Goal: Task Accomplishment & Management: Complete application form

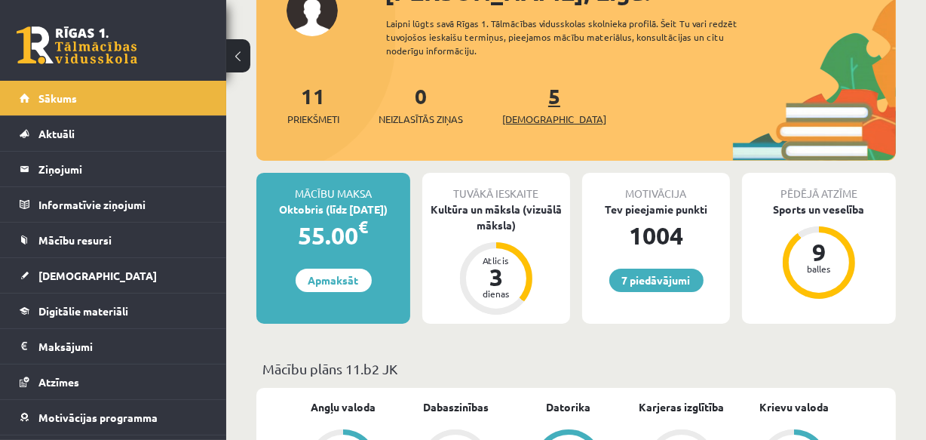
scroll to position [137, 0]
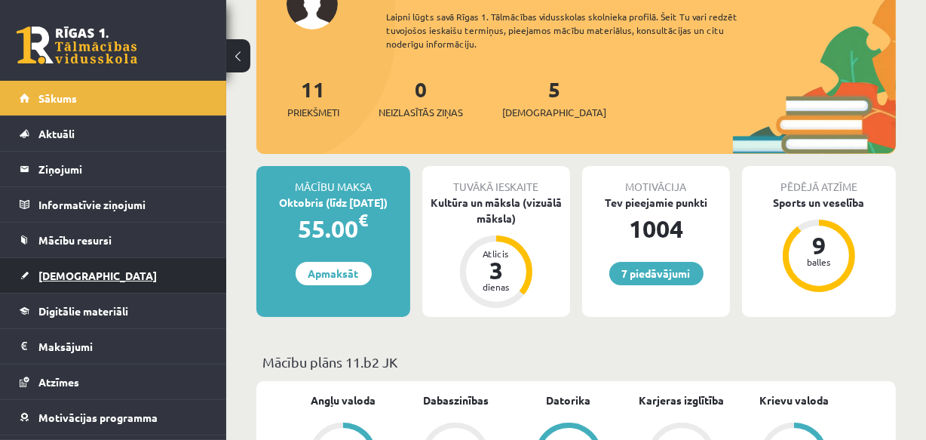
click at [63, 277] on span "[DEMOGRAPHIC_DATA]" at bounding box center [97, 276] width 118 height 14
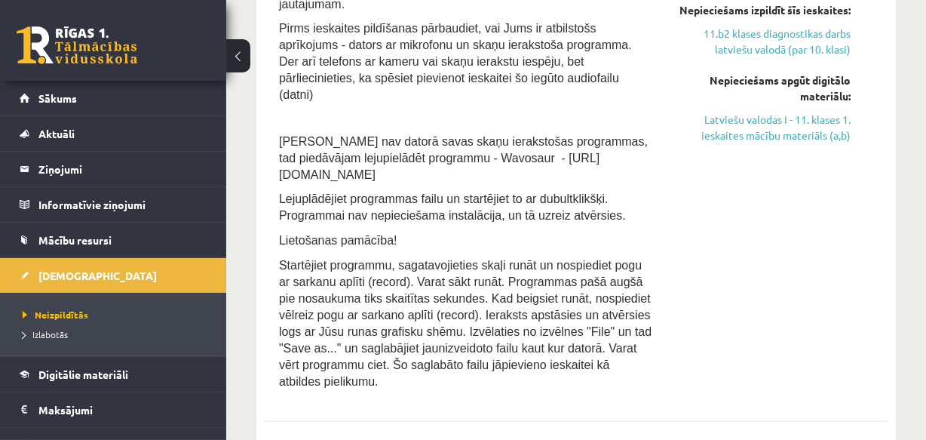
scroll to position [1028, 0]
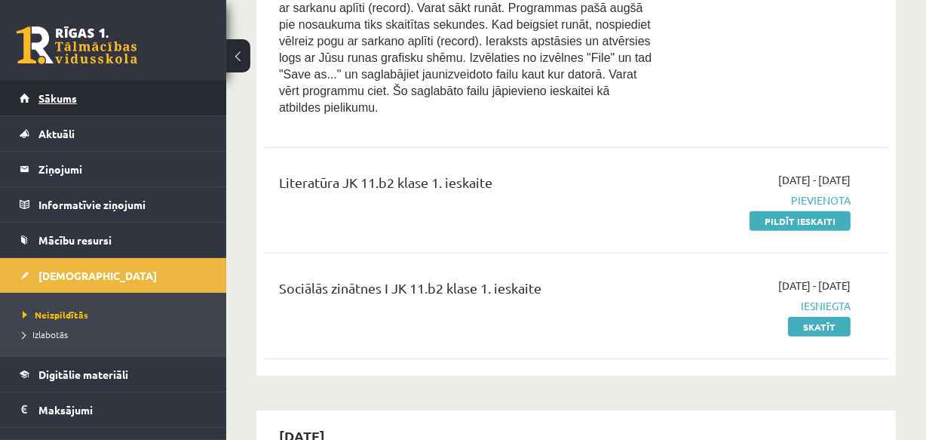
click at [39, 95] on span "Sākums" at bounding box center [57, 98] width 38 height 14
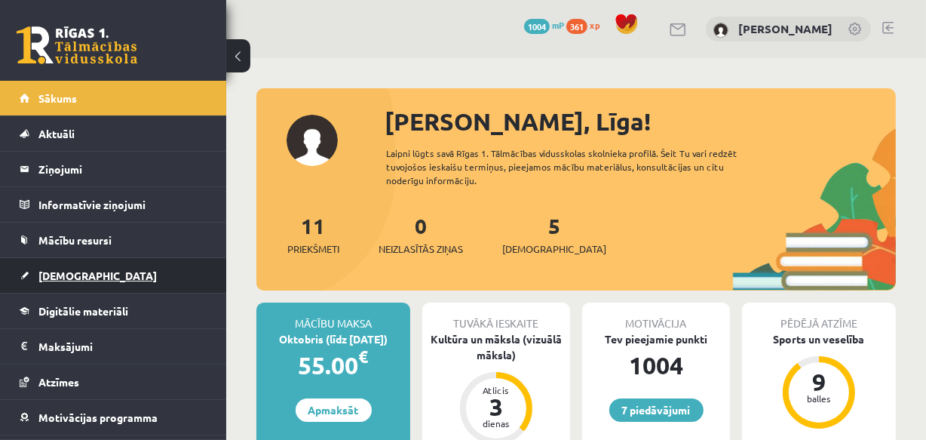
click at [59, 278] on span "[DEMOGRAPHIC_DATA]" at bounding box center [97, 276] width 118 height 14
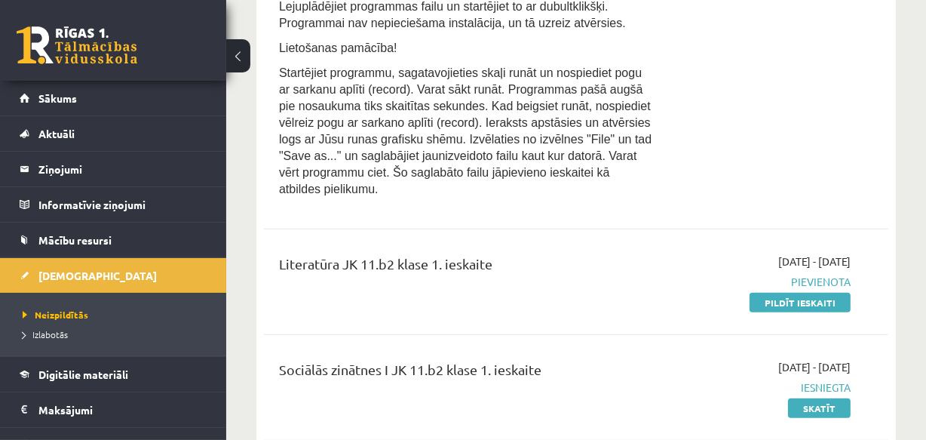
scroll to position [959, 0]
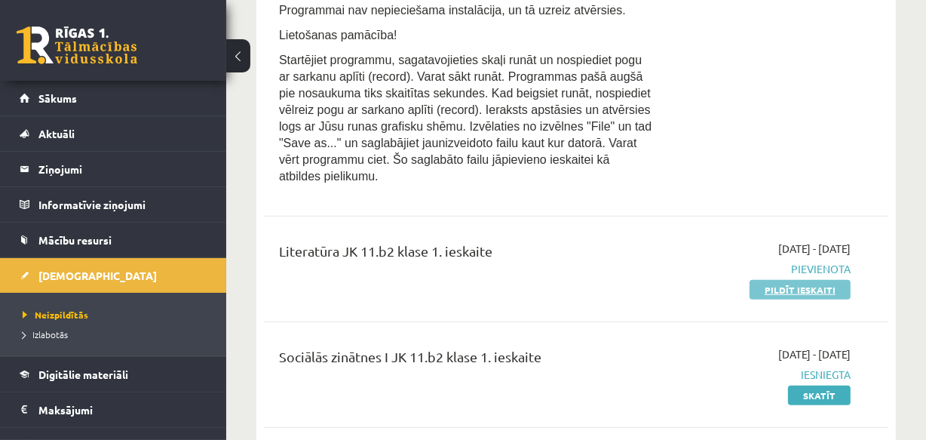
click at [784, 280] on link "Pildīt ieskaiti" at bounding box center [800, 290] width 101 height 20
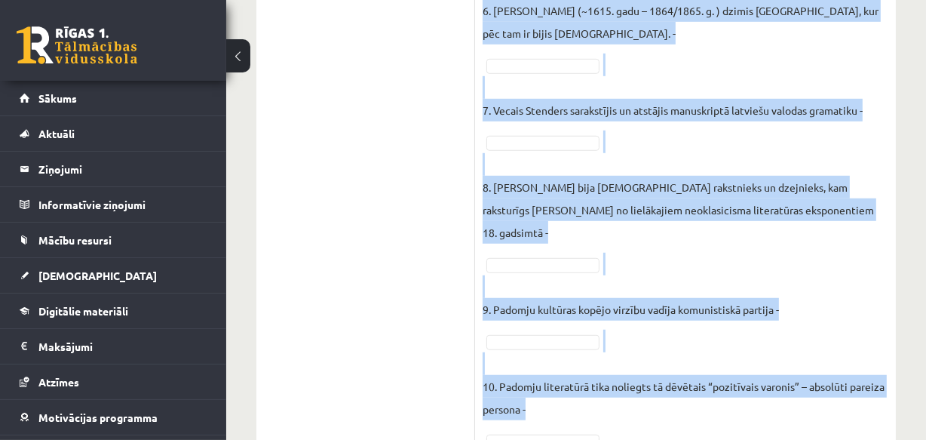
scroll to position [952, 0]
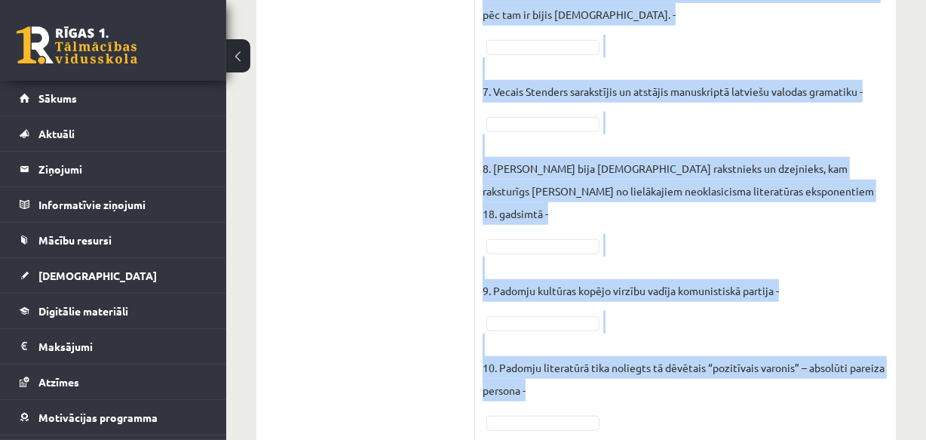
drag, startPoint x: 483, startPoint y: 98, endPoint x: 680, endPoint y: 361, distance: 328.7
copy div "Loremipsum, dolo si amet consecteturad el seddoei (T), inci utlaboree (D)! Magn…"
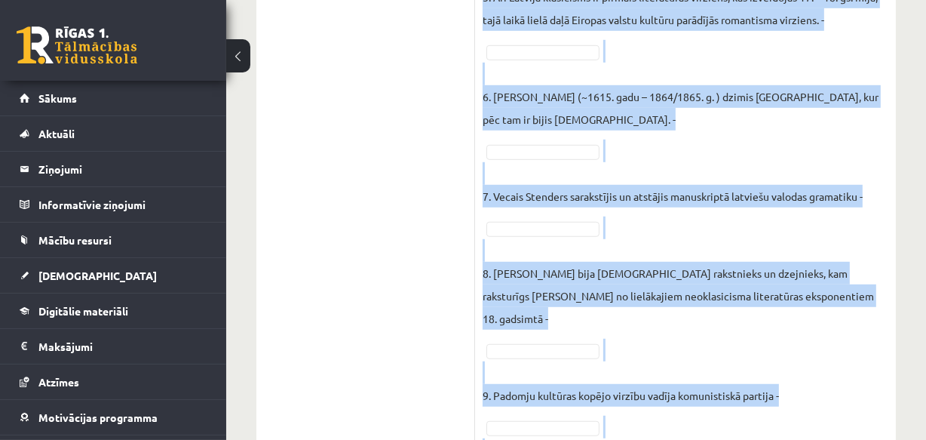
scroll to position [747, 0]
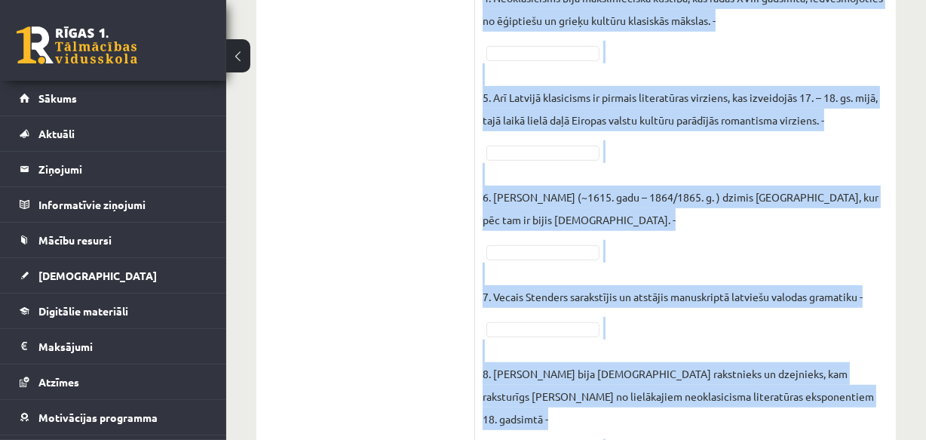
click at [652, 281] on p "7. Vecais Stenders sarakstījis un atstājis manuskriptā latviešu valodas gramati…" at bounding box center [673, 284] width 380 height 45
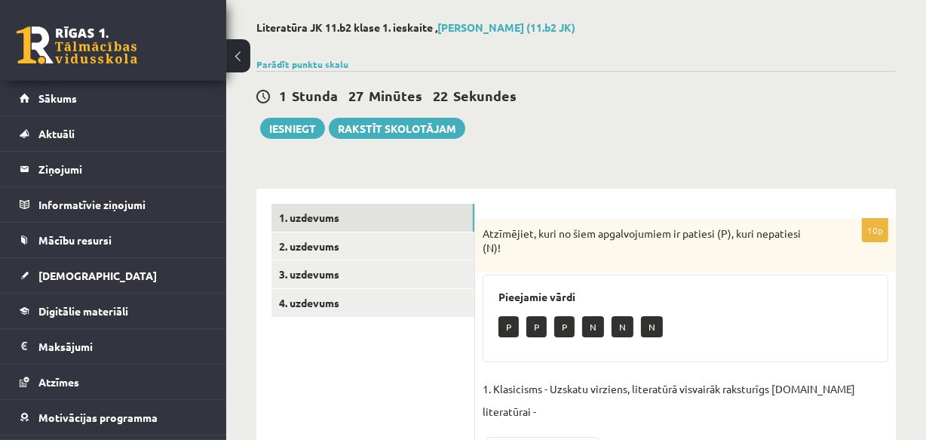
scroll to position [112, 0]
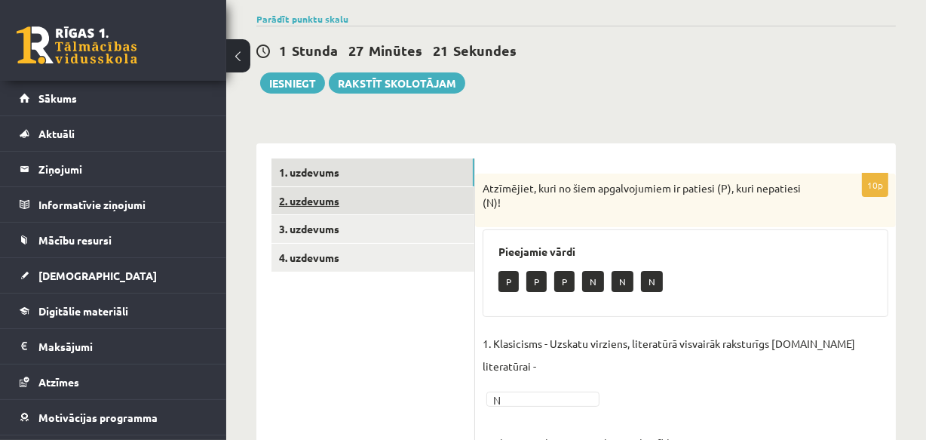
click at [317, 196] on link "2. uzdevums" at bounding box center [373, 201] width 203 height 28
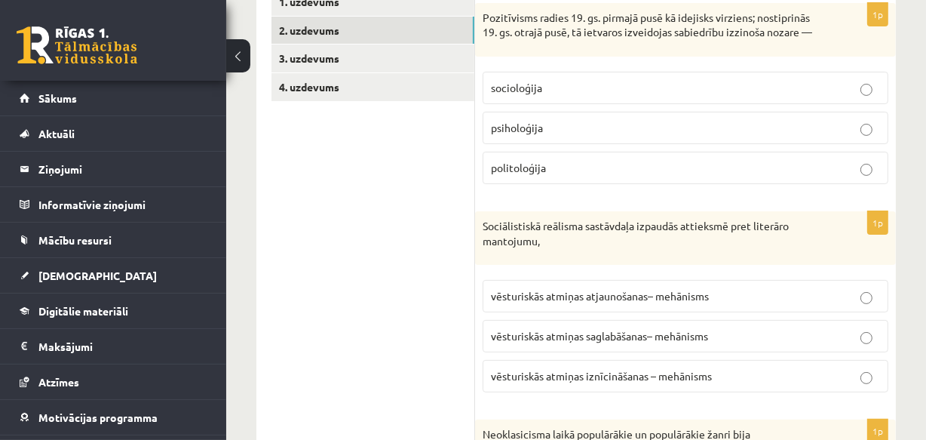
scroll to position [263, 0]
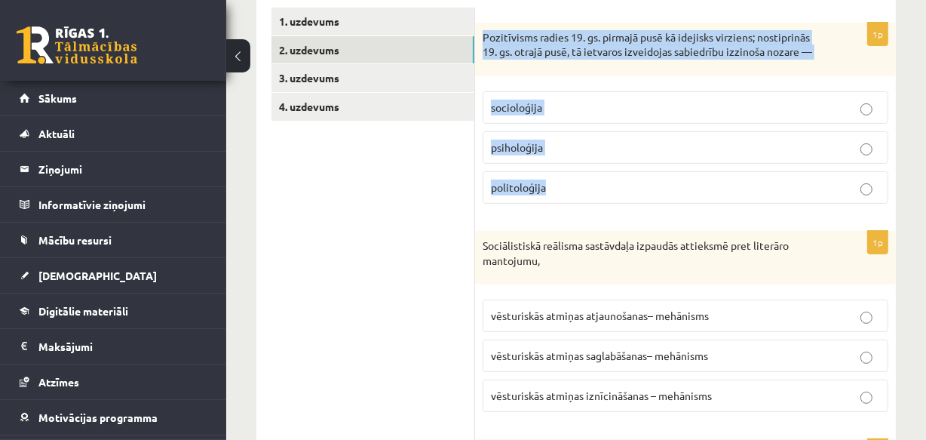
drag, startPoint x: 483, startPoint y: 34, endPoint x: 646, endPoint y: 186, distance: 223.6
click at [646, 186] on div "1p Pozitīvisms radies 19. gs. pirmajā pusē kā idejisks virziens; nostiprinās 19…" at bounding box center [685, 119] width 421 height 193
copy div "Pozitīvisms radies 19. gs. pirmajā pusē kā idejisks virziens; nostiprinās 19. g…"
click at [549, 115] on p "socioloģija" at bounding box center [685, 108] width 389 height 16
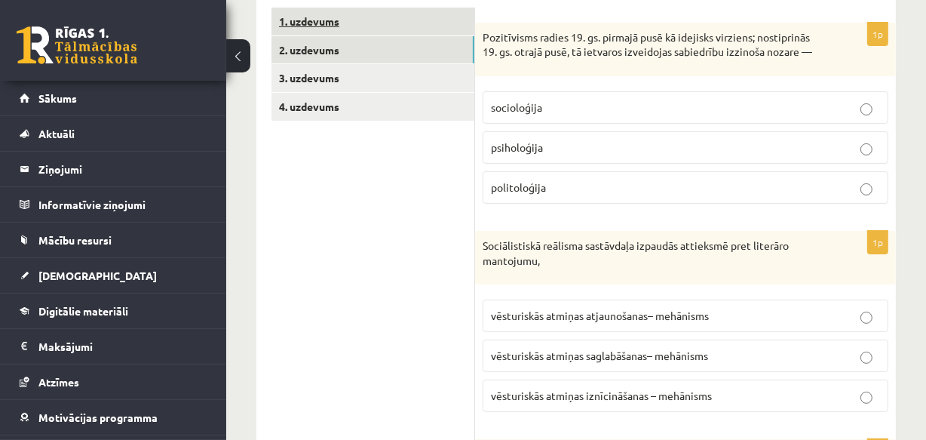
click at [321, 22] on link "1. uzdevums" at bounding box center [373, 22] width 203 height 28
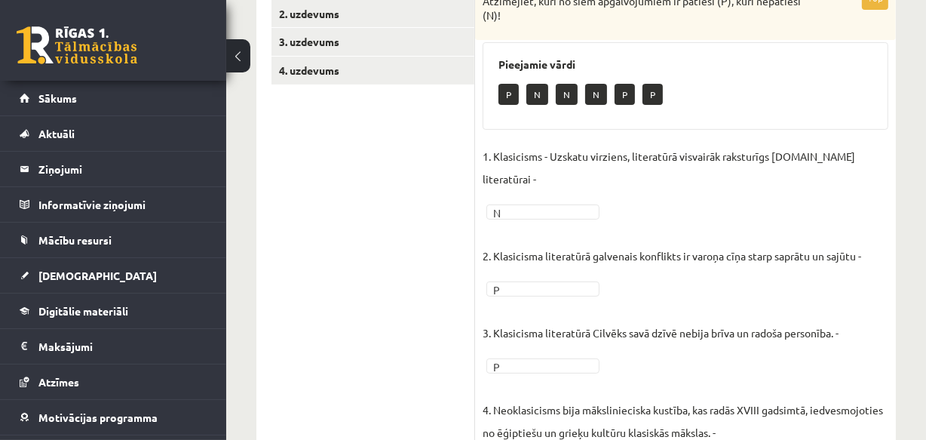
scroll to position [231, 0]
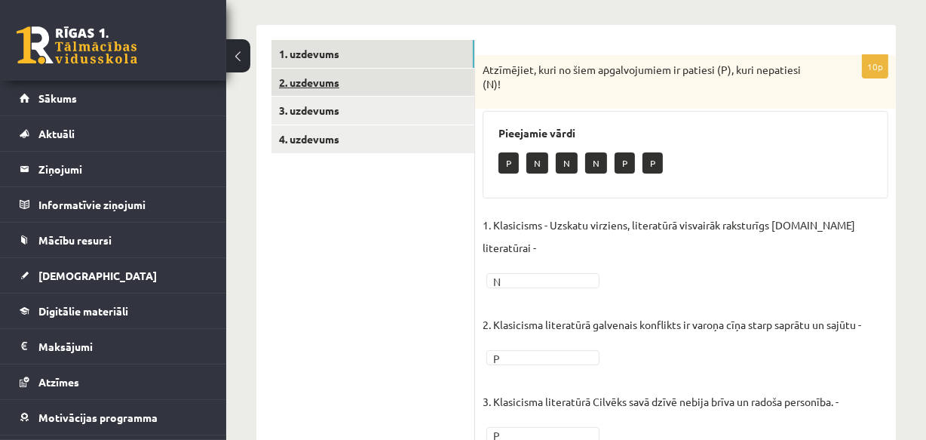
click at [294, 86] on link "2. uzdevums" at bounding box center [373, 83] width 203 height 28
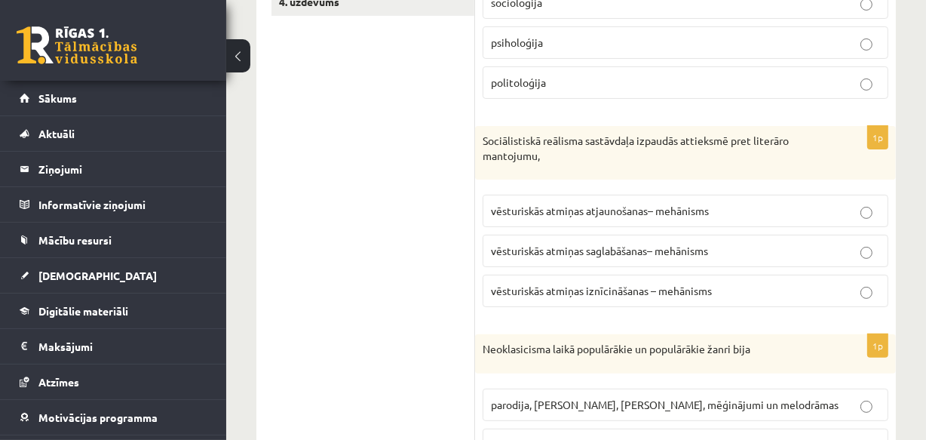
scroll to position [437, 0]
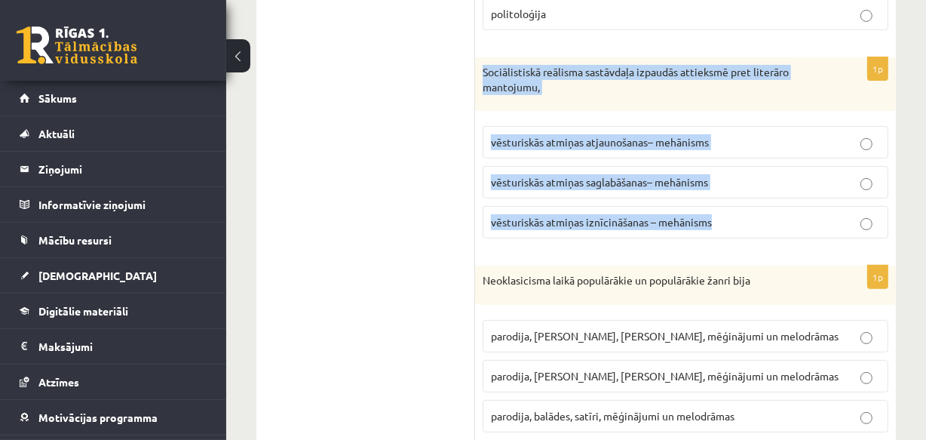
drag, startPoint x: 482, startPoint y: 85, endPoint x: 723, endPoint y: 241, distance: 287.5
click at [723, 242] on div "1p Sociālistiskā reālisma sastāvdaļa izpaudās attieksmē pret literāro mantojumu…" at bounding box center [685, 153] width 421 height 193
copy div "Sociālistiskā reālisma sastāvdaļa izpaudās attieksmē pret literāro mantojumu, v…"
click at [619, 229] on span "vēsturiskās atmiņas iznīcināšanas – mehānisms" at bounding box center [601, 222] width 221 height 14
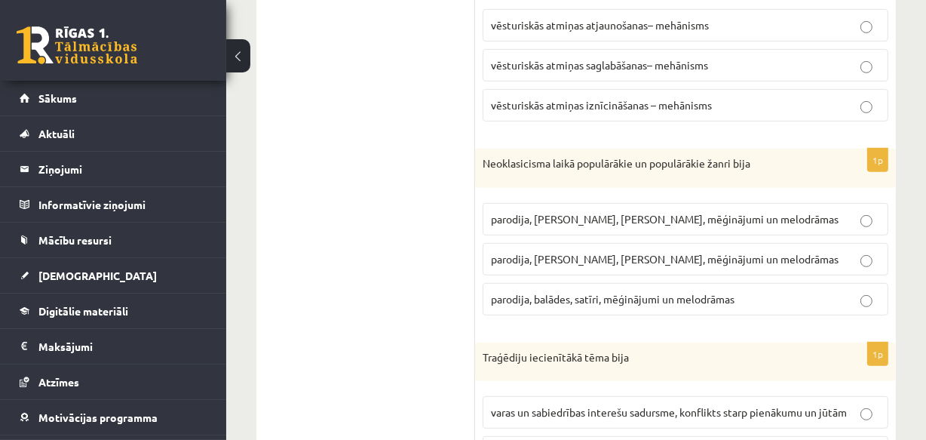
scroll to position [573, 0]
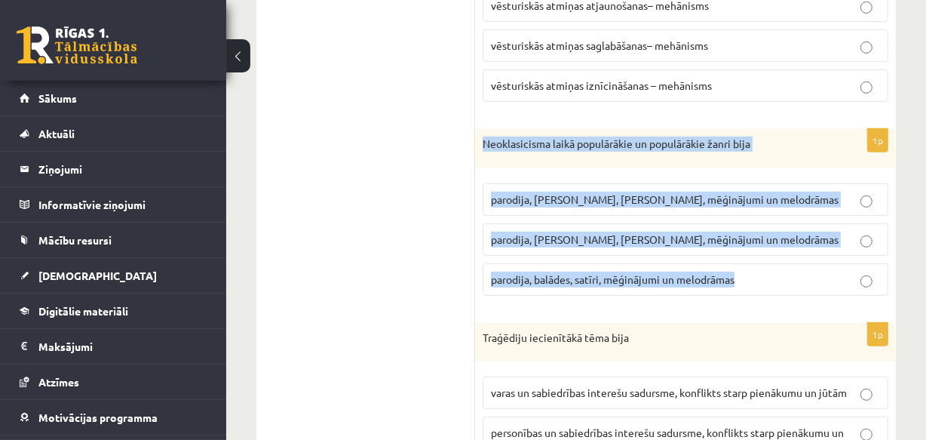
drag, startPoint x: 484, startPoint y: 156, endPoint x: 744, endPoint y: 299, distance: 296.4
click at [744, 299] on div "1p Neoklasicisma laikā populārākie un populārākie žanri bija parodija, fabulas,…" at bounding box center [685, 218] width 421 height 179
copy div "Neoklasicisma laikā populārākie un populārākie žanri bija parodija, fabulas, sa…"
click at [567, 246] on span "parodija, odas, satīri, mēģinājumi un melodrāmas" at bounding box center [665, 239] width 348 height 14
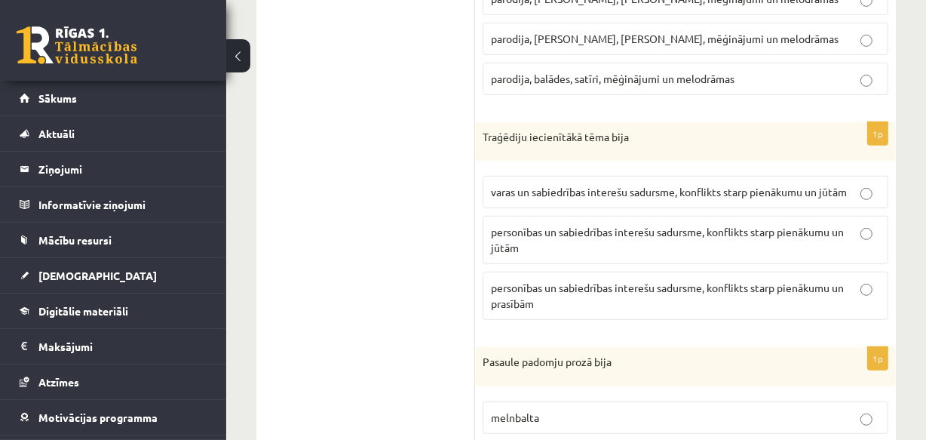
scroll to position [779, 0]
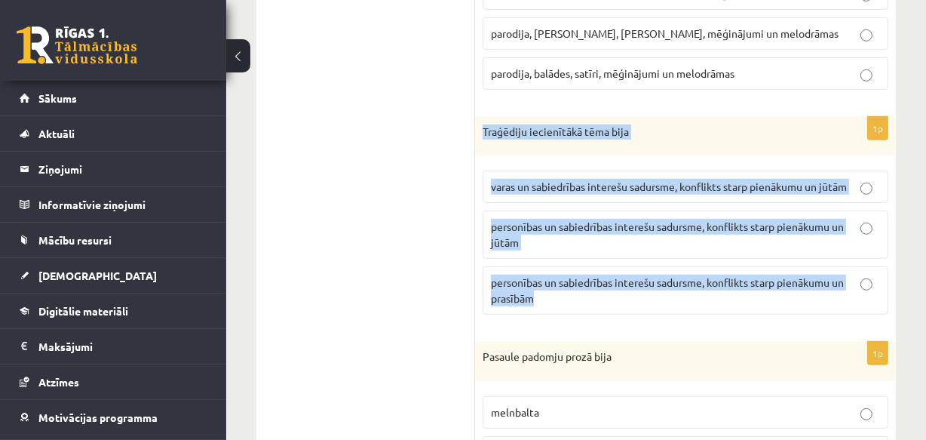
drag, startPoint x: 480, startPoint y: 140, endPoint x: 689, endPoint y: 307, distance: 267.2
click at [689, 307] on div "1p Traģēdiju iecienītākā tēma bija varas un sabiedrības interešu sadursme, konf…" at bounding box center [685, 222] width 421 height 210
copy div "Traģēdiju iecienītākā tēma bija varas un sabiedrības interešu sadursme, konflik…"
click at [568, 250] on p "personības un sabiedrības interešu sadursme, konflikts starp pienākumu un jūtām" at bounding box center [685, 235] width 389 height 32
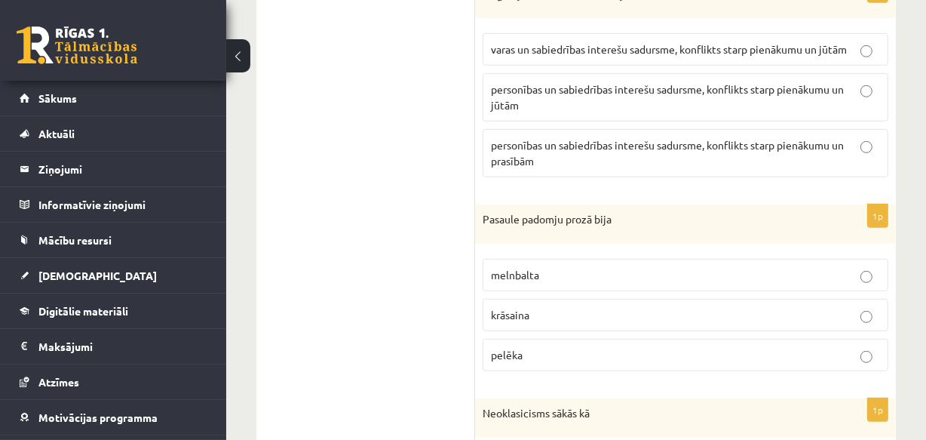
scroll to position [985, 0]
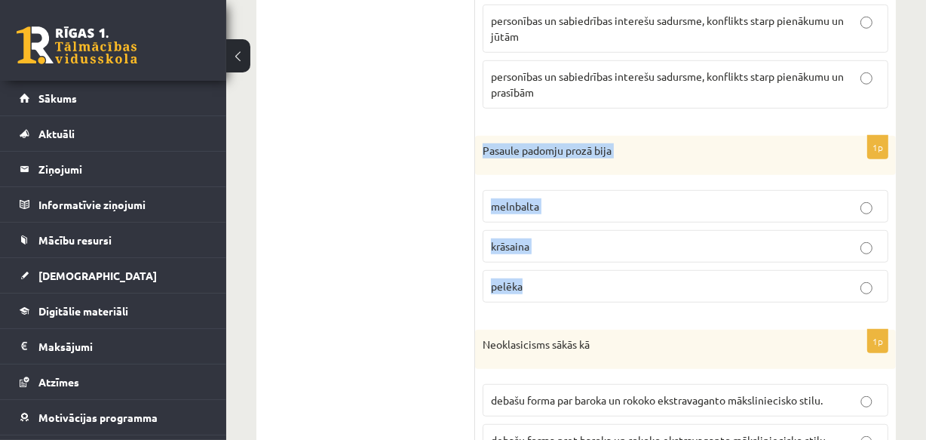
drag, startPoint x: 483, startPoint y: 161, endPoint x: 558, endPoint y: 288, distance: 148.1
click at [558, 288] on div "1p Pasaule padomju prozā bija melnbalta krāsaina pelēka" at bounding box center [685, 225] width 421 height 179
copy div "Pasaule padomju prozā bija melnbalta krāsaina pelēka"
click at [573, 214] on p "melnbalta" at bounding box center [685, 206] width 389 height 16
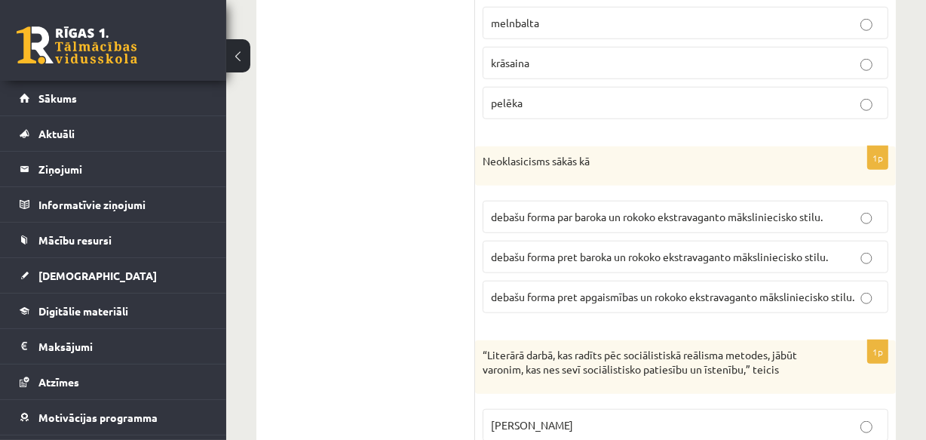
scroll to position [1191, 0]
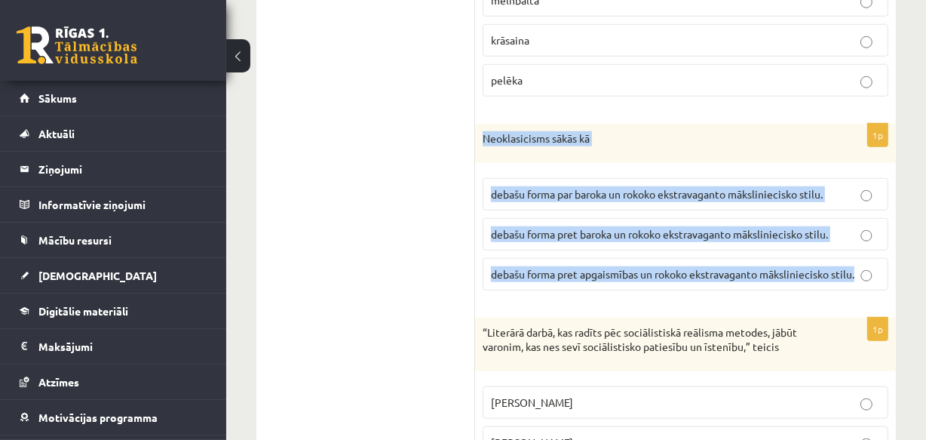
drag, startPoint x: 481, startPoint y: 150, endPoint x: 859, endPoint y: 290, distance: 403.1
click at [859, 290] on div "1p Neoklasicisms sākās kā debašu forma par baroka un rokoko ekstravaganto māksl…" at bounding box center [685, 213] width 421 height 179
copy div "Neoklasicisms sākās kā debašu forma par baroka un rokoko ekstravaganto mākslini…"
click at [555, 241] on span "debašu forma pret baroka un rokoko ekstravaganto māksliniecisko stilu." at bounding box center [659, 234] width 337 height 14
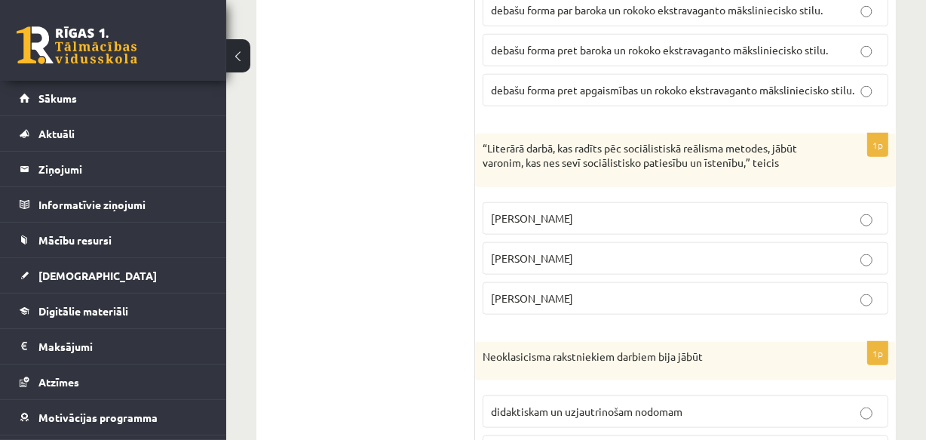
scroll to position [1396, 0]
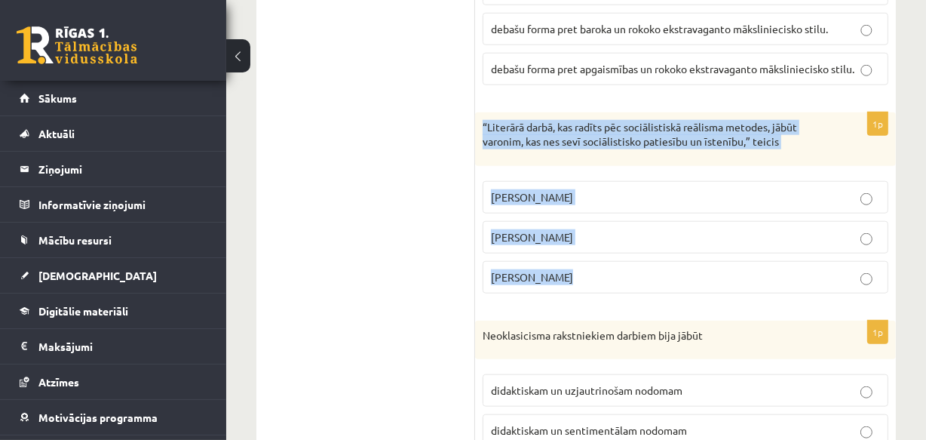
drag, startPoint x: 483, startPoint y: 136, endPoint x: 604, endPoint y: 290, distance: 196.0
click at [604, 290] on div "1p “Literārā darbā, kas radīts pēc sociālistiskā reālisma metodes, jābūt varoni…" at bounding box center [685, 208] width 421 height 193
copy div "“Literārā darbā, kas radīts pēc sociālistiskā reālisma metodes, jābūt varonim, …"
click at [554, 284] on span "Andrejs Upīts" at bounding box center [532, 277] width 82 height 14
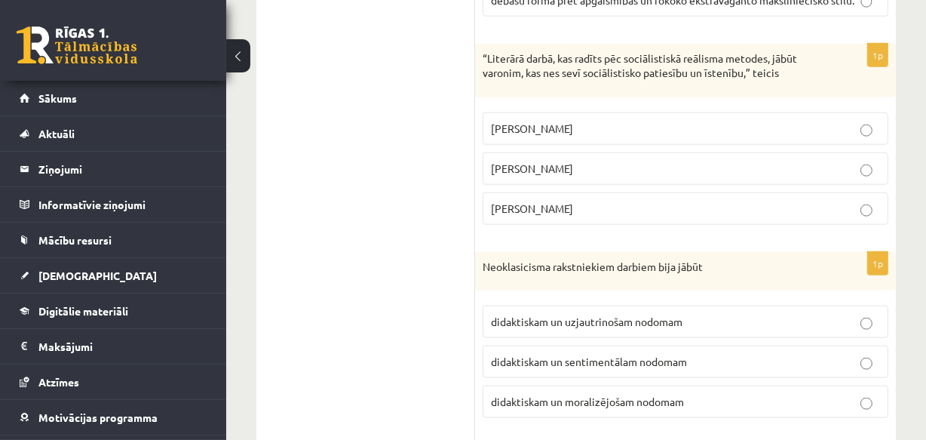
scroll to position [1534, 0]
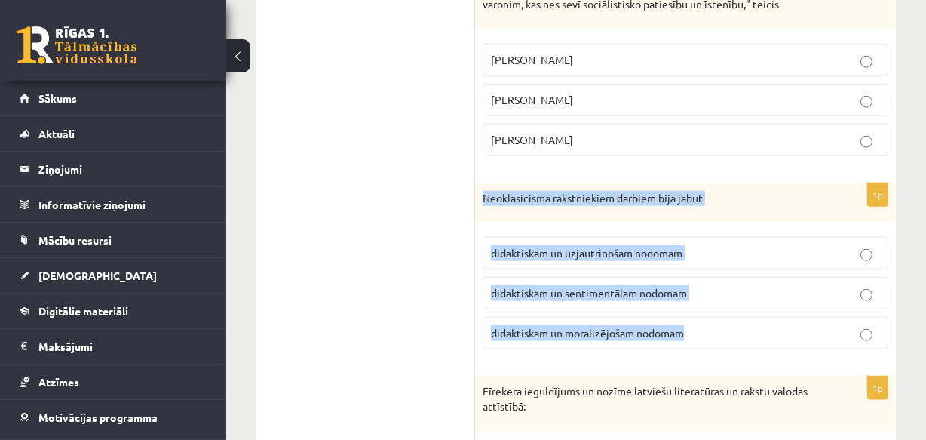
drag, startPoint x: 483, startPoint y: 207, endPoint x: 699, endPoint y: 344, distance: 256.3
click at [714, 352] on div "1p Neoklasicisma rakstniekiem darbiem bija jābūt didaktiskam un uzjautrinošam n…" at bounding box center [685, 272] width 421 height 179
copy div "Neoklasicisma rakstniekiem darbiem bija jābūt didaktiskam un uzjautrinošam nodo…"
click at [545, 339] on span "didaktiskam un moralizējošam nodomam" at bounding box center [587, 333] width 193 height 14
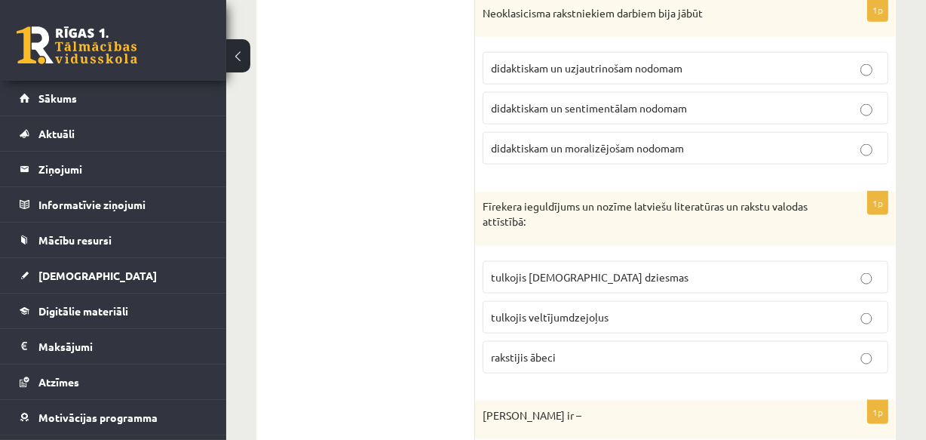
scroll to position [1739, 0]
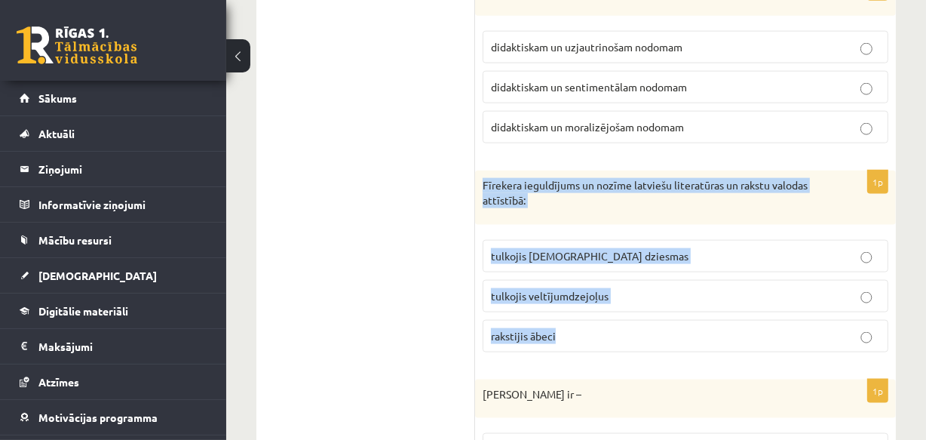
drag, startPoint x: 483, startPoint y: 195, endPoint x: 591, endPoint y: 342, distance: 183.0
click at [591, 342] on div "1p Fīrekera ieguldījums un nozīme latviešu literatūras un rakstu valodas attīst…" at bounding box center [685, 266] width 421 height 193
copy div "Fīrekera ieguldījums un nozīme latviešu literatūras un rakstu valodas attīstībā…"
click at [600, 264] on p "tulkojis baznīcas dziesmas" at bounding box center [685, 256] width 389 height 16
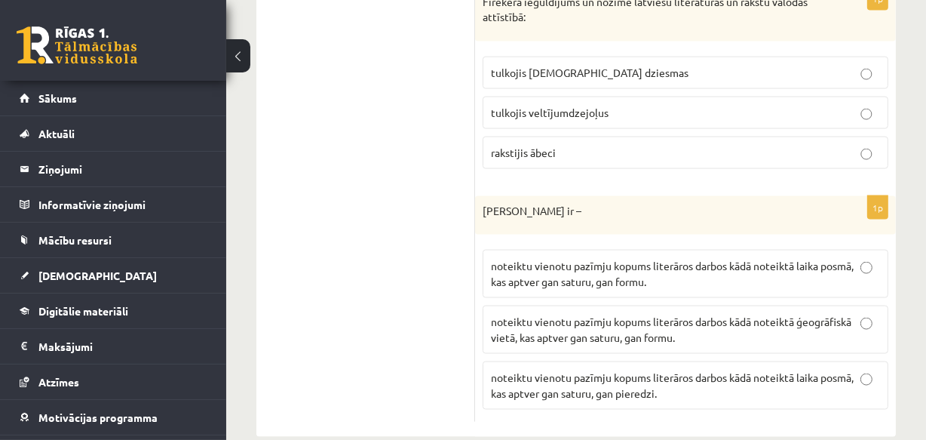
scroll to position [1945, 0]
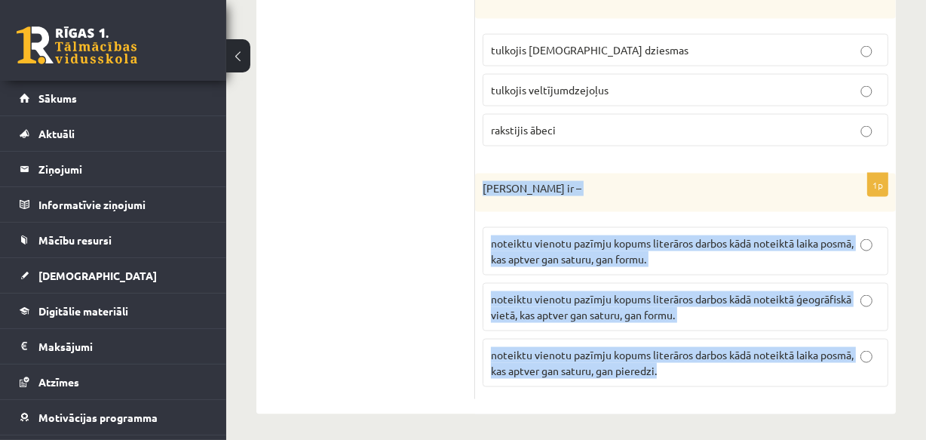
drag, startPoint x: 483, startPoint y: 198, endPoint x: 668, endPoint y: 385, distance: 263.0
click at [668, 385] on div "1p Literārs virziens ir – noteiktu vienotu pazīmju kopums literāros darbos kādā…" at bounding box center [685, 286] width 421 height 226
click at [617, 266] on span "noteiktu vienotu pazīmju kopums literāros darbos kādā noteiktā laika posmā, kas…" at bounding box center [672, 250] width 363 height 29
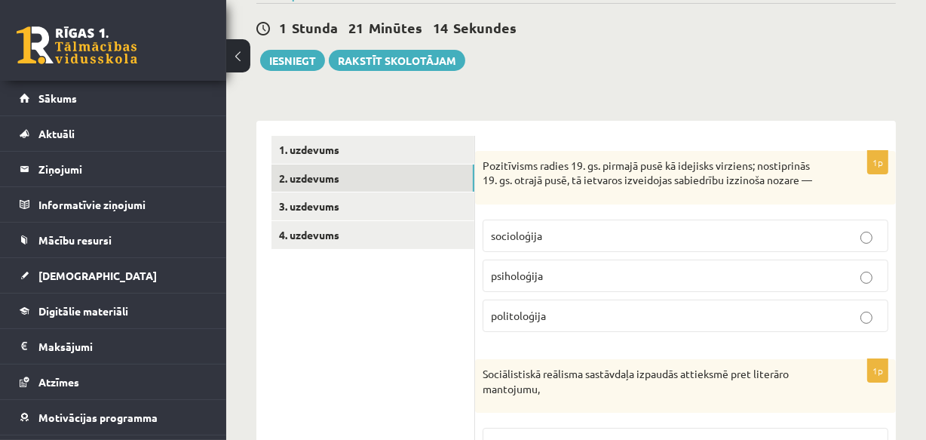
scroll to position [115, 0]
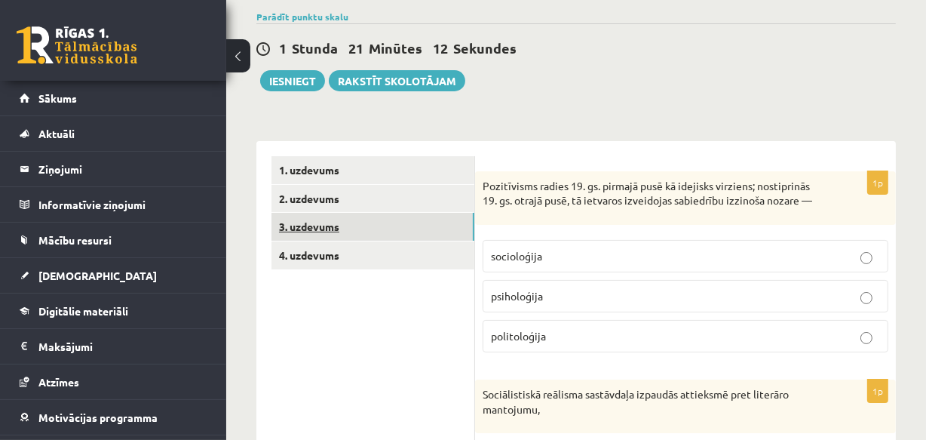
click at [295, 228] on link "3. uzdevums" at bounding box center [373, 227] width 203 height 28
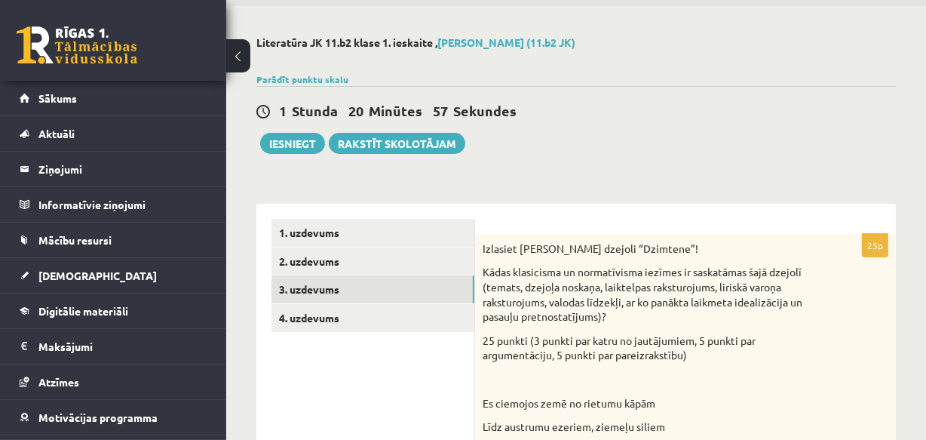
scroll to position [46, 0]
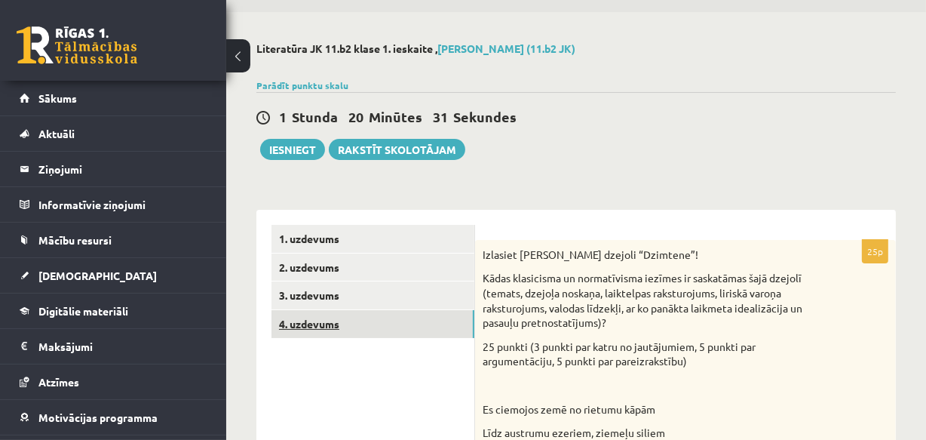
click at [307, 321] on link "4. uzdevums" at bounding box center [373, 324] width 203 height 28
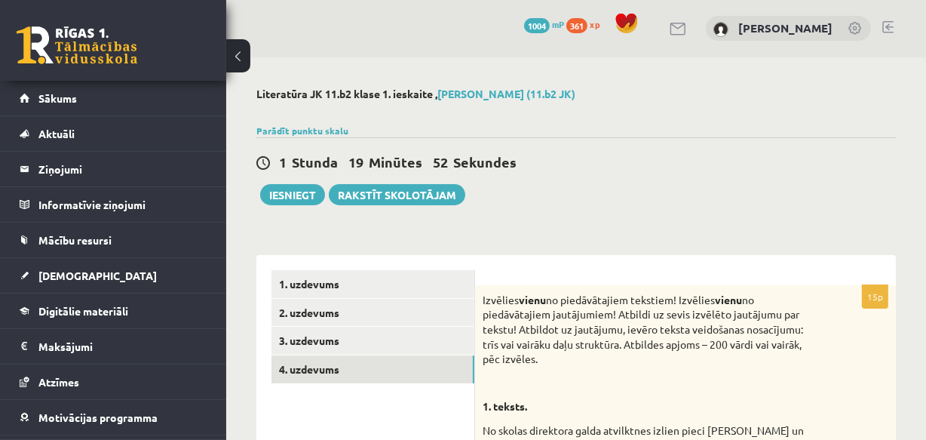
scroll to position [0, 0]
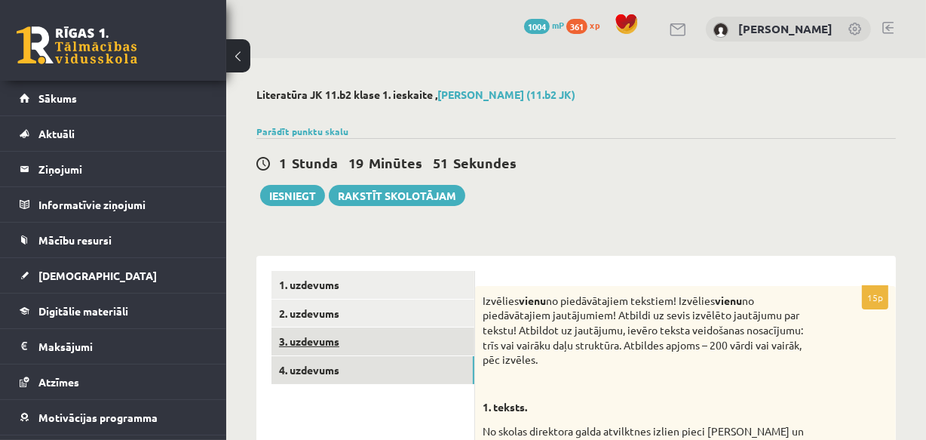
click at [325, 341] on link "3. uzdevums" at bounding box center [373, 341] width 203 height 28
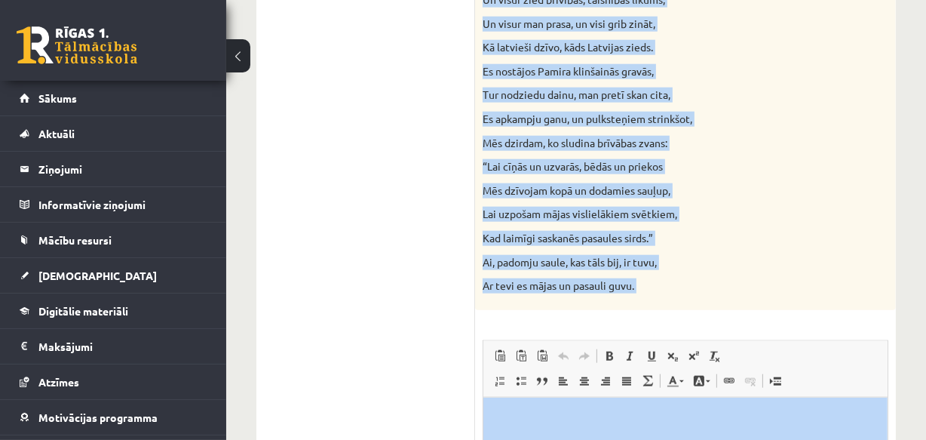
scroll to position [1478, 0]
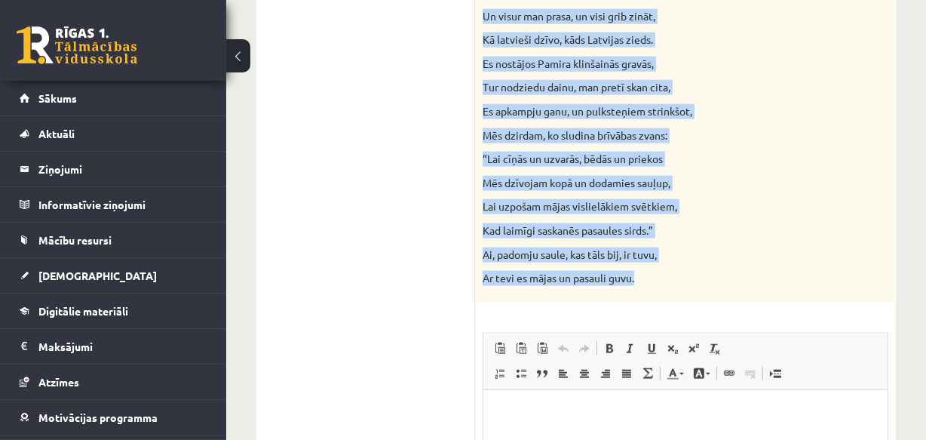
drag, startPoint x: 484, startPoint y: 300, endPoint x: 658, endPoint y: 267, distance: 177.4
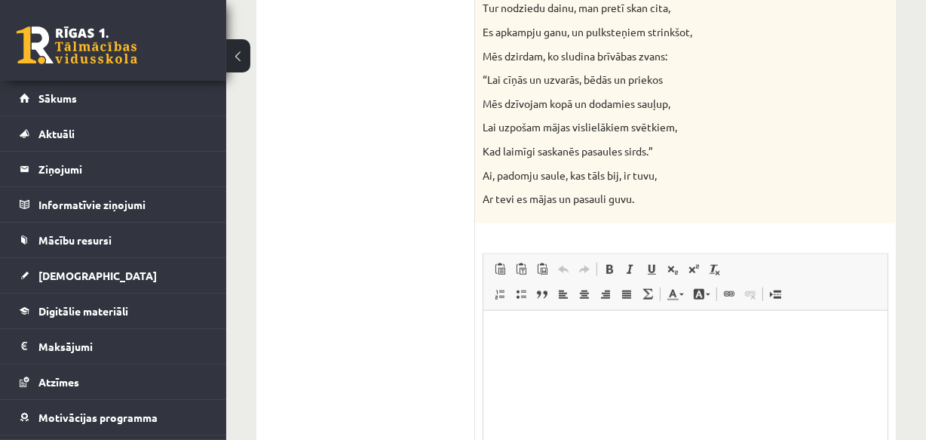
scroll to position [1684, 0]
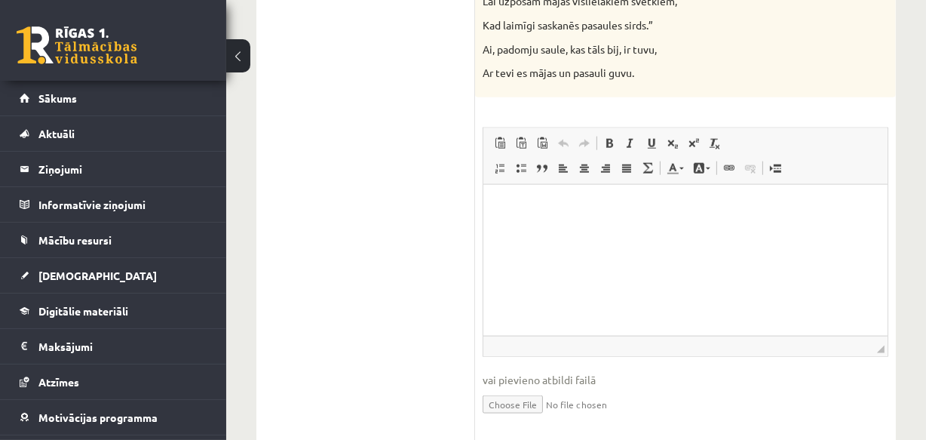
click at [536, 200] on p "Bagātinātā teksta redaktors, wiswyg-editor-user-answer-47433908533700" at bounding box center [685, 207] width 374 height 16
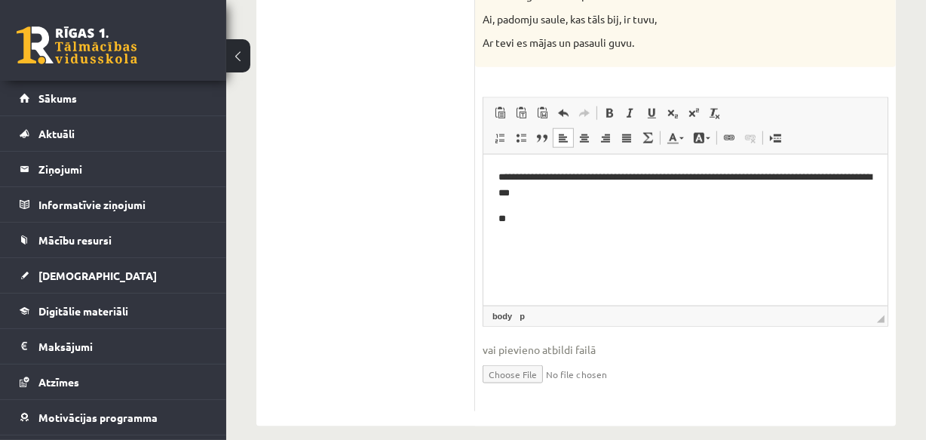
scroll to position [1715, 0]
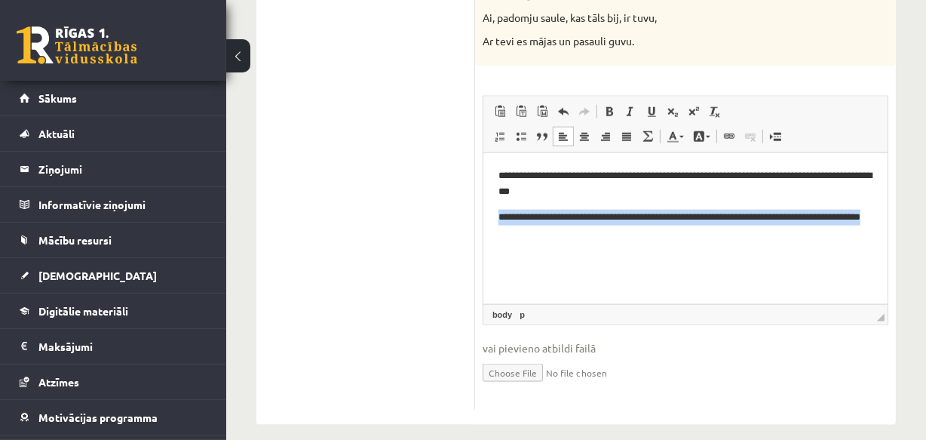
drag, startPoint x: 496, startPoint y: 214, endPoint x: 591, endPoint y: 232, distance: 96.8
click at [591, 232] on html "**********" at bounding box center [685, 216] width 404 height 128
click at [606, 106] on span at bounding box center [609, 112] width 12 height 12
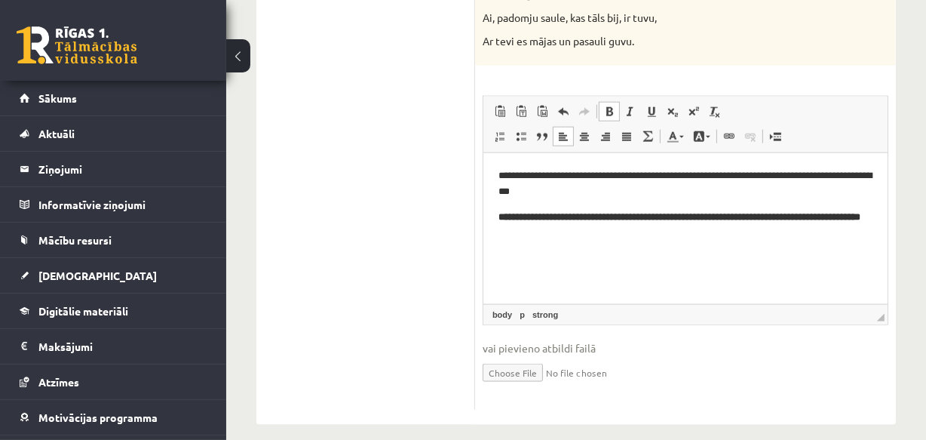
click at [633, 232] on p "**********" at bounding box center [685, 225] width 374 height 32
click at [611, 106] on span at bounding box center [609, 112] width 12 height 12
click at [520, 130] on span at bounding box center [521, 136] width 12 height 12
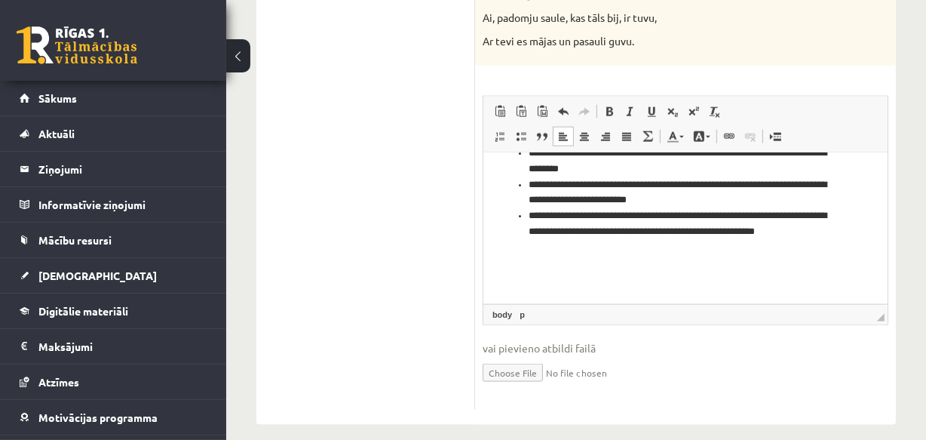
scroll to position [122, 0]
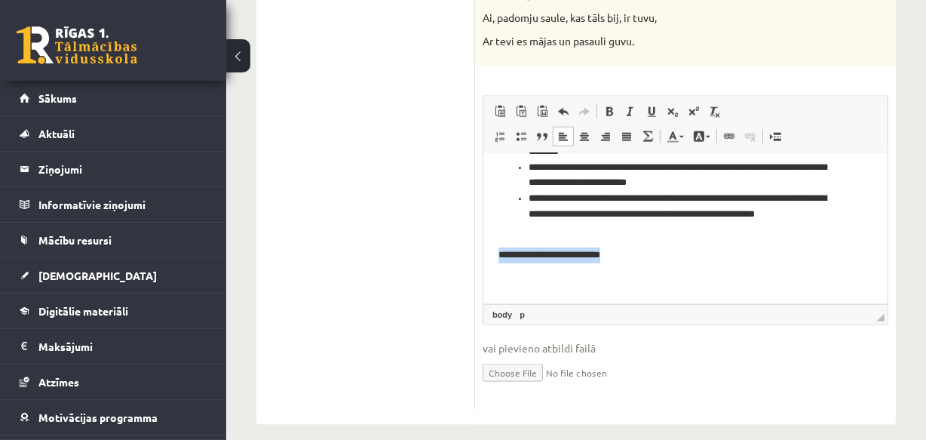
drag, startPoint x: 498, startPoint y: 254, endPoint x: 626, endPoint y: 256, distance: 128.2
click at [626, 256] on p "**********" at bounding box center [680, 255] width 364 height 16
click at [608, 106] on span at bounding box center [609, 112] width 12 height 12
click at [644, 257] on p "**********" at bounding box center [680, 255] width 364 height 16
click at [610, 106] on span at bounding box center [609, 112] width 12 height 12
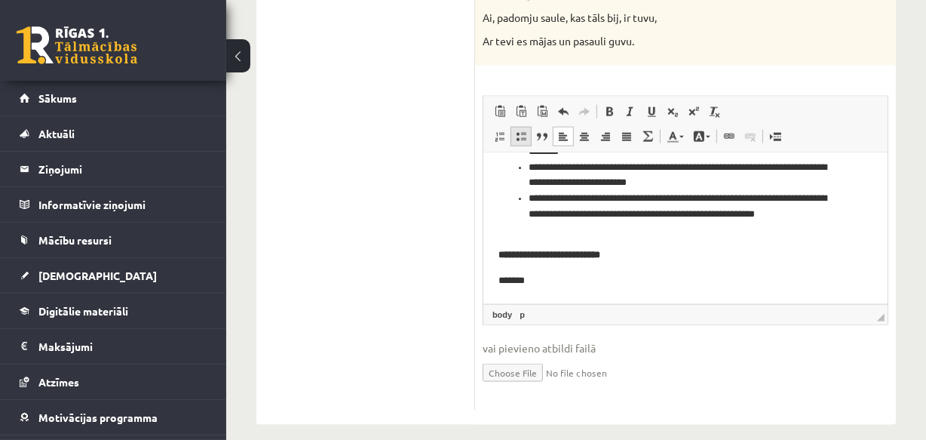
drag, startPoint x: 524, startPoint y: 121, endPoint x: 47, endPoint y: 2, distance: 492.1
click at [524, 130] on span at bounding box center [521, 136] width 12 height 12
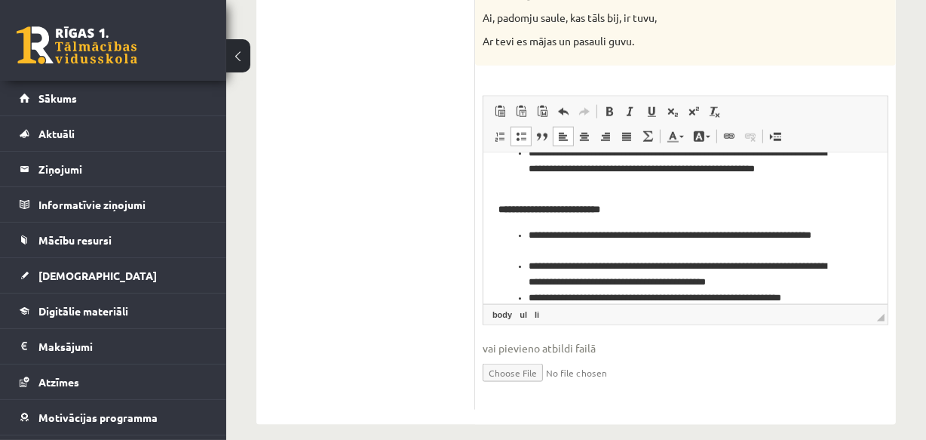
scroll to position [183, 0]
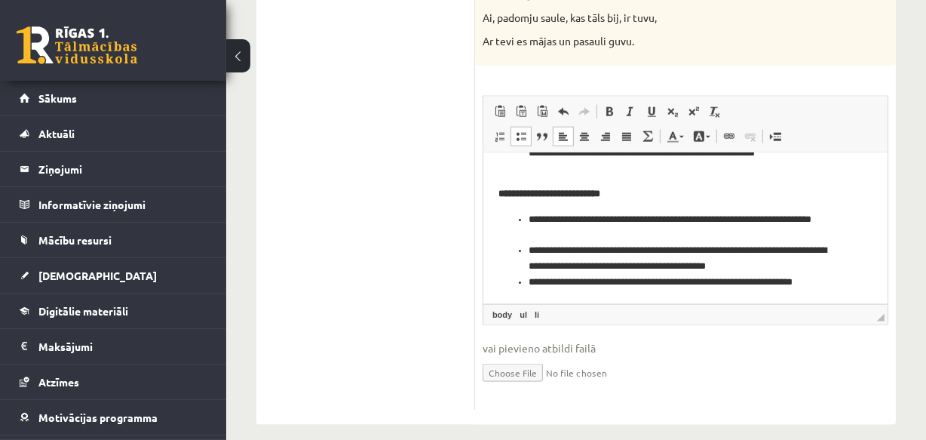
click at [564, 297] on li "**********" at bounding box center [680, 290] width 304 height 32
click at [585, 294] on li "**********" at bounding box center [680, 290] width 304 height 32
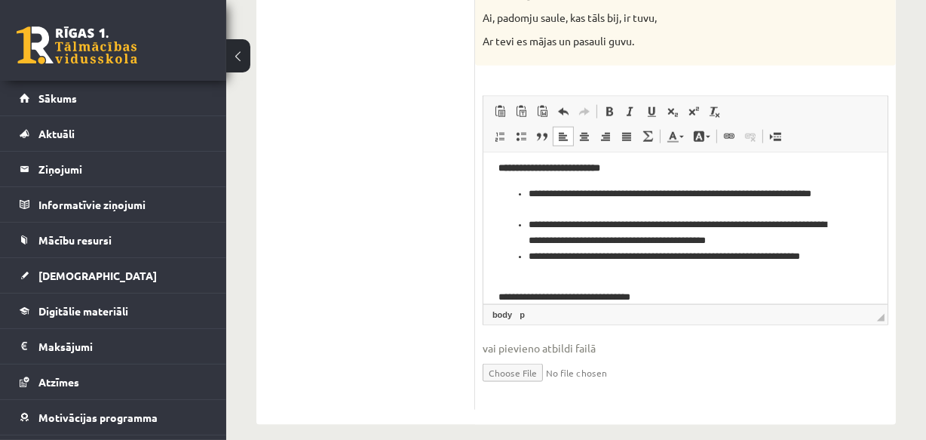
scroll to position [251, 0]
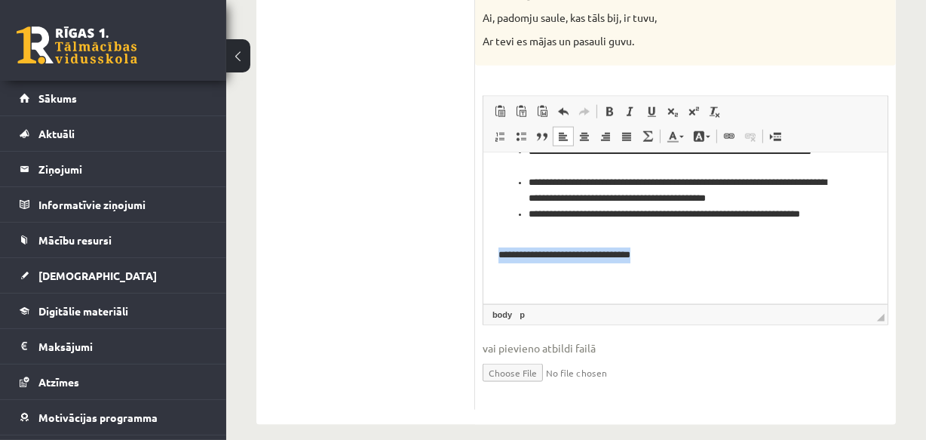
drag, startPoint x: 498, startPoint y: 254, endPoint x: 655, endPoint y: 256, distance: 157.7
click at [655, 256] on p "**********" at bounding box center [680, 255] width 364 height 16
click at [606, 106] on span at bounding box center [609, 112] width 12 height 12
click at [670, 256] on p "**********" at bounding box center [680, 255] width 364 height 16
click at [613, 106] on span at bounding box center [609, 112] width 12 height 12
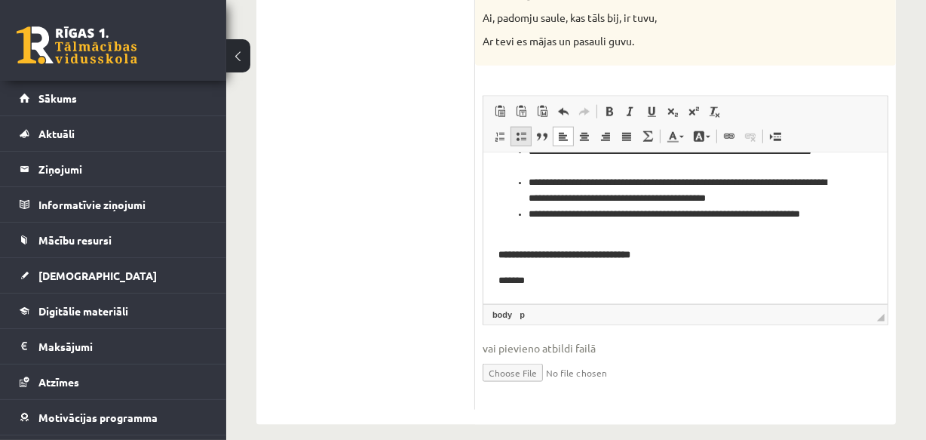
click at [525, 130] on span at bounding box center [521, 136] width 12 height 12
click at [632, 280] on li "**********" at bounding box center [680, 280] width 304 height 16
click at [692, 281] on li "**********" at bounding box center [680, 280] width 304 height 16
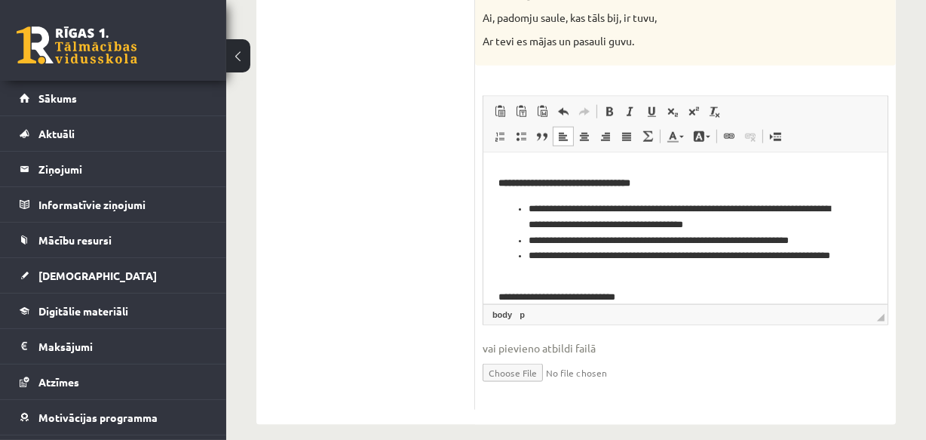
scroll to position [348, 0]
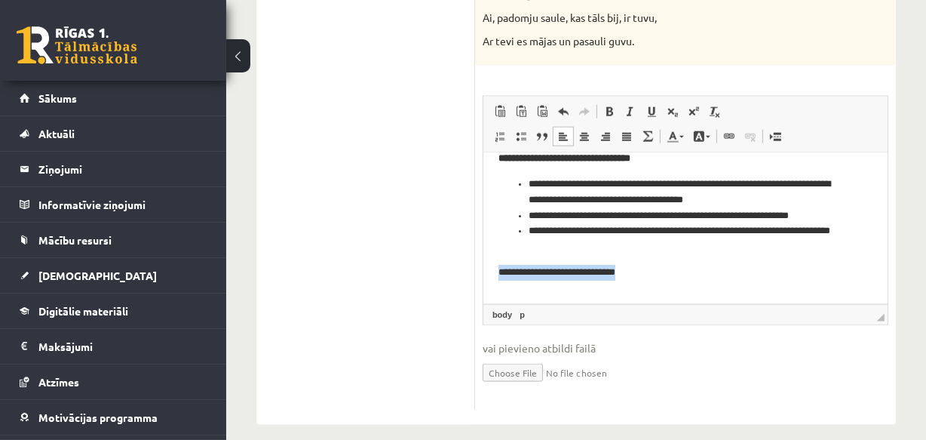
drag, startPoint x: 499, startPoint y: 270, endPoint x: 634, endPoint y: 272, distance: 134.3
click at [634, 272] on p "**********" at bounding box center [680, 272] width 364 height 16
click at [612, 106] on span at bounding box center [609, 112] width 12 height 12
click at [530, 292] on p "Bagātinātā teksta redaktors, wiswyg-editor-user-answer-47433908533700" at bounding box center [685, 298] width 374 height 16
click at [523, 130] on span at bounding box center [521, 136] width 12 height 12
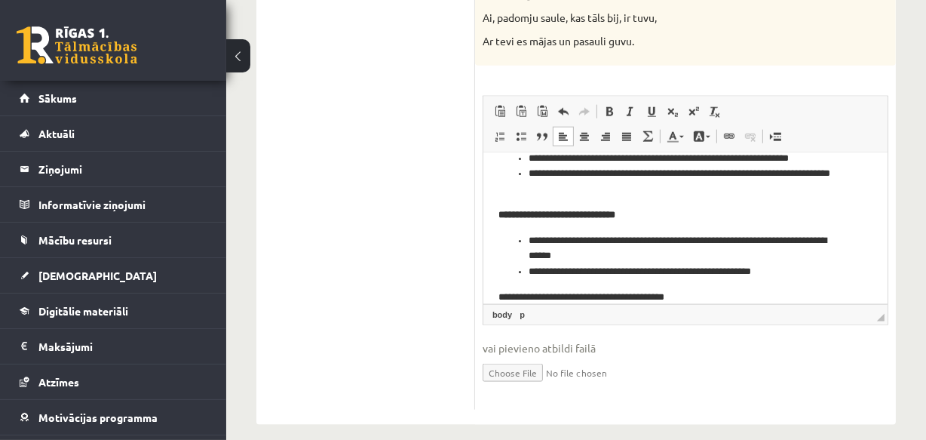
scroll to position [447, 0]
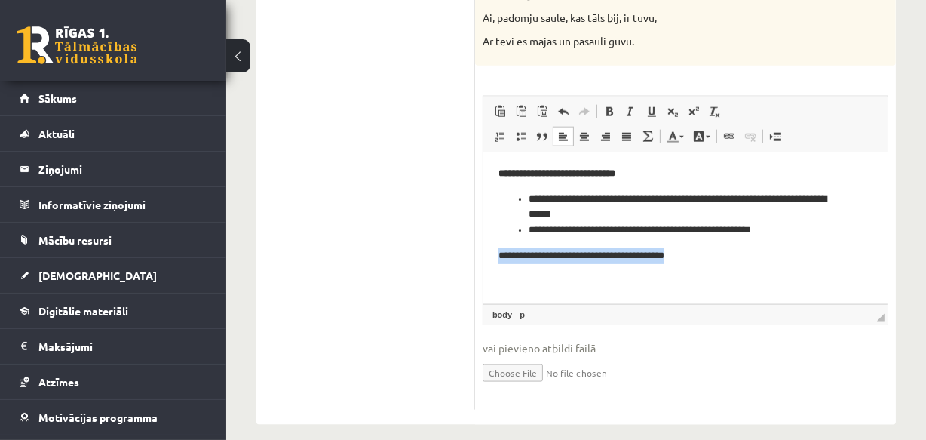
drag, startPoint x: 498, startPoint y: 256, endPoint x: 686, endPoint y: 252, distance: 187.9
click at [686, 252] on p "**********" at bounding box center [680, 255] width 364 height 16
click at [611, 106] on span at bounding box center [609, 112] width 12 height 12
click at [698, 257] on p "**********" at bounding box center [680, 255] width 364 height 16
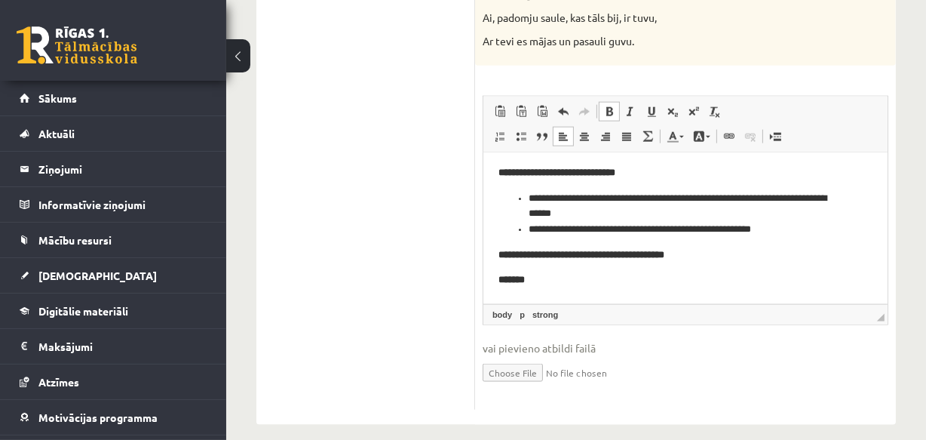
click at [612, 106] on span at bounding box center [609, 112] width 12 height 12
click at [525, 130] on span at bounding box center [521, 136] width 12 height 12
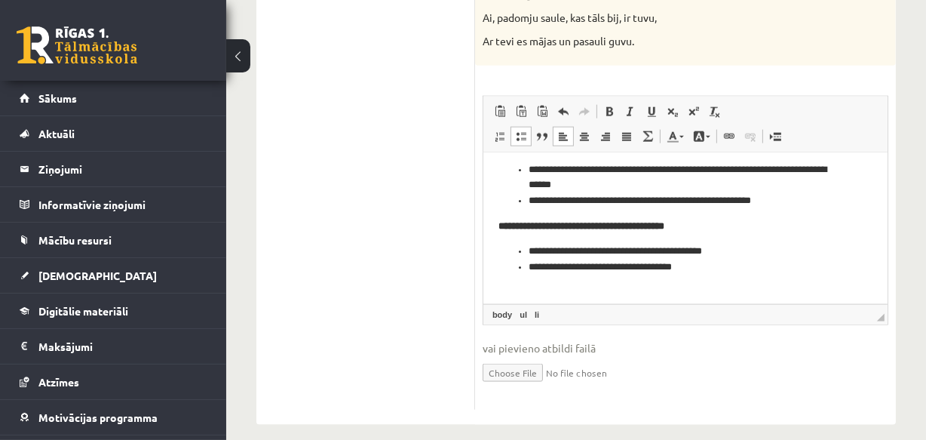
scroll to position [489, 0]
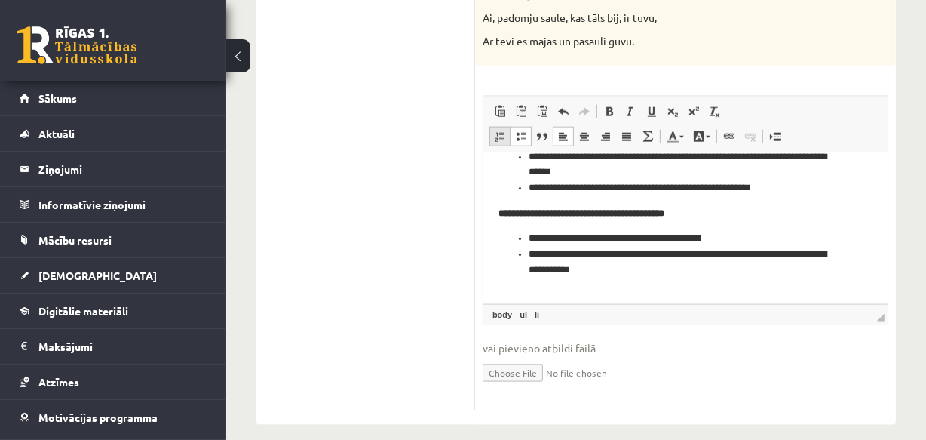
click at [499, 130] on span at bounding box center [500, 136] width 12 height 12
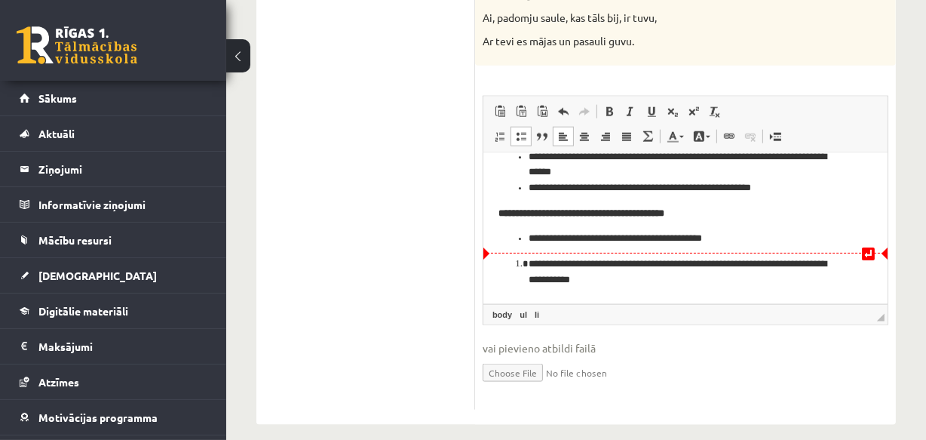
click at [528, 263] on li "**********" at bounding box center [680, 272] width 304 height 32
click at [528, 264] on li "**********" at bounding box center [680, 272] width 304 height 32
click at [524, 130] on span at bounding box center [521, 136] width 12 height 12
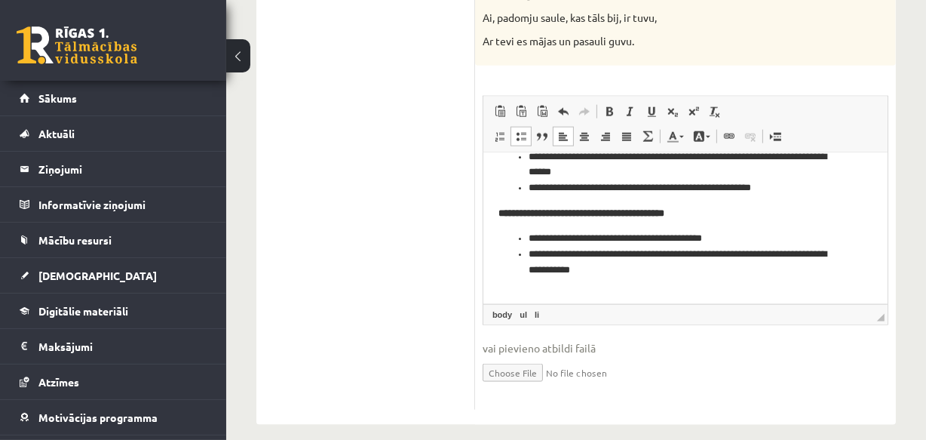
click at [630, 264] on li "**********" at bounding box center [680, 262] width 304 height 32
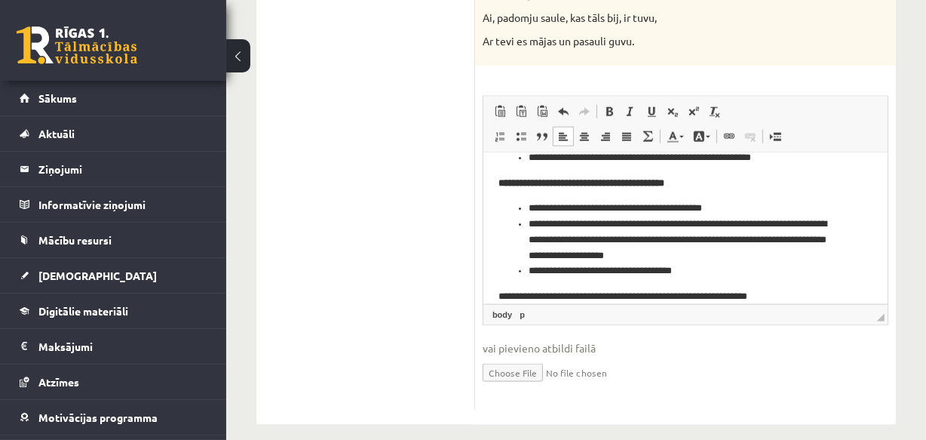
scroll to position [544, 0]
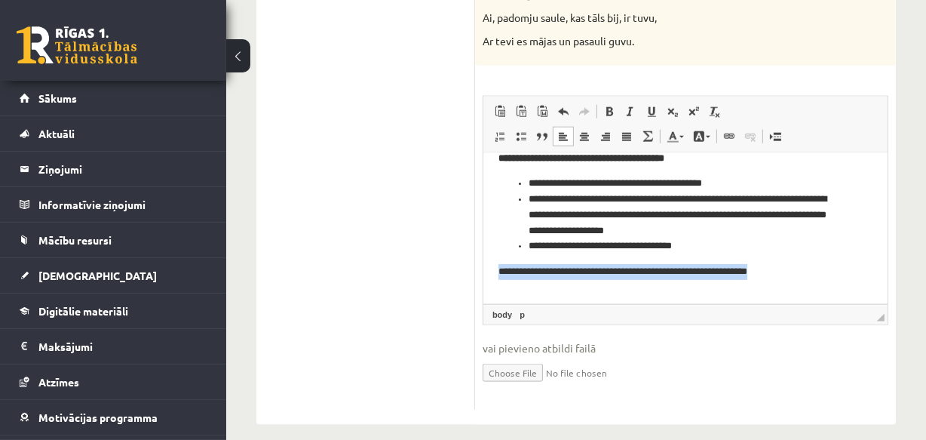
drag, startPoint x: 499, startPoint y: 271, endPoint x: 792, endPoint y: 270, distance: 292.7
click at [792, 270] on p "**********" at bounding box center [680, 271] width 364 height 16
click at [608, 106] on span at bounding box center [609, 112] width 12 height 12
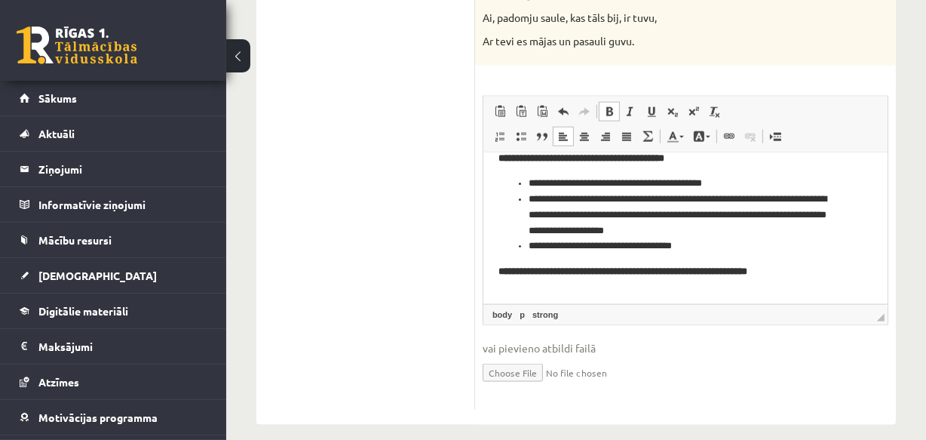
click at [819, 272] on p "**********" at bounding box center [680, 271] width 364 height 16
click at [523, 130] on span at bounding box center [521, 136] width 12 height 12
click at [614, 106] on span at bounding box center [609, 112] width 12 height 12
click at [605, 106] on span at bounding box center [609, 112] width 12 height 12
click at [611, 106] on span at bounding box center [609, 112] width 12 height 12
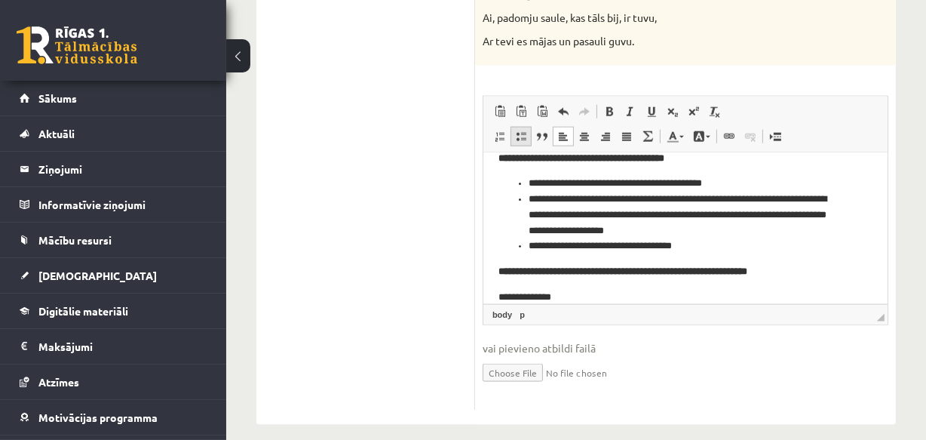
click at [522, 130] on span at bounding box center [521, 136] width 12 height 12
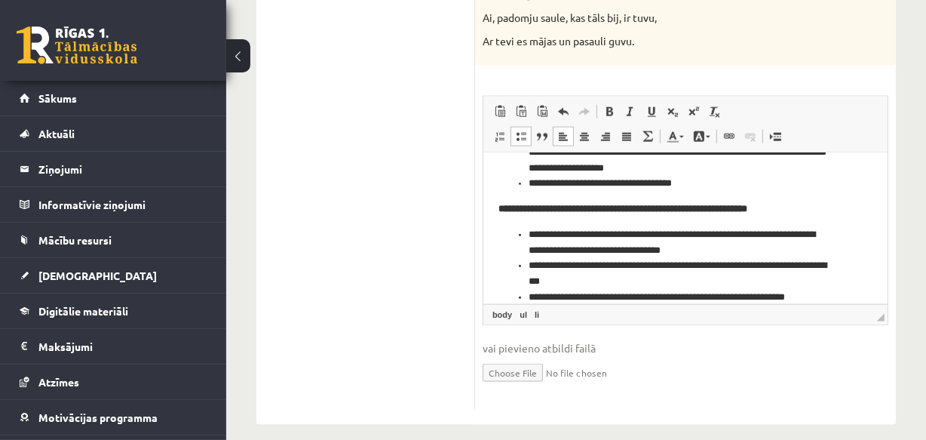
scroll to position [622, 0]
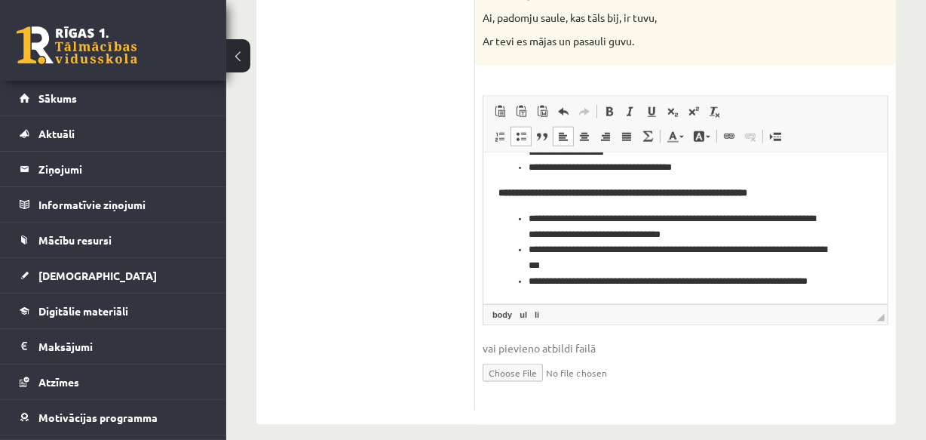
click at [565, 299] on li "**********" at bounding box center [680, 289] width 304 height 32
click at [591, 296] on li "**********" at bounding box center [680, 289] width 304 height 32
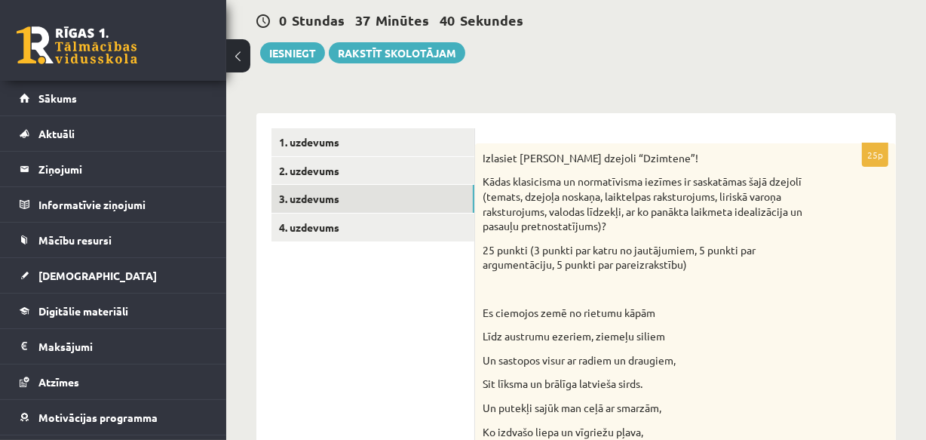
scroll to position [69, 0]
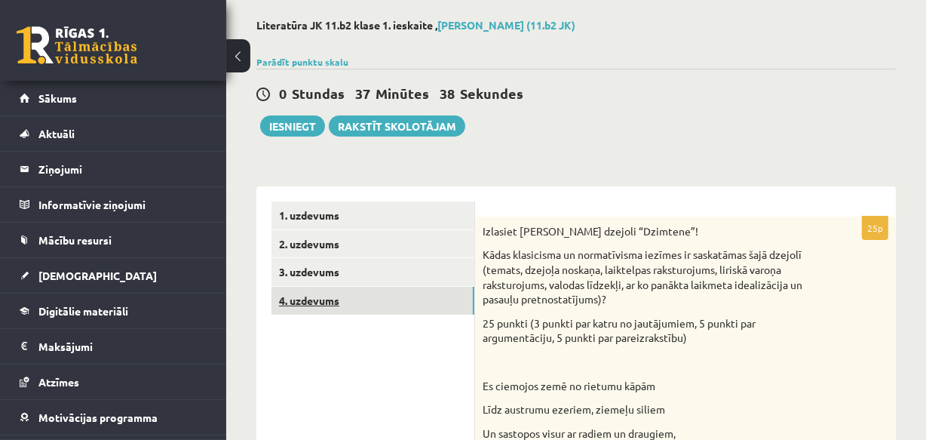
click at [305, 302] on link "4. uzdevums" at bounding box center [373, 301] width 203 height 28
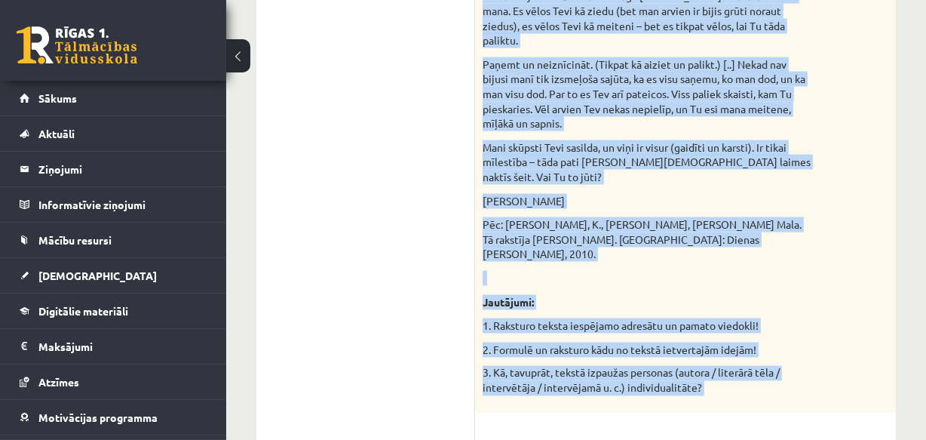
scroll to position [2250, 0]
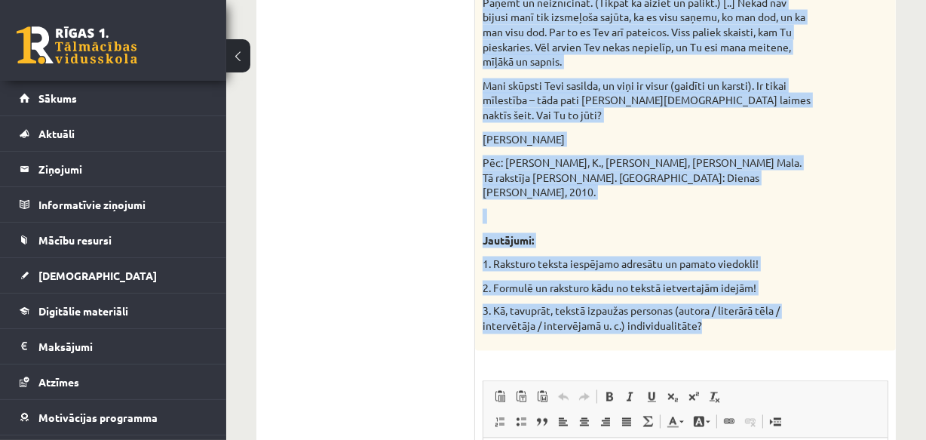
drag, startPoint x: 483, startPoint y: 90, endPoint x: 743, endPoint y: 196, distance: 281.1
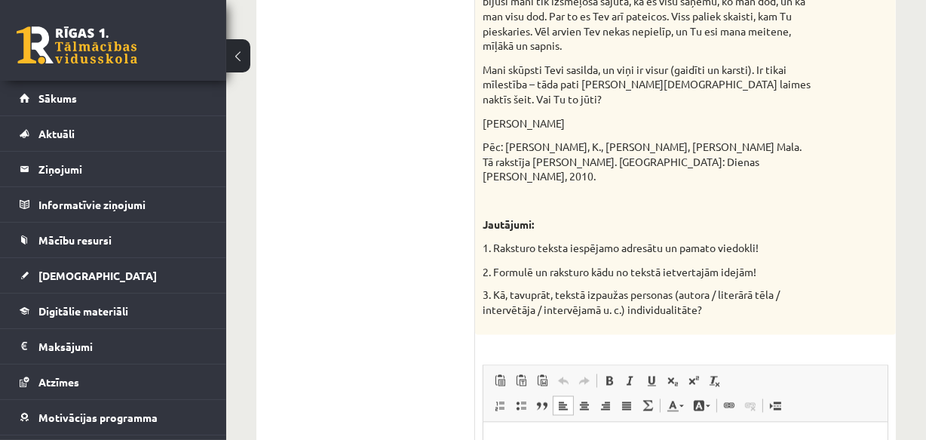
scroll to position [2387, 0]
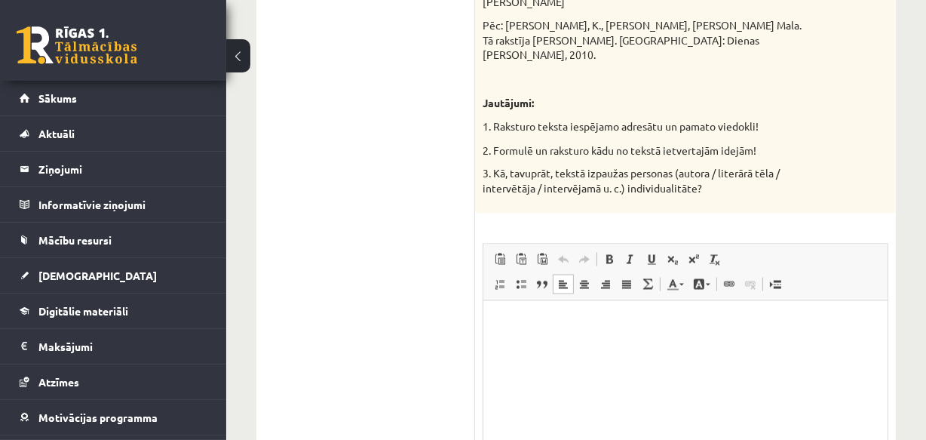
click at [523, 330] on html at bounding box center [685, 323] width 404 height 46
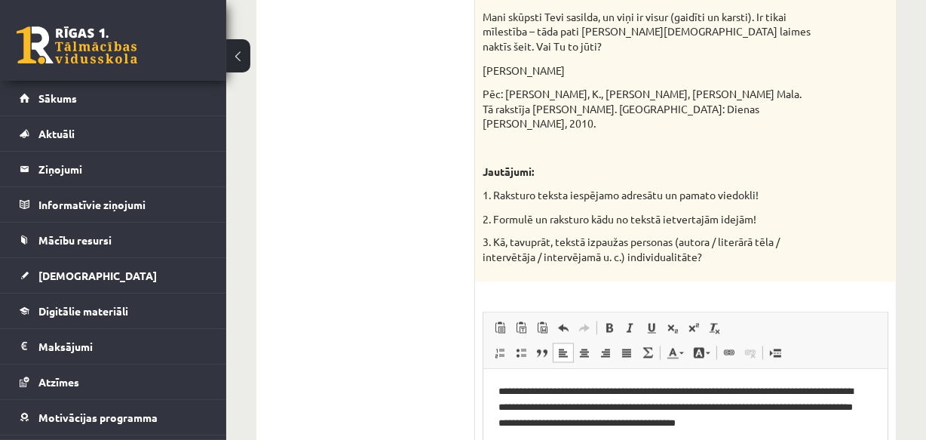
scroll to position [13, 0]
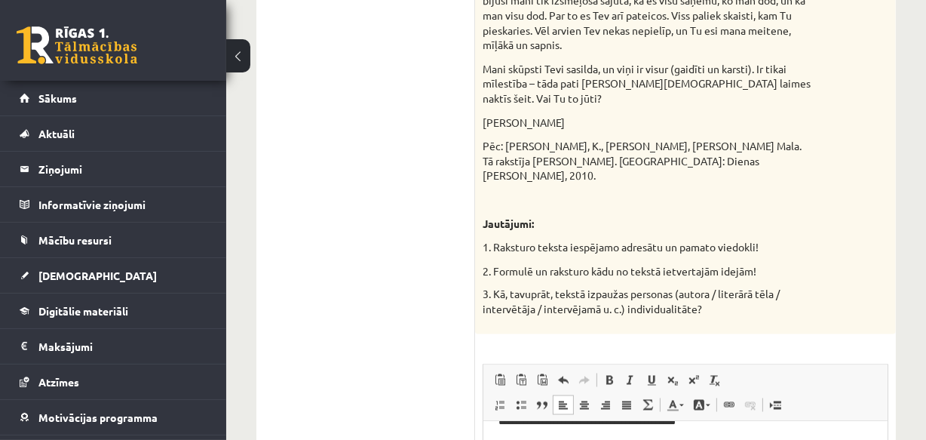
scroll to position [2376, 0]
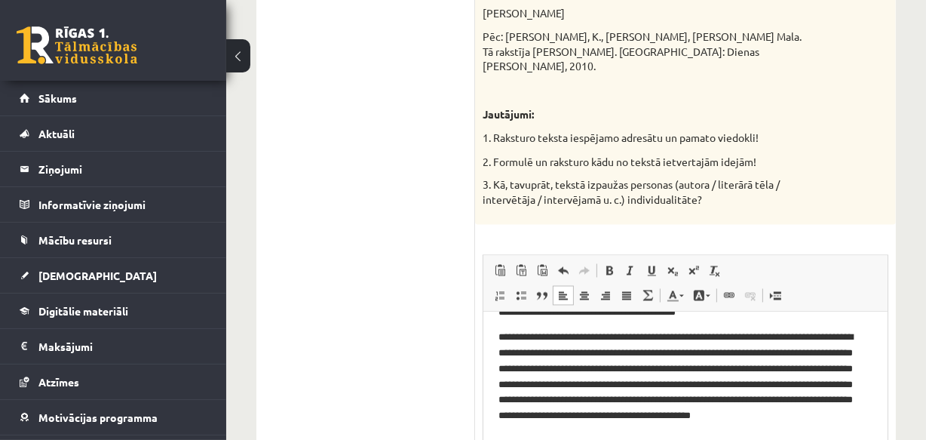
click at [609, 437] on p "**********" at bounding box center [680, 385] width 364 height 110
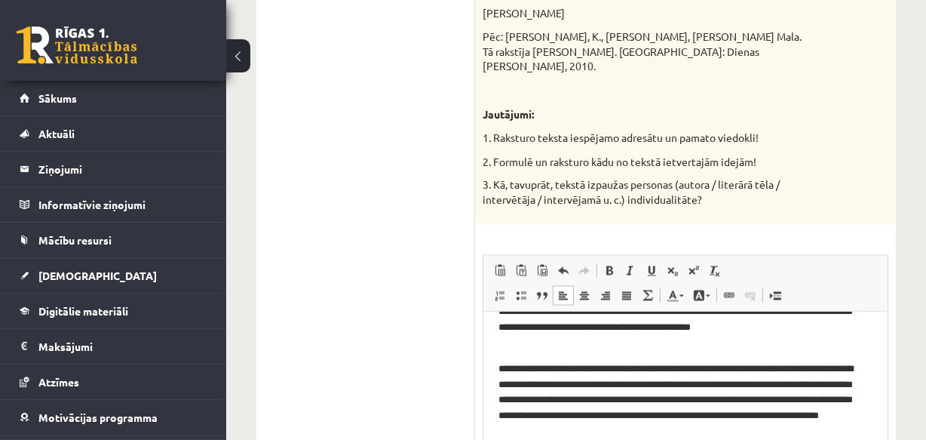
scroll to position [158, 0]
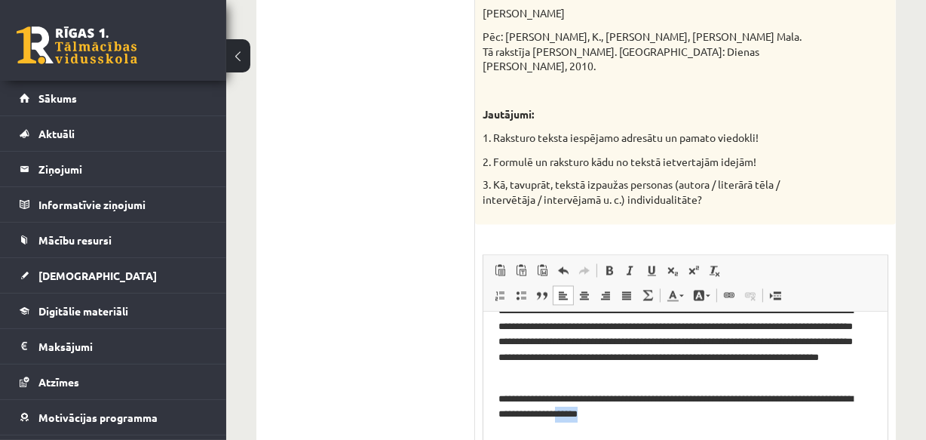
drag, startPoint x: 653, startPoint y: 455, endPoint x: 617, endPoint y: 416, distance: 53.4
click at [617, 416] on p "**********" at bounding box center [680, 407] width 364 height 32
click at [517, 429] on p "**********" at bounding box center [680, 414] width 364 height 47
click at [560, 431] on p "**********" at bounding box center [680, 414] width 364 height 47
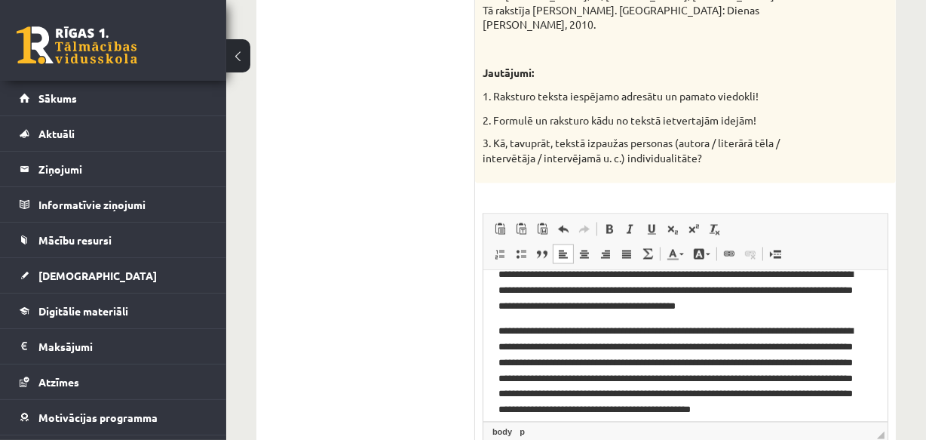
scroll to position [0, 0]
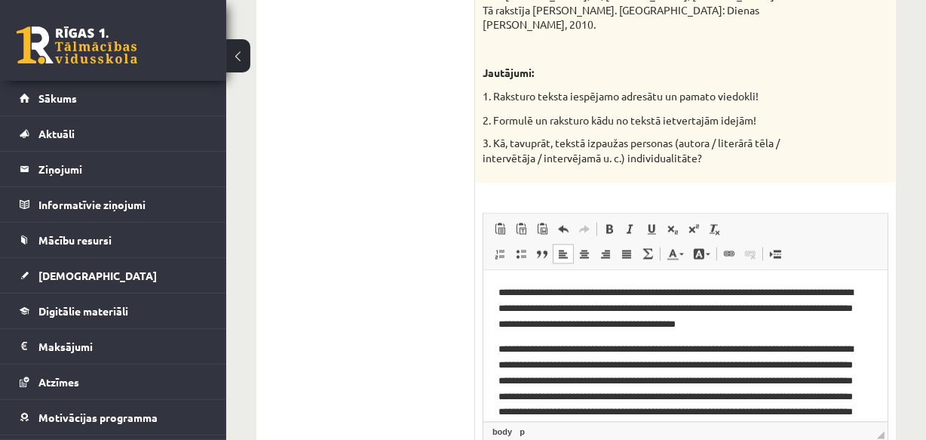
drag, startPoint x: 883, startPoint y: 389, endPoint x: 1373, endPoint y: 437, distance: 492.6
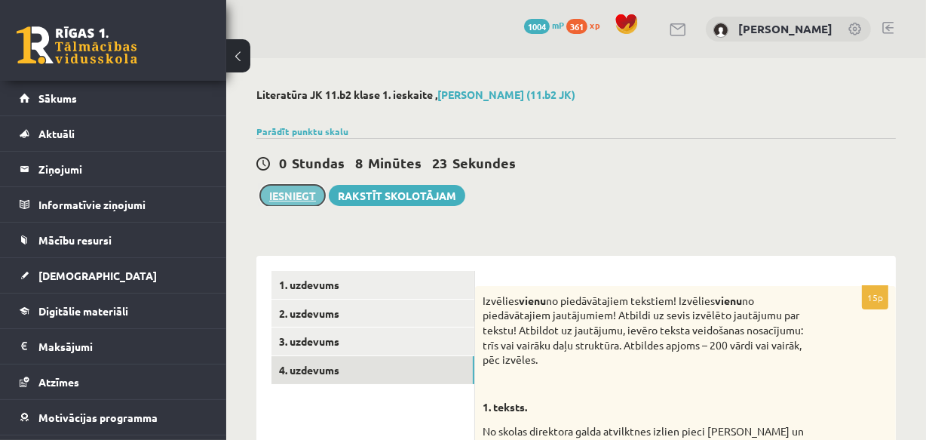
click at [277, 195] on button "Iesniegt" at bounding box center [292, 195] width 65 height 21
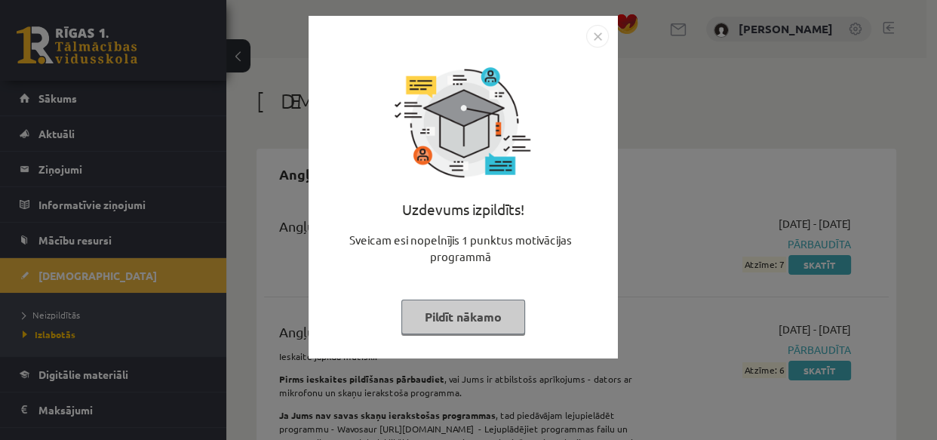
click at [453, 315] on button "Pildīt nākamo" at bounding box center [463, 316] width 124 height 35
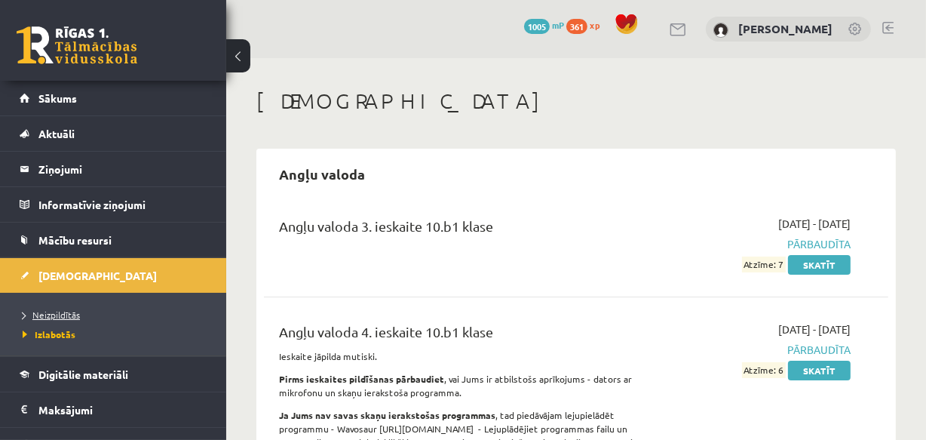
click at [51, 312] on span "Neizpildītās" at bounding box center [51, 315] width 57 height 12
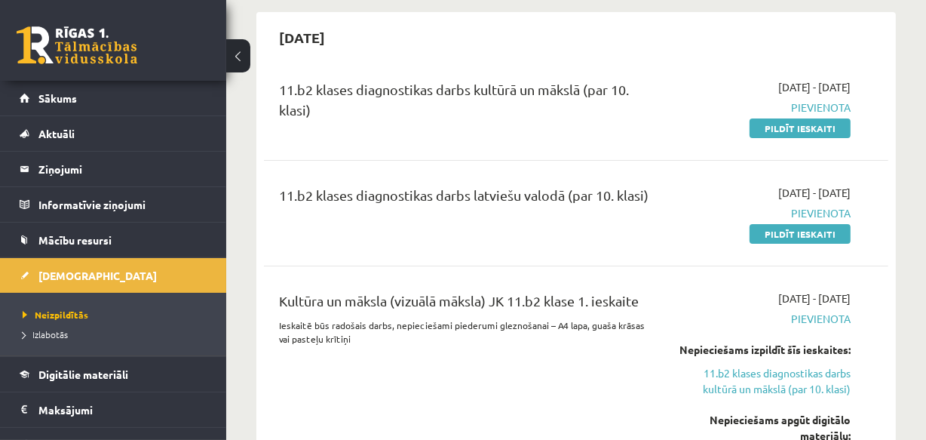
scroll to position [68, 0]
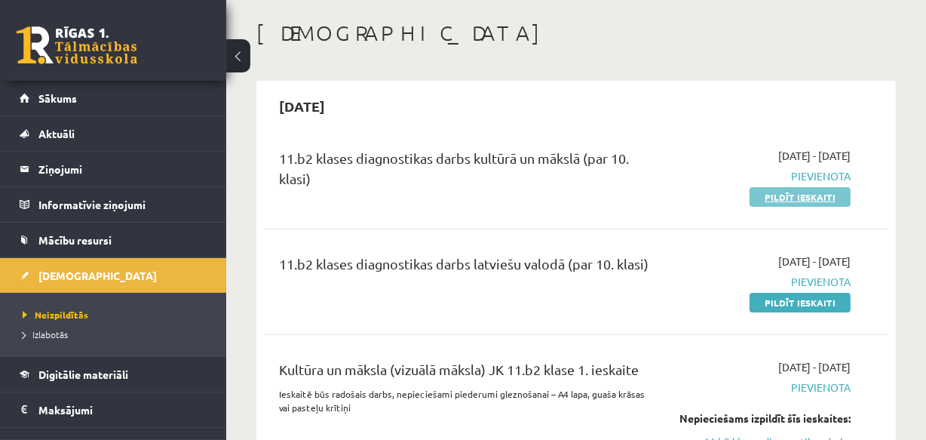
click at [779, 196] on link "Pildīt ieskaiti" at bounding box center [800, 197] width 101 height 20
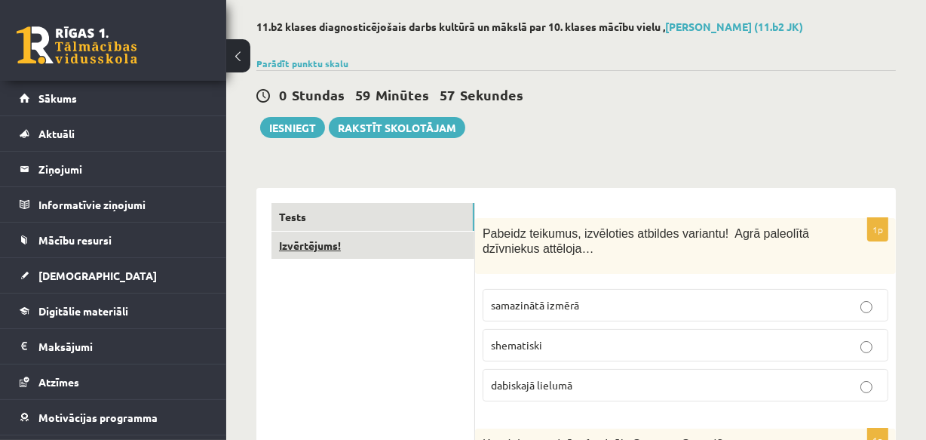
scroll to position [68, 0]
click at [318, 242] on link "Izvērtējums!" at bounding box center [373, 246] width 203 height 28
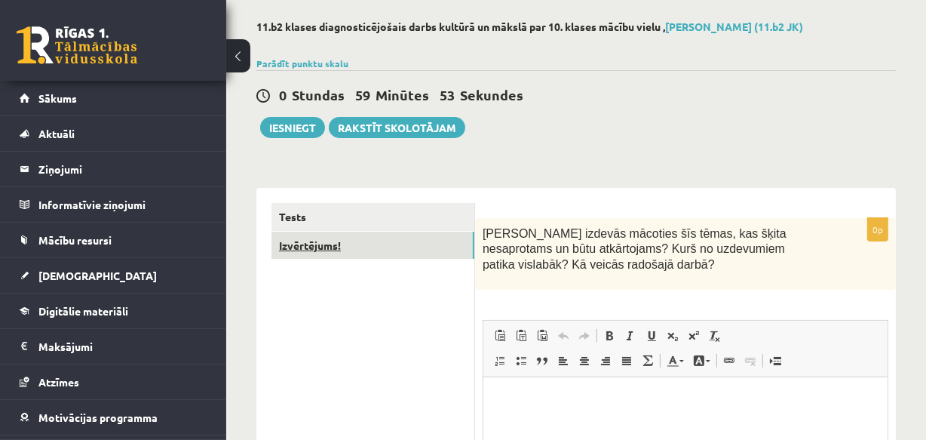
scroll to position [0, 0]
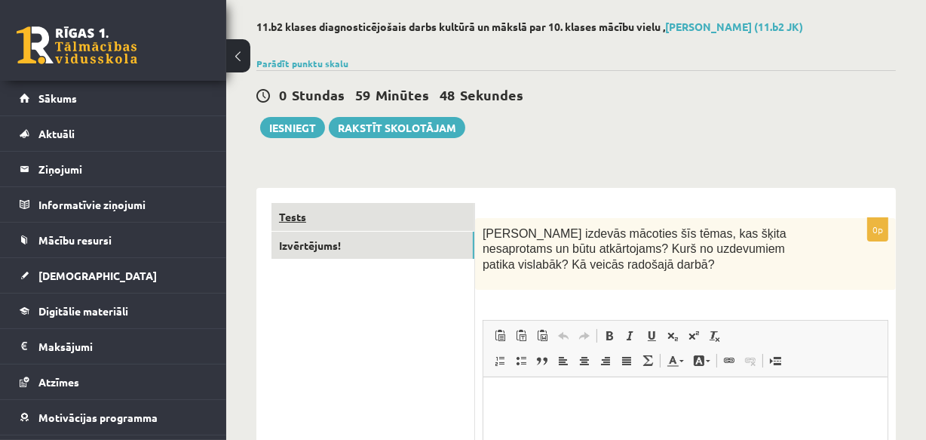
click at [312, 215] on link "Tests" at bounding box center [373, 217] width 203 height 28
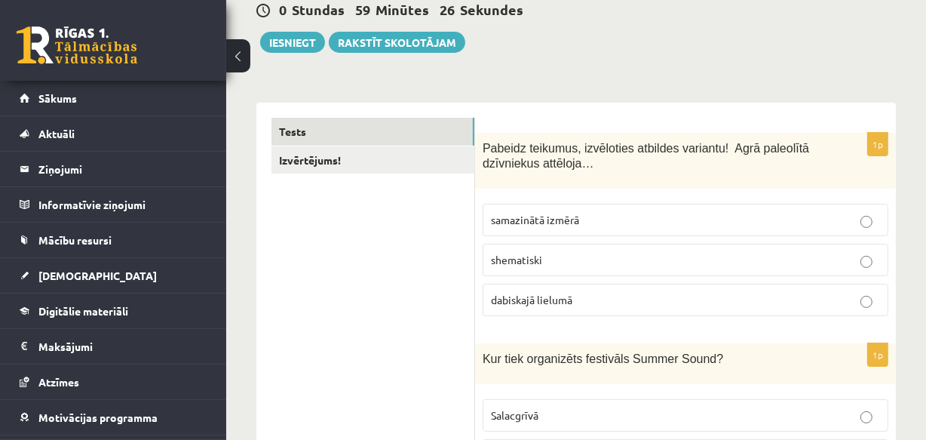
scroll to position [161, 0]
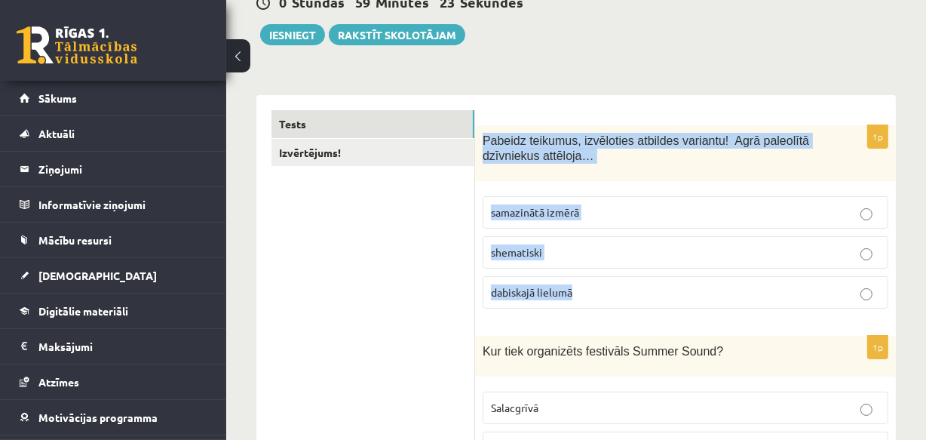
drag, startPoint x: 484, startPoint y: 138, endPoint x: 599, endPoint y: 281, distance: 184.0
click at [599, 281] on div "1p Pabeidz teikumus, izvēloties atbildes variantu! Agrā paleolītā dzīvniekus at…" at bounding box center [685, 223] width 421 height 196
copy div "Pabeidz teikumus, izvēloties atbildes variantu! Agrā paleolītā dzīvniekus attēl…"
click at [562, 286] on span "dabiskajā lielumā" at bounding box center [531, 292] width 81 height 14
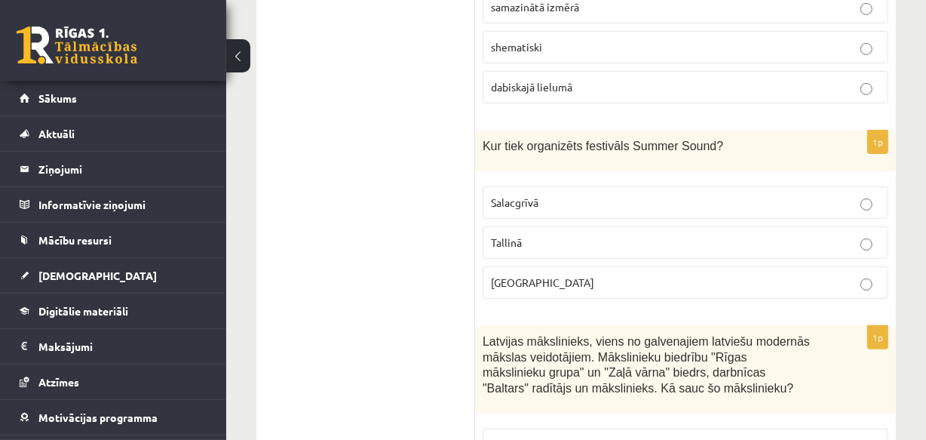
scroll to position [367, 0]
click at [543, 278] on p "Liepājā" at bounding box center [685, 282] width 389 height 16
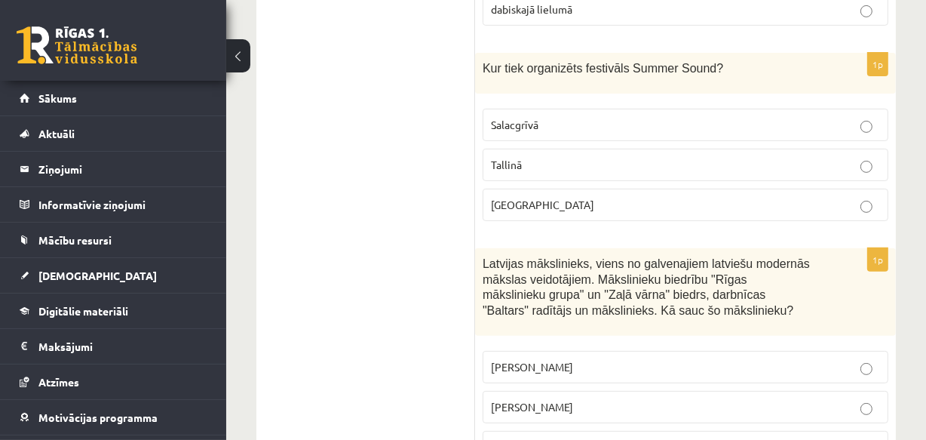
scroll to position [435, 0]
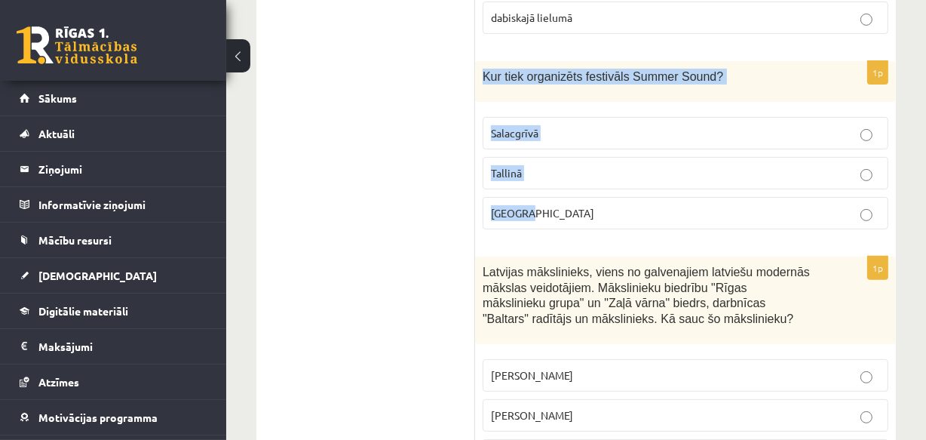
drag, startPoint x: 482, startPoint y: 75, endPoint x: 543, endPoint y: 196, distance: 135.3
click at [558, 215] on div "1p Kur tiek organizēts festivāls Summer Sound? Salacgrīvā Tallinā Liepājā" at bounding box center [685, 151] width 421 height 180
copy div "Kur tiek organizēts festivāls Summer Sound? Salacgrīvā Tallinā Liepājā"
click at [547, 211] on p "Liepājā" at bounding box center [685, 213] width 389 height 16
click at [512, 211] on span "Liepājā" at bounding box center [542, 213] width 103 height 14
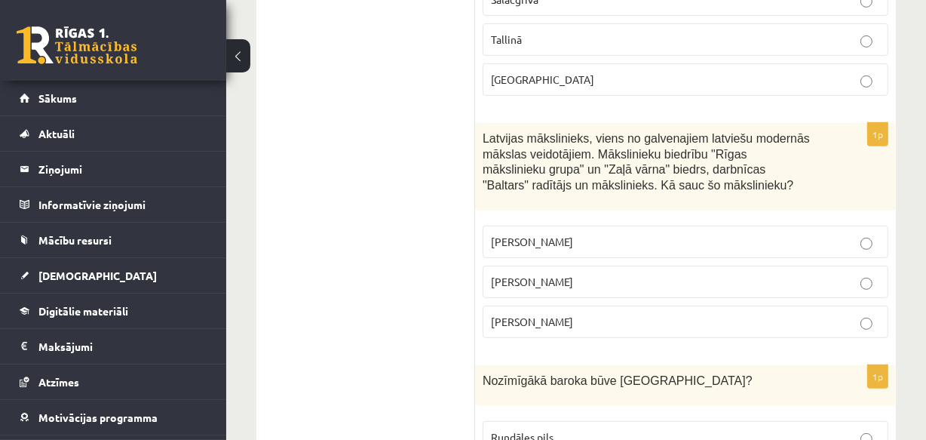
scroll to position [573, 0]
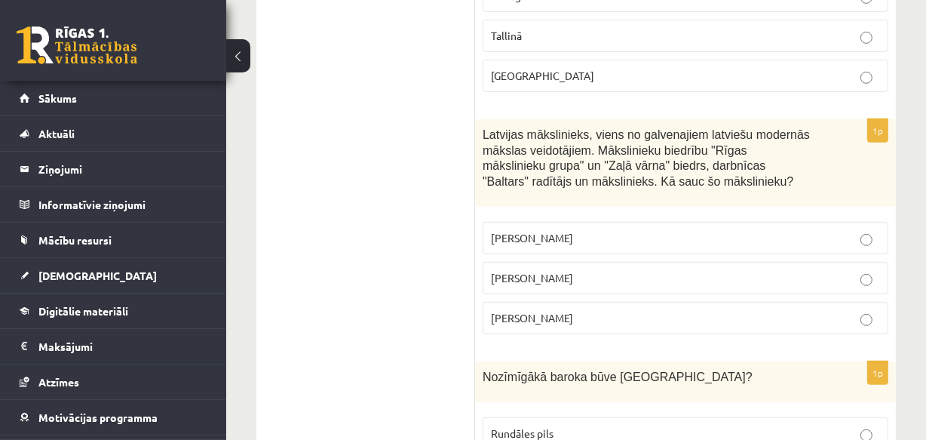
drag, startPoint x: 482, startPoint y: 130, endPoint x: 612, endPoint y: 324, distance: 232.6
click at [612, 324] on div "1p Latvijas mākslinieks, viens no galvenajiem latviešu modernās mākslas veidotā…" at bounding box center [685, 232] width 421 height 227
copy div "Latvijas mākslinieks, viens no galvenajiem latviešu modernās mākslas veidotājie…"
click at [555, 272] on p "Romāns Suta" at bounding box center [685, 278] width 389 height 16
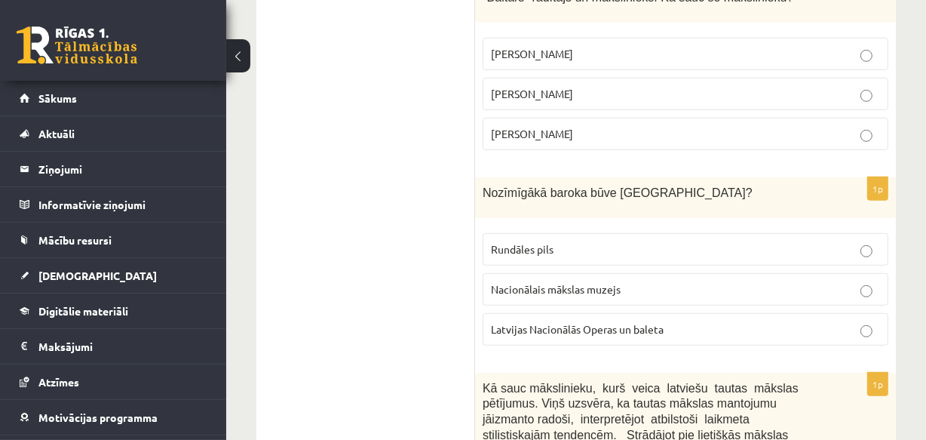
scroll to position [778, 0]
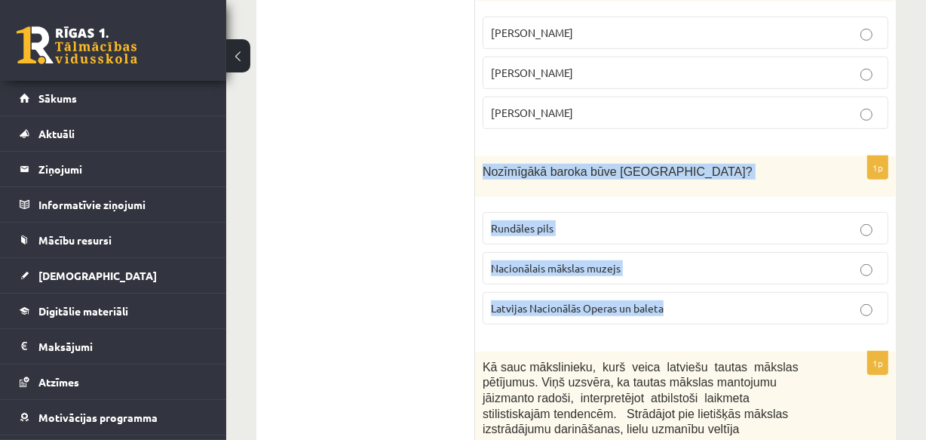
drag, startPoint x: 484, startPoint y: 167, endPoint x: 678, endPoint y: 309, distance: 240.6
click at [678, 309] on div "1p Nozīmīgākā baroka būve Latvijā? Rundāles pils Nacionālais mākslas muzejs Lat…" at bounding box center [685, 246] width 421 height 180
copy div "Nozīmīgākā baroka būve Latvijā? Rundāles pils Nacionālais mākslas muzejs Latvij…"
click at [528, 229] on span "Rundāles pils" at bounding box center [522, 228] width 63 height 14
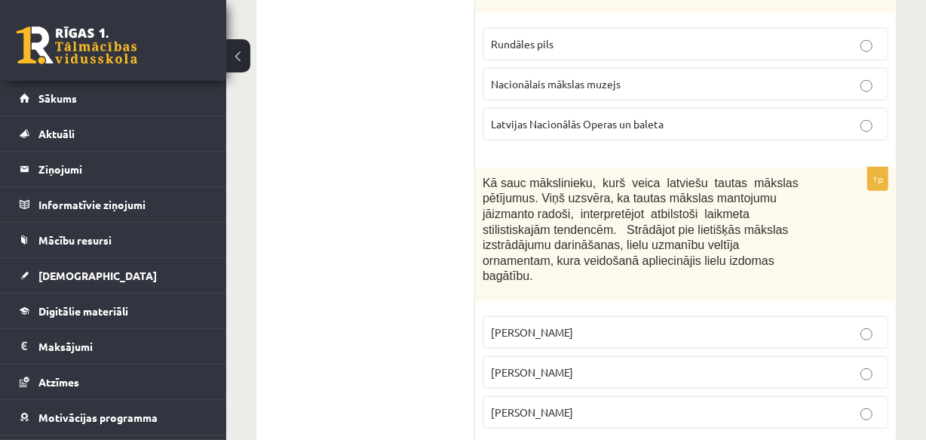
scroll to position [984, 0]
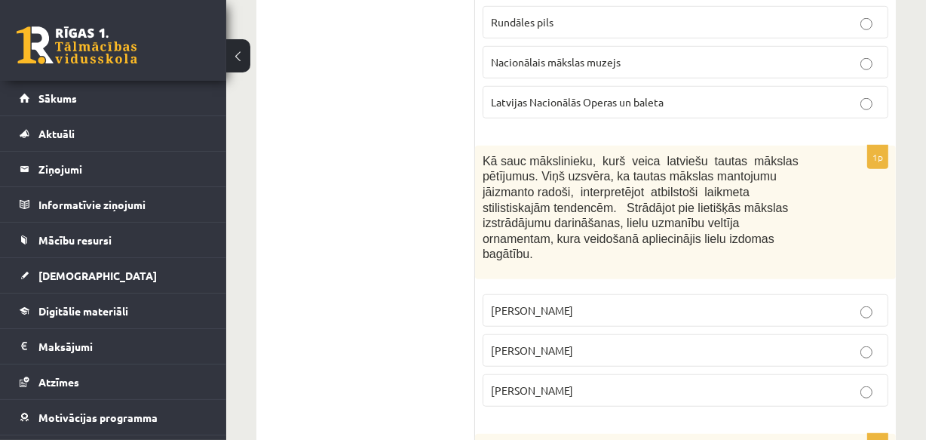
drag, startPoint x: 480, startPoint y: 152, endPoint x: 581, endPoint y: 361, distance: 231.8
click at [581, 361] on div "1p Kā sauc mākslinieku, kurš veica latviešu tautas mākslas pētījumus. Viņš uzsv…" at bounding box center [685, 282] width 421 height 273
copy div "Kā sauc mākslinieku, kurš veica latviešu tautas mākslas pētījumus. Viņš uzsvēra…"
click at [543, 343] on span "Jūlijs Madernieks" at bounding box center [532, 350] width 82 height 14
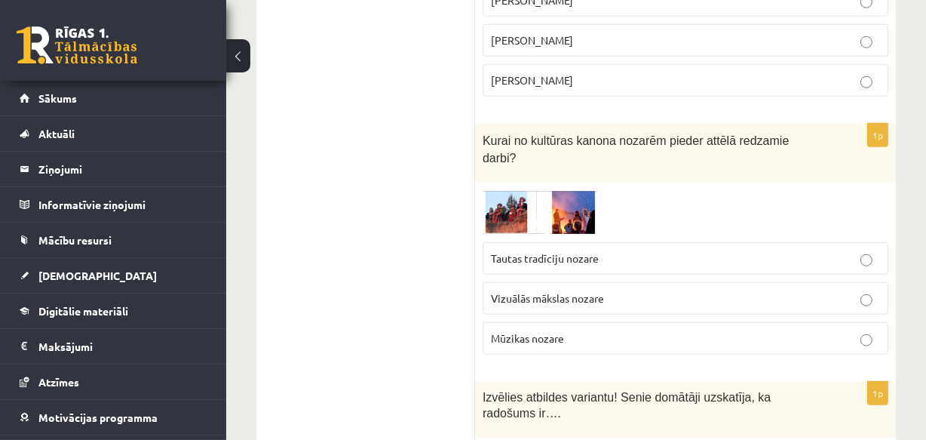
scroll to position [1327, 0]
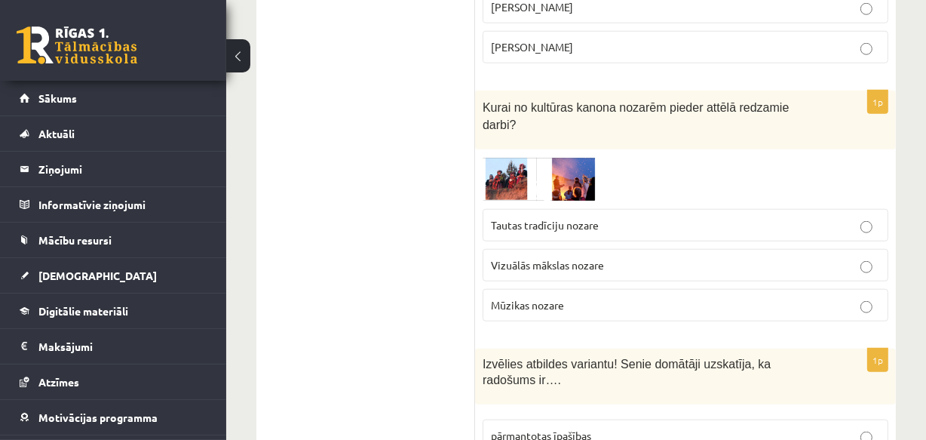
click at [502, 157] on img at bounding box center [539, 179] width 113 height 45
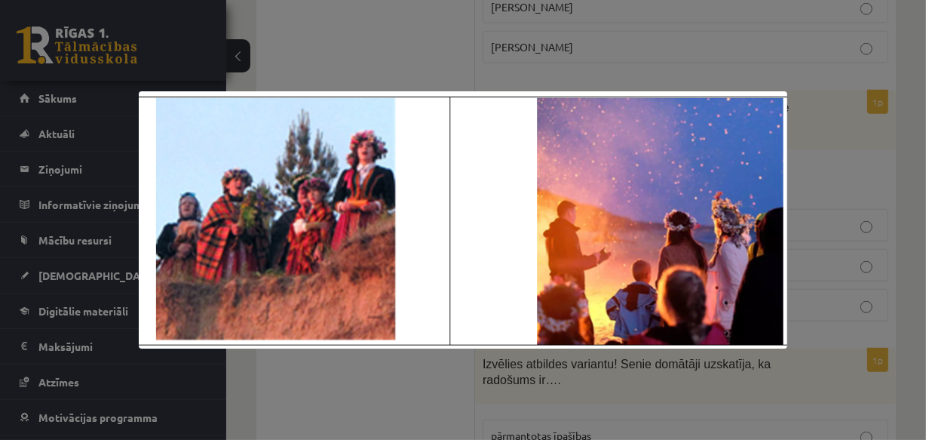
click at [806, 247] on div at bounding box center [463, 220] width 926 height 440
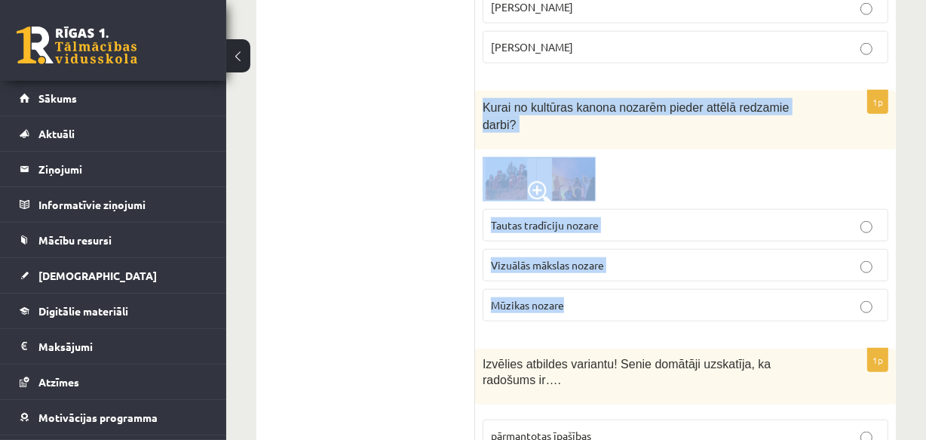
drag, startPoint x: 485, startPoint y: 86, endPoint x: 606, endPoint y: 265, distance: 215.7
click at [606, 265] on div "1p Kurai no kultūras kanona nozarēm pieder attēlā redzamie darbi? Tautas tradīc…" at bounding box center [685, 212] width 421 height 243
copy div "Kurai no kultūras kanona nozarēm pieder attēlā redzamie darbi? Tautas tradīciju…"
click at [543, 217] on p "Tautas tradīciju nozare" at bounding box center [685, 225] width 389 height 16
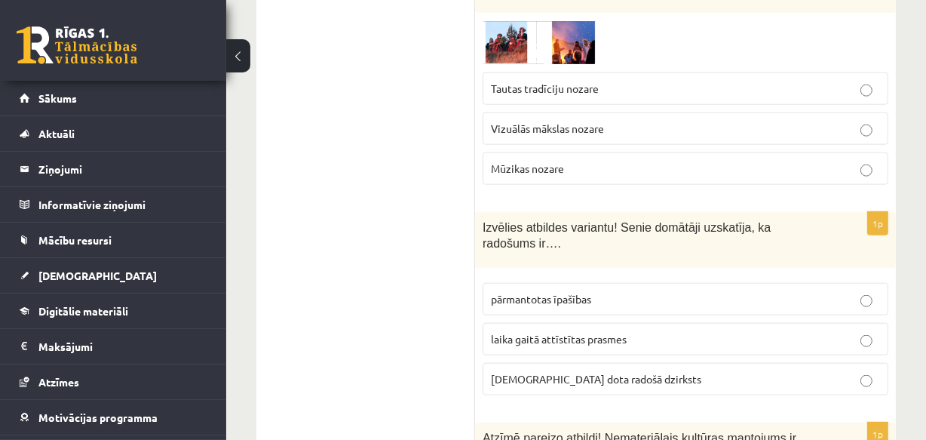
scroll to position [1532, 0]
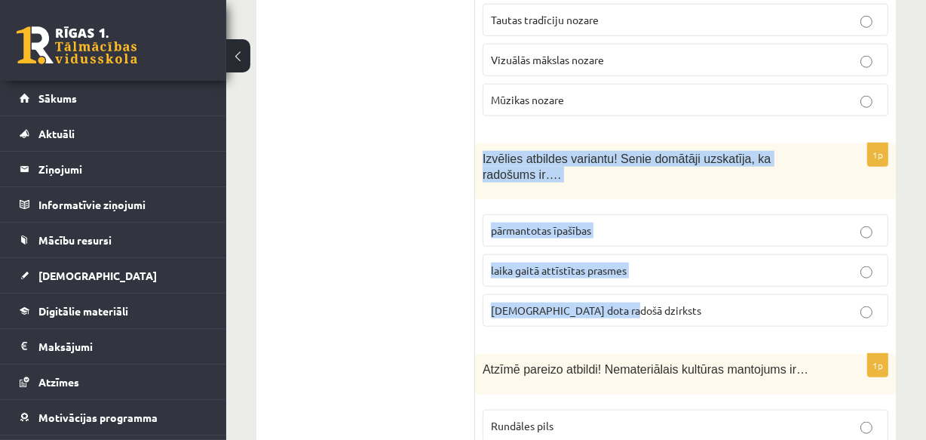
drag, startPoint x: 483, startPoint y: 125, endPoint x: 619, endPoint y: 283, distance: 208.1
click at [619, 283] on div "1p Izvēlies atbildes variantu! Senie domātāji uzskatīja, ka radošums ir…. pārma…" at bounding box center [685, 241] width 421 height 196
copy div "Izvēlies atbildes variantu! Senie domātāji uzskatīja, ka radošums ir…. pārmanto…"
click at [557, 303] on span "dieva dota radošā dzirksts" at bounding box center [596, 310] width 210 height 14
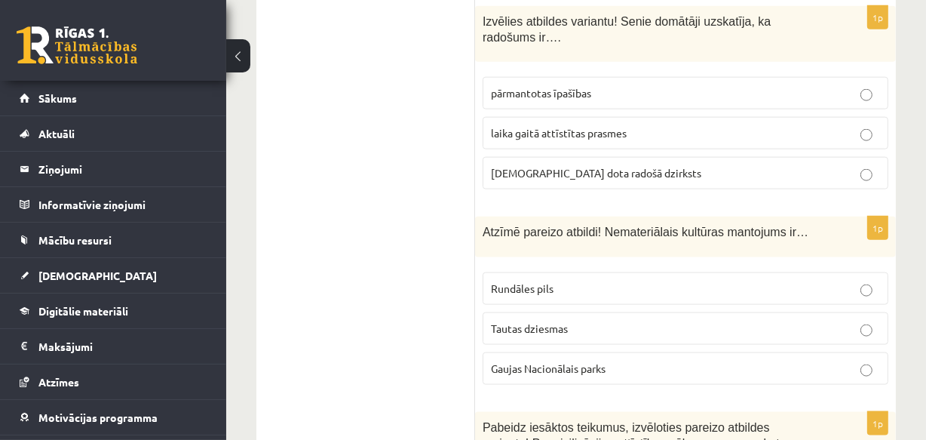
scroll to position [1738, 0]
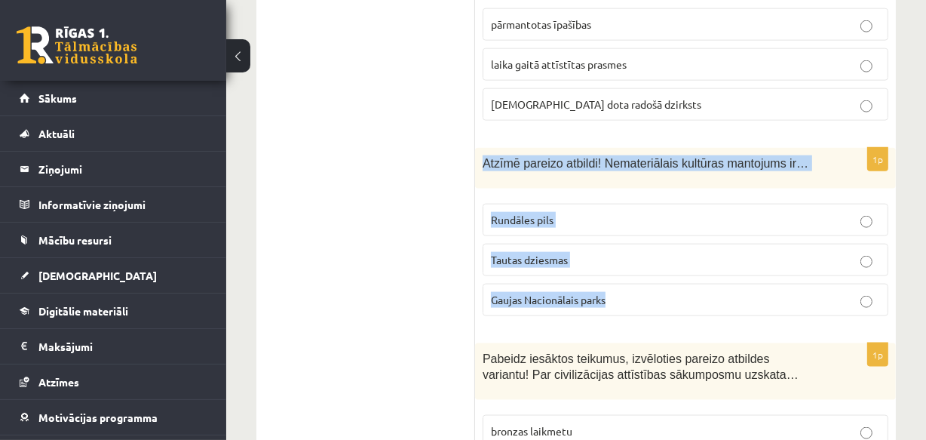
drag, startPoint x: 482, startPoint y: 125, endPoint x: 591, endPoint y: 253, distance: 167.5
click at [613, 267] on div "1p Atzīmē pareizo atbildi! Nemateriālais kultūras mantojums ir… Rundāles pils T…" at bounding box center [685, 238] width 421 height 180
copy div "Atzīmē pareizo atbildi! Nemateriālais kultūras mantojums ir… Rundāles pils Taut…"
click at [579, 252] on p "Tautas dziesmas" at bounding box center [685, 260] width 389 height 16
click at [577, 252] on p "Tautas dziesmas" at bounding box center [685, 260] width 389 height 16
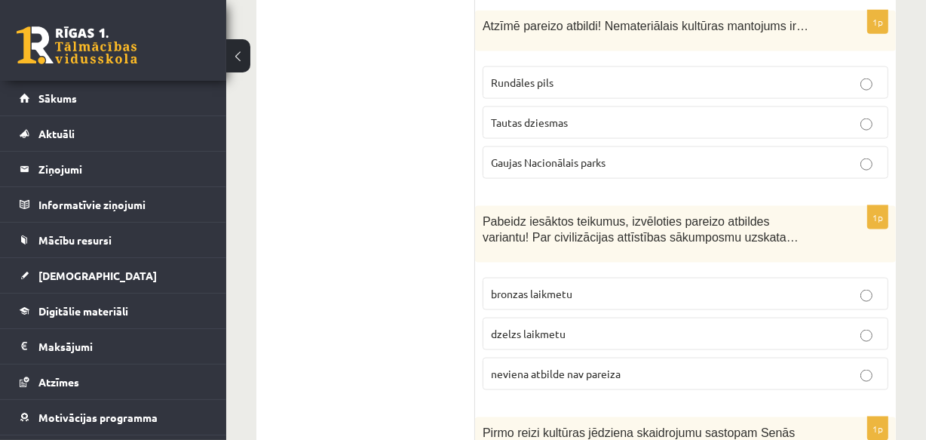
scroll to position [1944, 0]
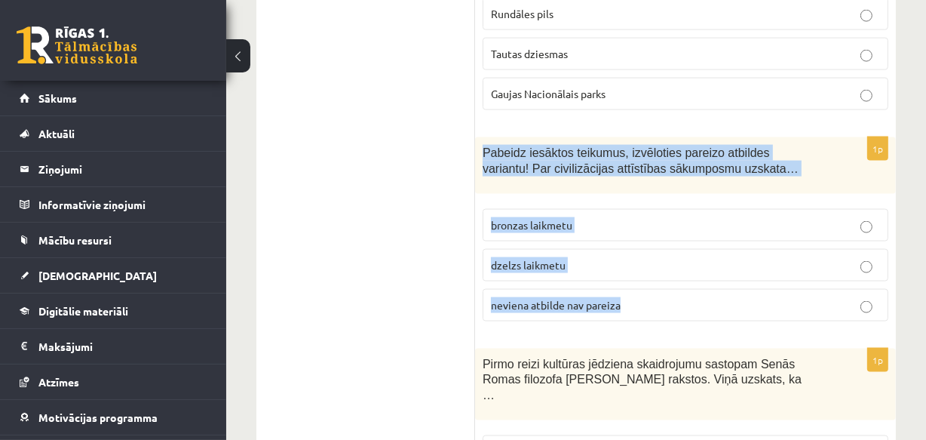
drag, startPoint x: 482, startPoint y: 115, endPoint x: 628, endPoint y: 275, distance: 216.8
click at [628, 275] on div "1p Pabeidz iesāktos teikumus, izvēloties pareizo atbildes variantu! Par civiliz…" at bounding box center [685, 235] width 421 height 196
copy div "Pabeidz iesāktos teikumus, izvēloties pareizo atbildes variantu! Par civilizāci…"
click at [536, 298] on span "neviena atbilde nav pareiza" at bounding box center [556, 305] width 130 height 14
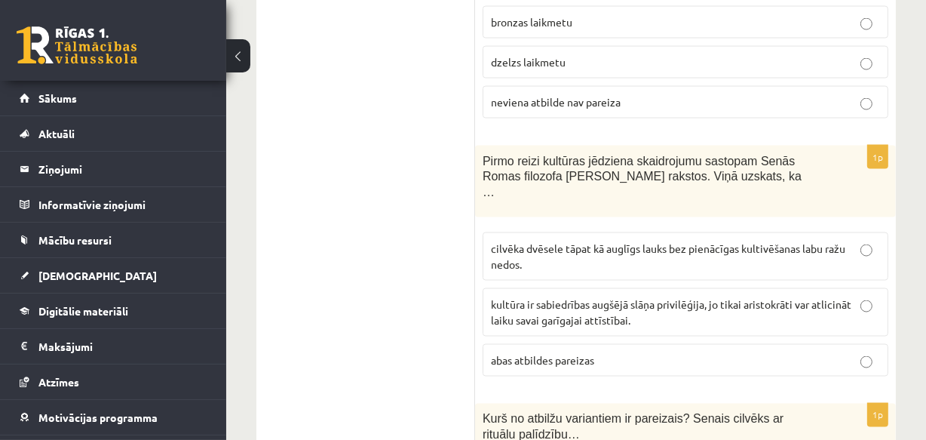
scroll to position [2150, 0]
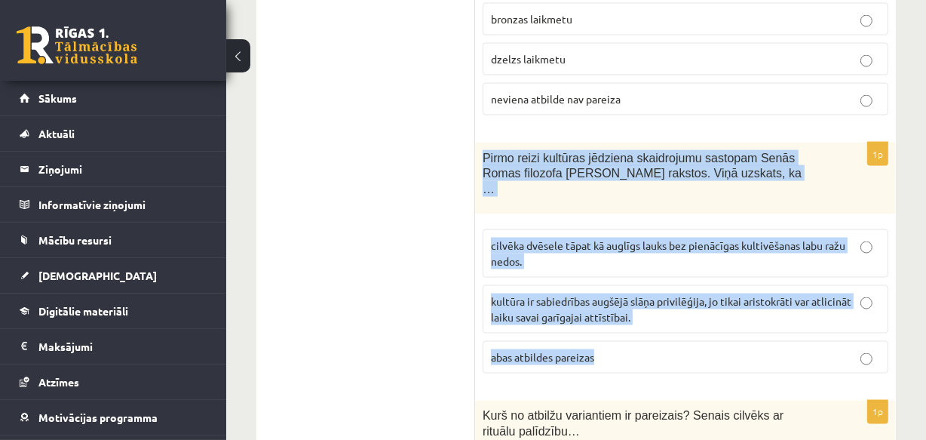
drag, startPoint x: 480, startPoint y: 119, endPoint x: 672, endPoint y: 312, distance: 272.0
click at [672, 312] on div "1p Pirmo reizi kultūras jēdziena skaidrojumu sastopam Senās Romas filozofa Cice…" at bounding box center [685, 264] width 421 height 243
copy div "Pirmo reizi kultūras jēdziena skaidrojumu sastopam Senās Romas filozofa Ciceron…"
click at [538, 238] on span "cilvēka dvēsele tāpat kā auglīgs lauks bez pienācīgas kultivēšanas labu ražu ne…" at bounding box center [668, 252] width 355 height 29
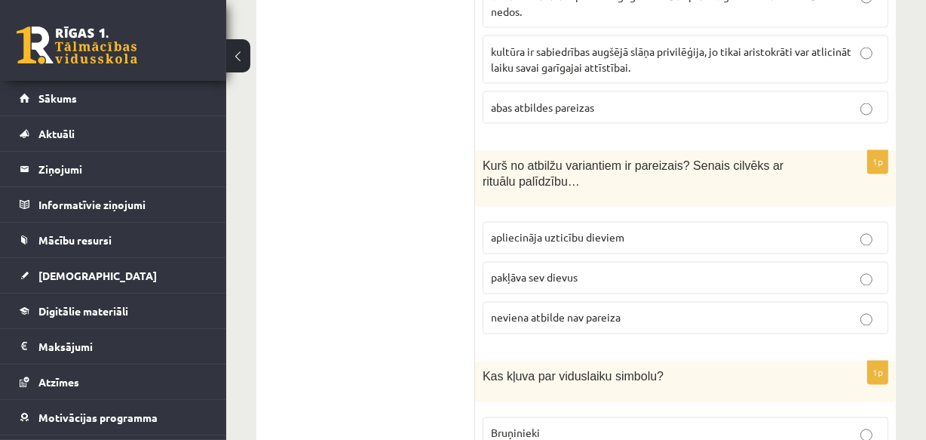
scroll to position [2424, 0]
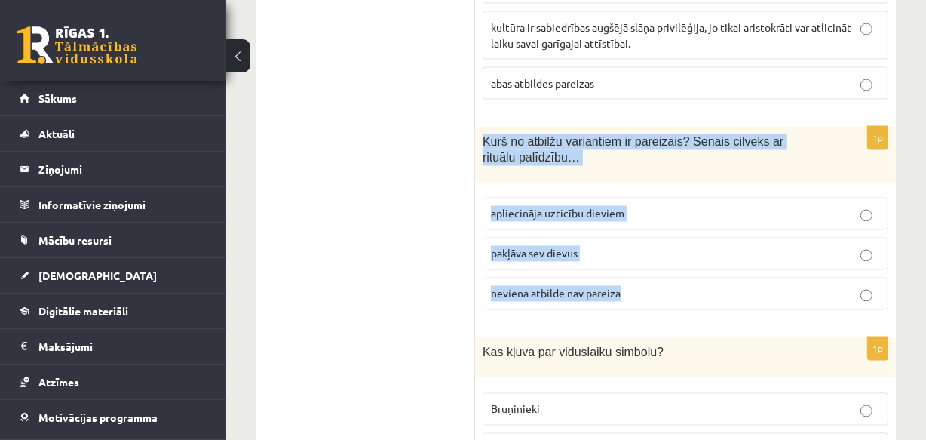
drag, startPoint x: 485, startPoint y: 88, endPoint x: 633, endPoint y: 231, distance: 205.4
click at [633, 231] on div "1p Kurš no atbilžu variantiem ir pareizais? Senais cilvēks ar rituālu palīdzību…" at bounding box center [685, 225] width 421 height 196
click at [569, 207] on span "apliecināja uzticību dieviem" at bounding box center [558, 214] width 134 height 14
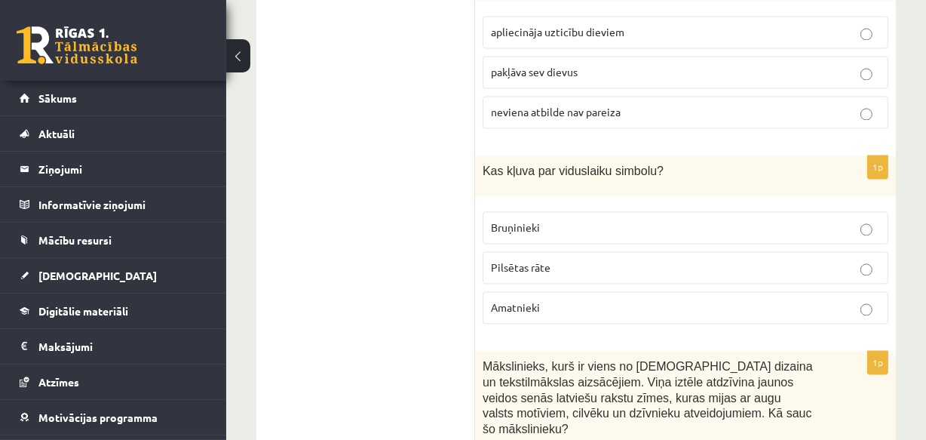
scroll to position [2630, 0]
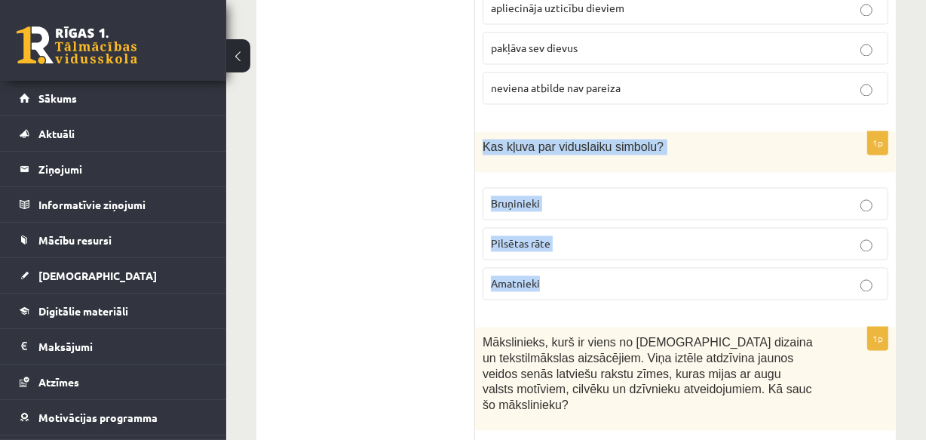
drag, startPoint x: 483, startPoint y: 91, endPoint x: 603, endPoint y: 224, distance: 179.4
click at [603, 224] on div "1p Kas kļuva par viduslaiku simbolu? Bruņinieki Pilsētas rāte Amatnieki" at bounding box center [685, 221] width 421 height 180
click at [520, 196] on span "Bruņinieki" at bounding box center [515, 203] width 49 height 14
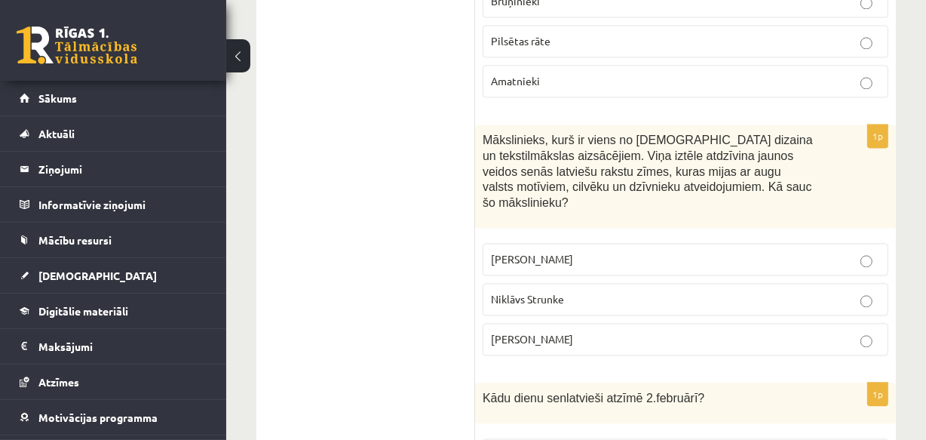
scroll to position [2835, 0]
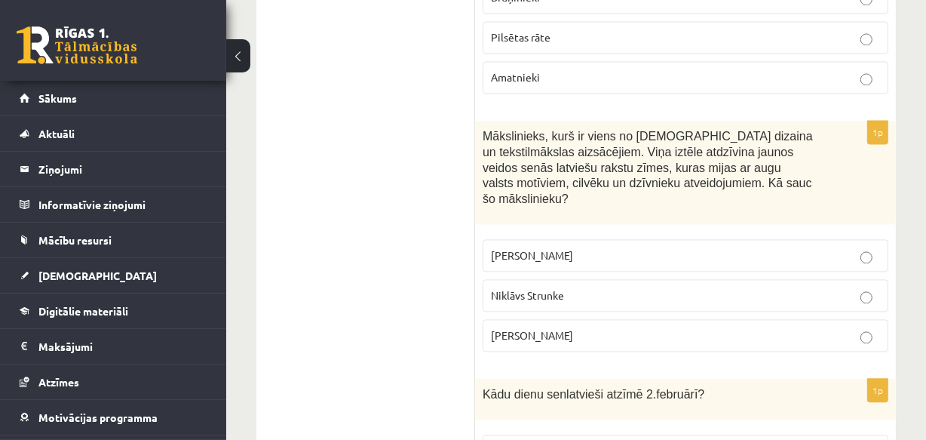
drag, startPoint x: 483, startPoint y: 81, endPoint x: 605, endPoint y: 272, distance: 227.2
click at [605, 272] on div "1p Mākslinieks, kurš ir viens no latviešu dizaina un tekstilmākslas aizsācējiem…" at bounding box center [685, 242] width 421 height 242
click at [535, 248] on span "Ansis Cīrulis" at bounding box center [532, 255] width 82 height 14
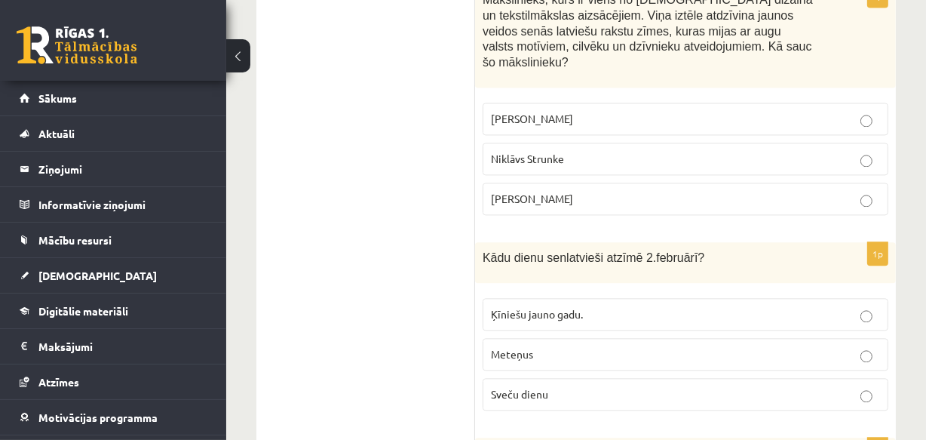
scroll to position [3041, 0]
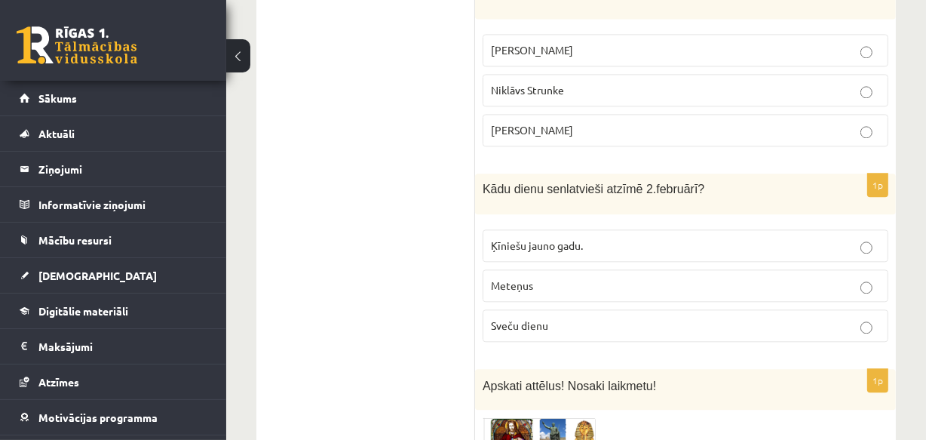
click at [535, 318] on span "Sveču dienu" at bounding box center [519, 325] width 57 height 14
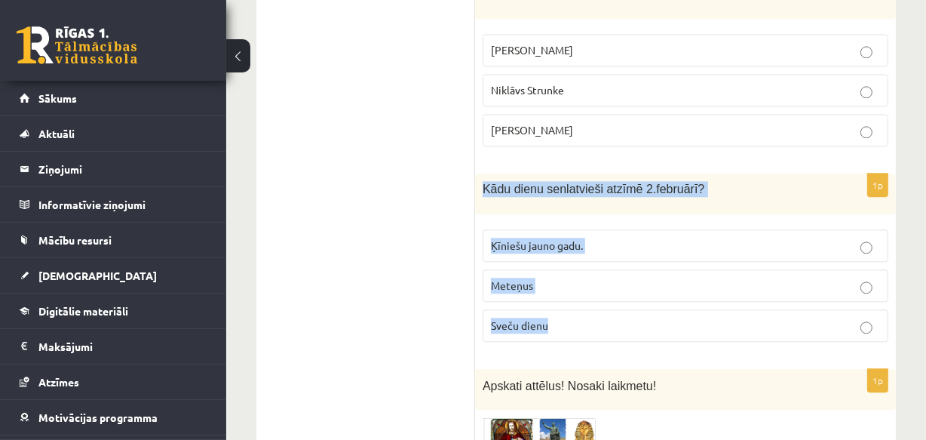
drag, startPoint x: 484, startPoint y: 116, endPoint x: 564, endPoint y: 244, distance: 150.9
click at [564, 244] on div "1p Kādu dienu senlatvieši atzīmē 2.februārī? Ķīniešu jauno gadu. Meteņus Sveču …" at bounding box center [685, 263] width 421 height 180
click at [544, 318] on span "Sveču dienu" at bounding box center [519, 325] width 57 height 14
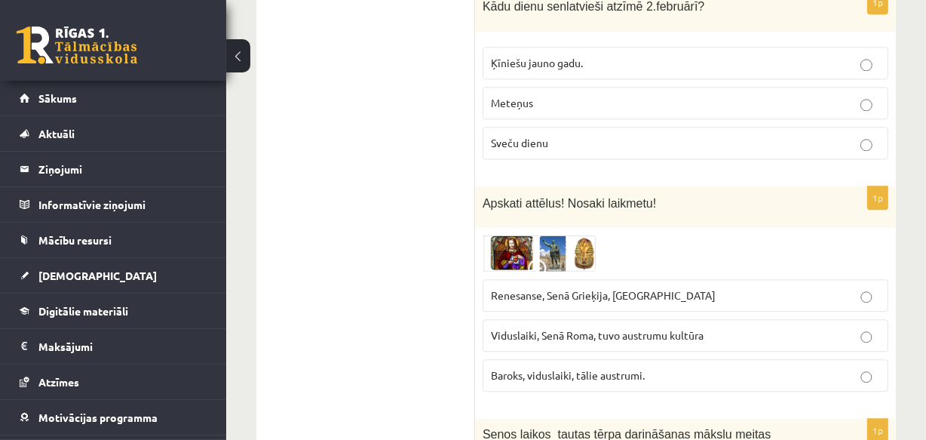
scroll to position [3247, 0]
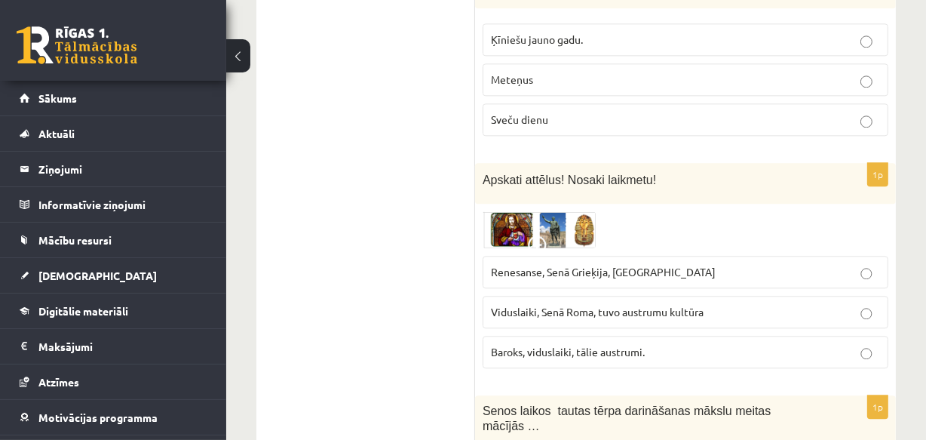
click at [541, 211] on img at bounding box center [539, 229] width 113 height 36
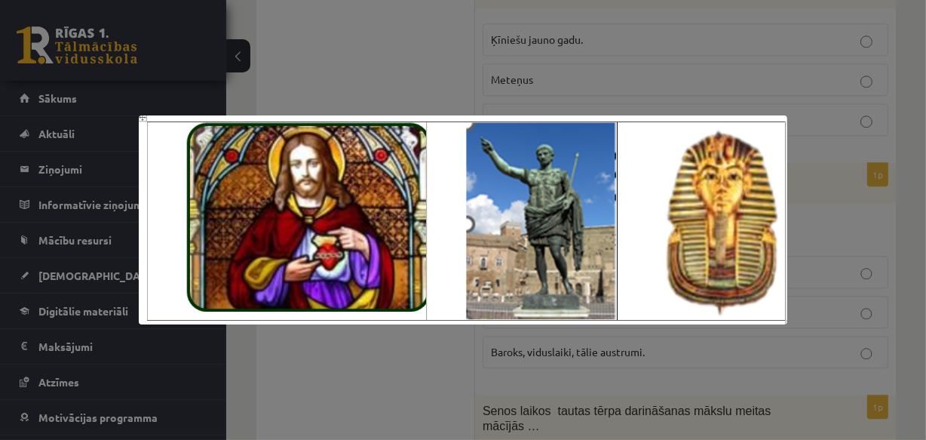
click at [494, 351] on div at bounding box center [463, 220] width 926 height 440
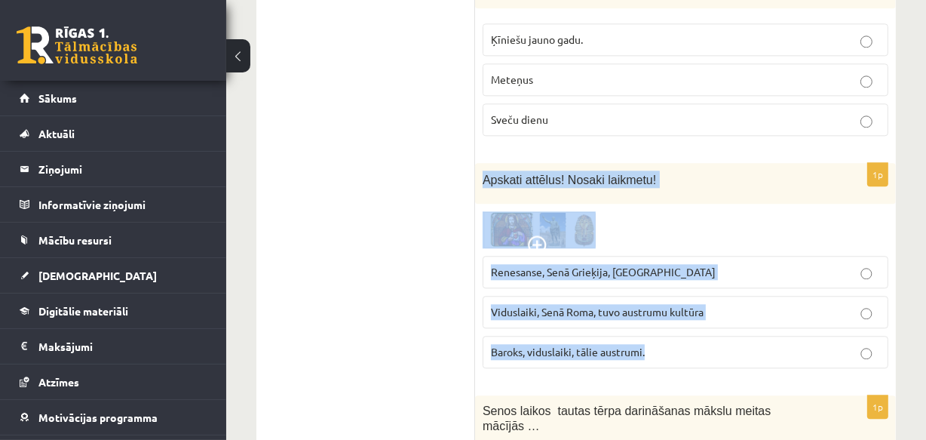
drag, startPoint x: 484, startPoint y: 106, endPoint x: 671, endPoint y: 286, distance: 260.3
click at [671, 286] on div "1p Apskati attēlus! Nosaki laikmetu! Renesanse, Senā Grieķija, Ēģipte Viduslaik…" at bounding box center [685, 271] width 421 height 217
click at [573, 305] on span "Viduslaiki, Senā Roma, tuvo austrumu kultūra" at bounding box center [597, 312] width 213 height 14
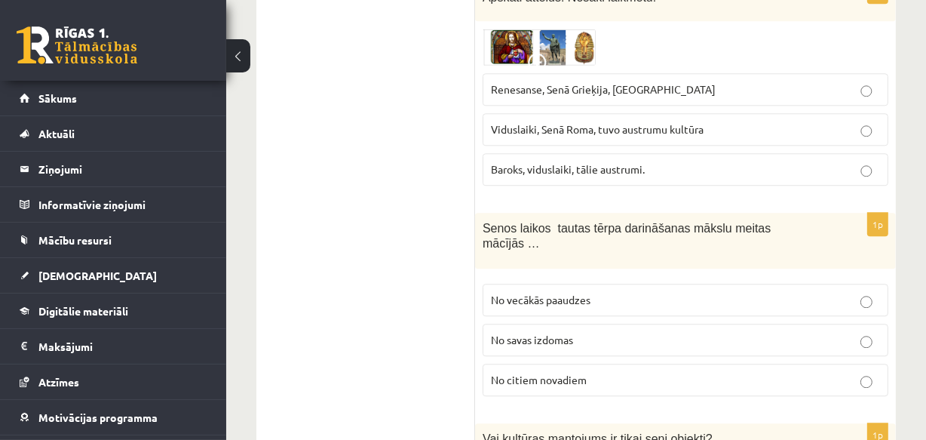
scroll to position [3452, 0]
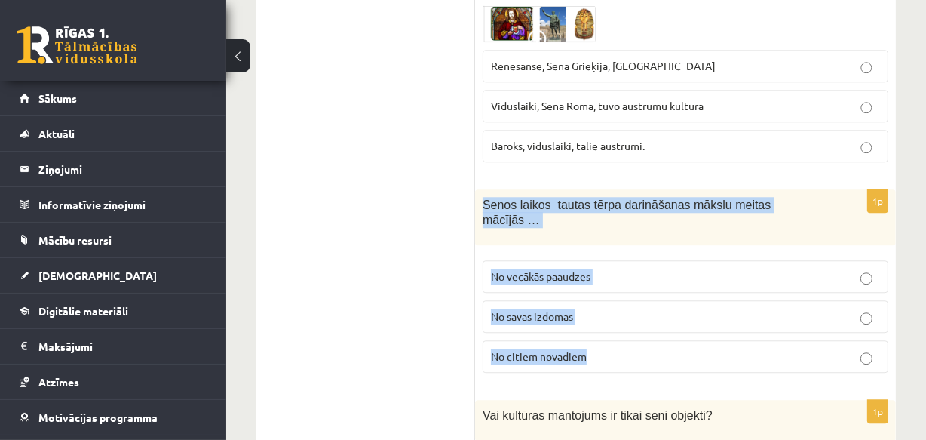
drag, startPoint x: 484, startPoint y: 131, endPoint x: 652, endPoint y: 262, distance: 214.0
click at [652, 262] on div "1p Senos laikos tautas tērpa darināšanas mākslu meitas mācījās … No vecākās paa…" at bounding box center [685, 287] width 421 height 196
click at [563, 269] on p "No vecākās paaudzes" at bounding box center [685, 277] width 389 height 16
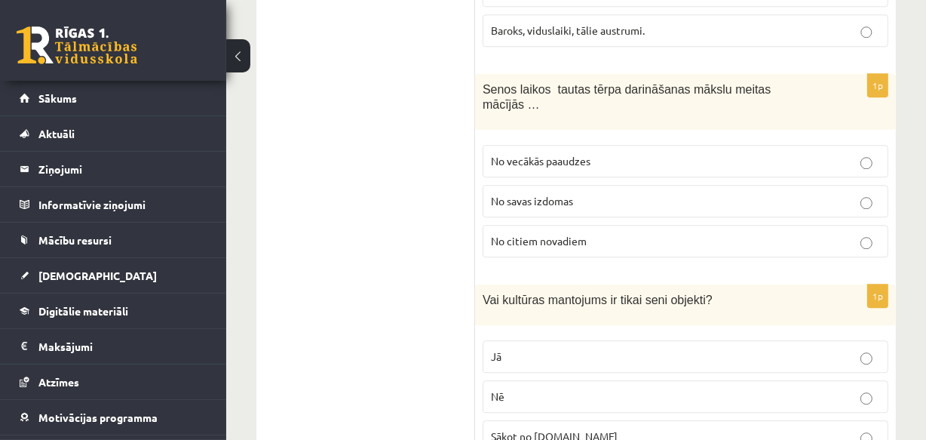
scroll to position [3590, 0]
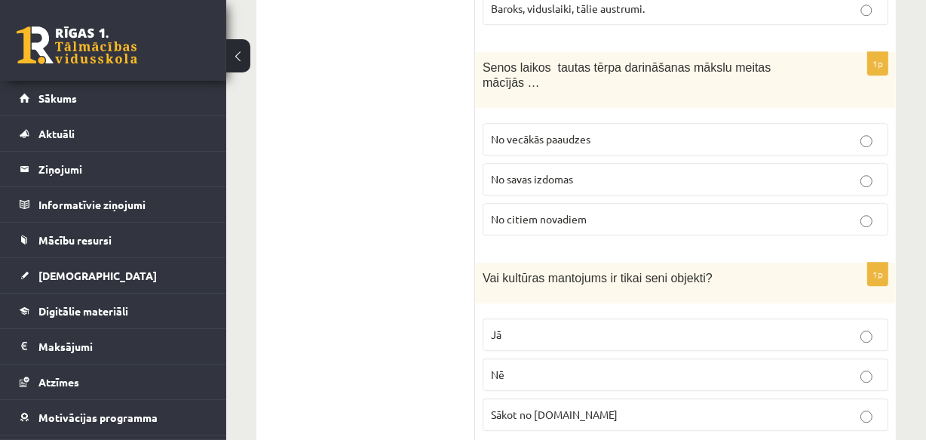
click at [523, 367] on p "Nē" at bounding box center [685, 375] width 389 height 16
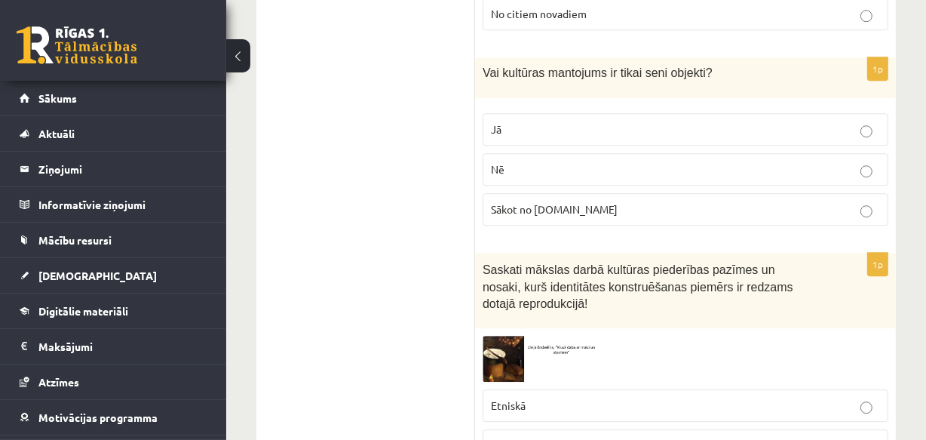
scroll to position [3864, 0]
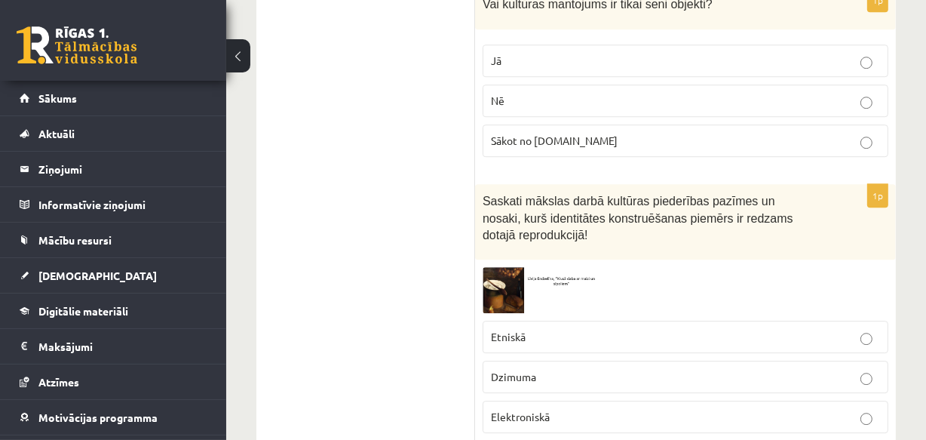
click at [498, 267] on img at bounding box center [539, 290] width 113 height 46
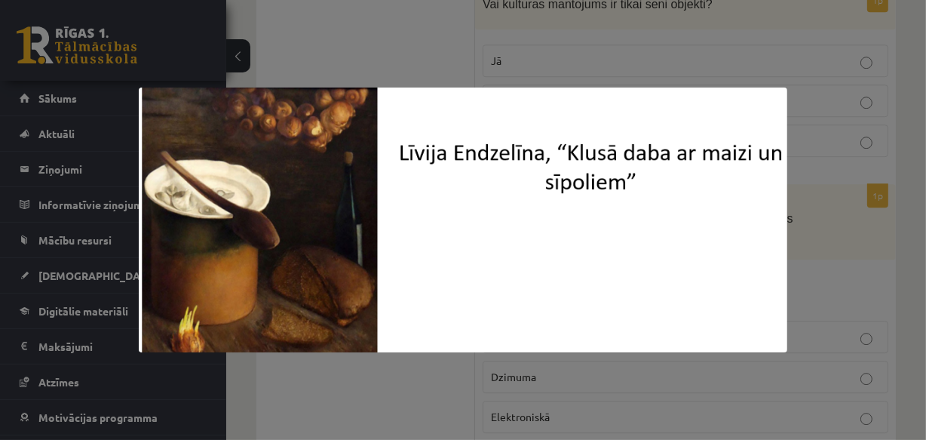
click at [804, 245] on div at bounding box center [463, 220] width 926 height 440
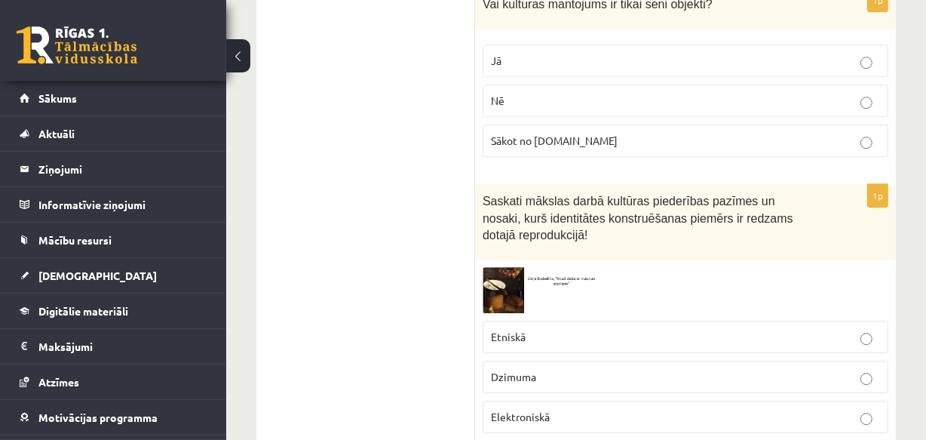
click at [505, 267] on img at bounding box center [539, 290] width 113 height 46
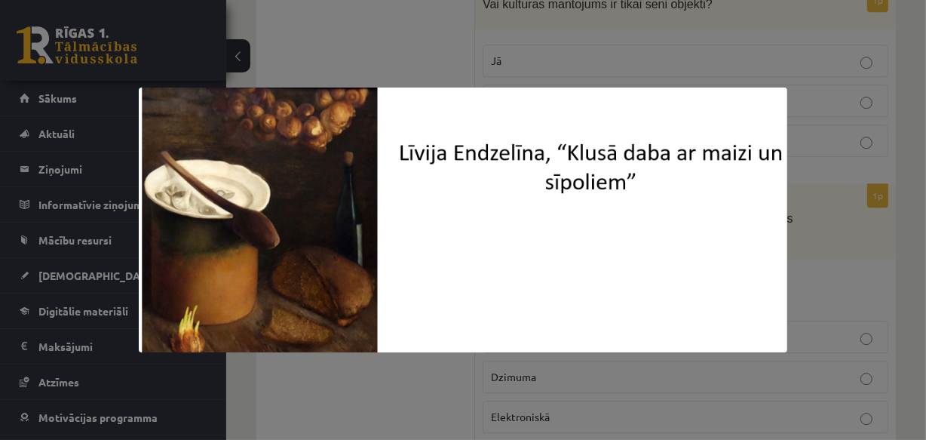
click at [798, 233] on div at bounding box center [463, 220] width 926 height 440
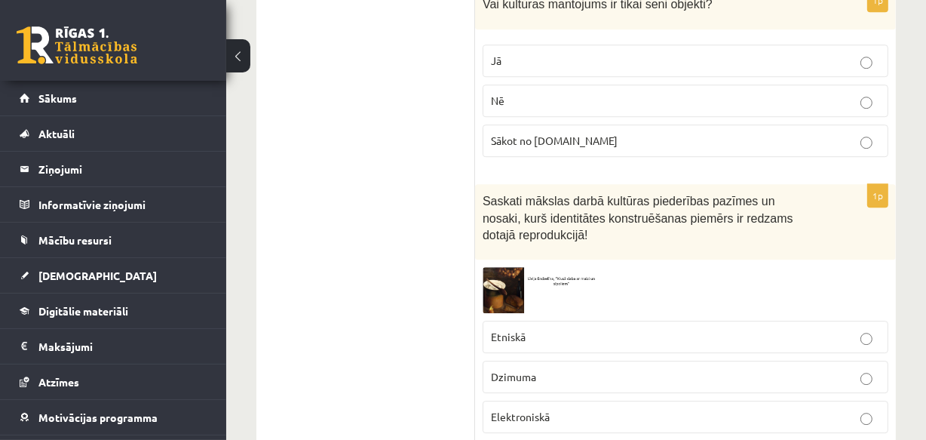
click at [509, 267] on img at bounding box center [539, 290] width 113 height 46
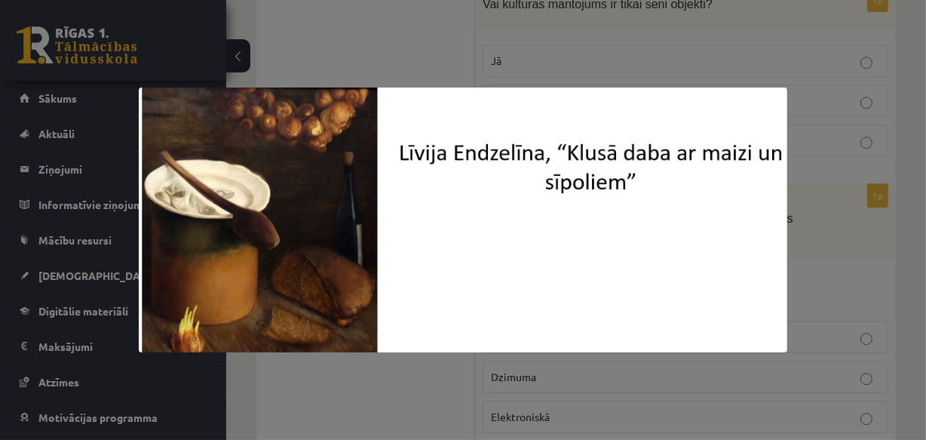
click at [821, 247] on div at bounding box center [463, 220] width 926 height 440
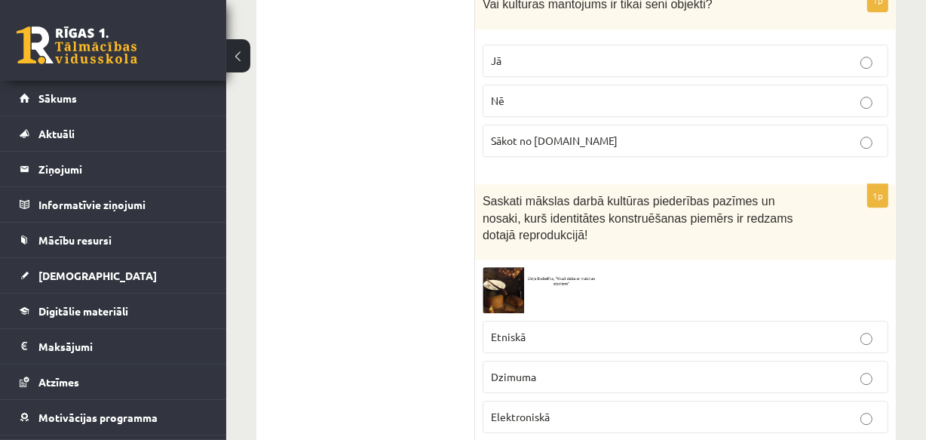
click at [573, 329] on p "Etniskā" at bounding box center [685, 337] width 389 height 16
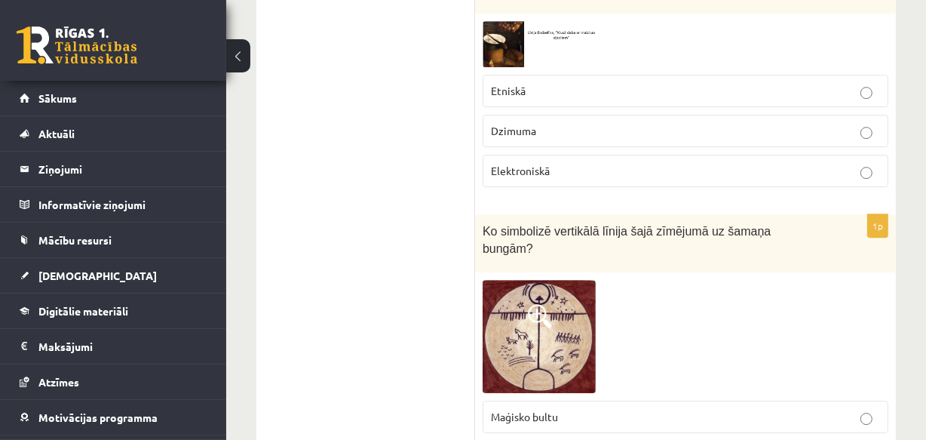
scroll to position [4138, 0]
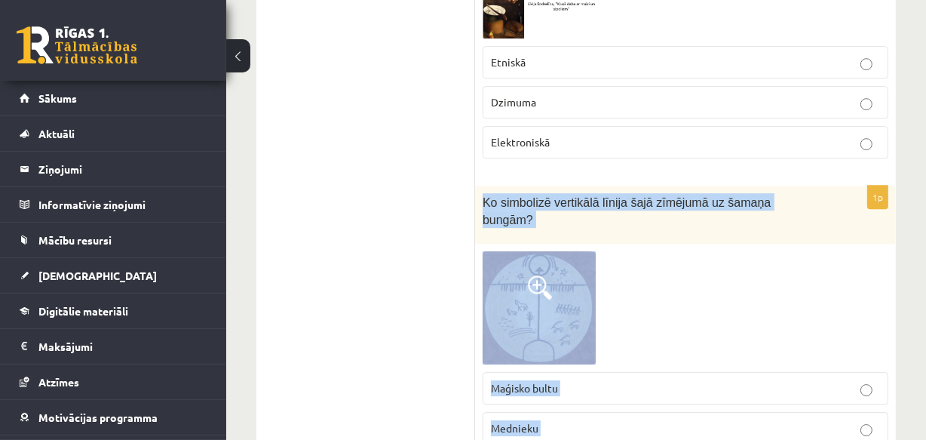
drag, startPoint x: 483, startPoint y: 93, endPoint x: 576, endPoint y: 330, distance: 255.4
click at [576, 330] on div "1p Ko simbolizē vertikālā līnija šajā zīmējumā uz šamaņa bungām? Maģisko bultu …" at bounding box center [685, 341] width 421 height 311
click at [592, 380] on p "Maģisko bultu" at bounding box center [685, 388] width 389 height 16
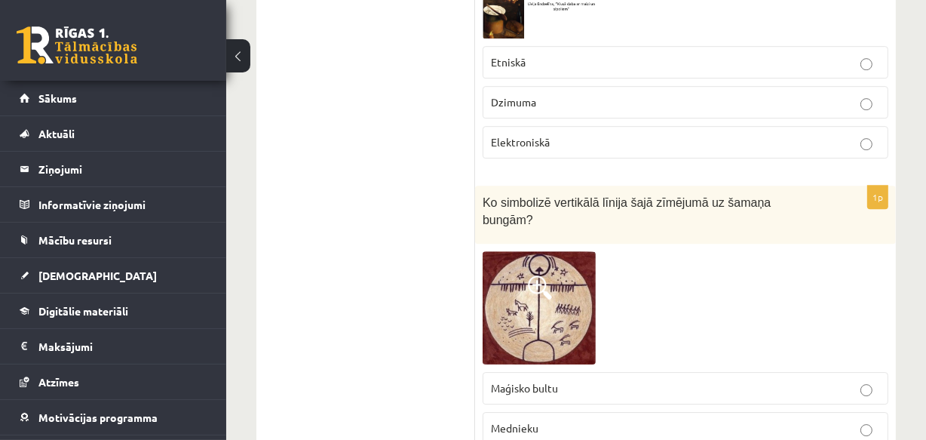
click at [548, 251] on img at bounding box center [539, 307] width 113 height 113
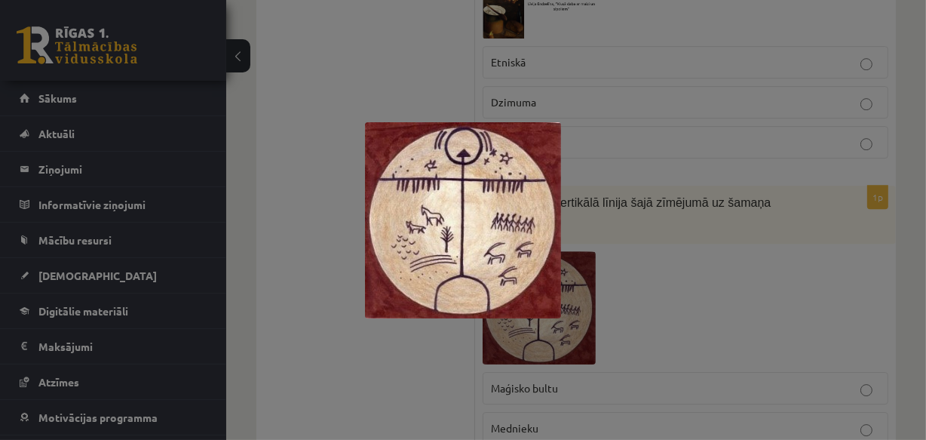
click at [582, 294] on div at bounding box center [463, 220] width 926 height 440
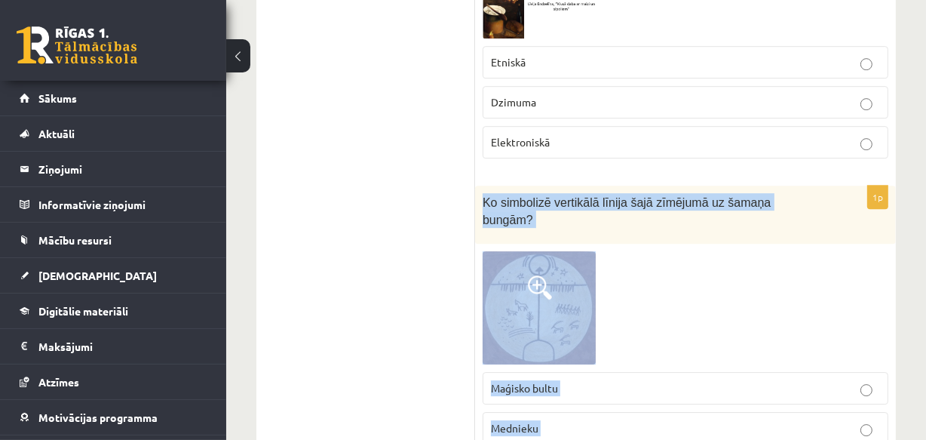
drag, startPoint x: 480, startPoint y: 94, endPoint x: 625, endPoint y: 344, distance: 288.9
click at [650, 354] on div "1p Ko simbolizē vertikālā līnija šajā zīmējumā uz šamaņa bungām? Maģisko bultu …" at bounding box center [685, 341] width 421 height 311
click at [521, 251] on img at bounding box center [539, 307] width 113 height 113
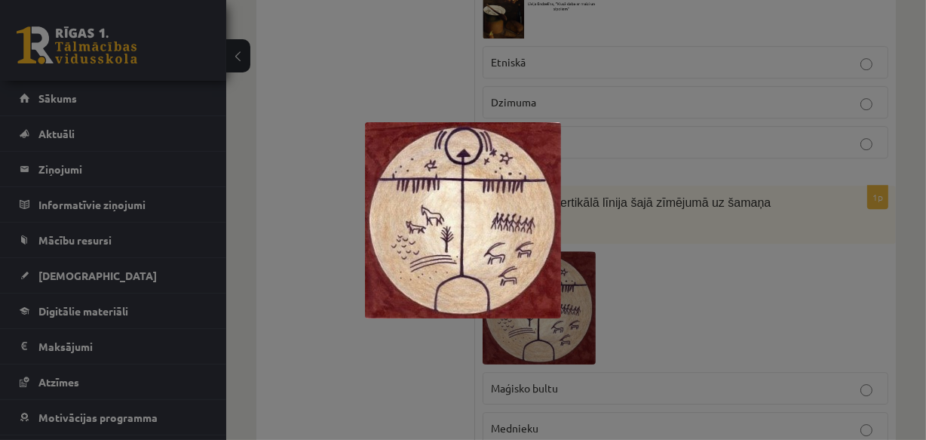
click at [588, 240] on div at bounding box center [463, 220] width 926 height 440
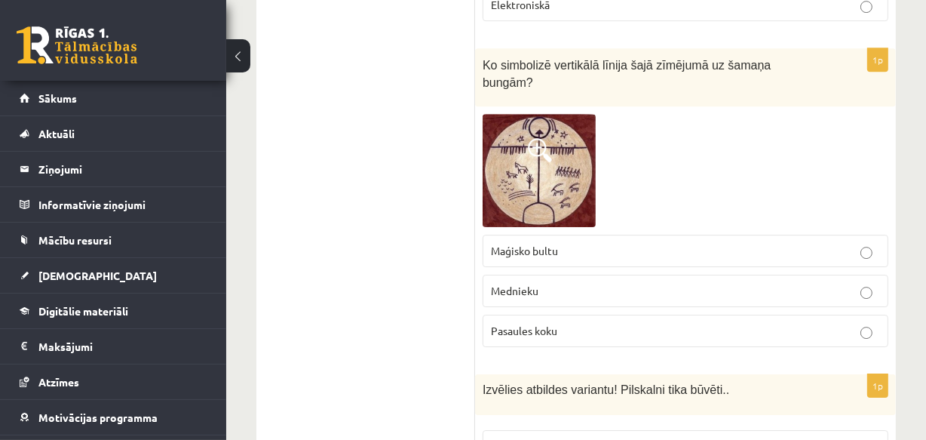
scroll to position [4344, 0]
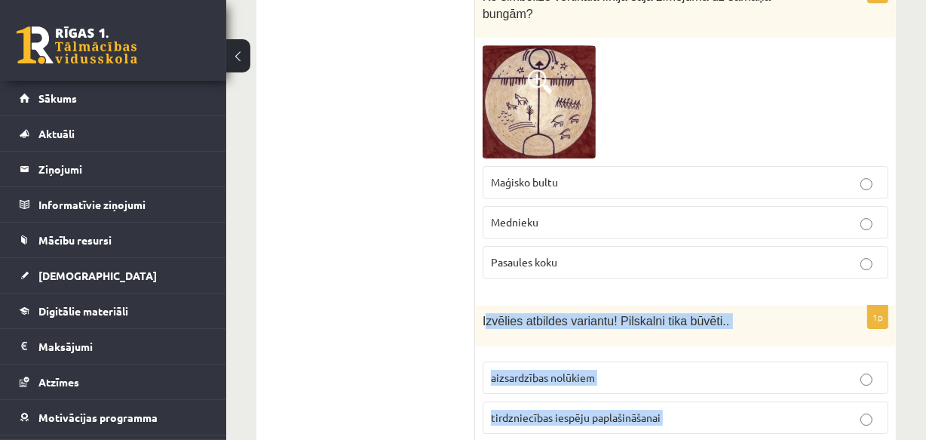
drag, startPoint x: 484, startPoint y: 196, endPoint x: 665, endPoint y: 318, distance: 217.8
click at [665, 318] on div "1p Izvēlies atbildes variantu! Pilskalni tika būvēti.. aizsardzības nolūkiem ti…" at bounding box center [685, 395] width 421 height 180
click at [484, 315] on span "Izvēlies atbildes variantu! Pilskalni tika būvēti.." at bounding box center [606, 321] width 247 height 13
drag, startPoint x: 480, startPoint y: 197, endPoint x: 650, endPoint y: 333, distance: 217.8
click at [656, 339] on div "1p Izvēlies atbildes variantu! Pilskalni tika būvēti.. aizsardzības nolūkiem ti…" at bounding box center [685, 395] width 421 height 180
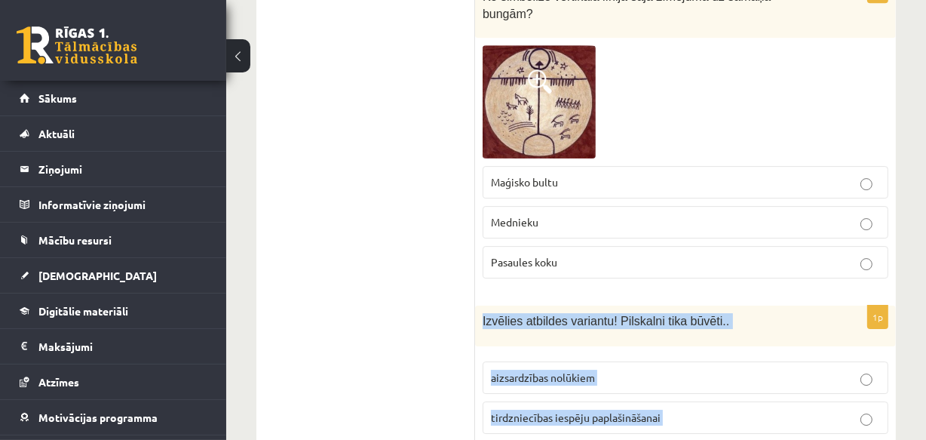
click at [534, 370] on span "aizsardzības nolūkiem" at bounding box center [543, 377] width 104 height 14
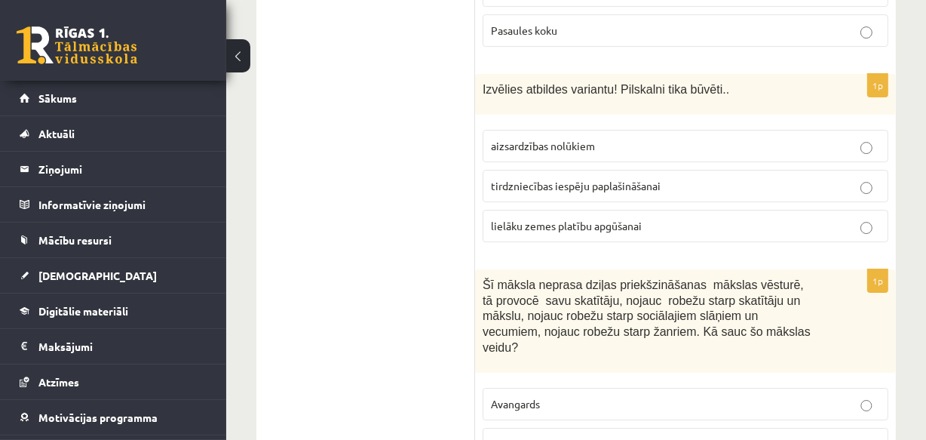
scroll to position [4618, 0]
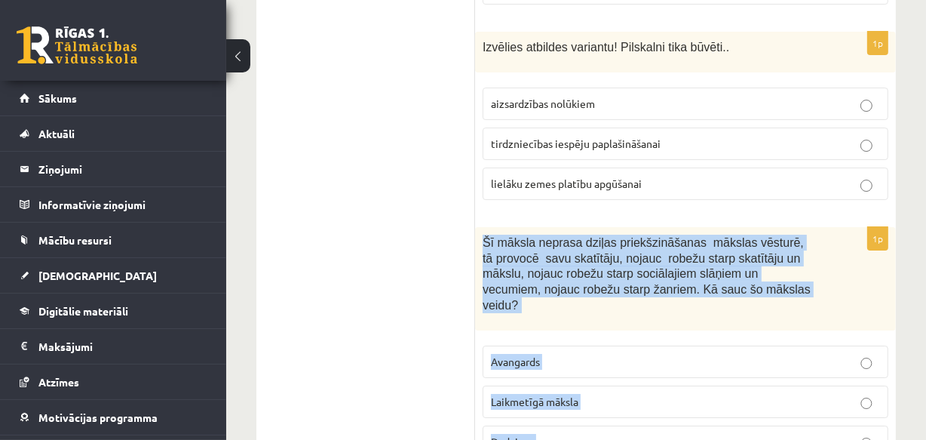
drag, startPoint x: 485, startPoint y: 115, endPoint x: 546, endPoint y: 266, distance: 162.8
click at [584, 297] on div "1p Šī māksla neprasa dziļas priekšzināšanas mākslas vēsturē, tā provocē savu sk…" at bounding box center [685, 348] width 421 height 242
click at [529, 395] on span "Laikmetīgā māksla" at bounding box center [534, 402] width 87 height 14
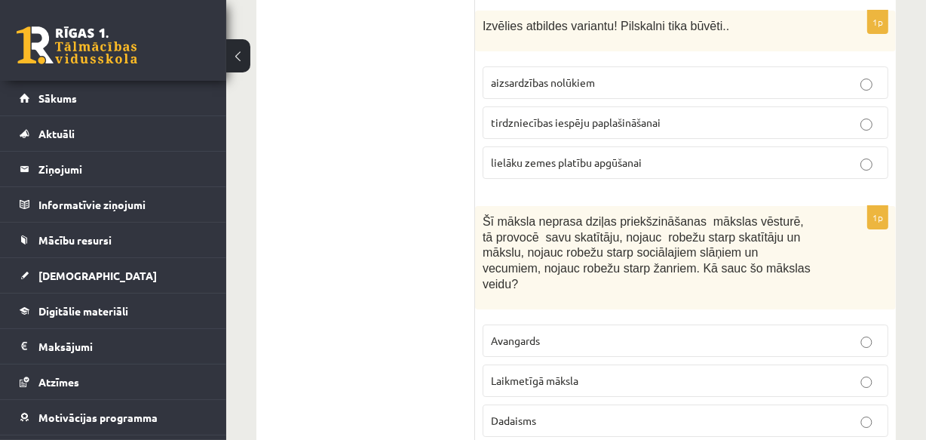
scroll to position [4847, 0]
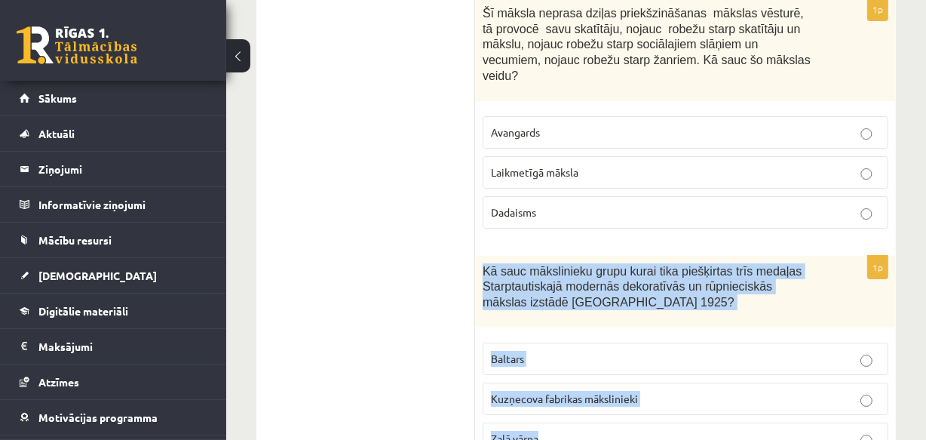
drag, startPoint x: 482, startPoint y: 128, endPoint x: 596, endPoint y: 305, distance: 210.7
click at [596, 305] on div "1p Kā sauc mākslinieku grupu kurai tika piešķirtas trīs medaļas Starptautiskajā…" at bounding box center [685, 361] width 421 height 211
click at [532, 431] on span "Zaļā vārna" at bounding box center [515, 438] width 48 height 14
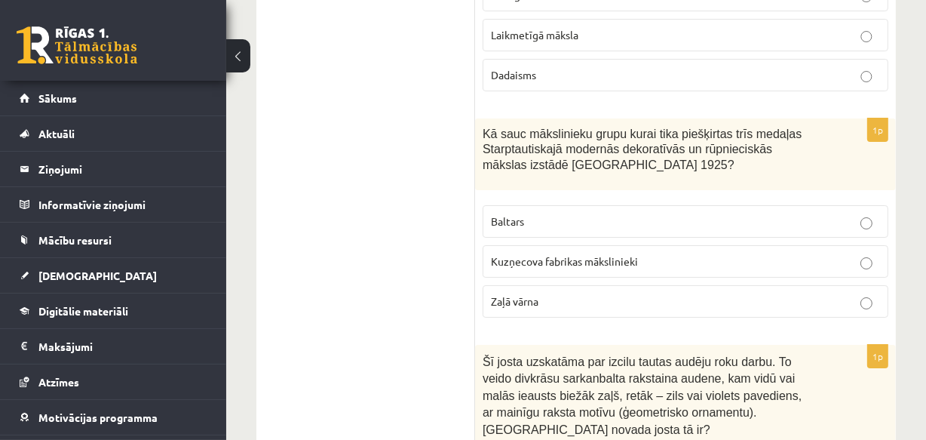
scroll to position [5053, 0]
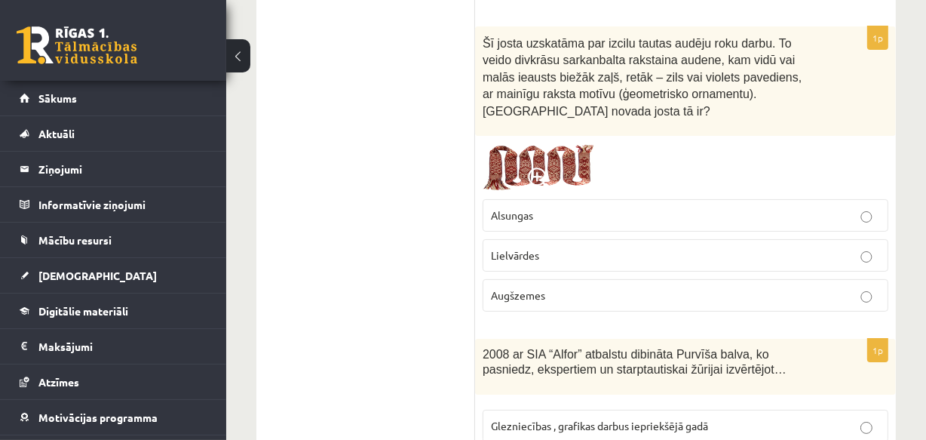
scroll to position [5327, 0]
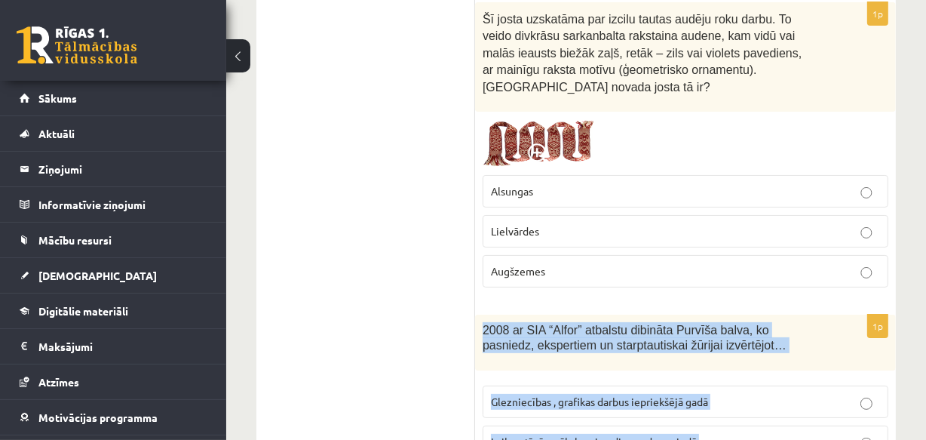
drag, startPoint x: 483, startPoint y: 168, endPoint x: 673, endPoint y: 318, distance: 242.2
click at [673, 318] on div "1p 2008 ar SIA “Alfor” atbalstu dibināta Purvīša balva, ko pasniedz, ekspertiem…" at bounding box center [685, 413] width 421 height 196
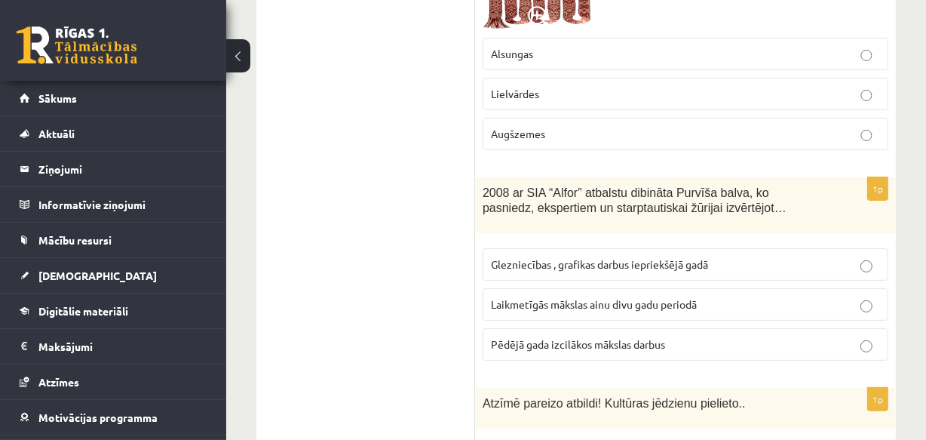
scroll to position [5533, 0]
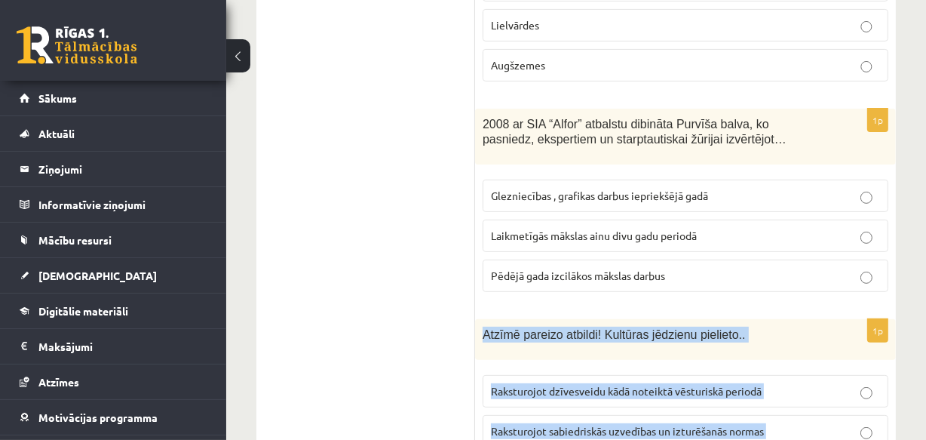
drag, startPoint x: 484, startPoint y: 175, endPoint x: 609, endPoint y: 307, distance: 181.9
click at [609, 319] on div "1p Atzīmē pareizo atbildi! Kultūras jēdzienu pielieto.. Raksturojot dzīvesveidu…" at bounding box center [685, 409] width 421 height 180
click at [616, 424] on span "Raksturojot sabiedriskās uzvedības un izturēšanās normas" at bounding box center [627, 431] width 273 height 14
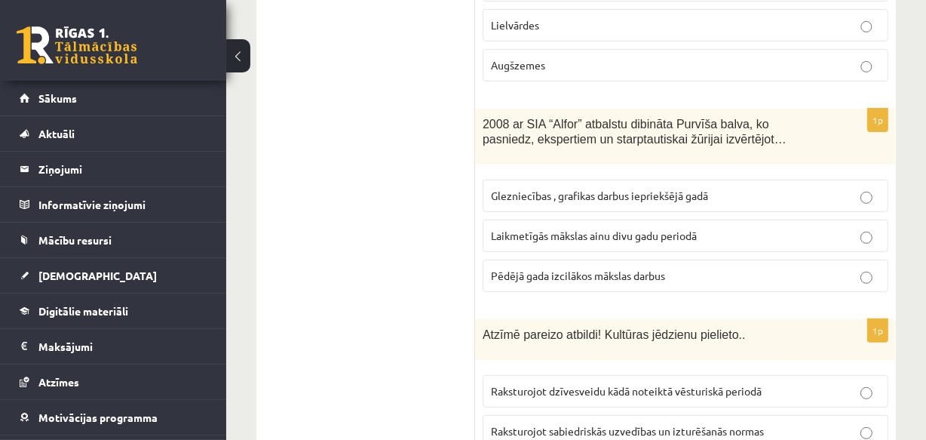
click at [631, 384] on span "Raksturojot dzīvesveidu kādā noteiktā vēsturiskā periodā" at bounding box center [626, 391] width 271 height 14
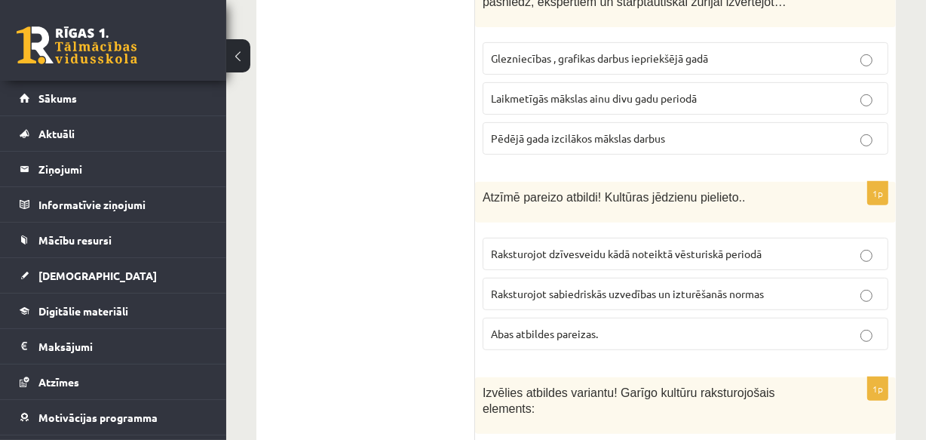
scroll to position [5739, 0]
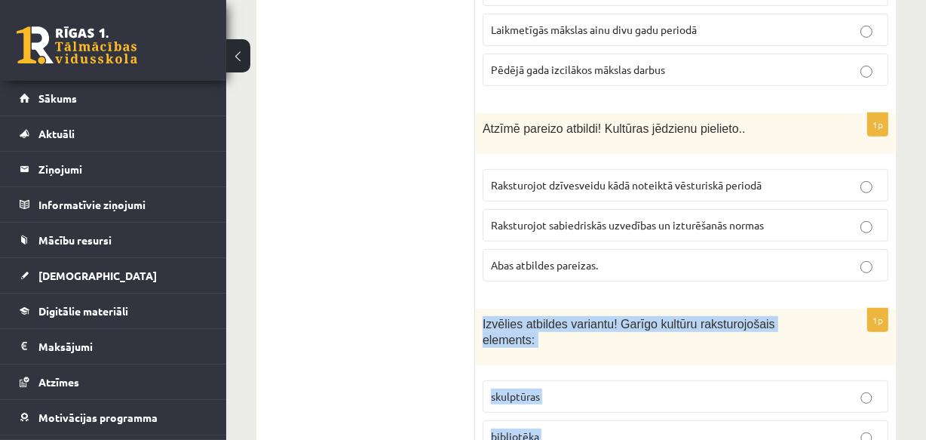
drag, startPoint x: 482, startPoint y: 164, endPoint x: 636, endPoint y: 306, distance: 209.3
click at [636, 309] on div "1p Izvēlies atbildes variantu! Garīgo kultūru raksturojošais elements: skulptūr…" at bounding box center [685, 407] width 421 height 196
click at [542, 428] on p "bibliotēka" at bounding box center [685, 436] width 389 height 16
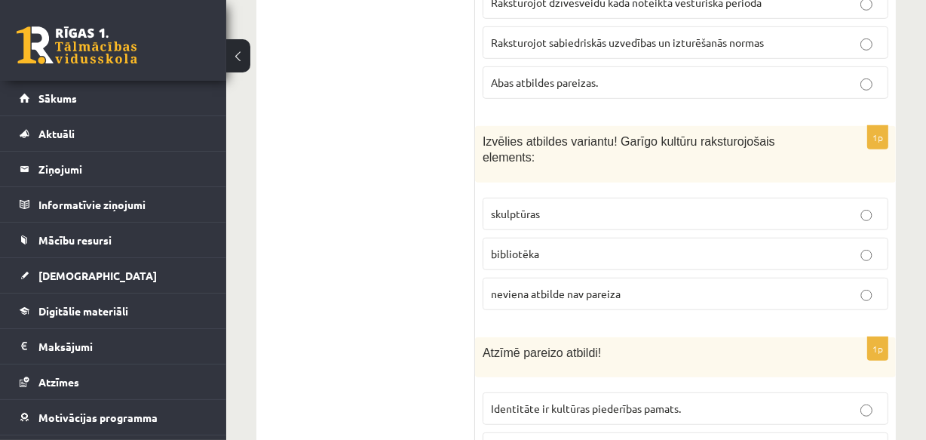
scroll to position [5944, 0]
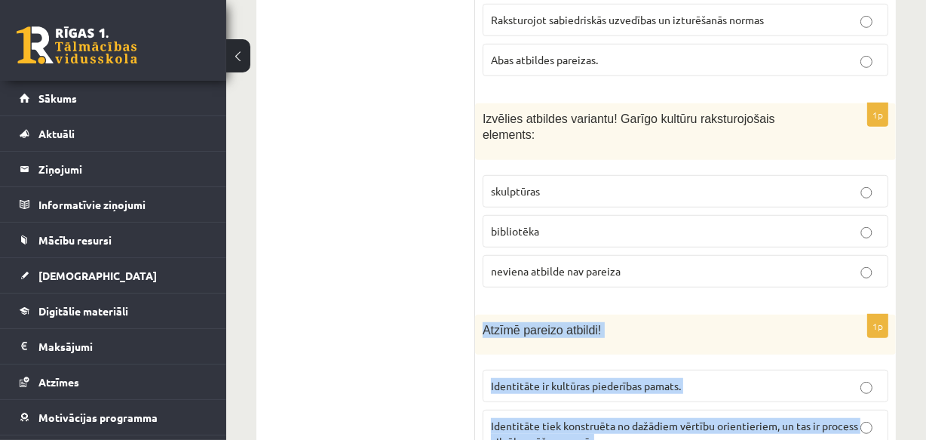
drag, startPoint x: 484, startPoint y: 152, endPoint x: 648, endPoint y: 296, distance: 218.1
click at [648, 315] on div "1p Atzīmē pareizo atbildi! Identitāte ir kultūras piederības pamats. Identitāte…" at bounding box center [685, 413] width 421 height 196
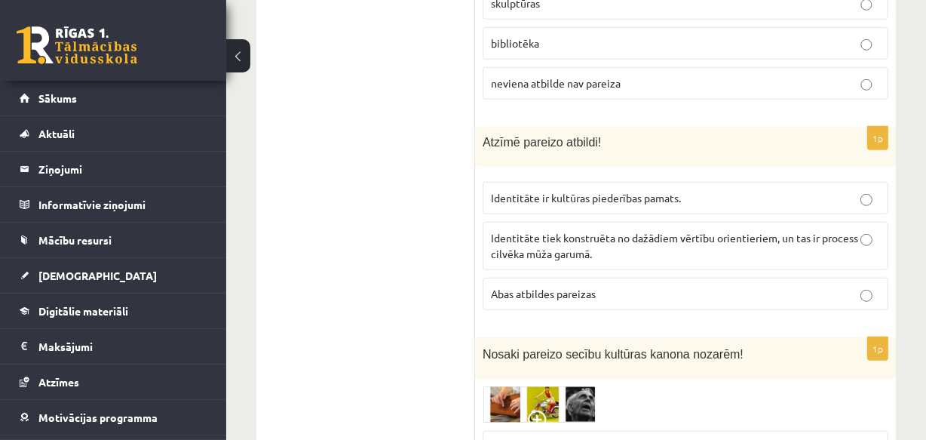
scroll to position [6150, 0]
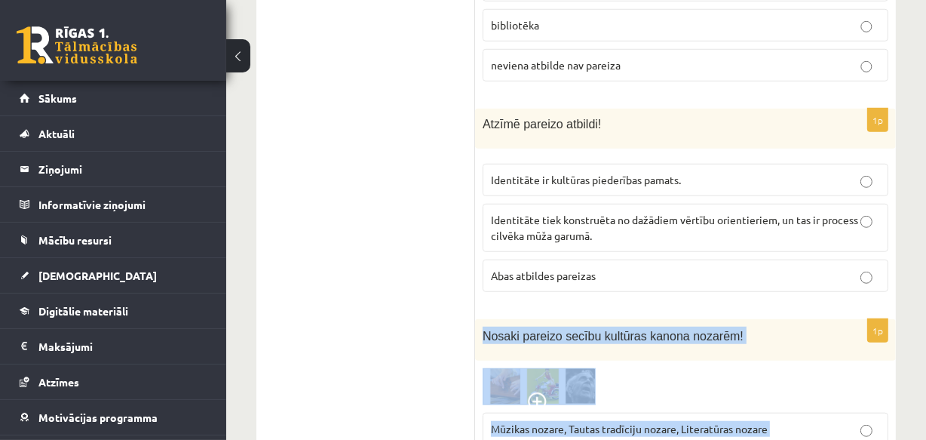
drag, startPoint x: 484, startPoint y: 159, endPoint x: 767, endPoint y: 345, distance: 339.3
click at [767, 345] on div "1p Nosaki pareizo secību kultūras kanona nozarēm! Mūzikas nozare, Tautas tradīc…" at bounding box center [685, 436] width 421 height 234
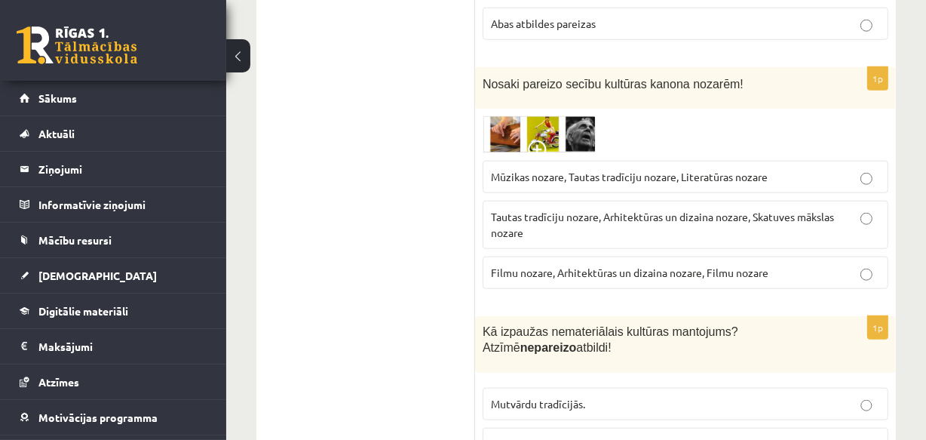
scroll to position [6424, 0]
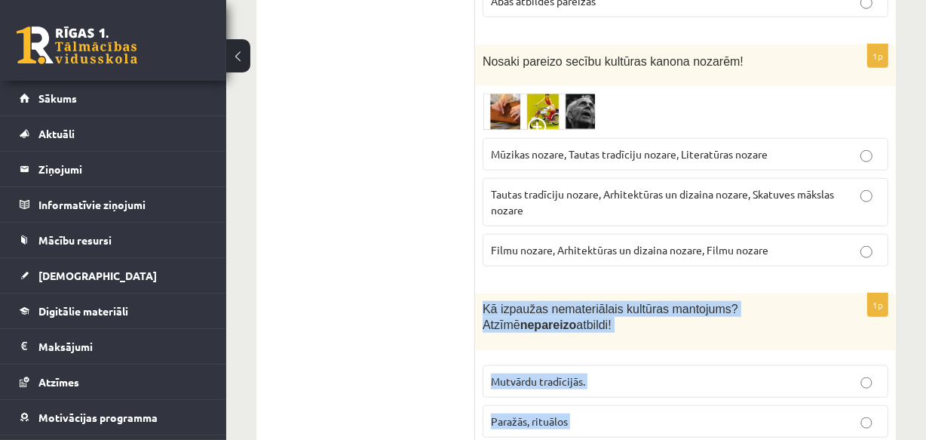
drag, startPoint x: 480, startPoint y: 127, endPoint x: 611, endPoint y: 292, distance: 210.4
click at [611, 293] on div "1p Kā izpaužas nemateriālais kultūras mantojums? Atzīmē nepareizo atbildi! Mutv…" at bounding box center [685, 391] width 421 height 196
click at [533, 414] on span "Paražās, rituālos" at bounding box center [529, 421] width 77 height 14
drag, startPoint x: 481, startPoint y: 130, endPoint x: 594, endPoint y: 291, distance: 196.5
click at [594, 293] on div "1p Kā izpaužas nemateriālais kultūras mantojums? Atzīmē nepareizo atbildi! Mutv…" at bounding box center [685, 391] width 421 height 196
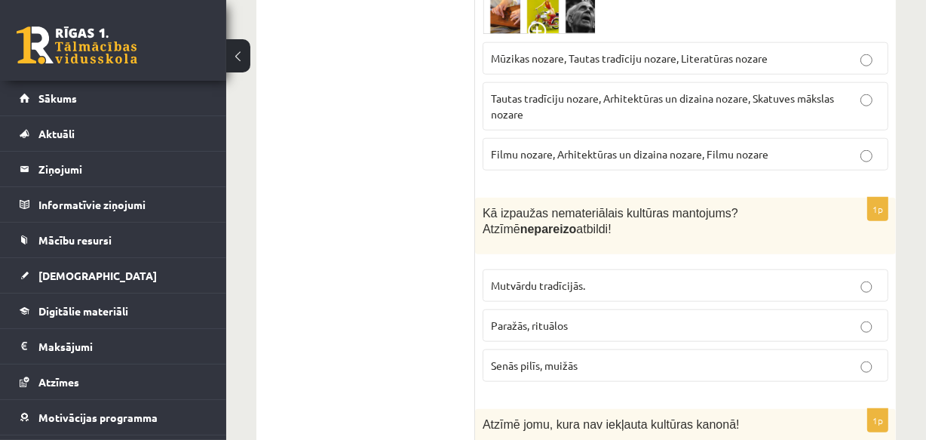
scroll to position [6538, 0]
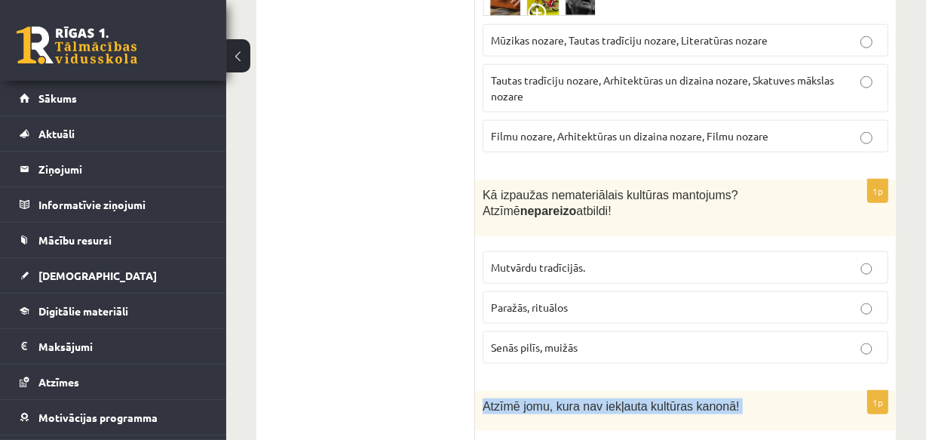
drag, startPoint x: 480, startPoint y: 227, endPoint x: 665, endPoint y: 363, distance: 229.3
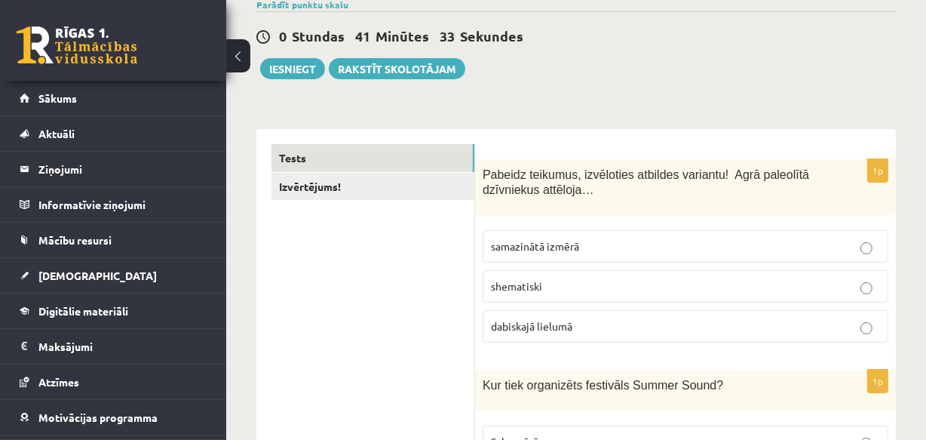
scroll to position [103, 0]
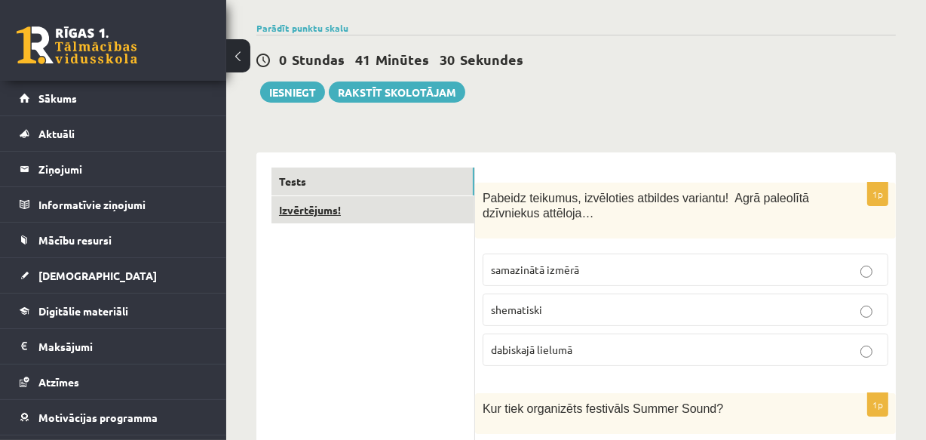
click at [310, 204] on link "Izvērtējums!" at bounding box center [373, 210] width 203 height 28
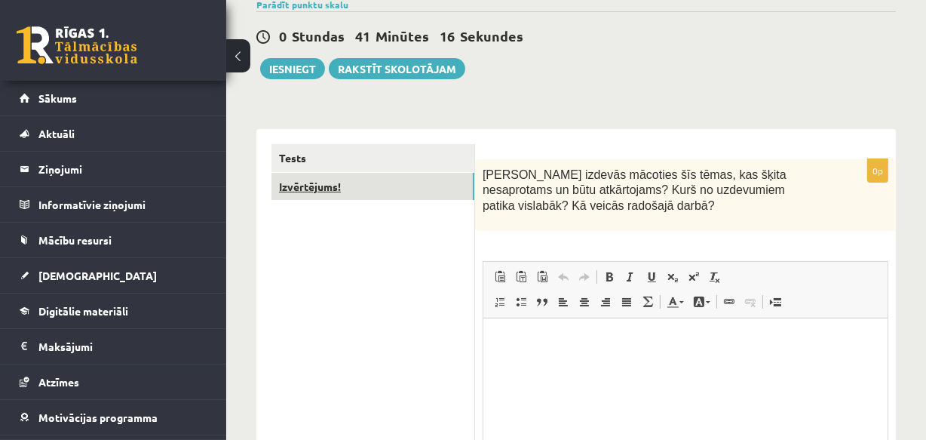
scroll to position [137, 0]
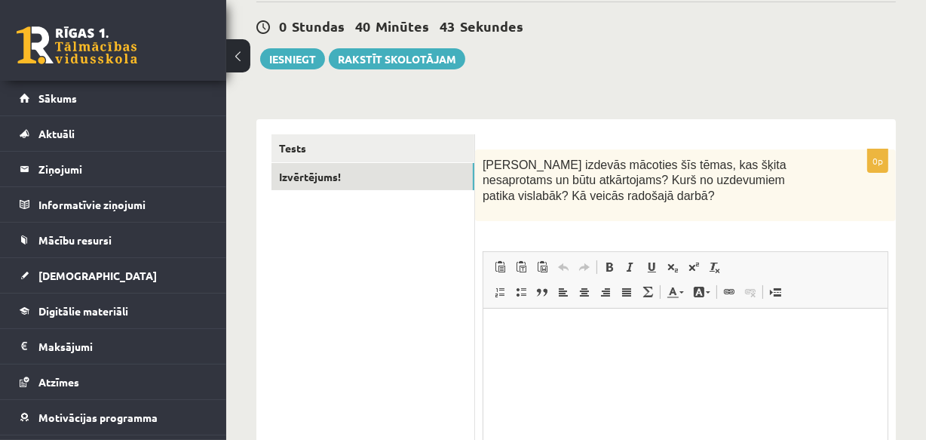
click at [527, 327] on p "Bagātinātā teksta redaktors, wiswyg-editor-user-answer-47434037612940" at bounding box center [685, 331] width 374 height 16
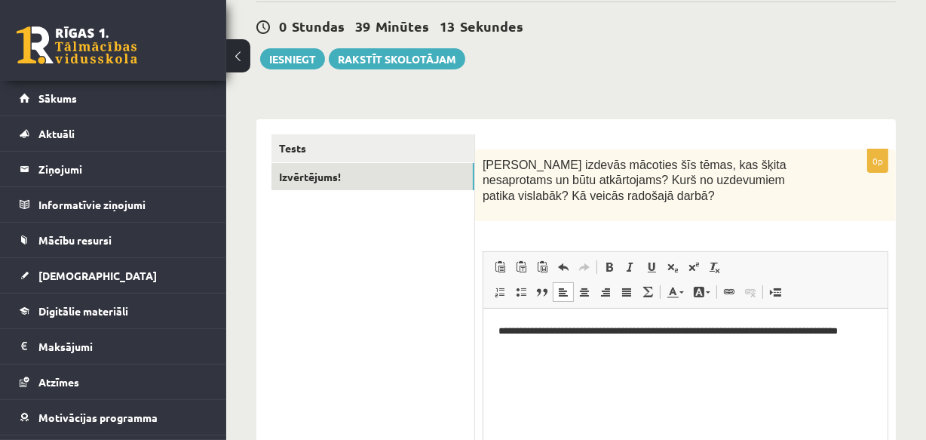
click at [790, 330] on p "**********" at bounding box center [685, 331] width 374 height 16
click at [571, 352] on p "**********" at bounding box center [685, 339] width 374 height 32
click at [287, 54] on button "Iesniegt" at bounding box center [292, 58] width 65 height 21
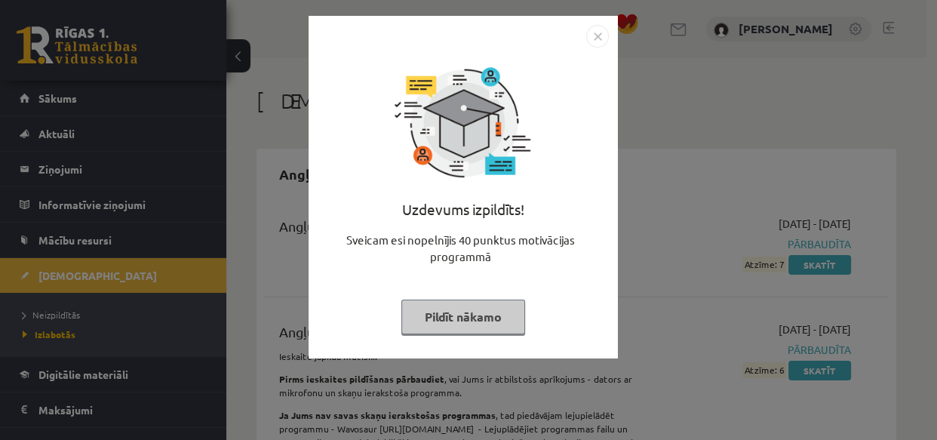
click at [475, 321] on button "Pildīt nākamo" at bounding box center [463, 316] width 124 height 35
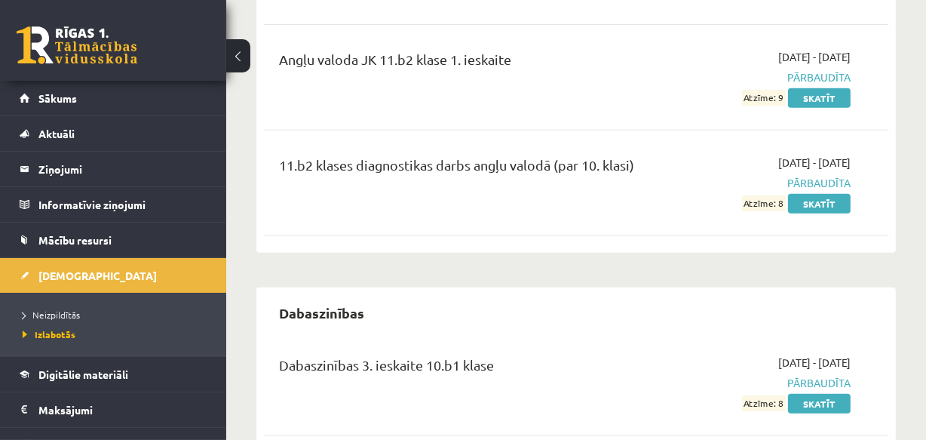
scroll to position [617, 0]
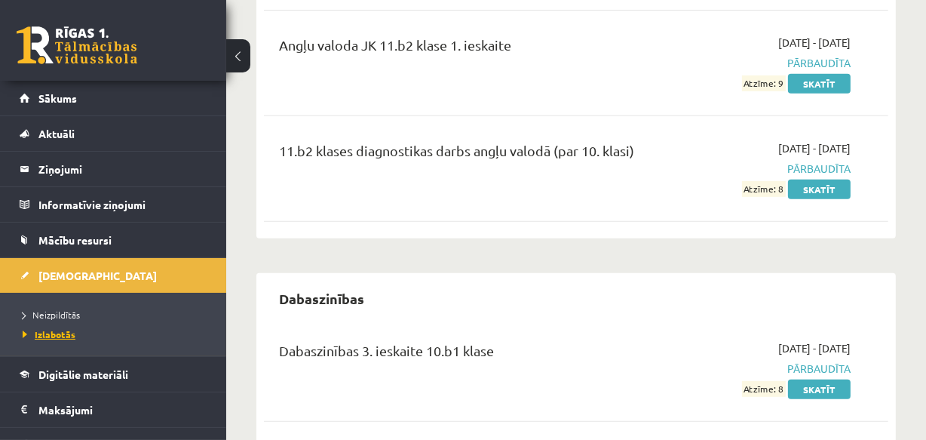
click at [46, 336] on span "Izlabotās" at bounding box center [49, 334] width 53 height 12
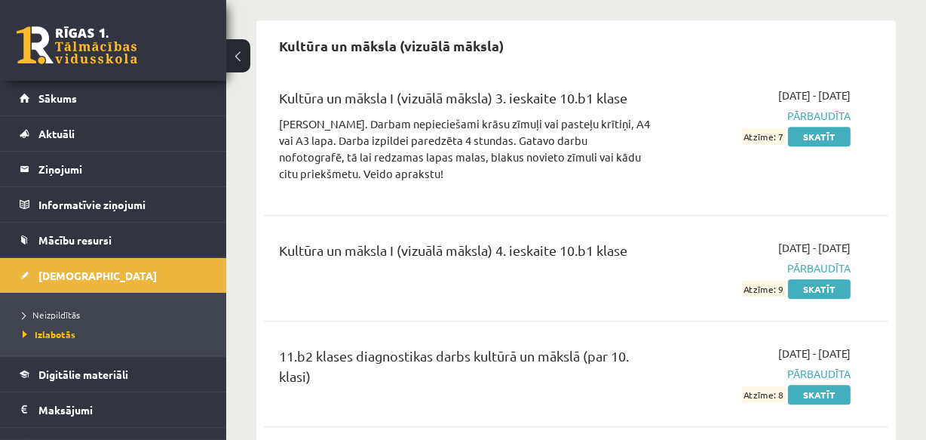
scroll to position [3291, 0]
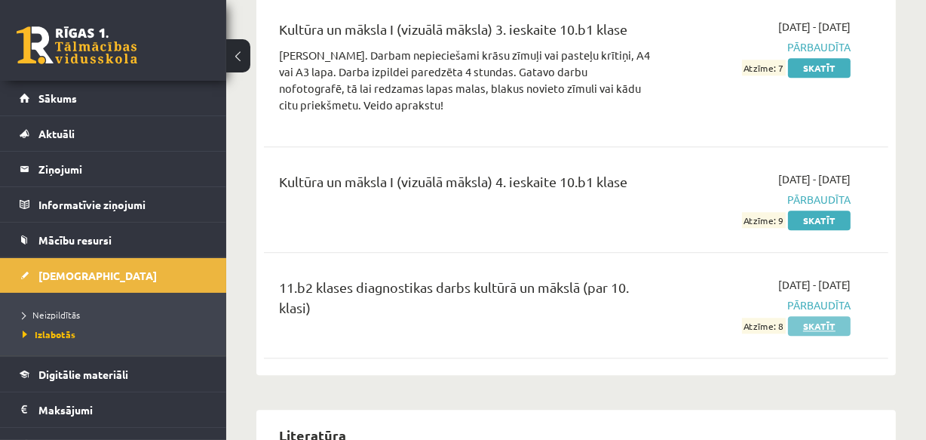
click at [815, 316] on link "Skatīt" at bounding box center [819, 326] width 63 height 20
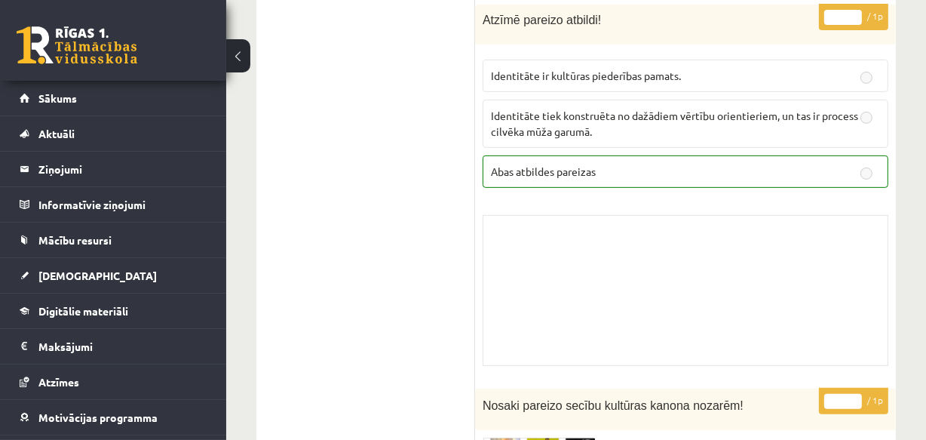
scroll to position [10684, 0]
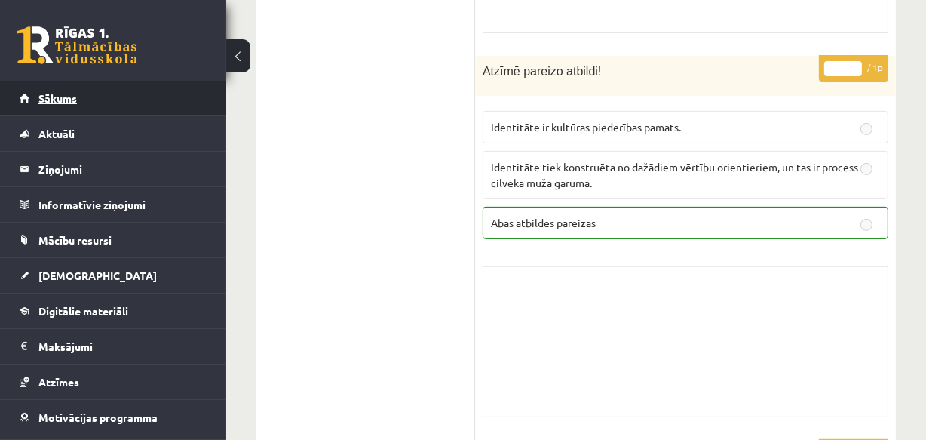
click at [56, 98] on span "Sākums" at bounding box center [57, 98] width 38 height 14
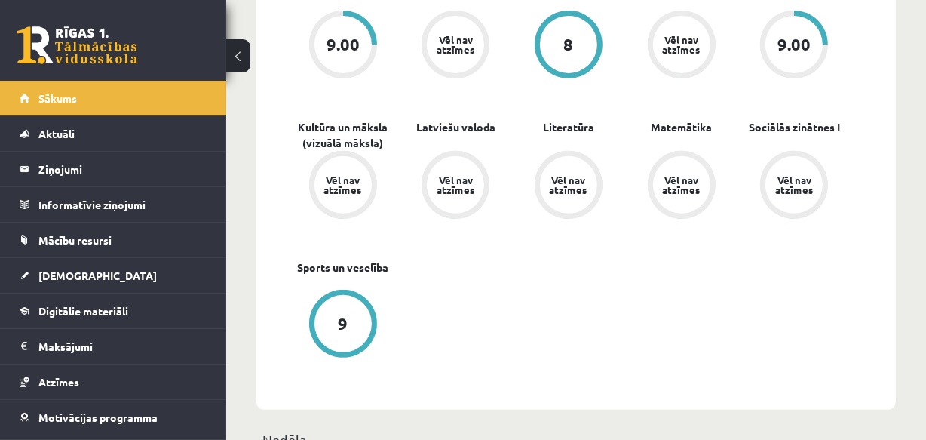
scroll to position [480, 0]
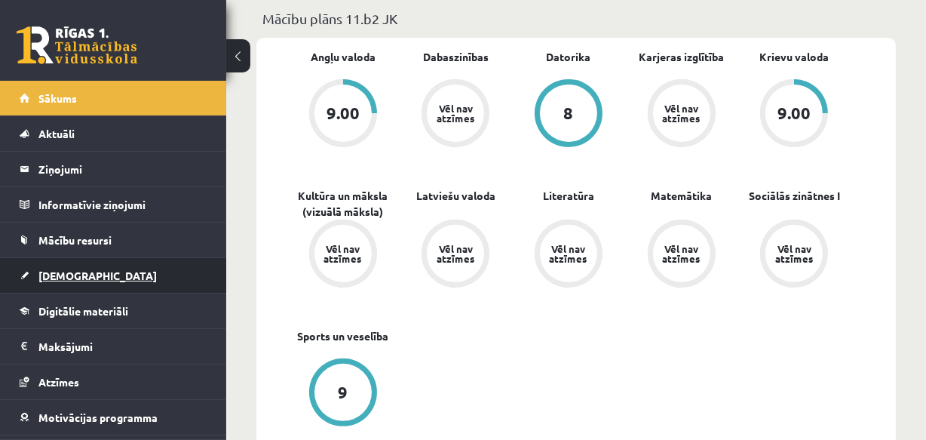
click at [72, 270] on span "[DEMOGRAPHIC_DATA]" at bounding box center [97, 276] width 118 height 14
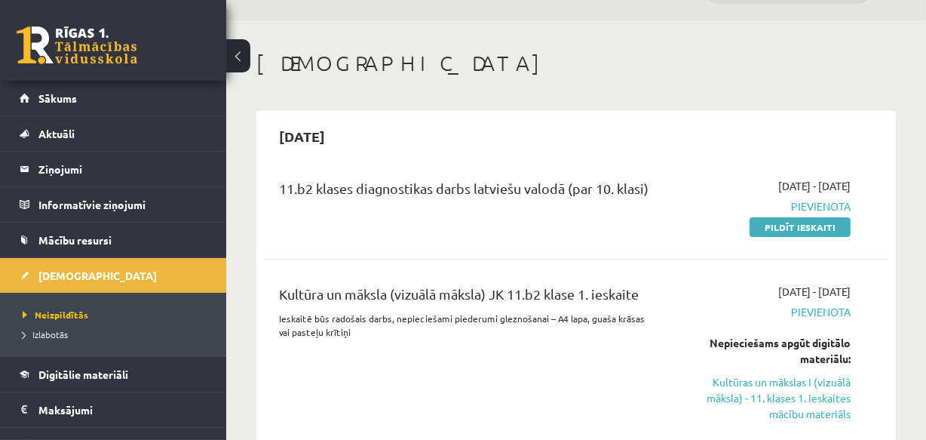
scroll to position [68, 0]
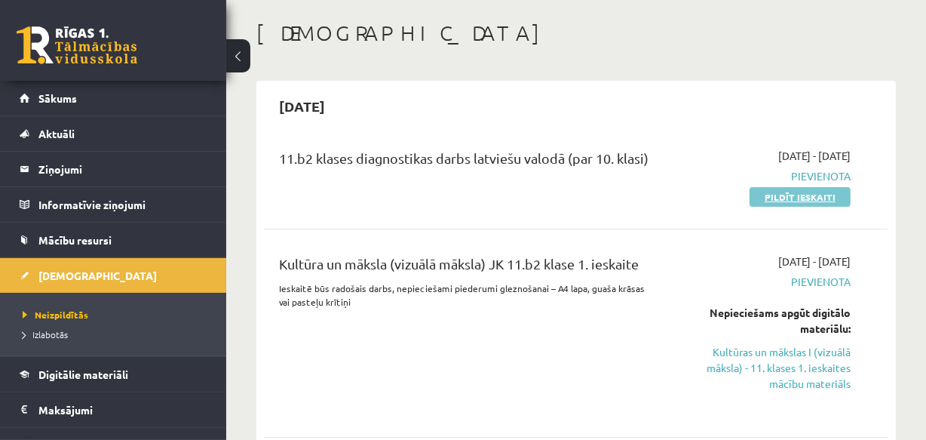
click at [773, 200] on link "Pildīt ieskaiti" at bounding box center [800, 197] width 101 height 20
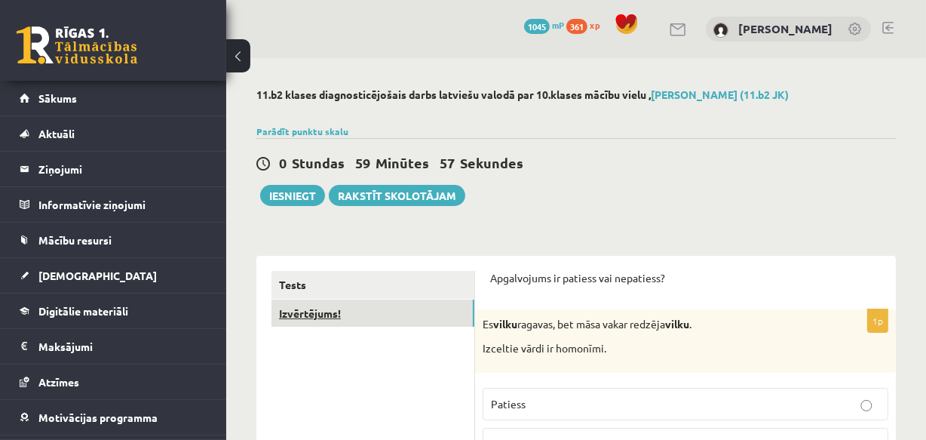
click at [313, 317] on link "Izvērtējums!" at bounding box center [373, 313] width 203 height 28
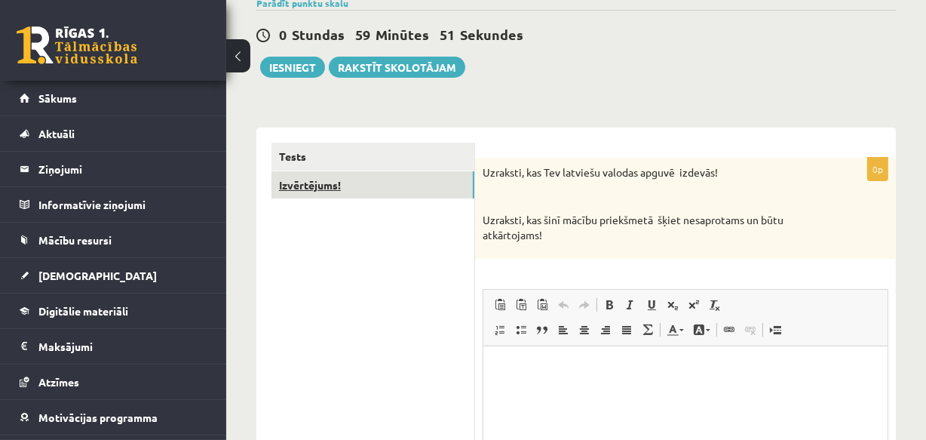
scroll to position [137, 0]
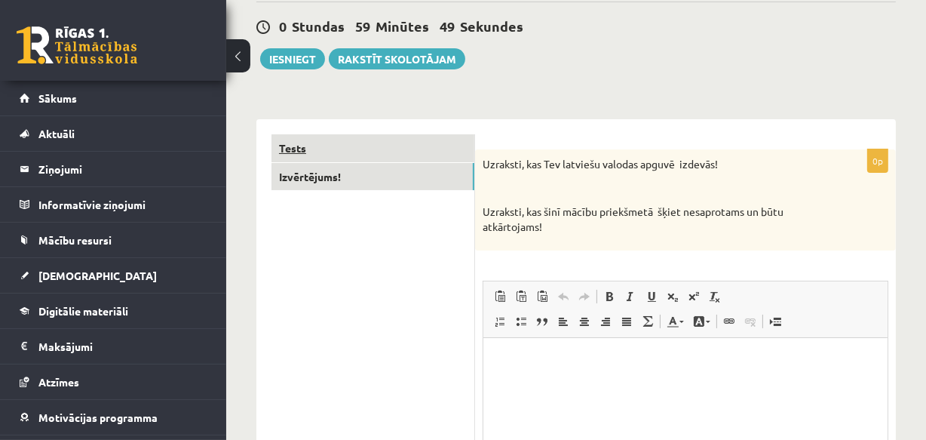
click at [312, 145] on link "Tests" at bounding box center [373, 148] width 203 height 28
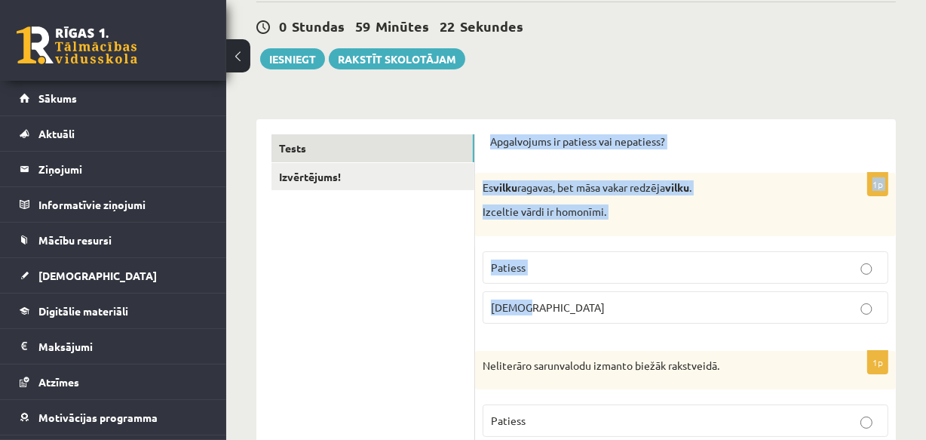
drag, startPoint x: 493, startPoint y: 139, endPoint x: 681, endPoint y: 299, distance: 247.7
copy form "Apgalvojums ir patiess vai nepatiess? 1p Es vilku ragavas, bet māsa vakar redzē…"
click at [528, 259] on p "Patiess" at bounding box center [685, 267] width 389 height 16
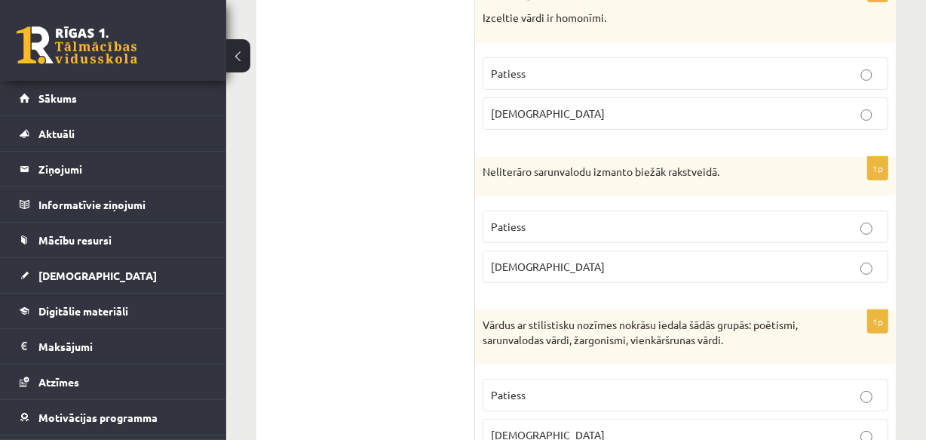
scroll to position [342, 0]
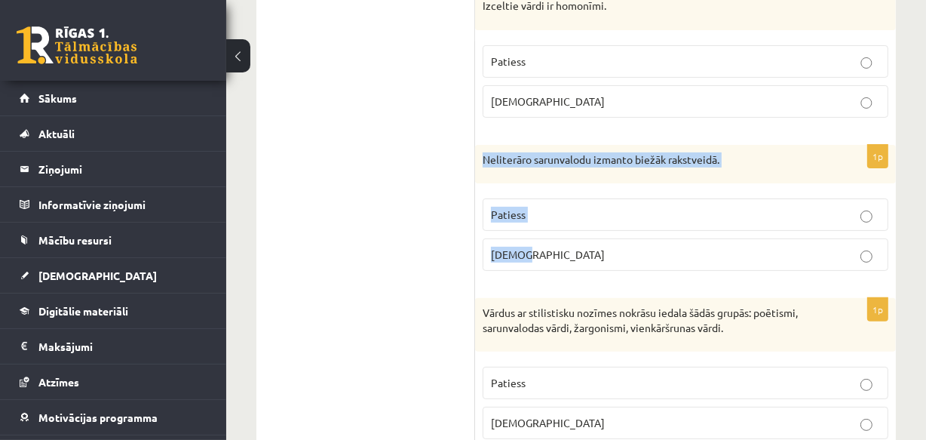
drag, startPoint x: 483, startPoint y: 155, endPoint x: 545, endPoint y: 249, distance: 112.6
click at [545, 249] on div "1p Neliterāro sarunvalodu izmanto biežāk rakstveidā. Patiess Aplams" at bounding box center [685, 214] width 421 height 139
copy div "Neliterāro sarunvalodu izmanto biežāk rakstveidā. Patiess Aplams"
click at [516, 250] on span "Aplams" at bounding box center [548, 254] width 114 height 14
click at [507, 249] on span "Aplams" at bounding box center [548, 254] width 114 height 14
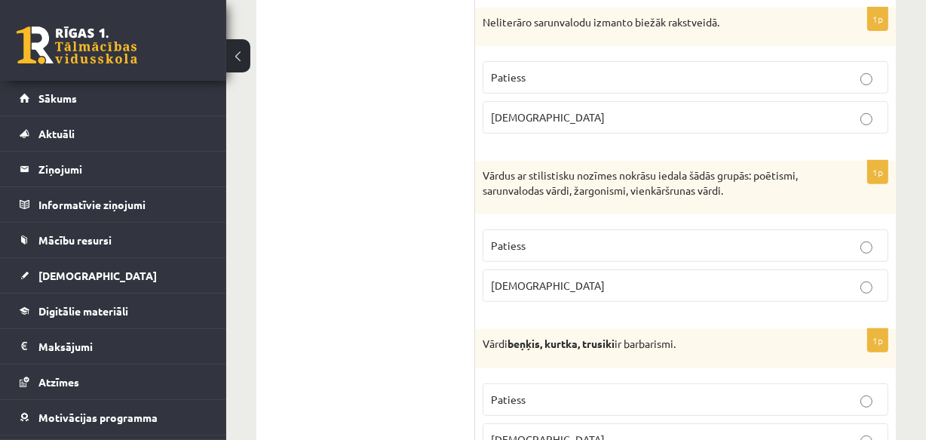
scroll to position [548, 0]
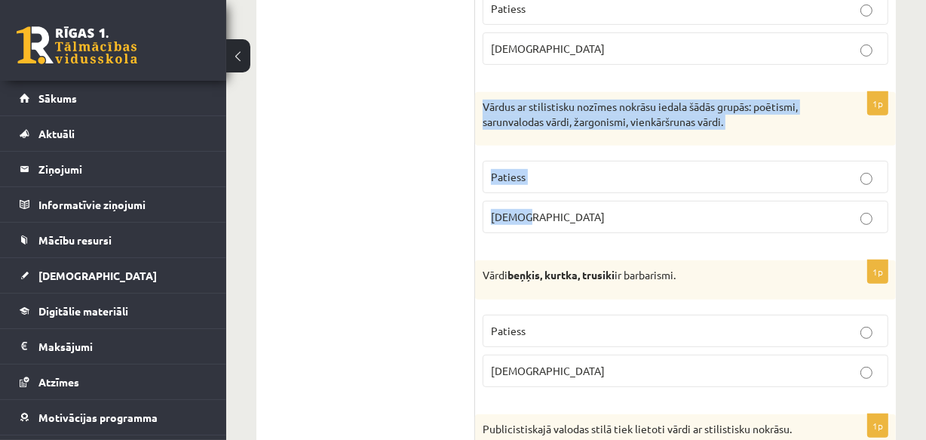
drag, startPoint x: 484, startPoint y: 106, endPoint x: 556, endPoint y: 220, distance: 134.6
click at [556, 220] on div "1p Vārdus ar stilistisku nozīmes nokrāsu iedala šādās grupās: poētismi, sarunva…" at bounding box center [685, 168] width 421 height 153
copy div "Vārdus ar stilistisku nozīmes nokrāsu iedala šādās grupās: poētismi, sarunvalod…"
click at [518, 171] on span "Patiess" at bounding box center [508, 177] width 35 height 14
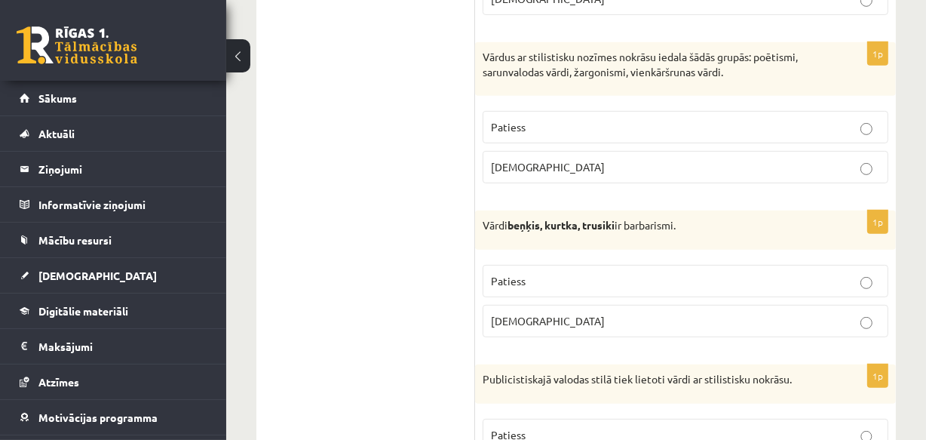
scroll to position [686, 0]
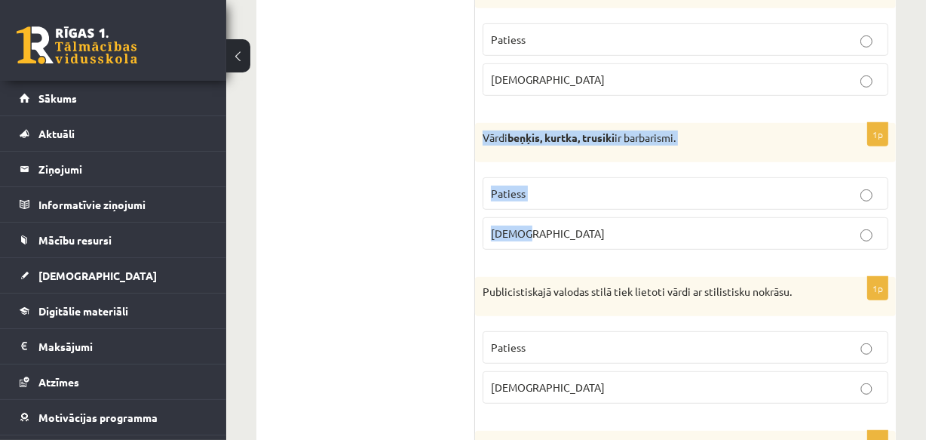
drag, startPoint x: 480, startPoint y: 136, endPoint x: 558, endPoint y: 241, distance: 131.6
click at [558, 241] on div "1p Vārdi beņķis, kurtka, trusiki ir barbarismi. Patiess Aplams" at bounding box center [685, 192] width 421 height 139
copy div "Vārdi beņķis, kurtka, trusiki ir barbarismi. Patiess Aplams"
click at [510, 187] on span "Patiess" at bounding box center [508, 193] width 35 height 14
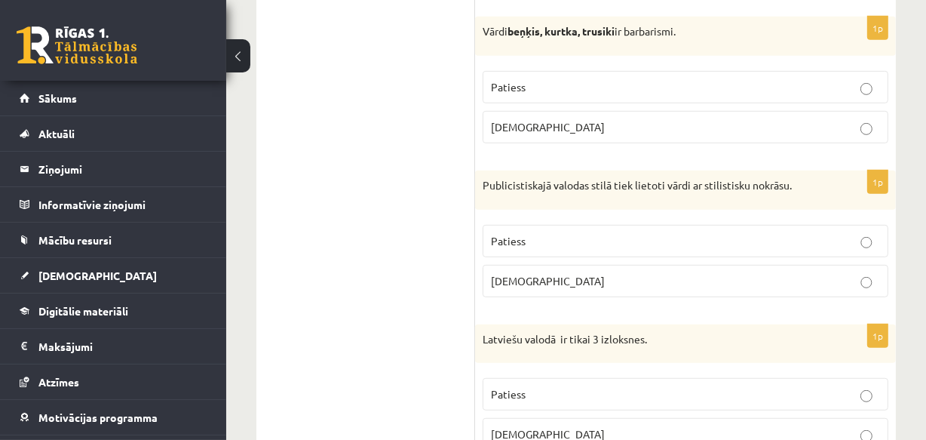
scroll to position [822, 0]
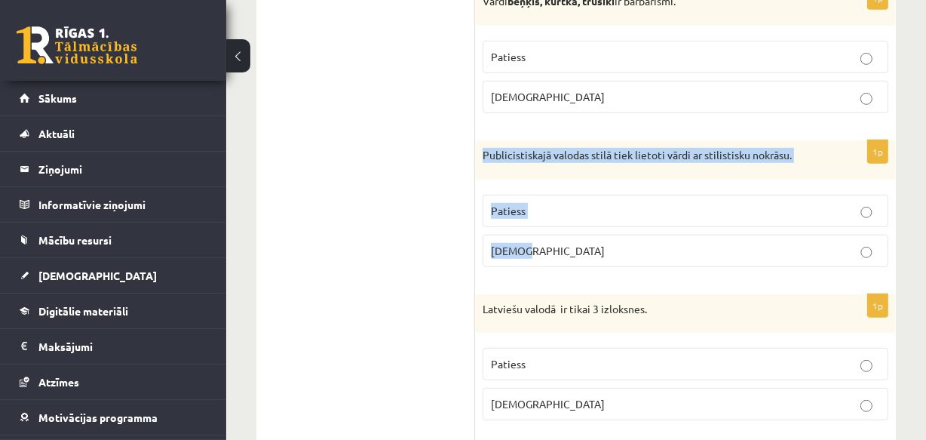
drag, startPoint x: 482, startPoint y: 151, endPoint x: 546, endPoint y: 239, distance: 109.1
click at [546, 239] on div "1p Publicistiskajā valodas stilā tiek lietoti vārdi ar stilistisku nokrāsu. Pat…" at bounding box center [685, 209] width 421 height 139
copy div "Publicistiskajā valodas stilā tiek lietoti vārdi ar stilistisku nokrāsu. Paties…"
click at [511, 207] on span "Patiess" at bounding box center [508, 211] width 35 height 14
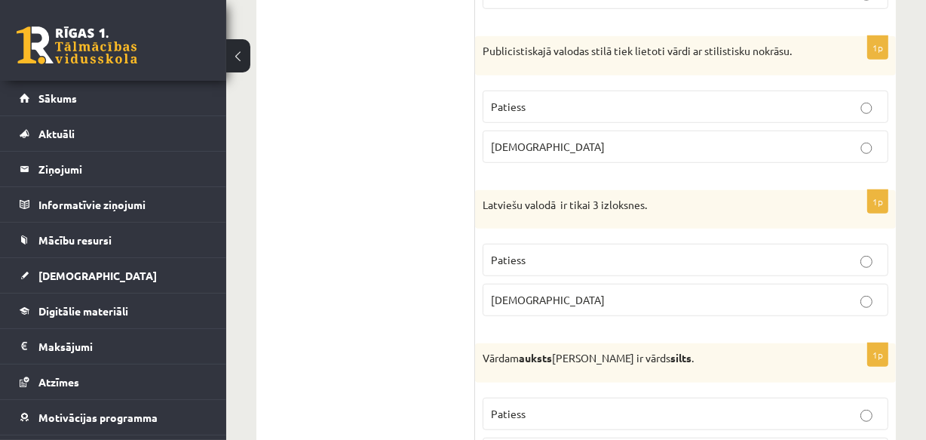
scroll to position [959, 0]
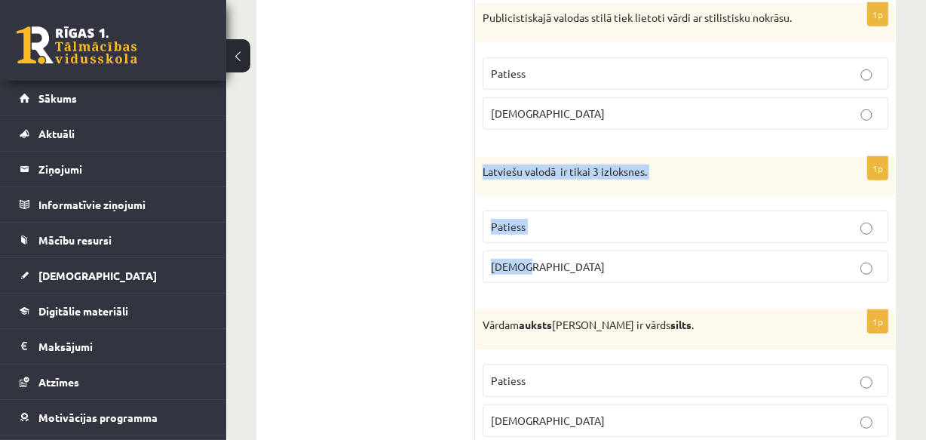
drag, startPoint x: 484, startPoint y: 168, endPoint x: 558, endPoint y: 258, distance: 116.8
click at [558, 258] on div "1p Latviešu valodā ir tikai 3 izloksnes. Patiess Aplams" at bounding box center [685, 226] width 421 height 139
copy div "Latviešu valodā ir tikai 3 izloksnes. Patiess Aplams"
click at [530, 264] on p "Aplams" at bounding box center [685, 267] width 389 height 16
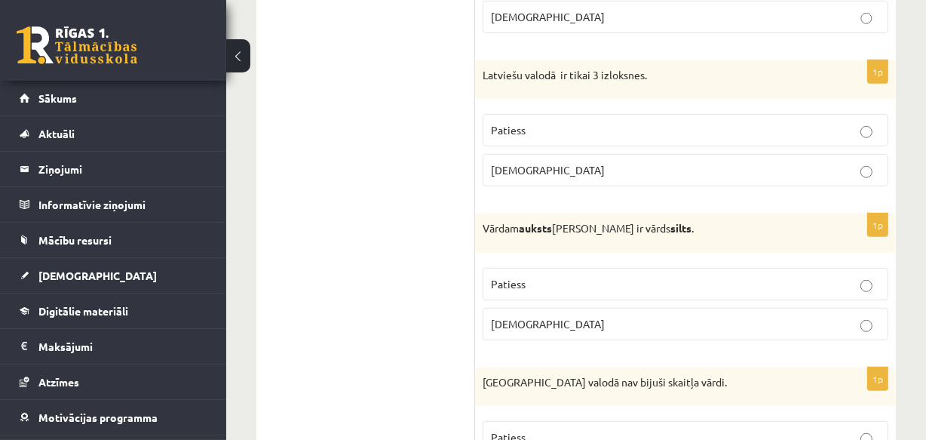
scroll to position [1097, 0]
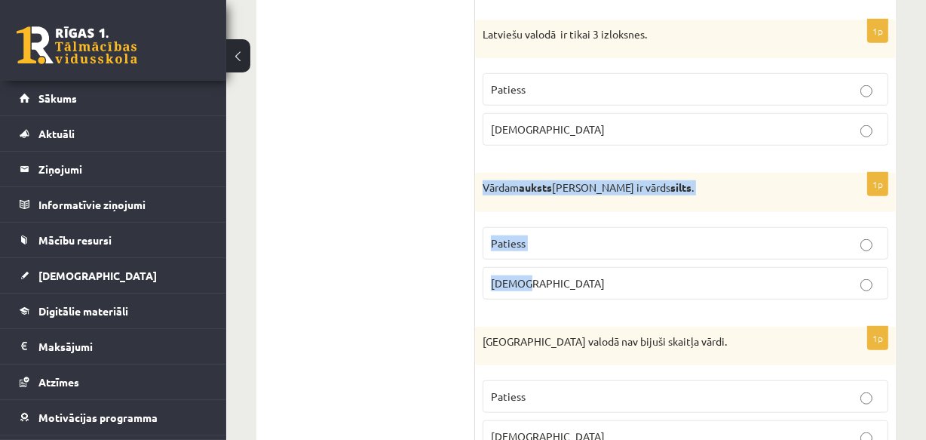
drag, startPoint x: 484, startPoint y: 186, endPoint x: 585, endPoint y: 279, distance: 137.7
click at [585, 279] on div "1p Vārdam auksts antonīms ir vārds silts . Patiess Aplams" at bounding box center [685, 242] width 421 height 139
click at [528, 241] on p "Patiess" at bounding box center [685, 243] width 389 height 16
drag, startPoint x: 483, startPoint y: 183, endPoint x: 550, endPoint y: 283, distance: 120.1
click at [551, 283] on div "1p Vārdam auksts antonīms ir vārds silts . Patiess Aplams" at bounding box center [685, 242] width 421 height 139
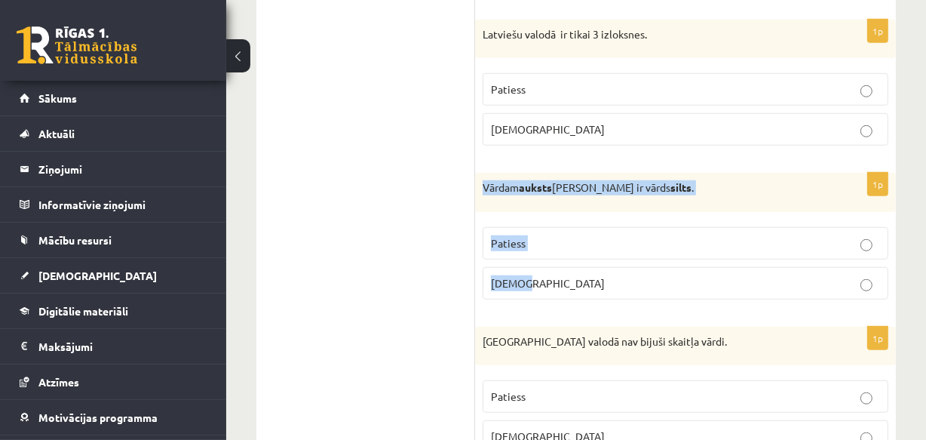
copy div "Vārdam auksts antonīms ir vārds silts . Patiess Aplams"
click at [519, 240] on span "Patiess" at bounding box center [508, 243] width 35 height 14
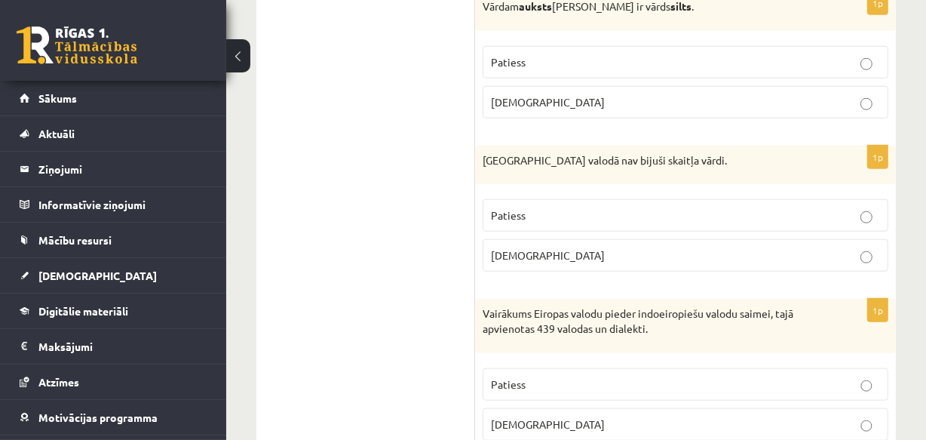
scroll to position [1303, 0]
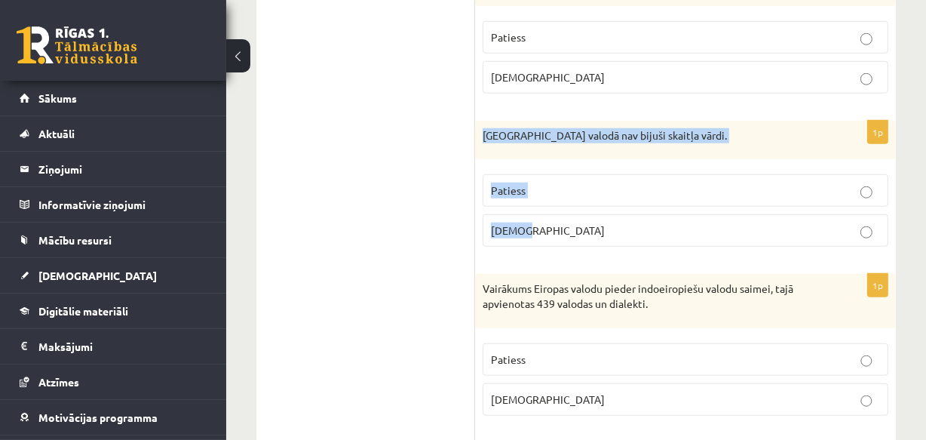
drag, startPoint x: 481, startPoint y: 130, endPoint x: 545, endPoint y: 231, distance: 119.1
click at [545, 231] on div "1p Pirmatnējā valodā nav bijuši skaitļa vārdi. Patiess Aplams" at bounding box center [685, 190] width 421 height 139
copy div "Pirmatnējā valodā nav bijuši skaitļa vārdi. Patiess Aplams"
click at [513, 183] on p "Patiess" at bounding box center [685, 191] width 389 height 16
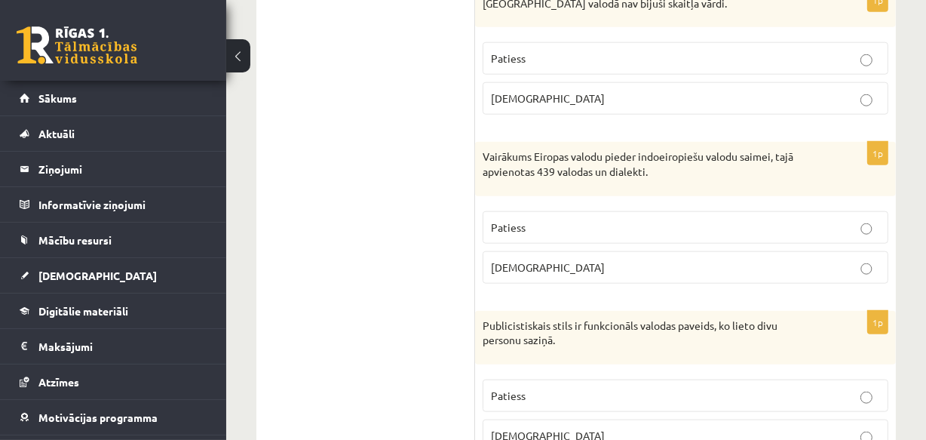
scroll to position [1440, 0]
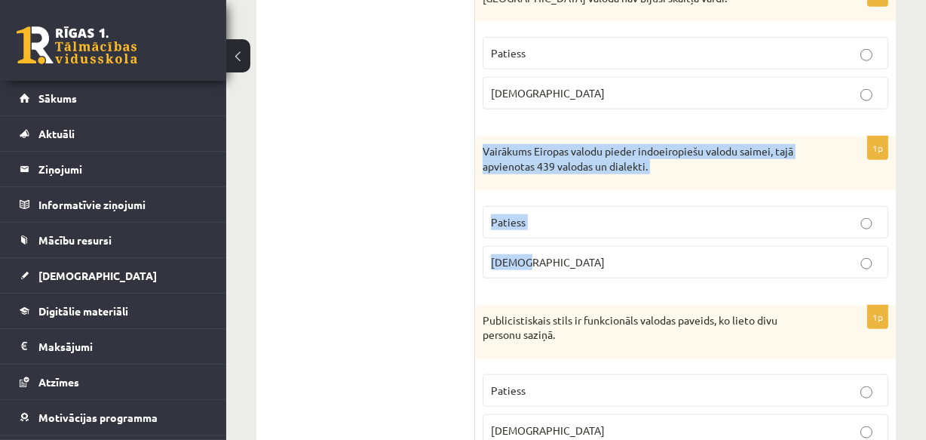
drag, startPoint x: 484, startPoint y: 147, endPoint x: 575, endPoint y: 259, distance: 144.8
click at [575, 259] on div "1p Vairākums Eiropas valodu pieder indoeiropiešu valodu saimei, tajā apvienotas…" at bounding box center [685, 213] width 421 height 153
copy div "Vairākums Eiropas valodu pieder indoeiropiešu valodu saimei, tajā apvienotas 43…"
click at [501, 254] on p "Aplams" at bounding box center [685, 262] width 389 height 16
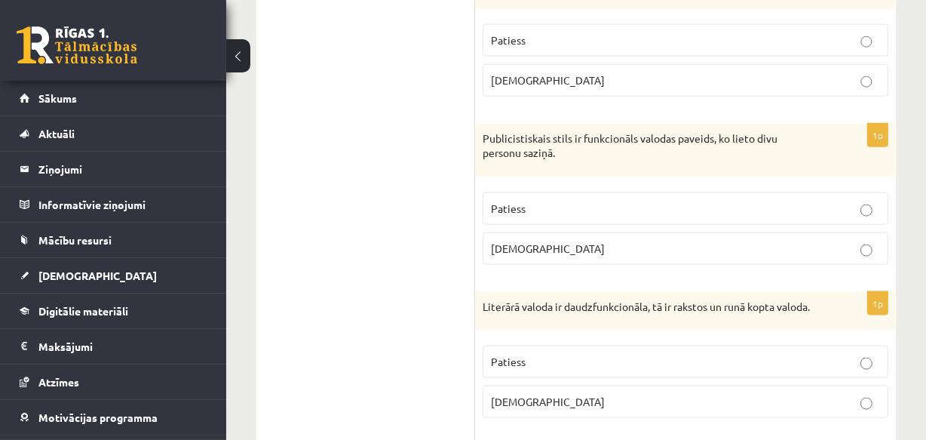
scroll to position [1645, 0]
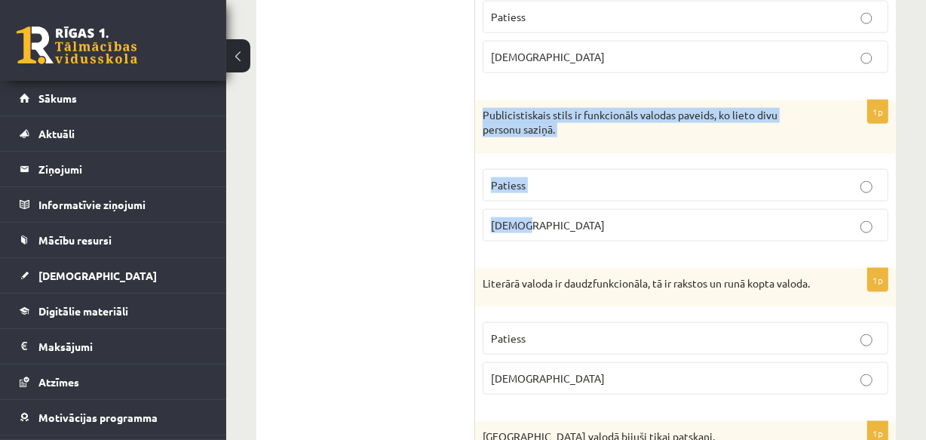
drag, startPoint x: 480, startPoint y: 109, endPoint x: 551, endPoint y: 222, distance: 133.1
click at [551, 222] on div "1p Publicistiskais stils ir funkcionāls valodas paveids, ko lieto divu personu …" at bounding box center [685, 176] width 421 height 153
copy div "Publicistiskais stils ir funkcionāls valodas paveids, ko lieto divu personu saz…"
click at [531, 220] on p "Aplams" at bounding box center [685, 225] width 389 height 16
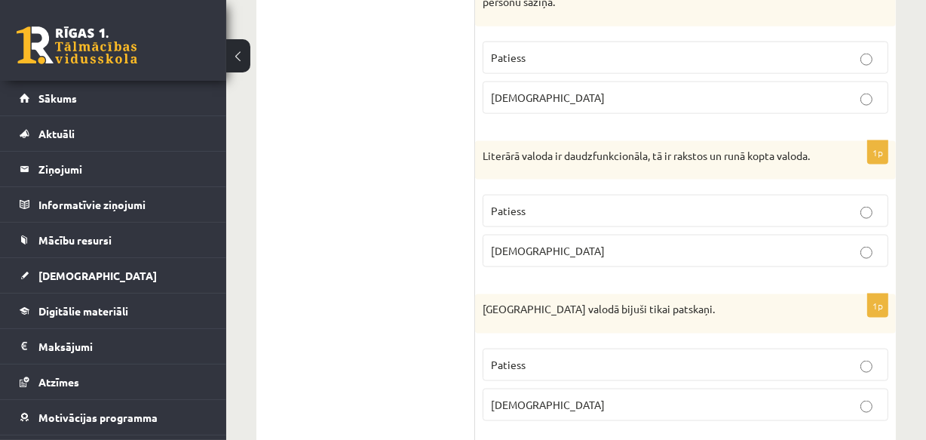
scroll to position [1782, 0]
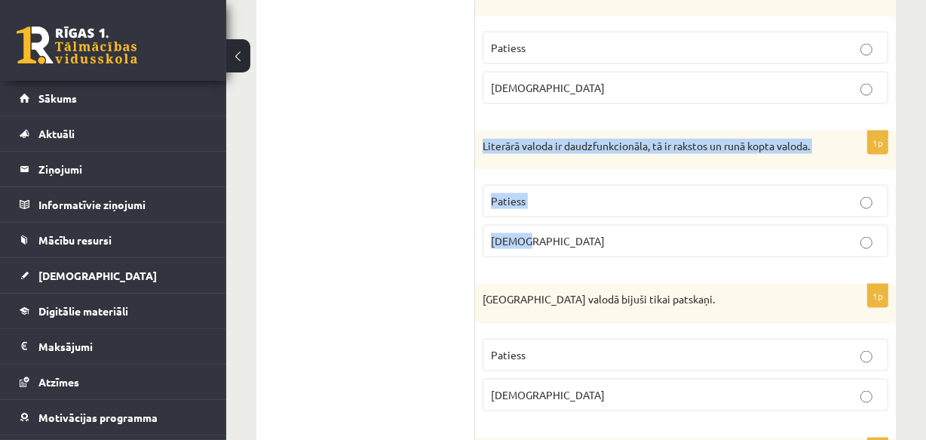
drag, startPoint x: 479, startPoint y: 140, endPoint x: 536, endPoint y: 256, distance: 129.9
click at [536, 256] on div "1p Literārā valoda ir daudzfunkcionāla, tā ir rakstos un runā kopta valoda. Pat…" at bounding box center [685, 200] width 421 height 139
click at [515, 207] on span "Patiess" at bounding box center [508, 201] width 35 height 14
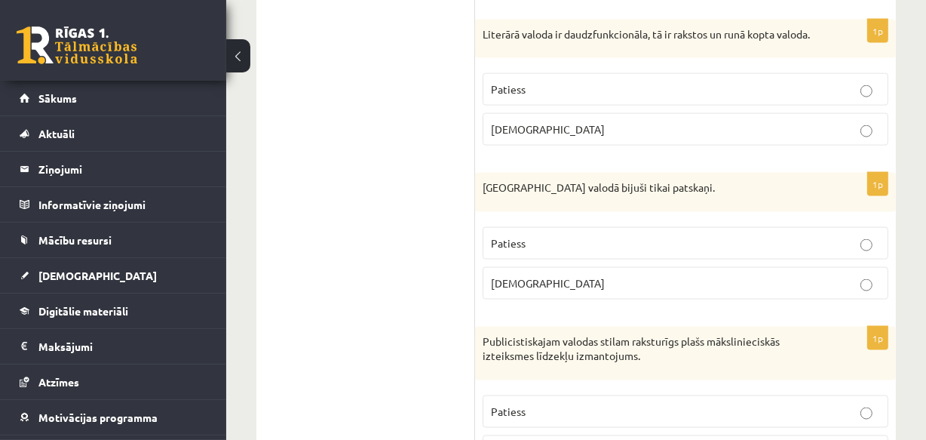
scroll to position [1920, 0]
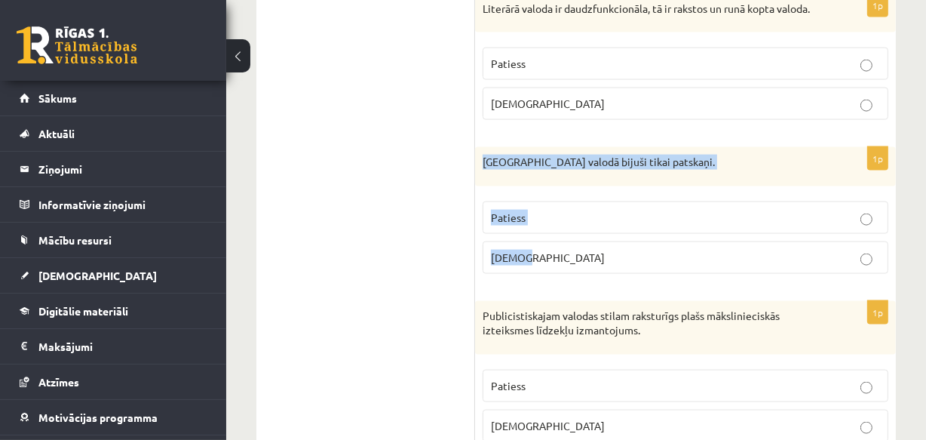
drag, startPoint x: 480, startPoint y: 173, endPoint x: 536, endPoint y: 253, distance: 97.9
click at [536, 253] on div "1p Pirmatnējā valodā bijuši tikai patskaņi. Patiess Aplams" at bounding box center [685, 216] width 421 height 139
click at [517, 264] on span "Aplams" at bounding box center [548, 257] width 114 height 14
click at [513, 264] on span "Aplams" at bounding box center [548, 257] width 114 height 14
click at [514, 264] on span "Aplams" at bounding box center [548, 257] width 114 height 14
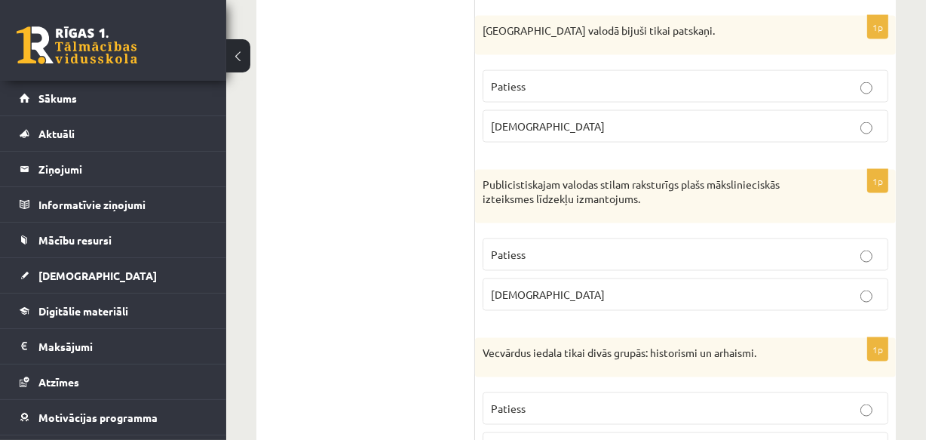
scroll to position [2057, 0]
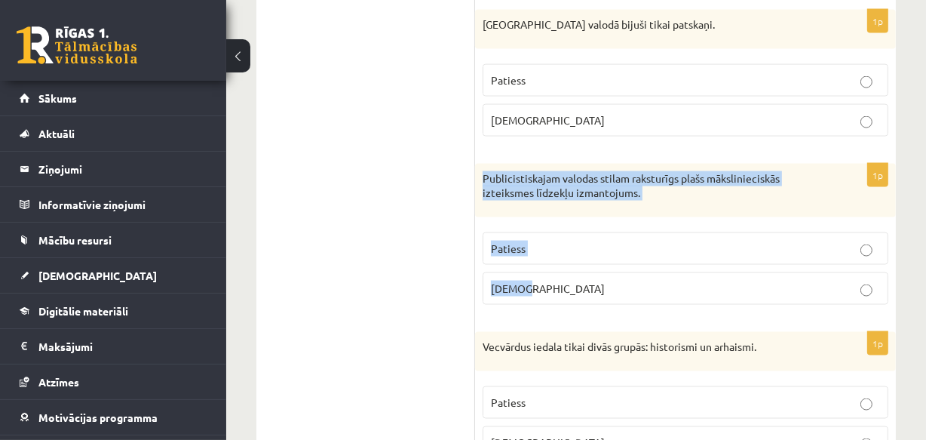
drag, startPoint x: 482, startPoint y: 188, endPoint x: 540, endPoint y: 301, distance: 127.2
click at [540, 301] on div "1p Publicistiskajam valodas stilam raksturīgs plašs mākslinieciskās izteiksmes …" at bounding box center [685, 240] width 421 height 153
click at [508, 295] on span "Aplams" at bounding box center [548, 288] width 114 height 14
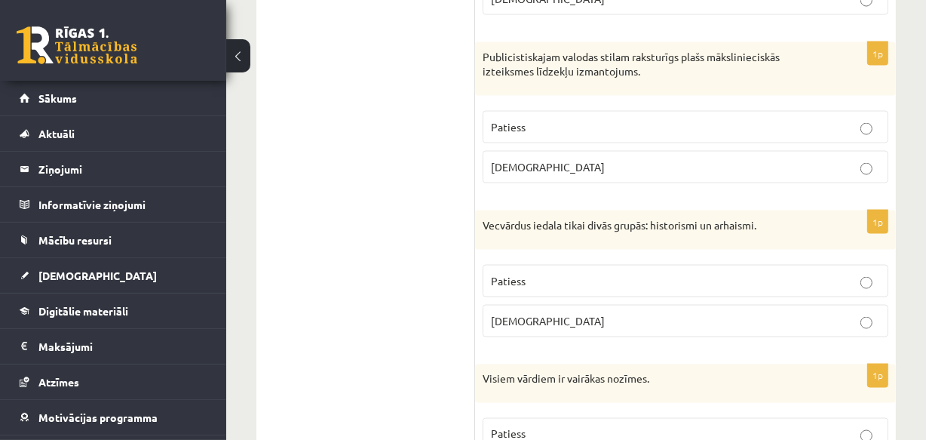
scroll to position [2194, 0]
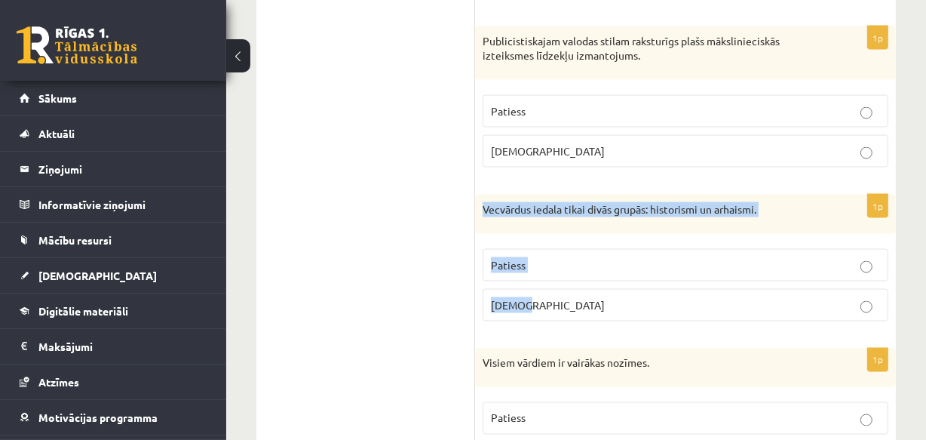
drag, startPoint x: 484, startPoint y: 219, endPoint x: 548, endPoint y: 312, distance: 112.4
click at [548, 312] on div "1p Vecvārdus iedala tikai divās grupās: historismi un arhaismi. Patiess Aplams" at bounding box center [685, 264] width 421 height 139
click at [513, 312] on span "Aplams" at bounding box center [548, 305] width 114 height 14
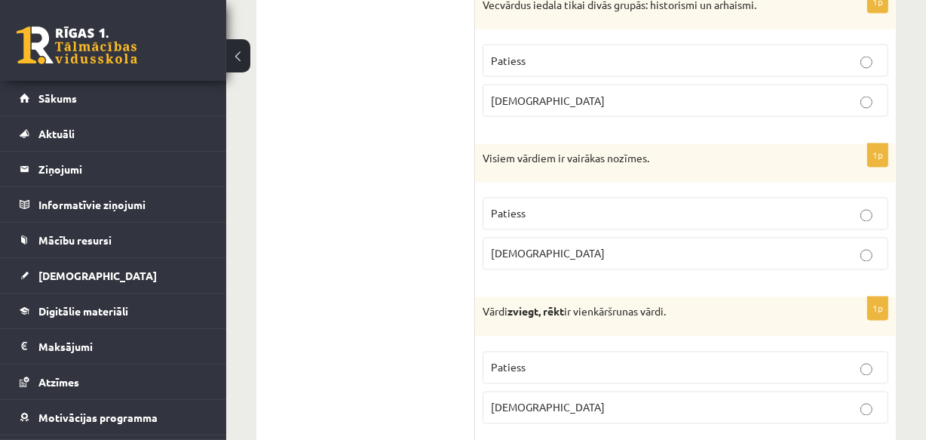
scroll to position [2399, 0]
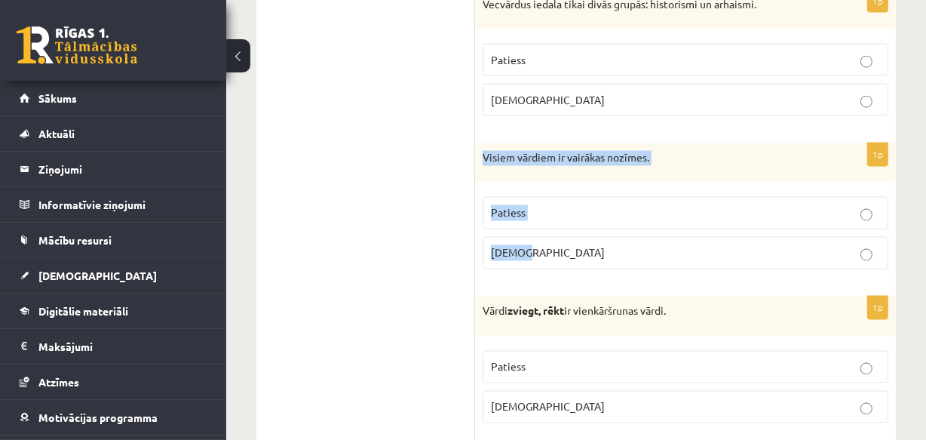
drag, startPoint x: 484, startPoint y: 168, endPoint x: 546, endPoint y: 255, distance: 107.0
click at [552, 258] on div "1p Visiem vārdiem ir vairākas nozīmes. Patiess Aplams" at bounding box center [685, 212] width 421 height 139
click at [523, 259] on span "Aplams" at bounding box center [548, 253] width 114 height 14
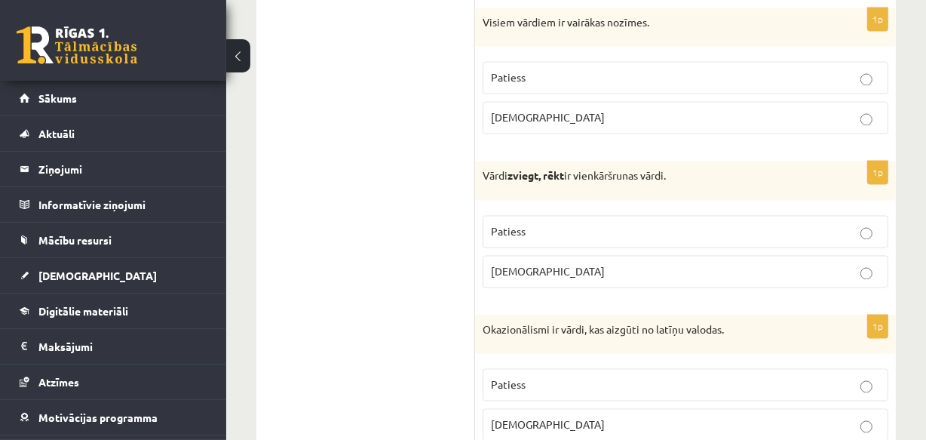
scroll to position [2537, 0]
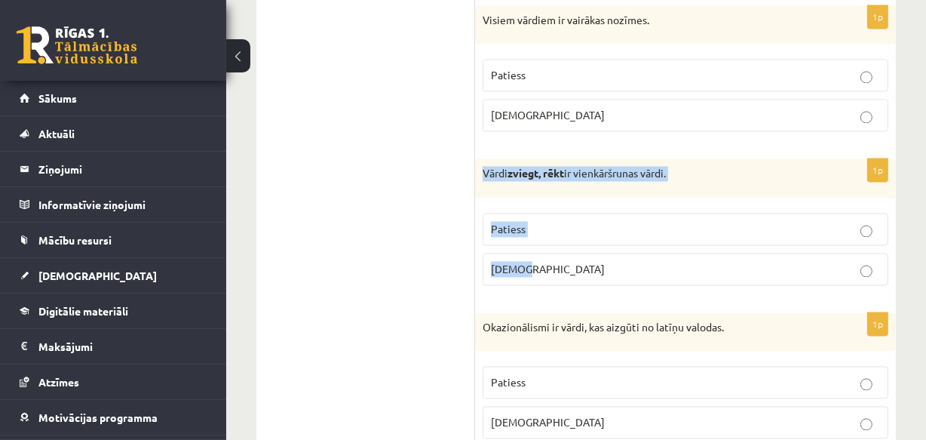
drag, startPoint x: 485, startPoint y: 182, endPoint x: 564, endPoint y: 272, distance: 119.7
click at [564, 272] on div "1p Vārdi zviegt, rēkt ir vienkāršrunas vārdi. Patiess Aplams" at bounding box center [685, 228] width 421 height 139
click at [508, 276] on span "Aplams" at bounding box center [548, 269] width 114 height 14
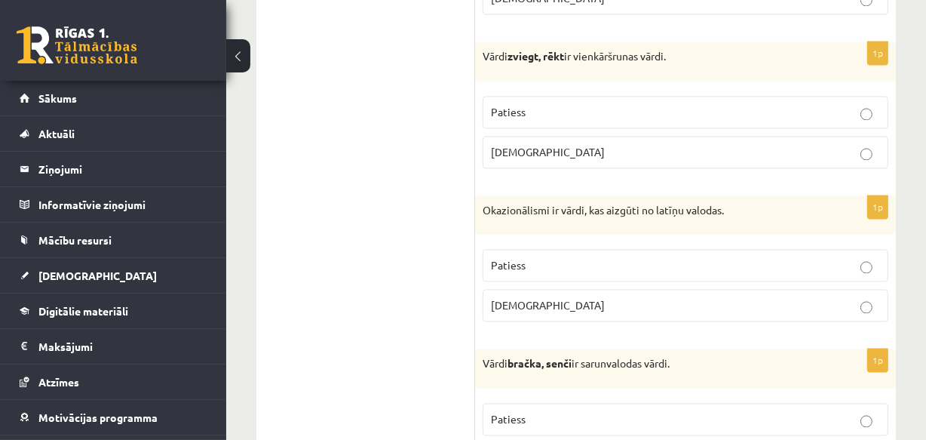
scroll to position [2674, 0]
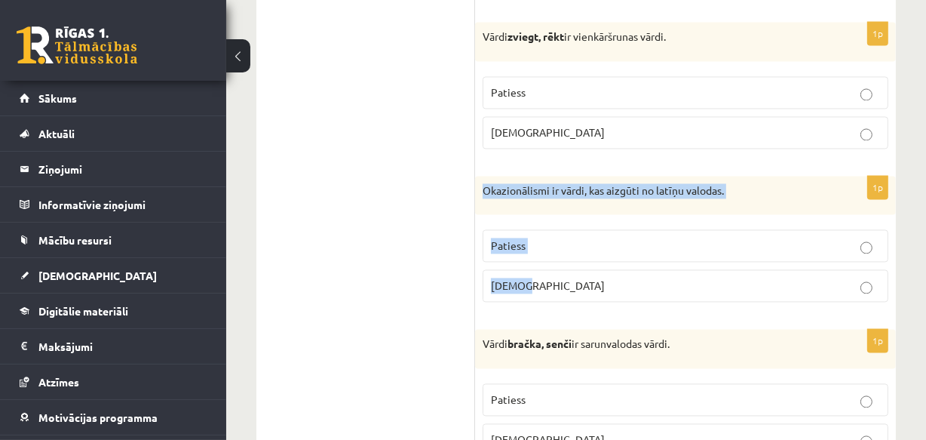
drag, startPoint x: 482, startPoint y: 200, endPoint x: 535, endPoint y: 294, distance: 108.1
click at [535, 294] on div "1p Okazionālismi ir vārdi, kas aizgūti no latīņu valodas. Patiess Aplams" at bounding box center [685, 245] width 421 height 139
click at [495, 290] on span "Aplams" at bounding box center [548, 285] width 114 height 14
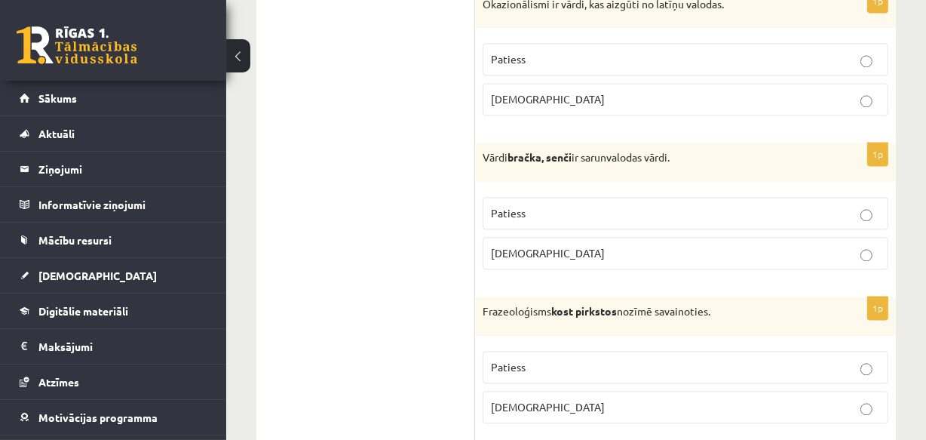
scroll to position [2880, 0]
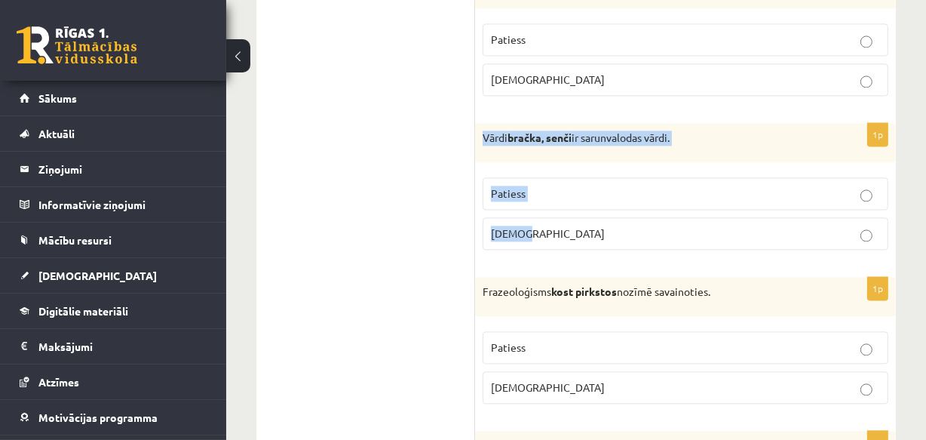
drag, startPoint x: 480, startPoint y: 144, endPoint x: 542, endPoint y: 238, distance: 113.2
click at [543, 239] on div "1p Vārdi bračka, senči ir sarunvalodas vārdi. Patiess Aplams" at bounding box center [685, 192] width 421 height 139
click at [508, 200] on span "Patiess" at bounding box center [508, 193] width 35 height 14
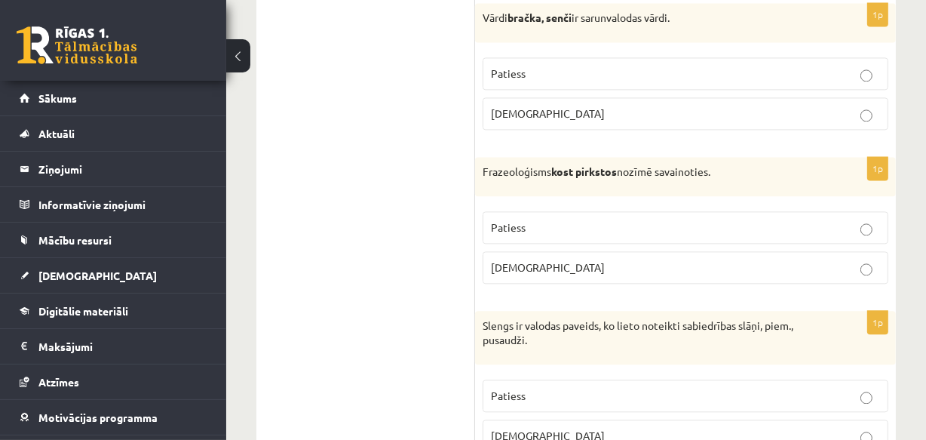
scroll to position [3017, 0]
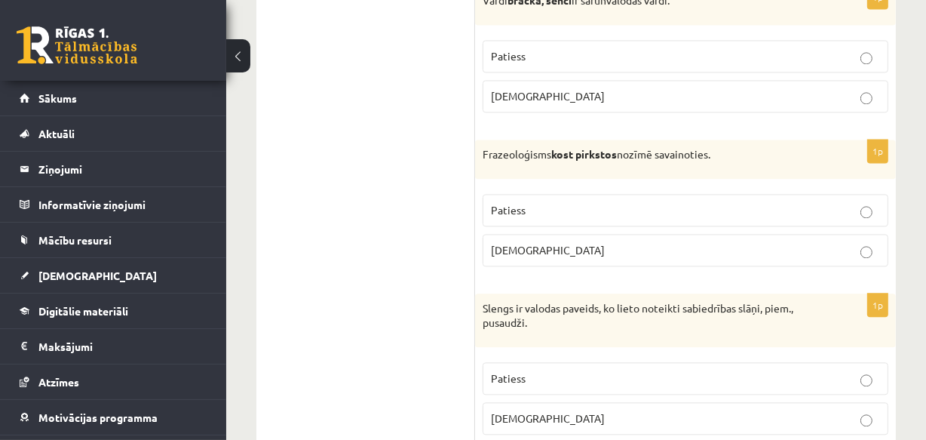
click at [524, 256] on span "Aplams" at bounding box center [548, 250] width 114 height 14
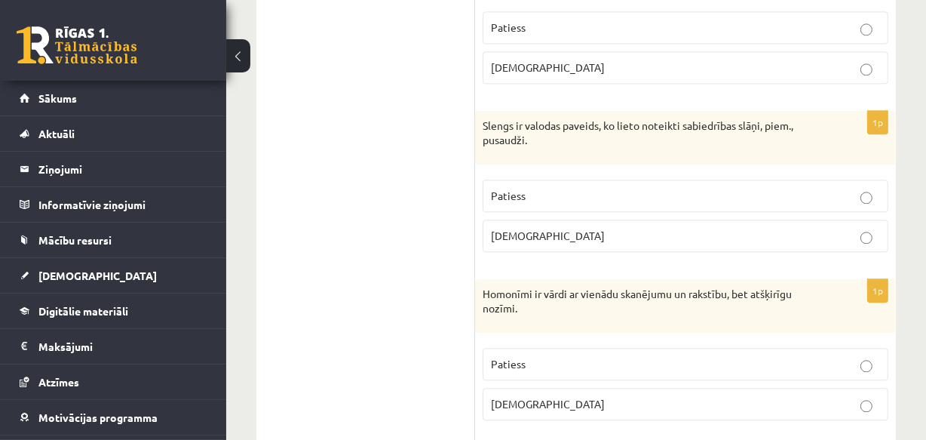
scroll to position [3222, 0]
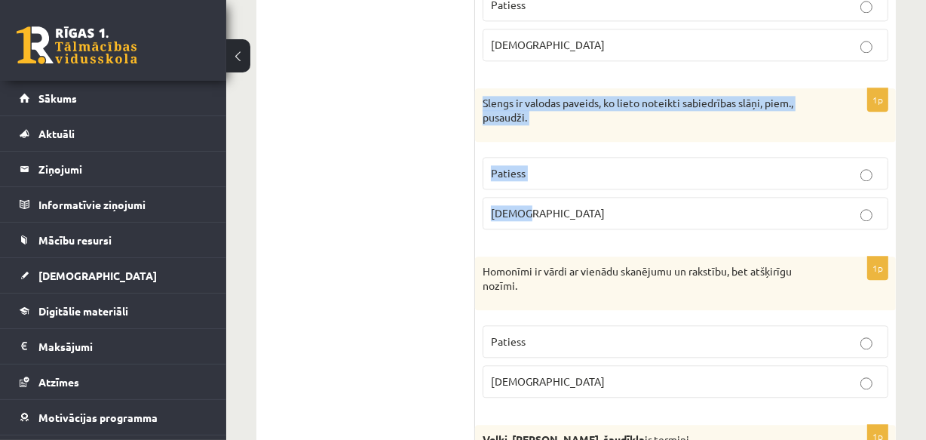
drag, startPoint x: 482, startPoint y: 109, endPoint x: 522, endPoint y: 187, distance: 87.4
click at [539, 223] on div "1p Slengs ir valodas paveids, ko lieto noteikti sabiedrības slāņi, piem., pusau…" at bounding box center [685, 164] width 421 height 153
click at [511, 174] on p "Patiess" at bounding box center [685, 173] width 389 height 16
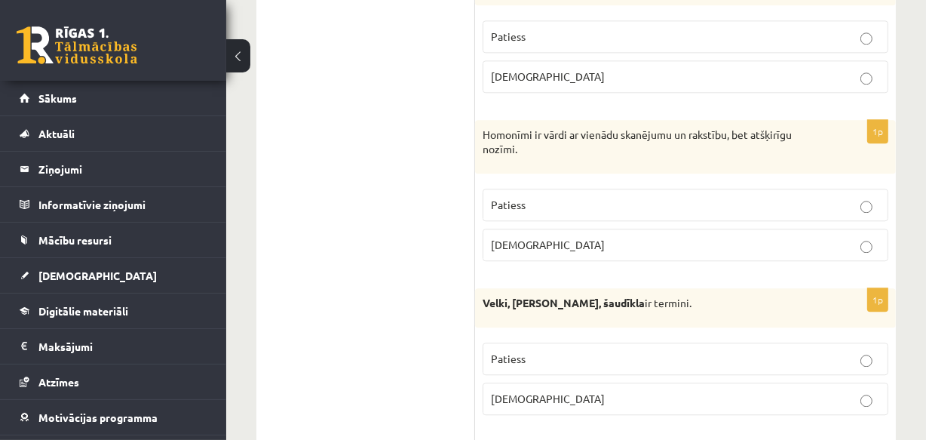
scroll to position [3360, 0]
click at [520, 210] on span "Patiess" at bounding box center [508, 204] width 35 height 14
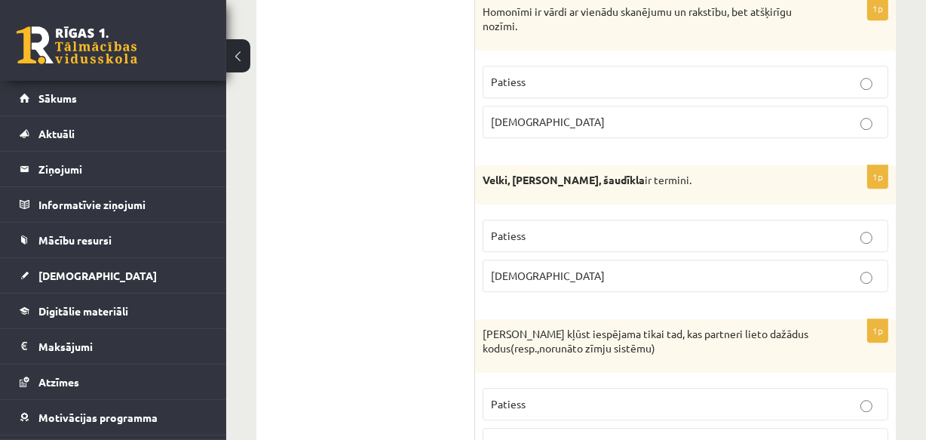
scroll to position [3497, 0]
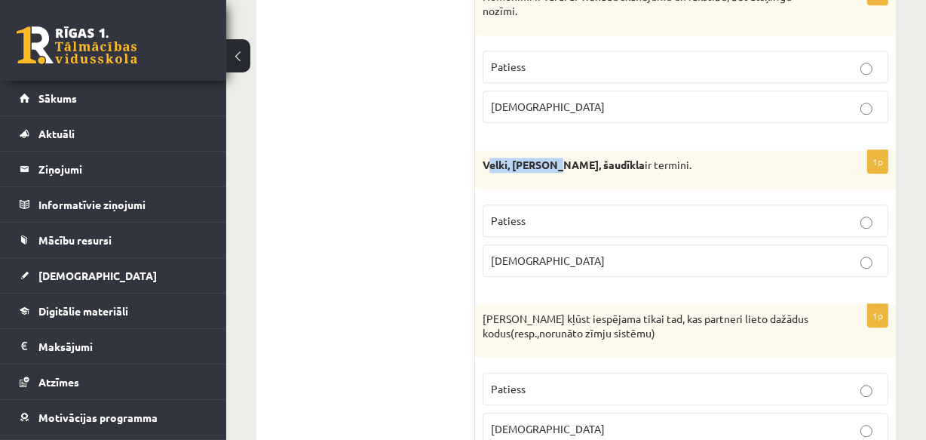
drag, startPoint x: 487, startPoint y: 173, endPoint x: 554, endPoint y: 193, distance: 69.2
click at [554, 189] on div "Velki, meti, šaudīkla ir termini." at bounding box center [685, 169] width 421 height 39
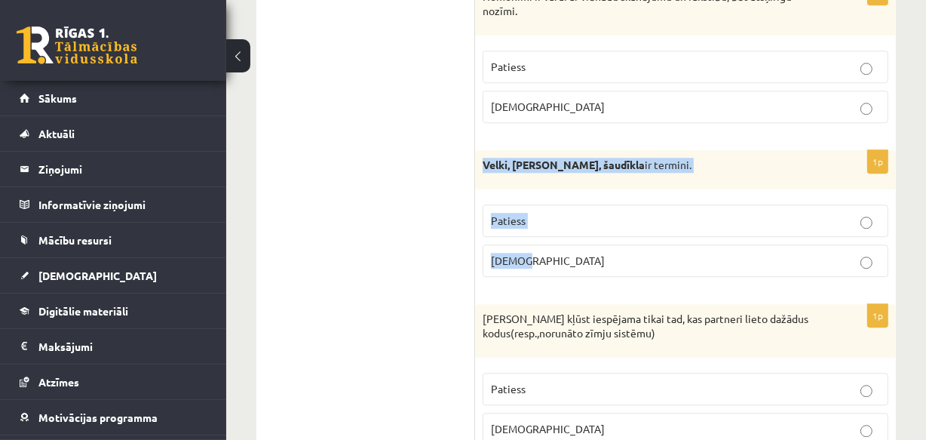
drag, startPoint x: 483, startPoint y: 171, endPoint x: 532, endPoint y: 263, distance: 104.3
click at [532, 263] on div "1p Velki, meti, šaudīkla ir termini. Patiess Aplams" at bounding box center [685, 219] width 421 height 139
click at [523, 267] on span "Aplams" at bounding box center [548, 260] width 114 height 14
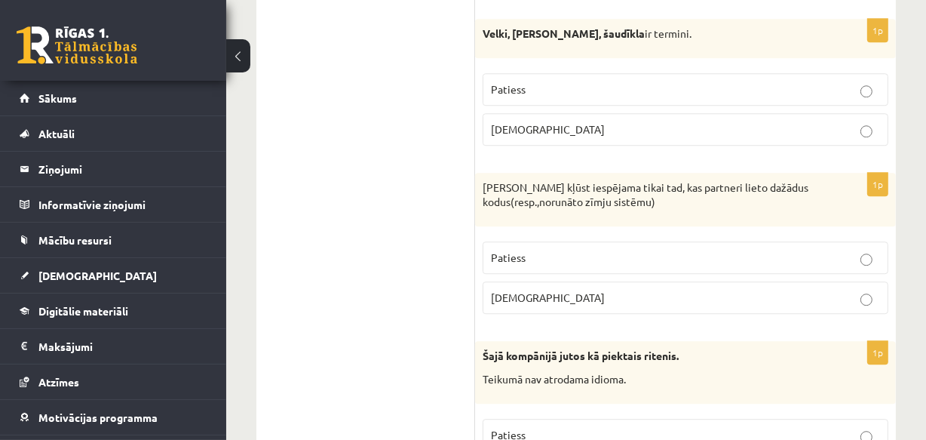
scroll to position [3634, 0]
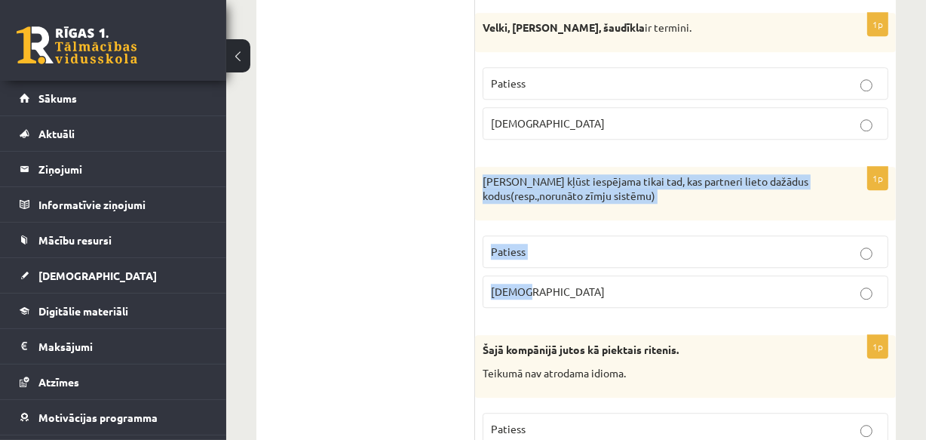
drag, startPoint x: 483, startPoint y: 189, endPoint x: 560, endPoint y: 294, distance: 130.0
click at [560, 294] on div "1p Saziņa kļūst iespējama tikai tad, kas partneri lieto dažādus kodus(resp.,nor…" at bounding box center [685, 243] width 421 height 153
click at [508, 298] on span "Aplams" at bounding box center [548, 291] width 114 height 14
click at [520, 296] on span "Aplams" at bounding box center [548, 291] width 114 height 14
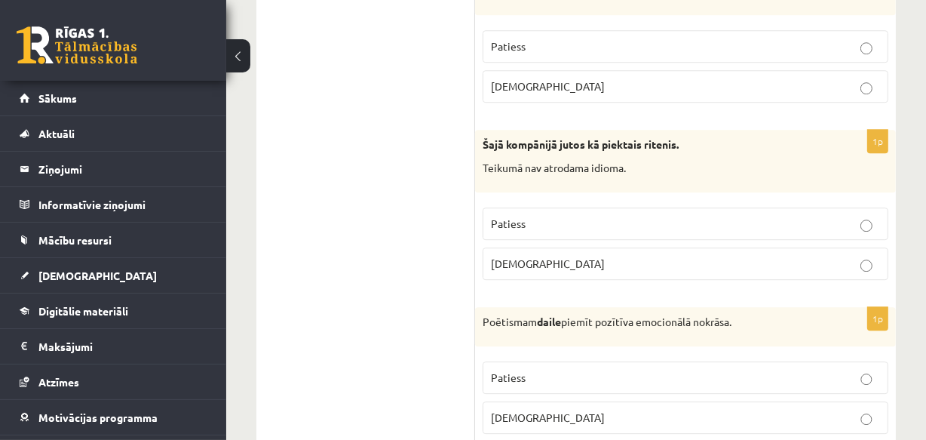
scroll to position [3839, 0]
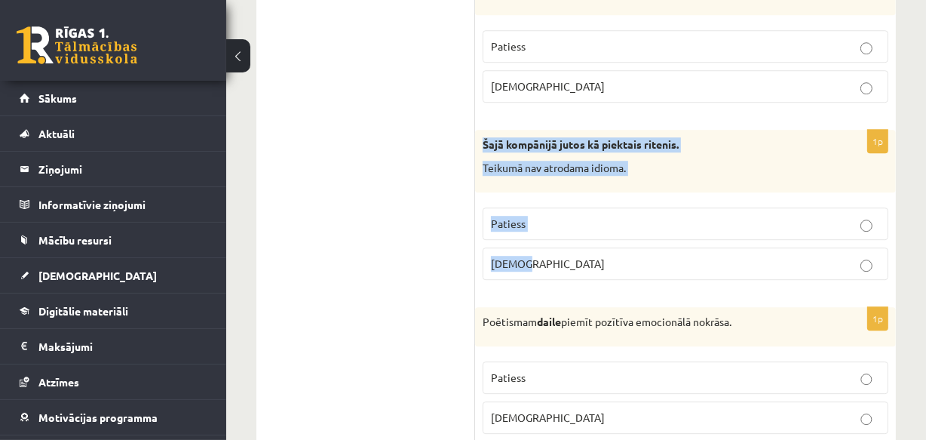
drag, startPoint x: 483, startPoint y: 148, endPoint x: 587, endPoint y: 275, distance: 164.6
click at [587, 275] on div "1p Šajā kompānijā jutos kā piektais ritenis. Teikumā nav atrodama idioma. Patie…" at bounding box center [685, 211] width 421 height 162
click at [515, 270] on span "Aplams" at bounding box center [548, 263] width 114 height 14
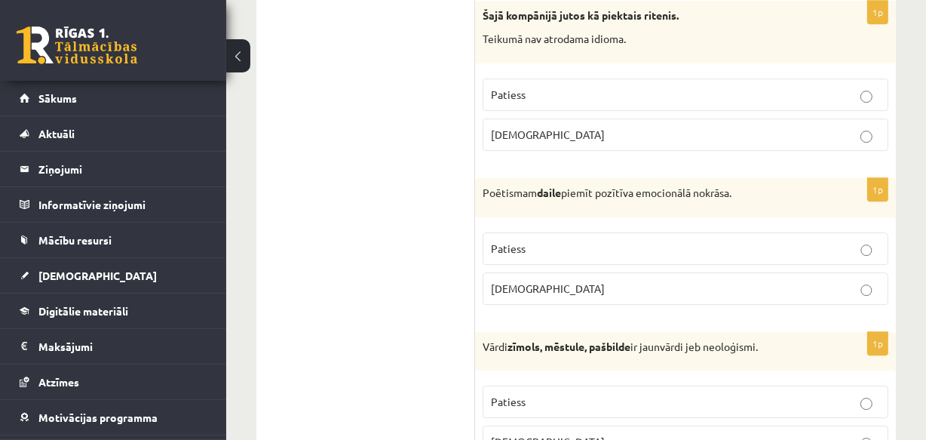
scroll to position [3977, 0]
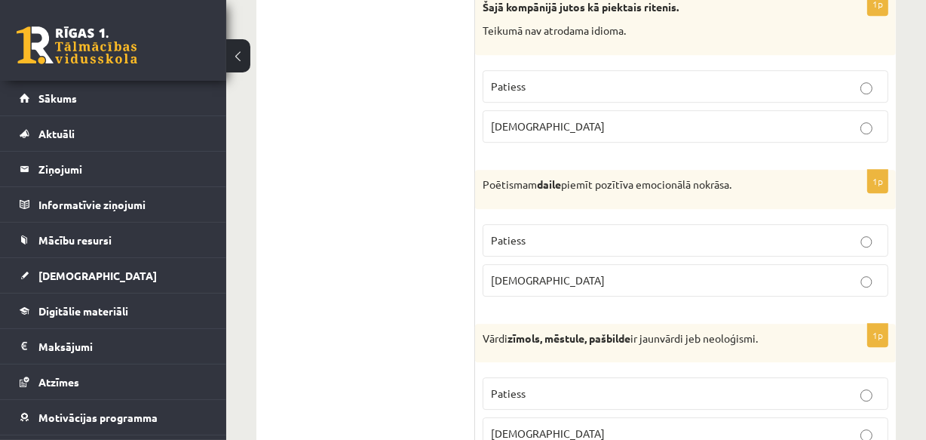
click at [508, 247] on span "Patiess" at bounding box center [508, 240] width 35 height 14
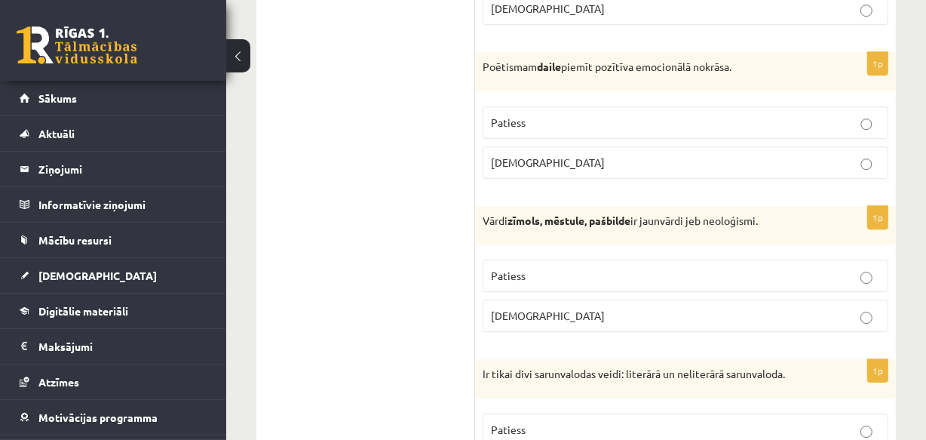
scroll to position [4114, 0]
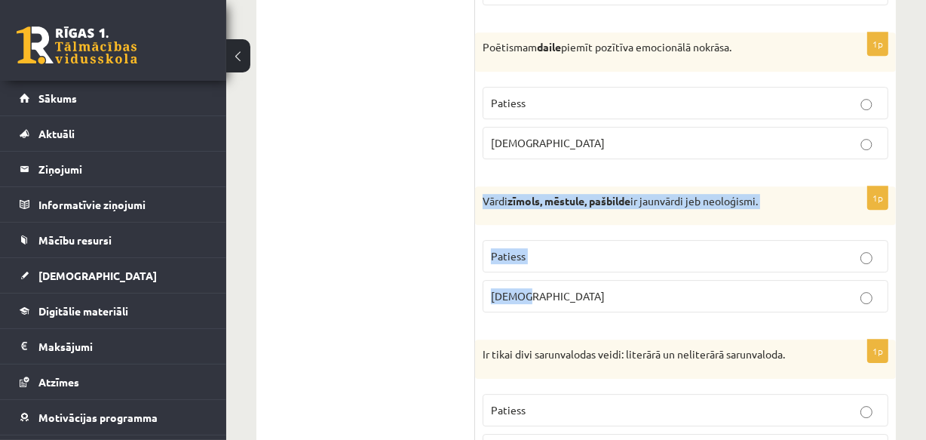
drag, startPoint x: 479, startPoint y: 207, endPoint x: 521, endPoint y: 279, distance: 83.2
click at [534, 309] on div "1p Vārdi zīmols, mēstule, pašbilde ir jaunvārdi jeb neoloģismi. Patiess Aplams" at bounding box center [685, 255] width 421 height 139
click at [520, 262] on span "Patiess" at bounding box center [508, 256] width 35 height 14
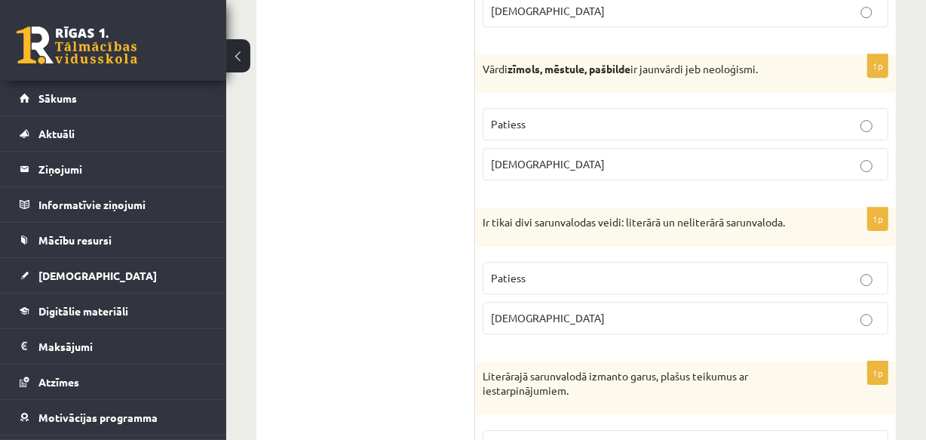
scroll to position [4251, 0]
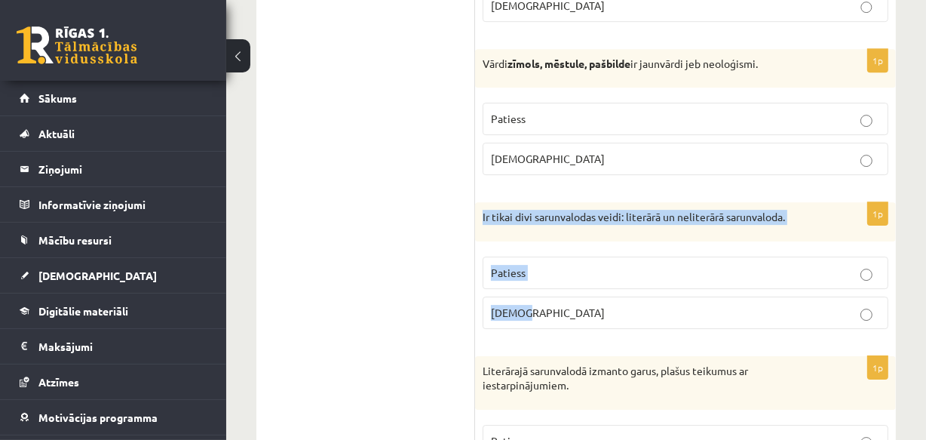
drag, startPoint x: 482, startPoint y: 222, endPoint x: 541, endPoint y: 309, distance: 105.4
click at [541, 309] on div "1p Ir tikai divi sarunvalodas veidi: literārā un neliterārā sarunvaloda. Paties…" at bounding box center [685, 271] width 421 height 139
click at [511, 317] on span "Aplams" at bounding box center [548, 312] width 114 height 14
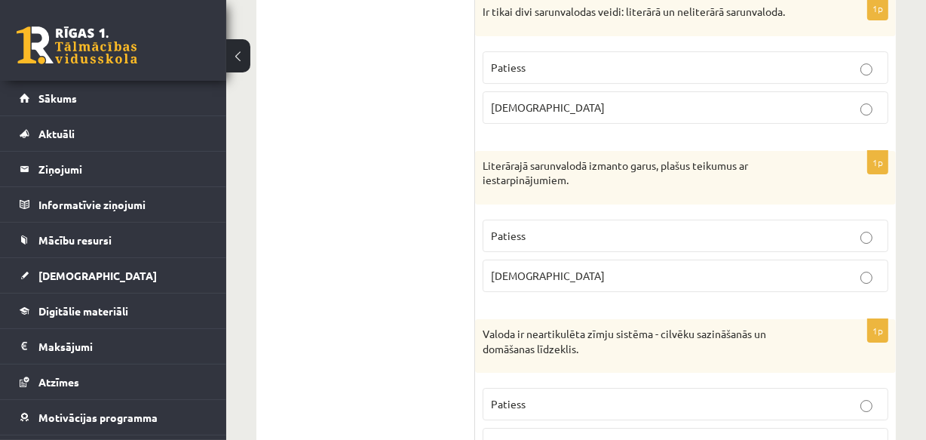
scroll to position [4457, 0]
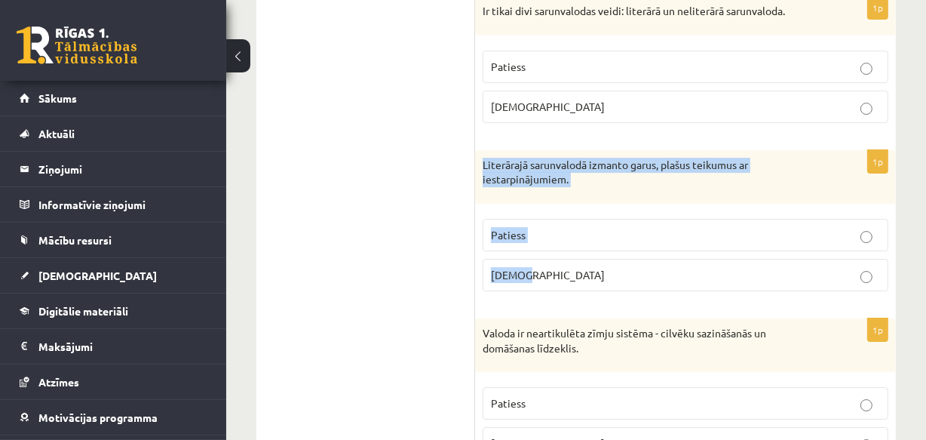
drag, startPoint x: 483, startPoint y: 173, endPoint x: 533, endPoint y: 274, distance: 113.0
click at [533, 274] on div "1p Literārajā sarunvalodā izmanto garus, plašus teikumus ar iestarpinājumiem. P…" at bounding box center [685, 226] width 421 height 153
click at [527, 242] on p "Patiess" at bounding box center [685, 235] width 389 height 16
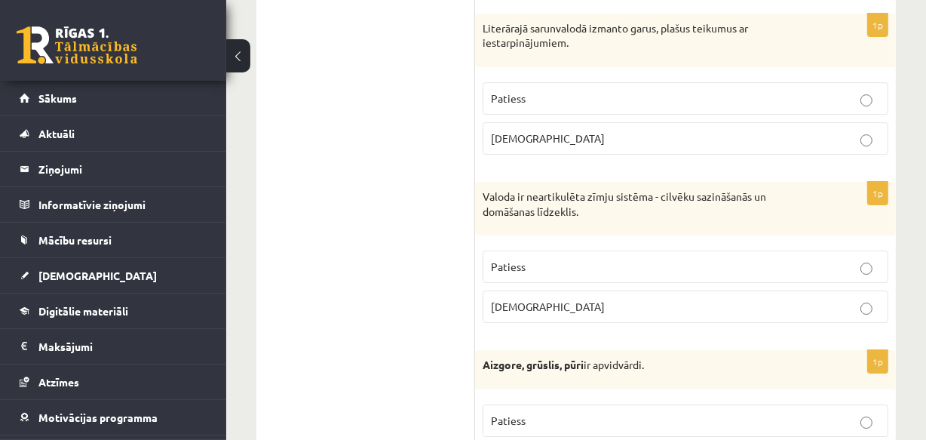
scroll to position [4594, 0]
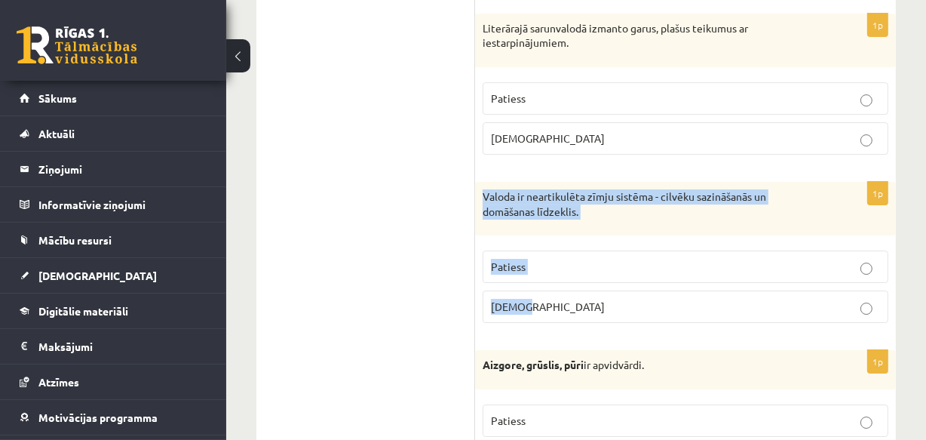
drag, startPoint x: 480, startPoint y: 198, endPoint x: 559, endPoint y: 324, distance: 147.8
click at [563, 331] on div "1p Valoda ir neartikulēta zīmju sistēma - cilvēku sazināšanās un domāšanas līdz…" at bounding box center [685, 258] width 421 height 153
click at [514, 313] on span "Aplams" at bounding box center [548, 306] width 114 height 14
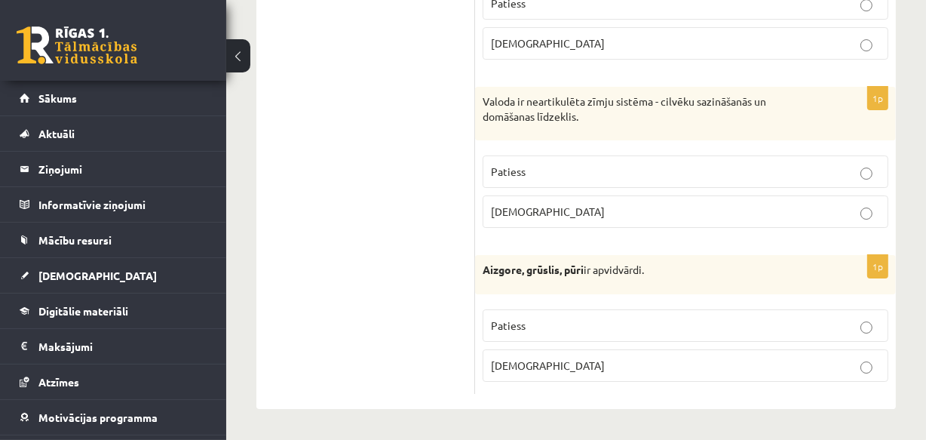
scroll to position [4695, 0]
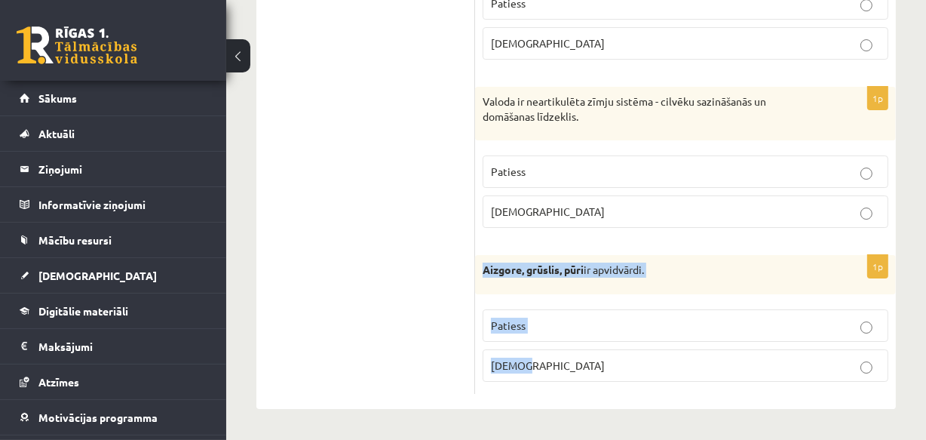
drag, startPoint x: 480, startPoint y: 269, endPoint x: 579, endPoint y: 352, distance: 128.0
click at [579, 352] on div "1p Aizgore, grūslis, pūri ir apvidvārdi. Patiess Aplams" at bounding box center [685, 324] width 421 height 139
click at [516, 323] on span "Patiess" at bounding box center [508, 325] width 35 height 14
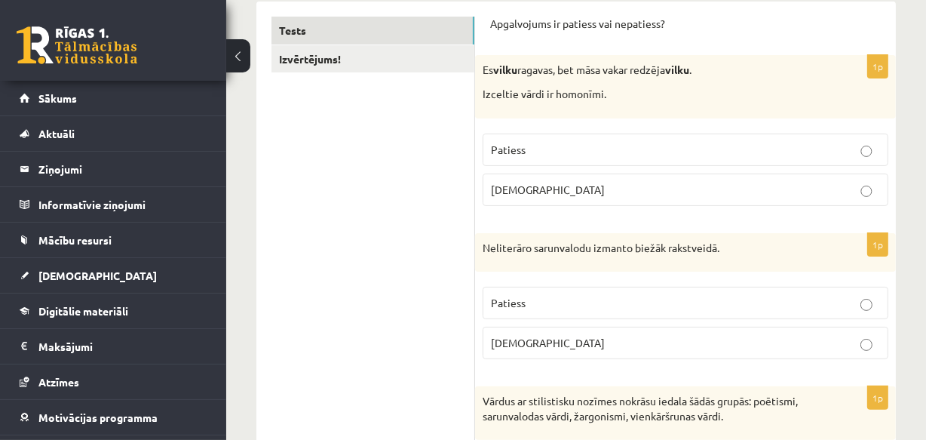
scroll to position [118, 0]
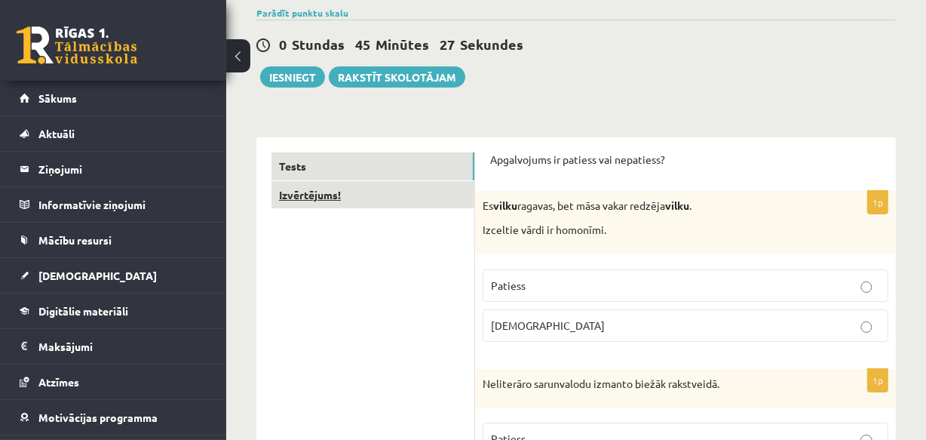
click at [305, 194] on link "Izvērtējums!" at bounding box center [373, 195] width 203 height 28
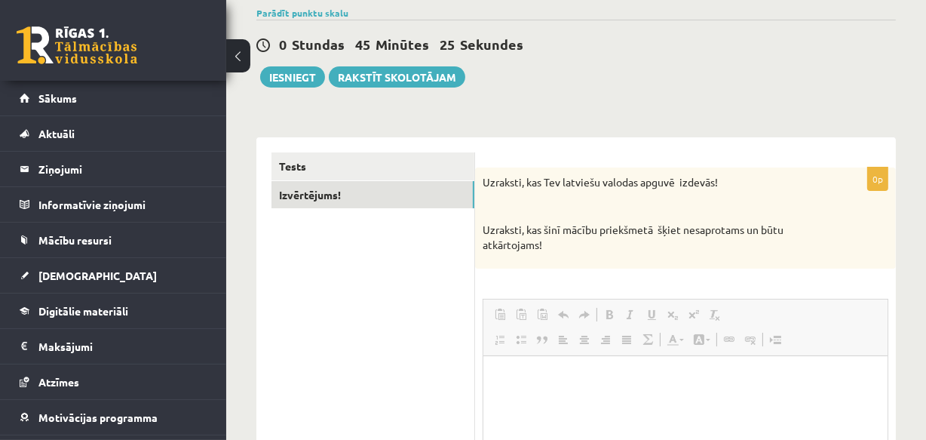
scroll to position [0, 0]
click at [516, 376] on p "Bagātinātā teksta redaktors, wiswyg-editor-user-answer-47434013915100" at bounding box center [685, 379] width 374 height 16
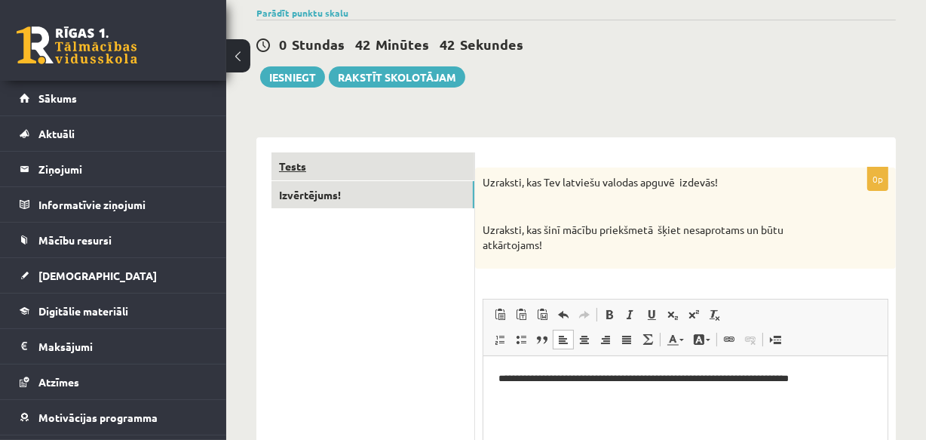
click at [335, 167] on link "Tests" at bounding box center [373, 166] width 203 height 28
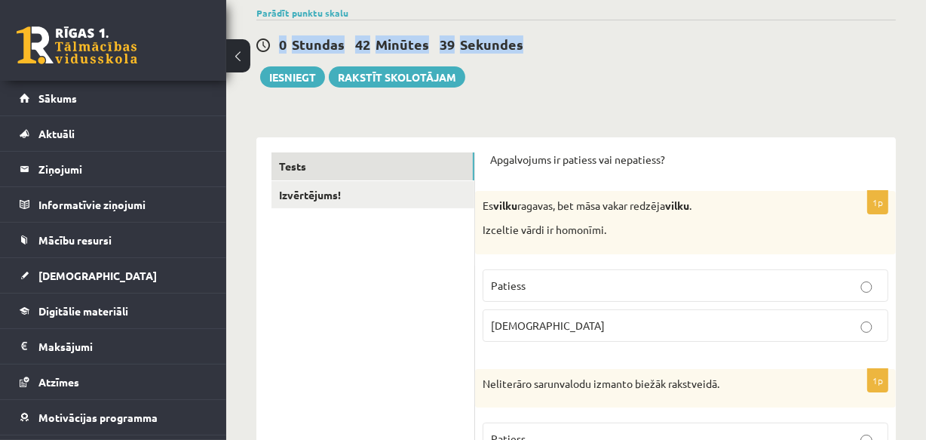
drag, startPoint x: 926, startPoint y: 43, endPoint x: 929, endPoint y: 54, distance: 11.9
click at [926, 54] on html "0 Dāvanas 1045 mP 361 xp Līga Kauliņa Sākums Aktuāli Kā mācīties eSKOLĀ Kontakt…" at bounding box center [463, 102] width 926 height 440
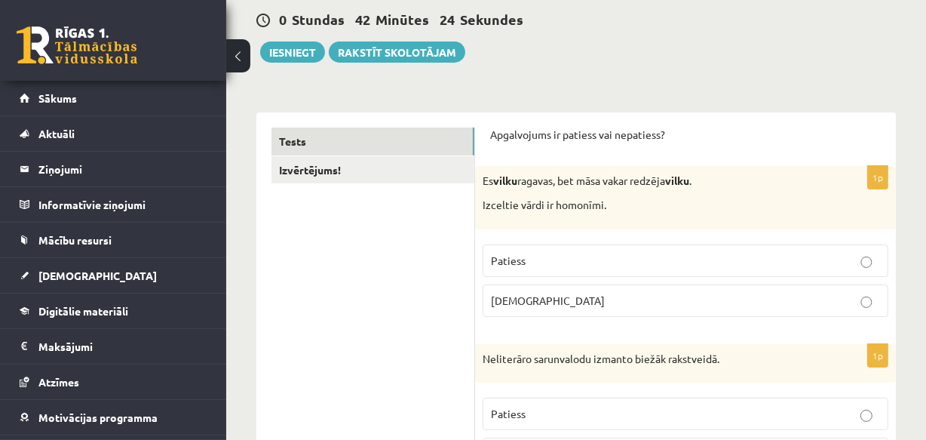
scroll to position [127, 0]
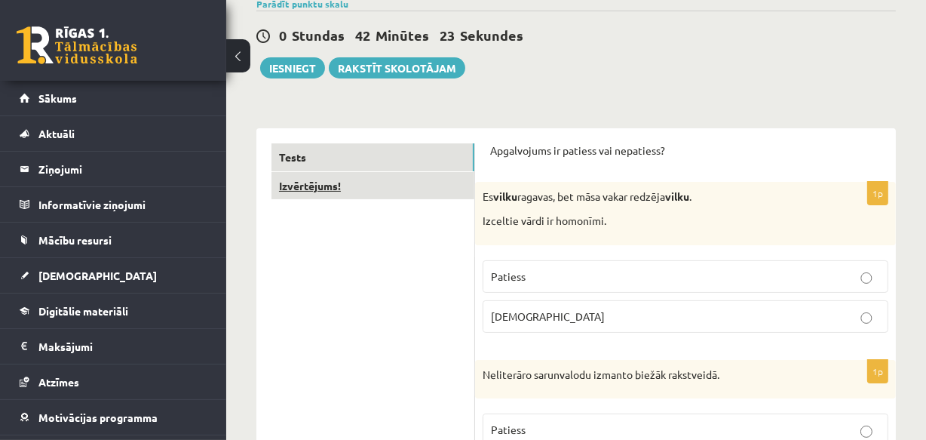
click at [296, 183] on link "Izvērtējums!" at bounding box center [373, 186] width 203 height 28
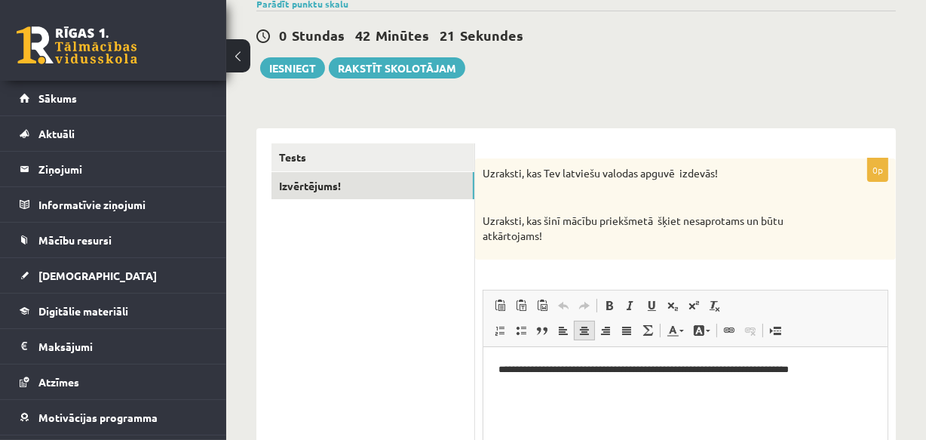
scroll to position [0, 0]
click at [838, 366] on p "**********" at bounding box center [685, 370] width 374 height 16
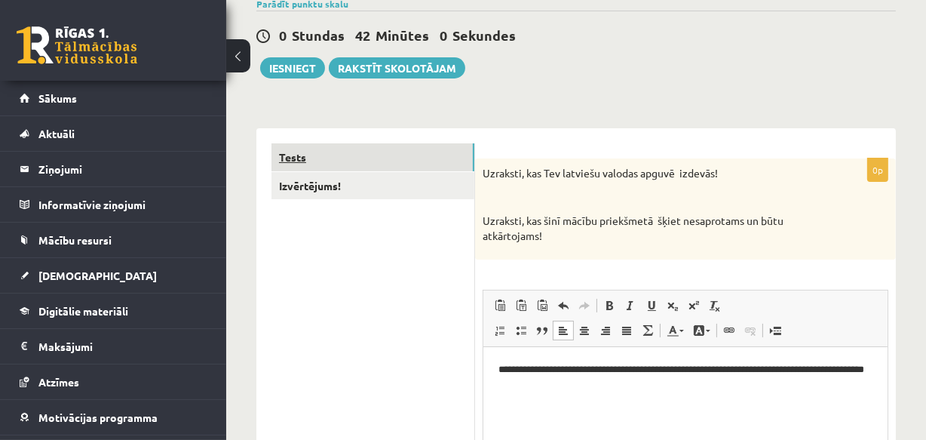
click at [360, 156] on link "Tests" at bounding box center [373, 157] width 203 height 28
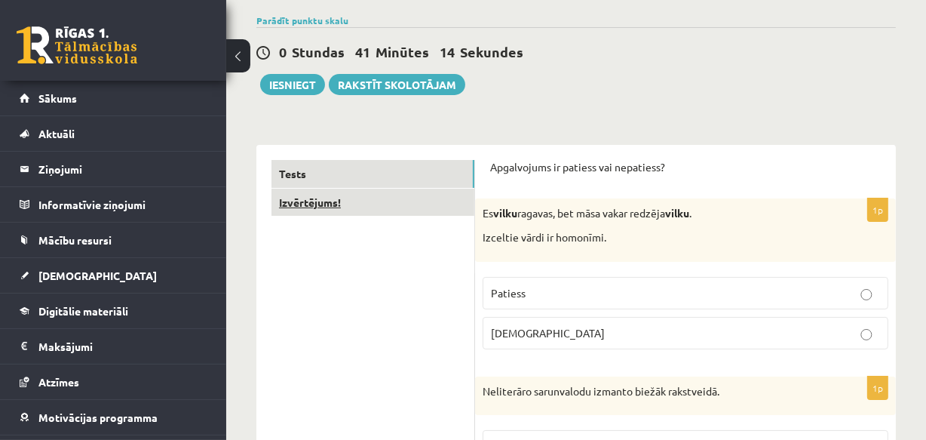
scroll to position [108, 0]
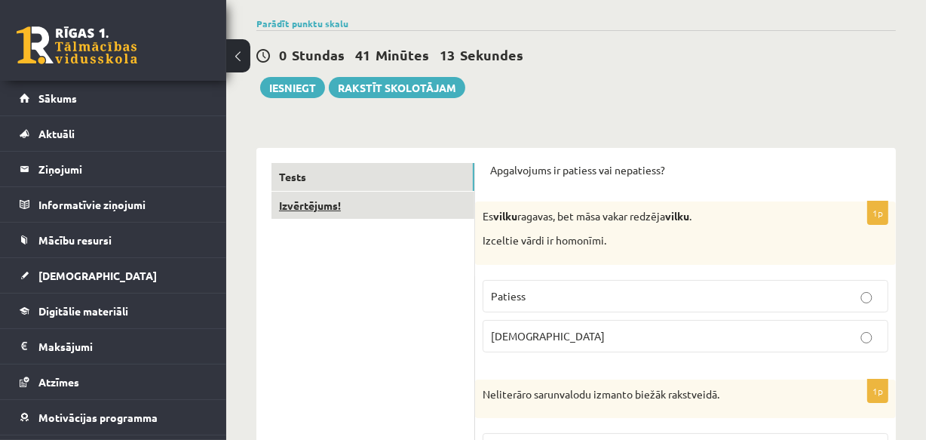
click at [317, 204] on link "Izvērtējums!" at bounding box center [373, 206] width 203 height 28
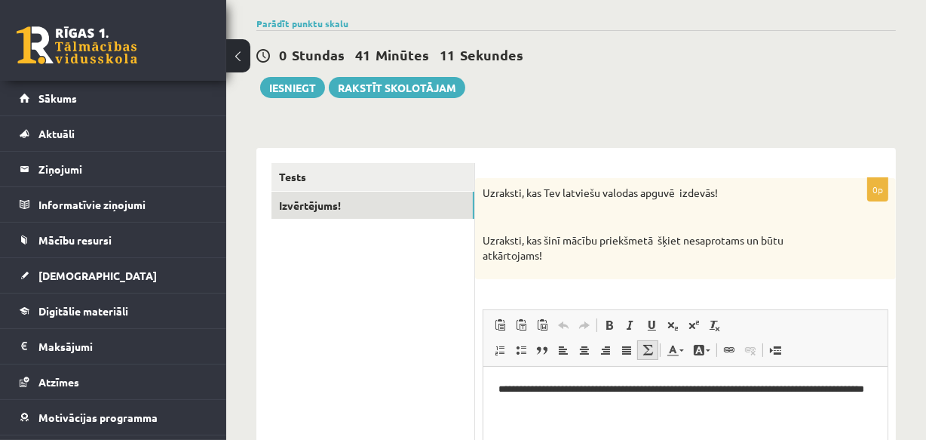
scroll to position [0, 0]
click at [557, 404] on p "**********" at bounding box center [685, 398] width 374 height 32
click at [862, 388] on p "**********" at bounding box center [685, 398] width 374 height 32
click at [565, 408] on p "**********" at bounding box center [685, 398] width 374 height 32
click at [298, 86] on button "Iesniegt" at bounding box center [292, 87] width 65 height 21
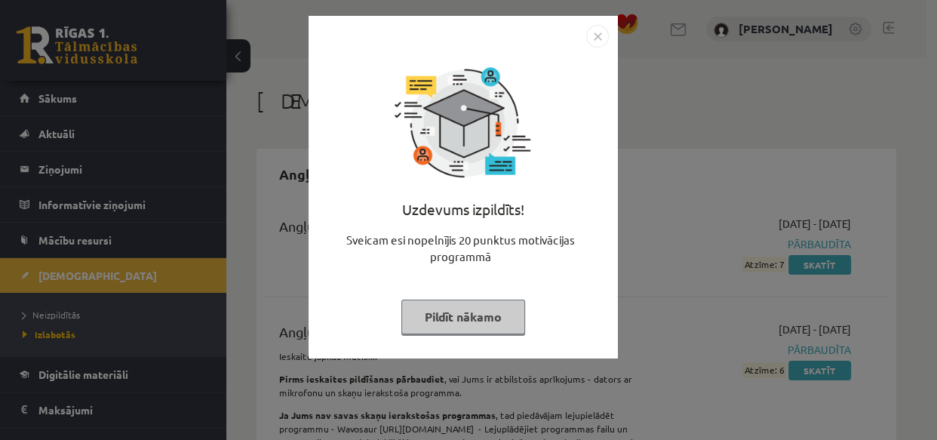
click at [464, 318] on button "Pildīt nākamo" at bounding box center [463, 316] width 124 height 35
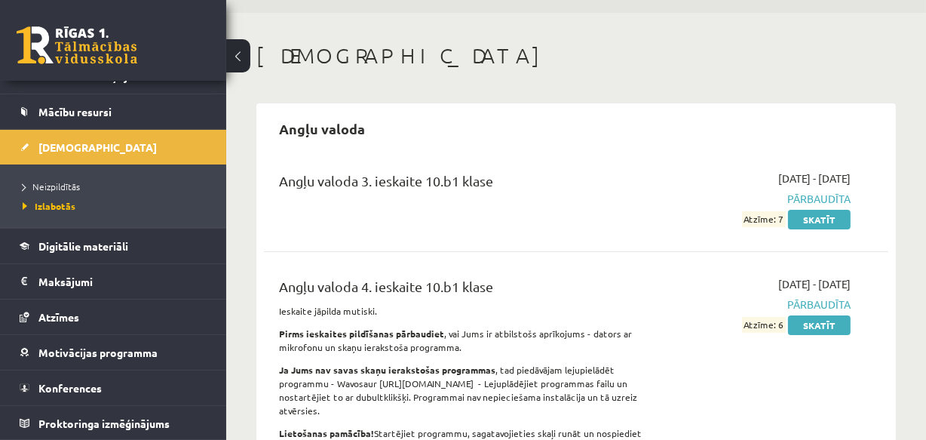
scroll to position [68, 0]
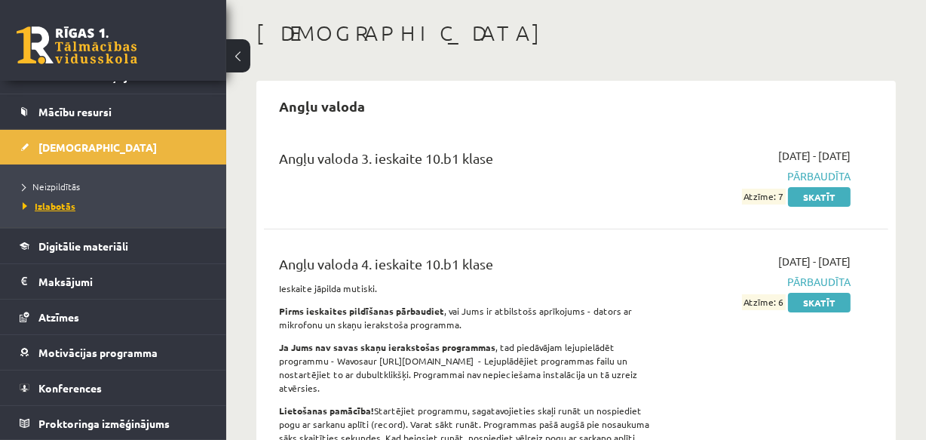
click at [59, 202] on span "Izlabotās" at bounding box center [49, 206] width 53 height 12
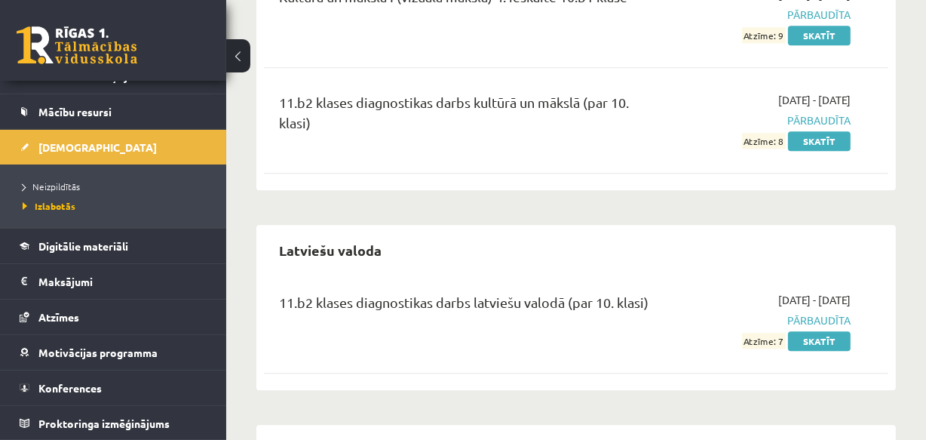
scroll to position [3497, 0]
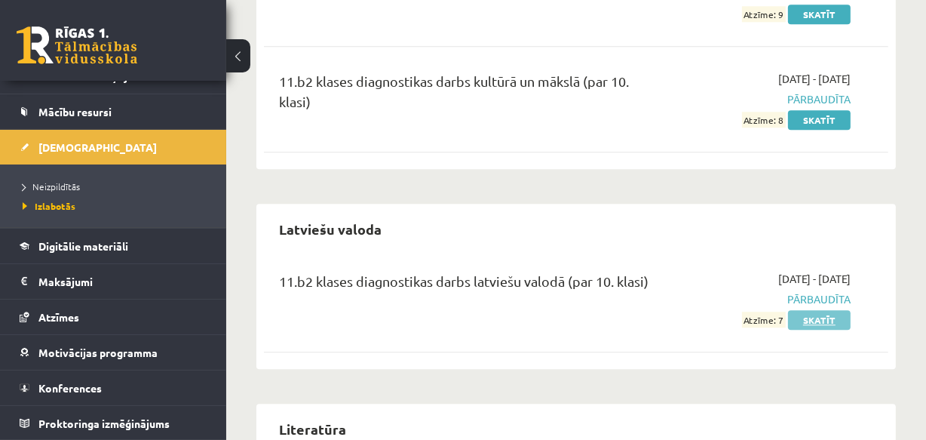
click at [829, 310] on link "Skatīt" at bounding box center [819, 320] width 63 height 20
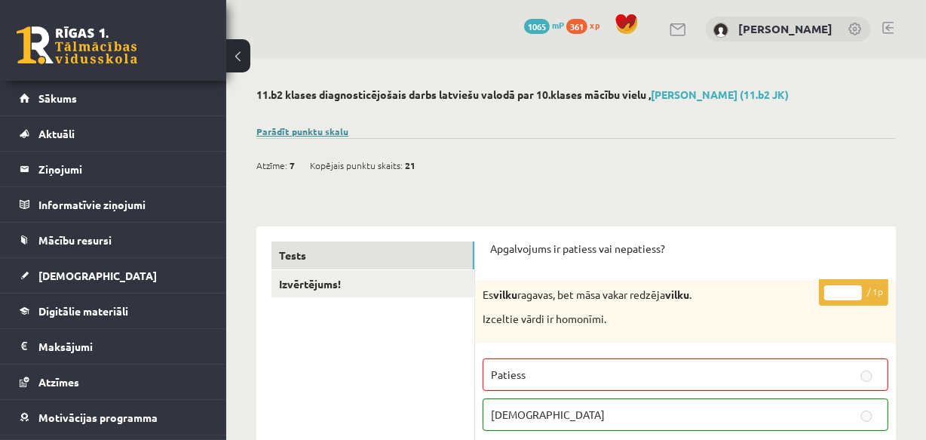
click at [304, 133] on link "Parādīt punktu skalu" at bounding box center [302, 131] width 92 height 12
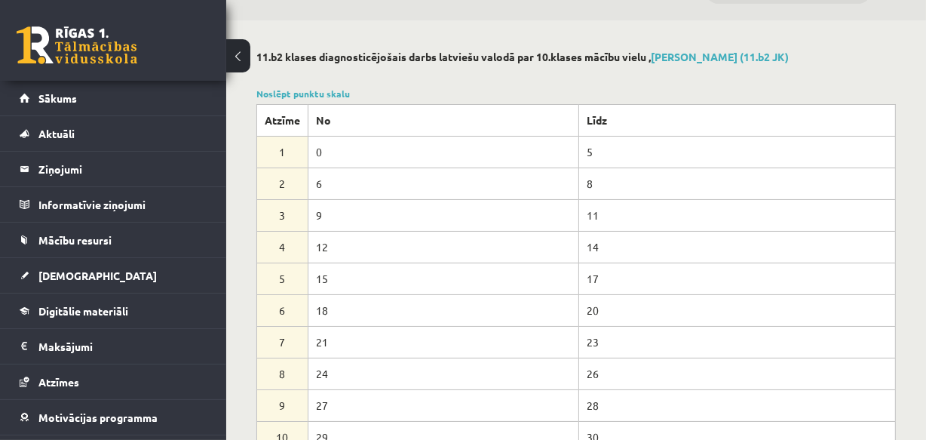
scroll to position [68, 0]
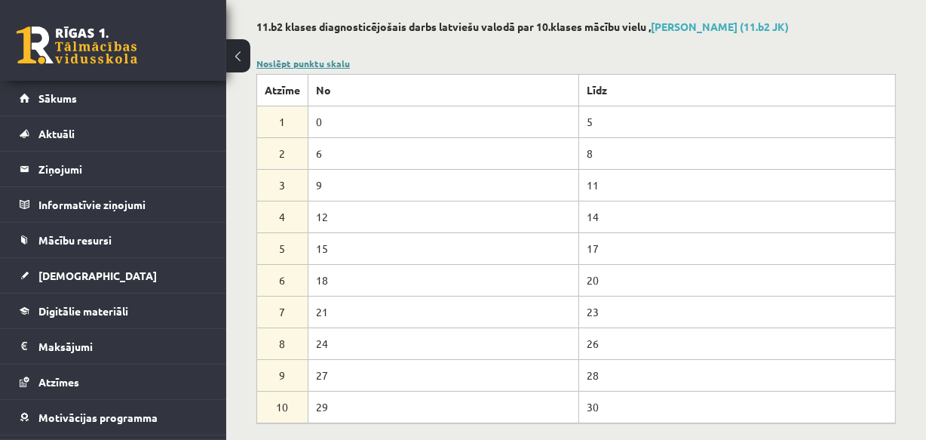
click at [322, 63] on link "Noslēpt punktu skalu" at bounding box center [303, 63] width 94 height 12
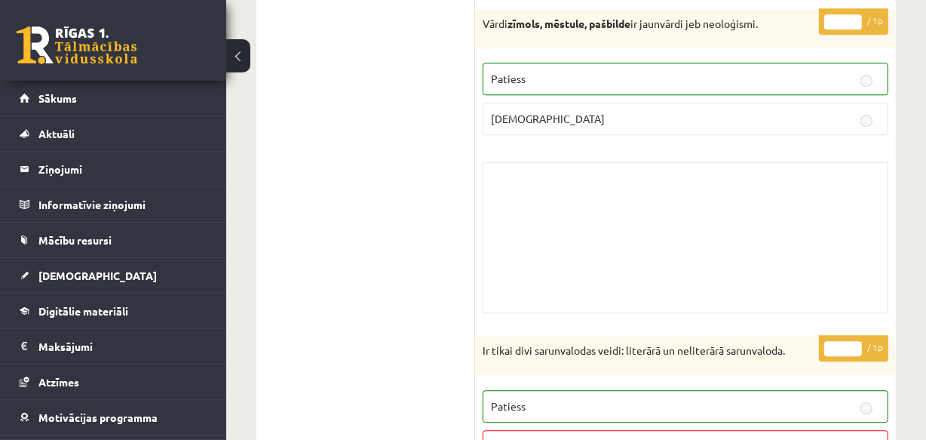
scroll to position [8292, 0]
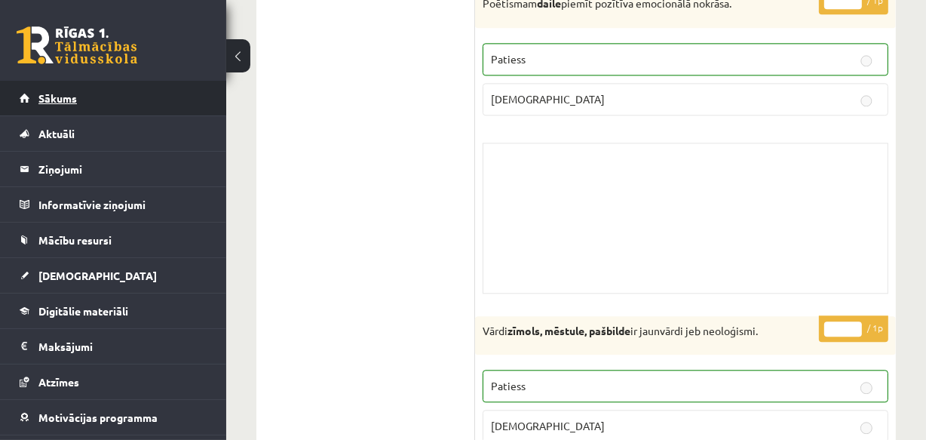
click at [79, 100] on link "Sākums" at bounding box center [114, 98] width 188 height 35
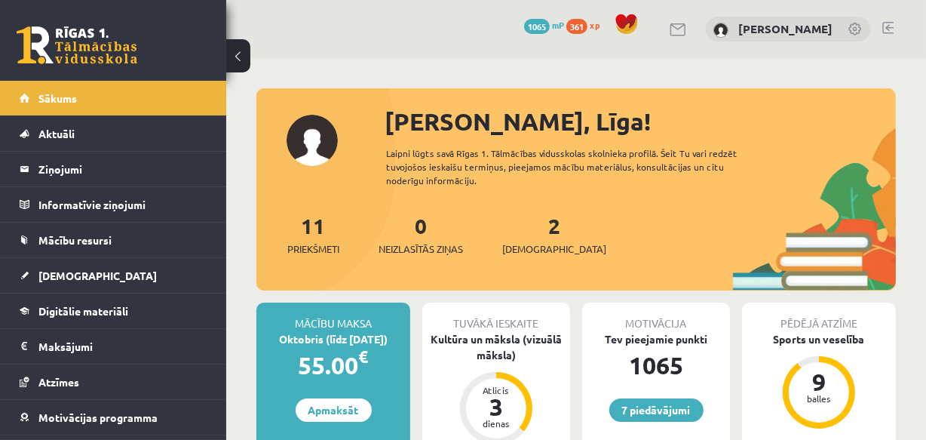
scroll to position [68, 0]
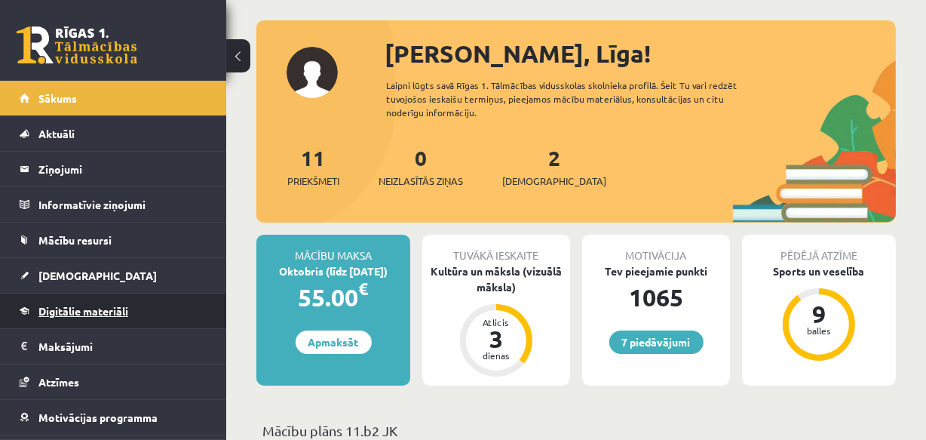
click at [65, 312] on span "Digitālie materiāli" at bounding box center [83, 311] width 90 height 14
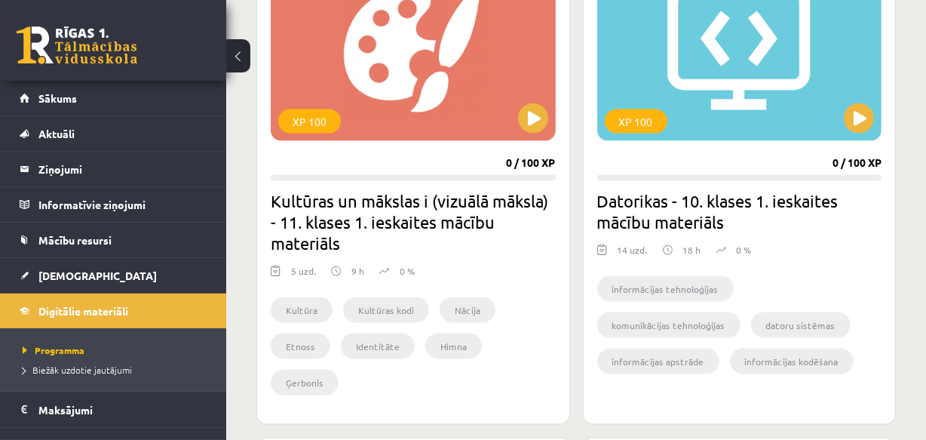
scroll to position [1851, 0]
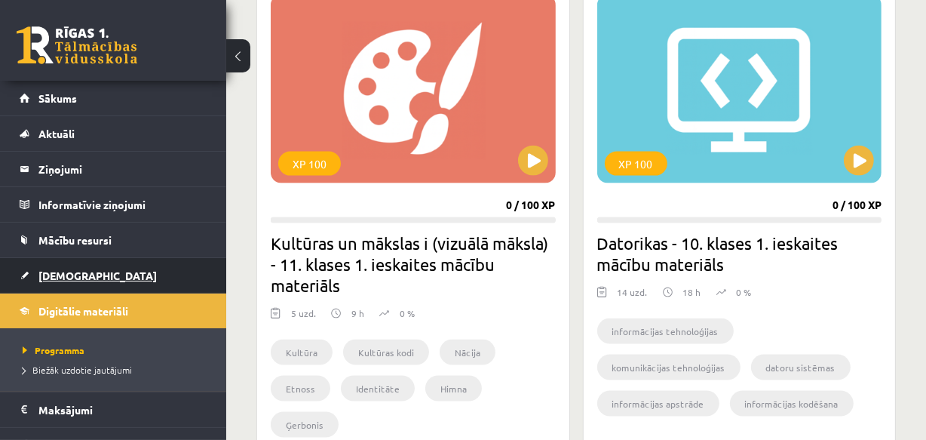
click at [61, 276] on span "[DEMOGRAPHIC_DATA]" at bounding box center [97, 276] width 118 height 14
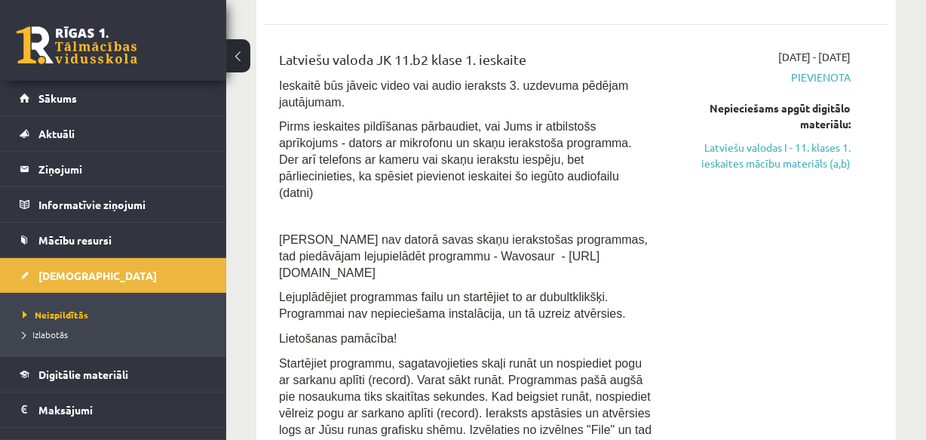
scroll to position [342, 0]
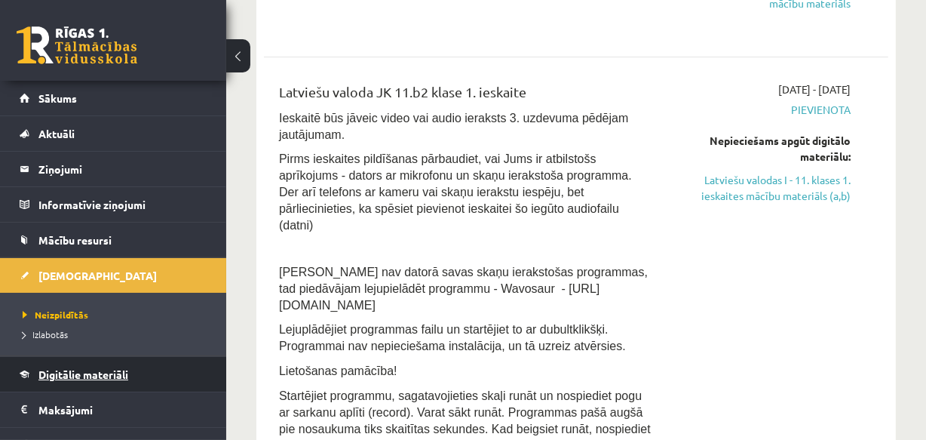
click at [81, 373] on span "Digitālie materiāli" at bounding box center [83, 374] width 90 height 14
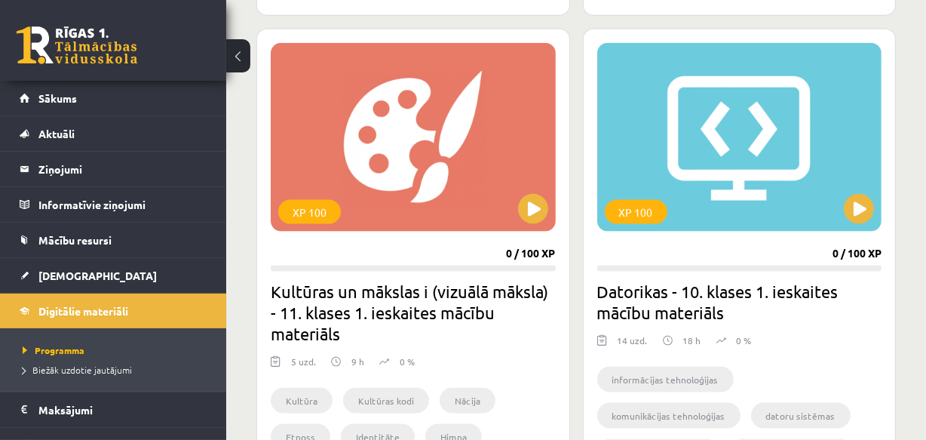
scroll to position [1851, 0]
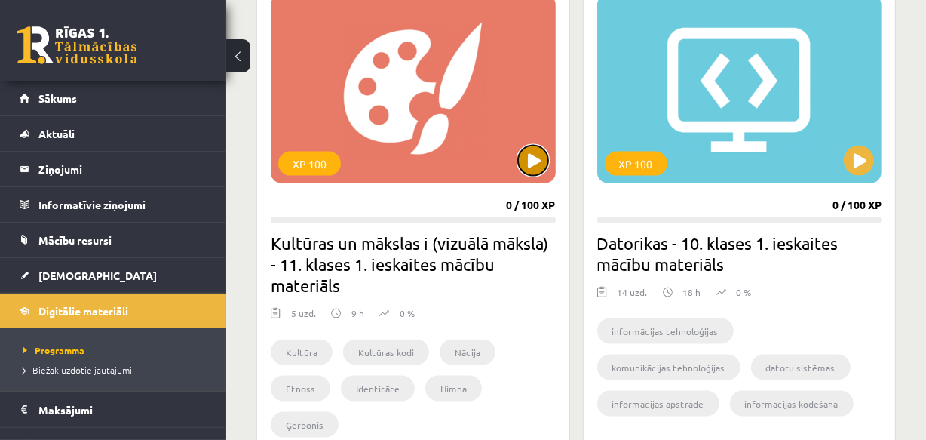
click at [541, 156] on button at bounding box center [533, 161] width 30 height 30
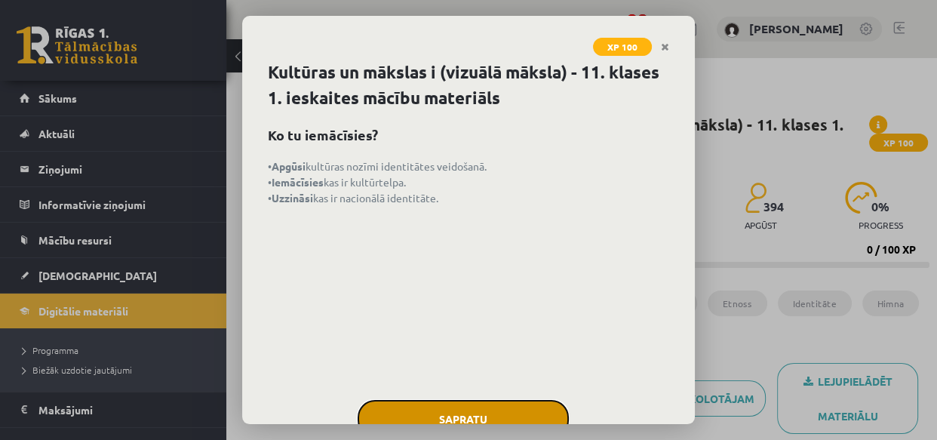
click at [460, 410] on button "Sapratu" at bounding box center [463, 419] width 211 height 38
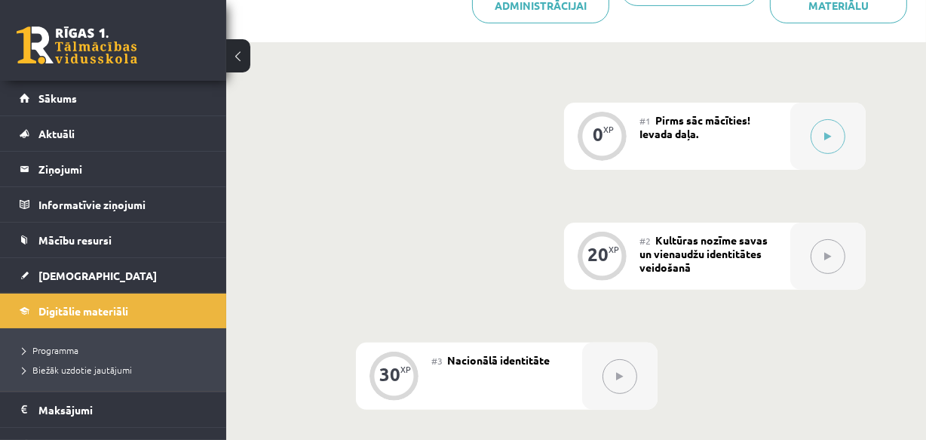
scroll to position [411, 0]
click at [827, 127] on button at bounding box center [828, 135] width 35 height 35
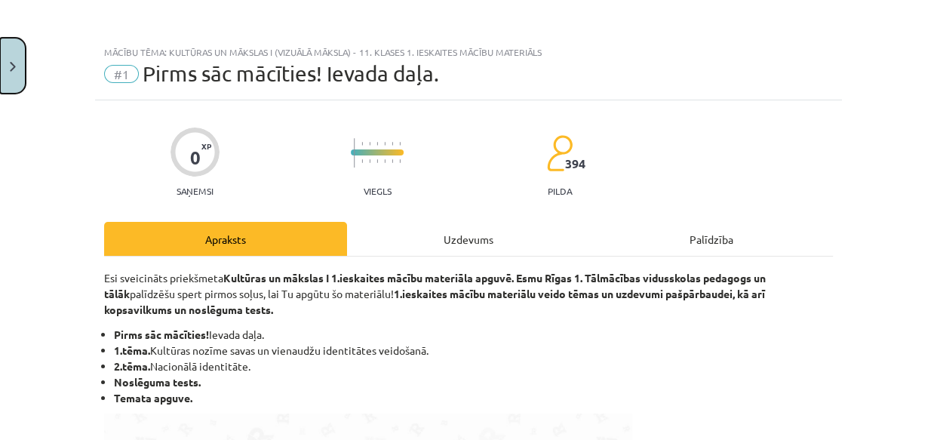
click at [3, 66] on button "Close" at bounding box center [13, 66] width 26 height 56
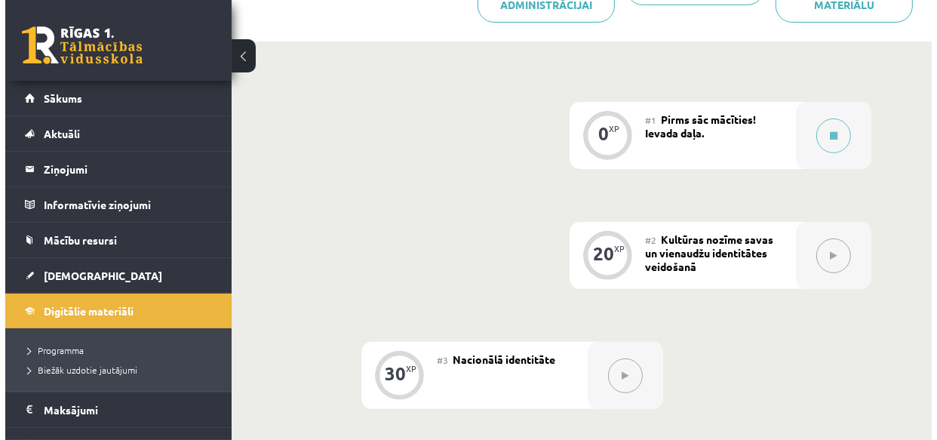
scroll to position [342, 0]
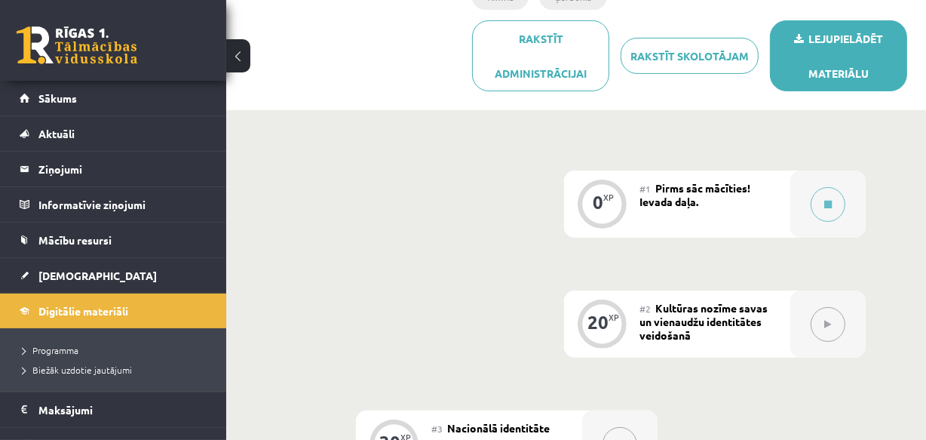
click at [830, 54] on link "Lejupielādēt materiālu" at bounding box center [838, 55] width 137 height 71
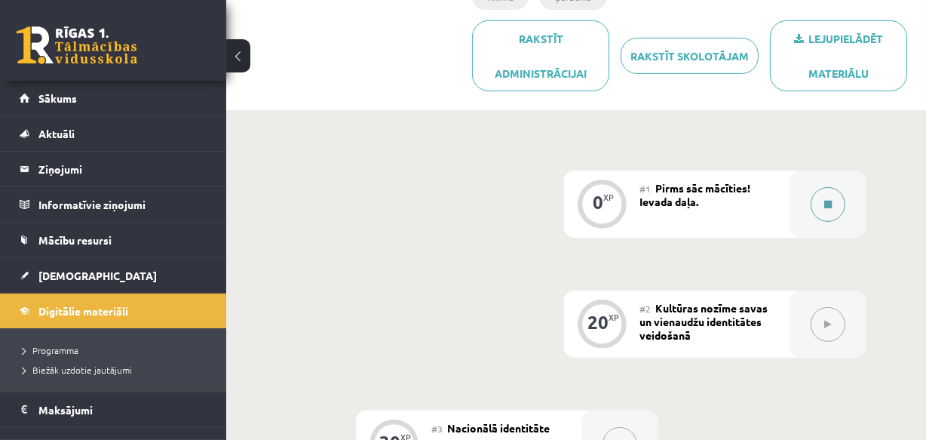
click at [820, 201] on button at bounding box center [828, 204] width 35 height 35
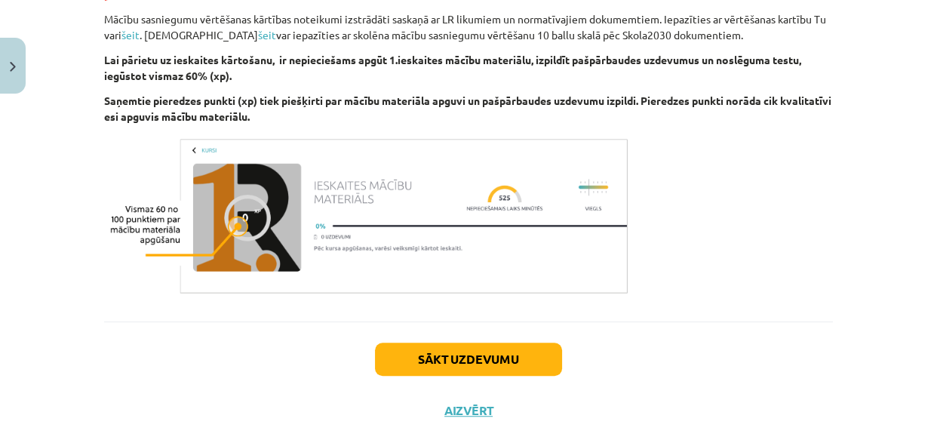
scroll to position [936, 0]
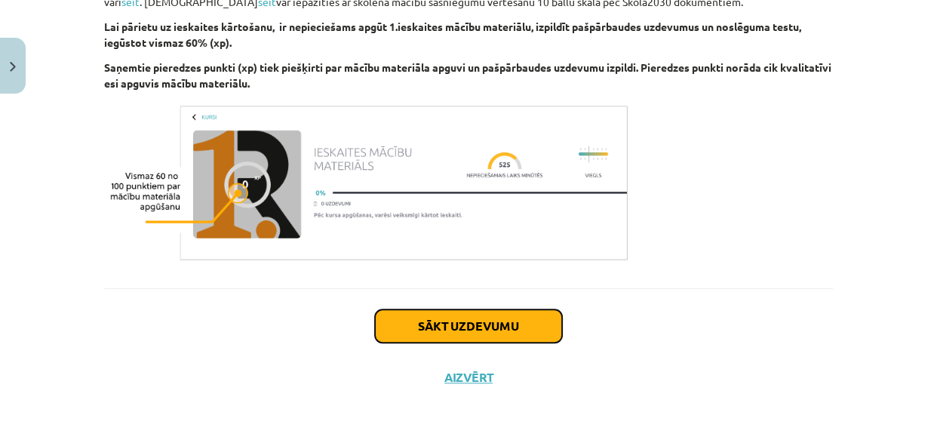
click at [447, 321] on button "Sākt uzdevumu" at bounding box center [468, 325] width 187 height 33
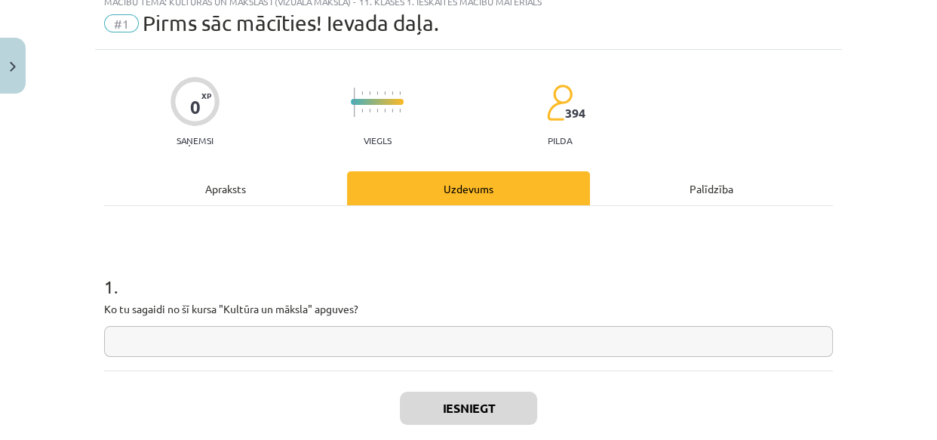
scroll to position [38, 0]
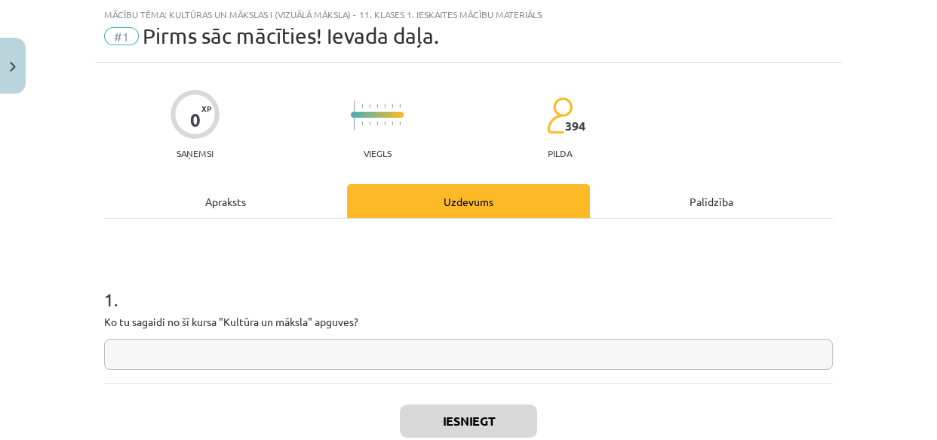
click at [239, 361] on input "text" at bounding box center [468, 354] width 729 height 31
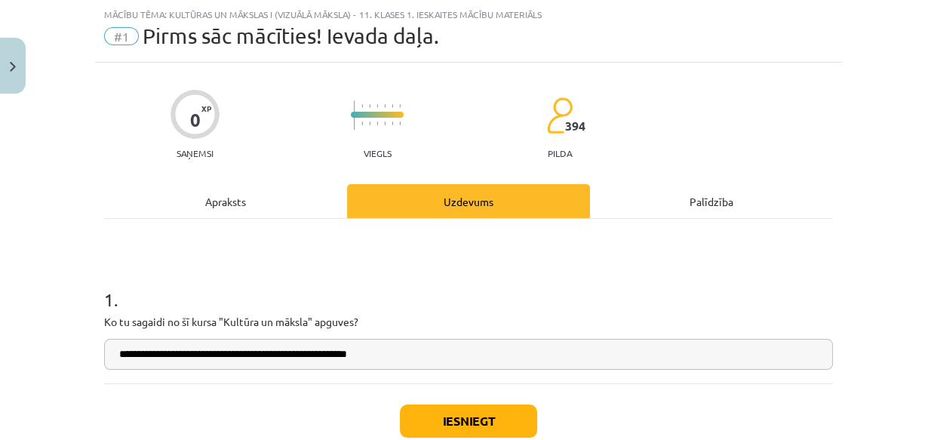
type input "**********"
click at [483, 417] on button "Iesniegt" at bounding box center [468, 420] width 137 height 33
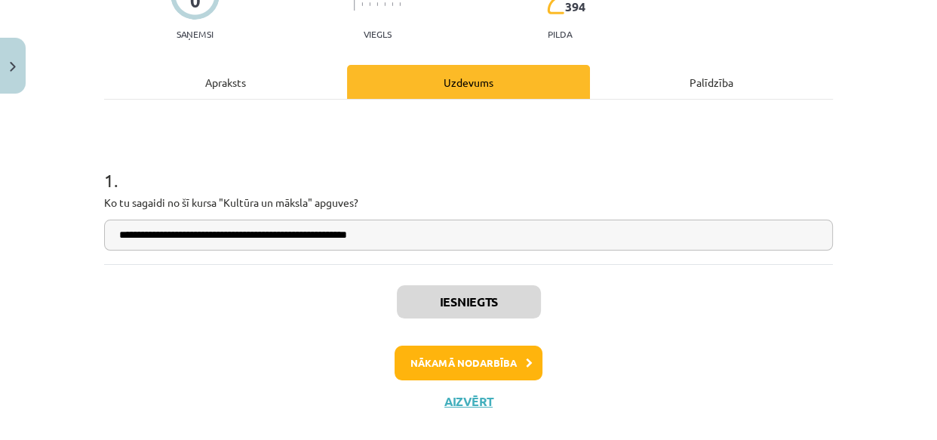
scroll to position [174, 0]
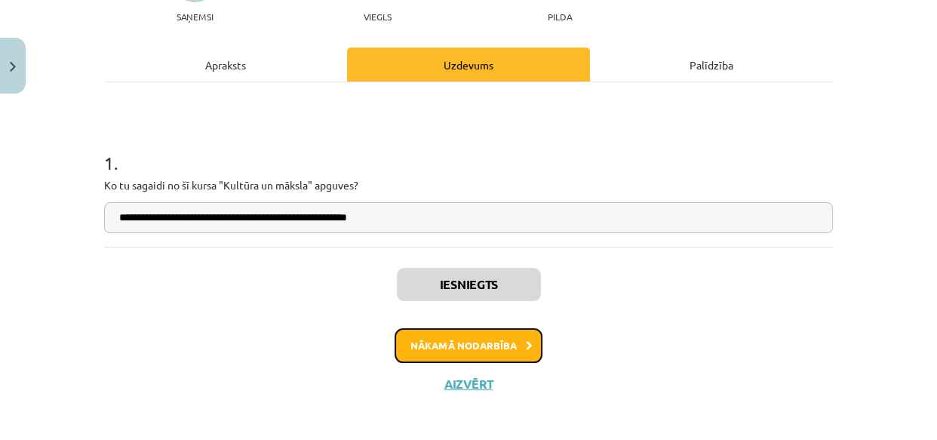
click at [469, 344] on button "Nākamā nodarbība" at bounding box center [469, 345] width 148 height 35
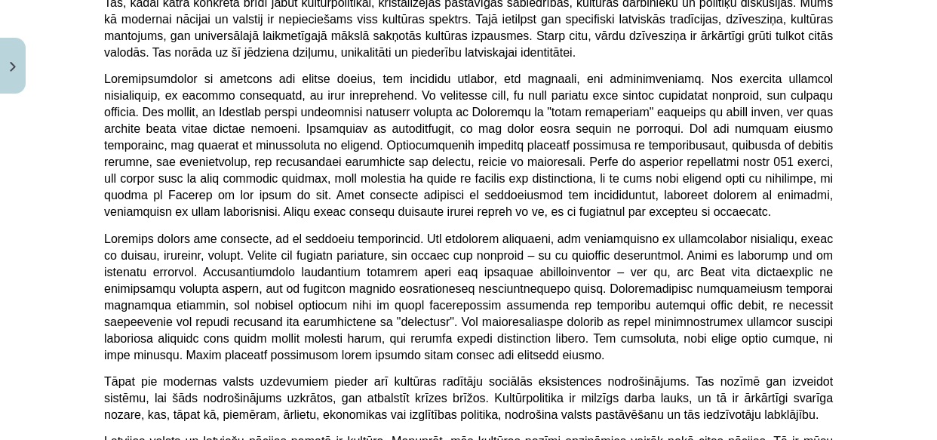
scroll to position [4083, 0]
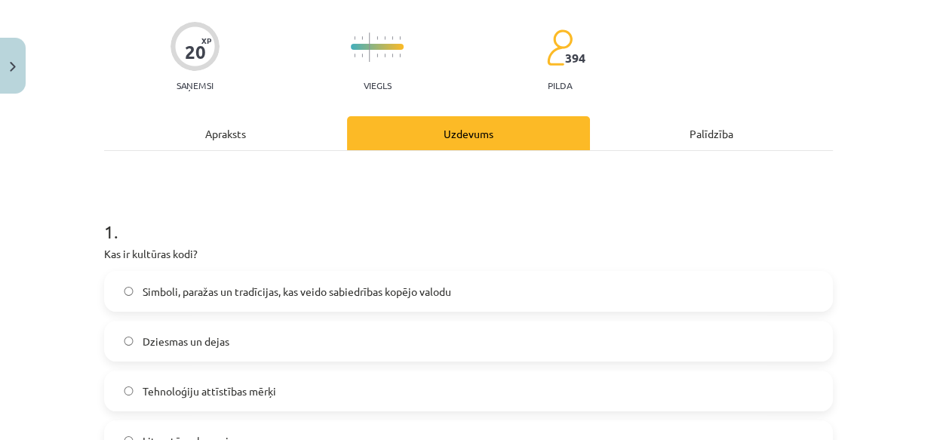
scroll to position [174, 0]
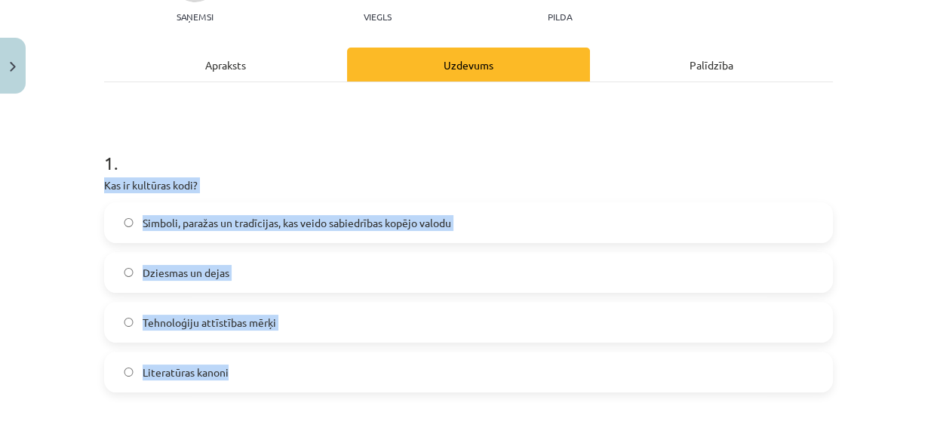
drag, startPoint x: 98, startPoint y: 180, endPoint x: 273, endPoint y: 361, distance: 251.8
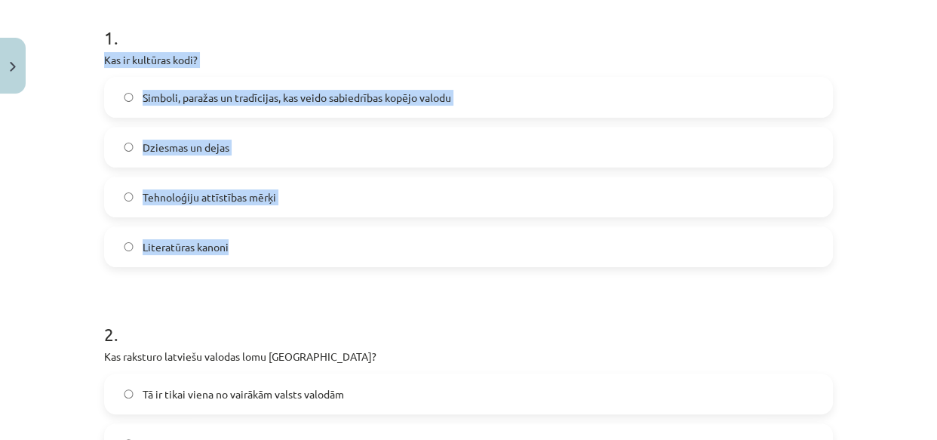
scroll to position [312, 0]
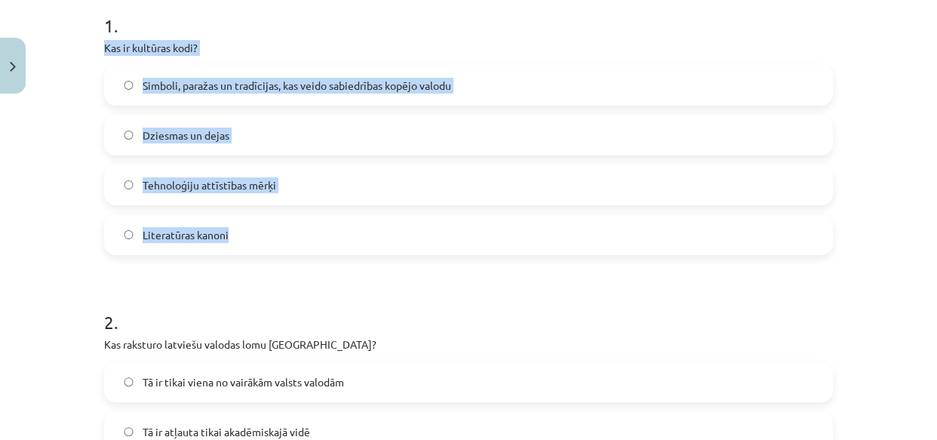
copy div "Kas ir kultūras kodi? Simboli, paražas un tradīcijas, kas veido sabiedrības kop…"
click at [204, 84] on span "Simboli, paražas un tradīcijas, kas veido sabiedrības kopējo valodu" at bounding box center [297, 86] width 309 height 16
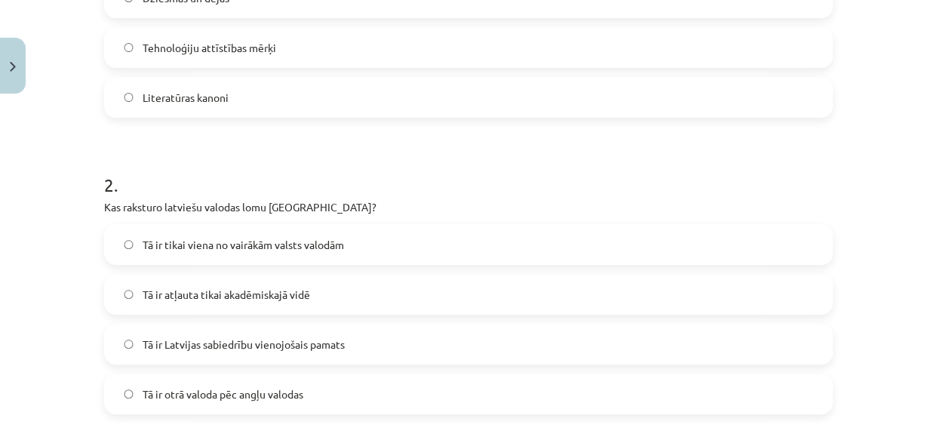
scroll to position [517, 0]
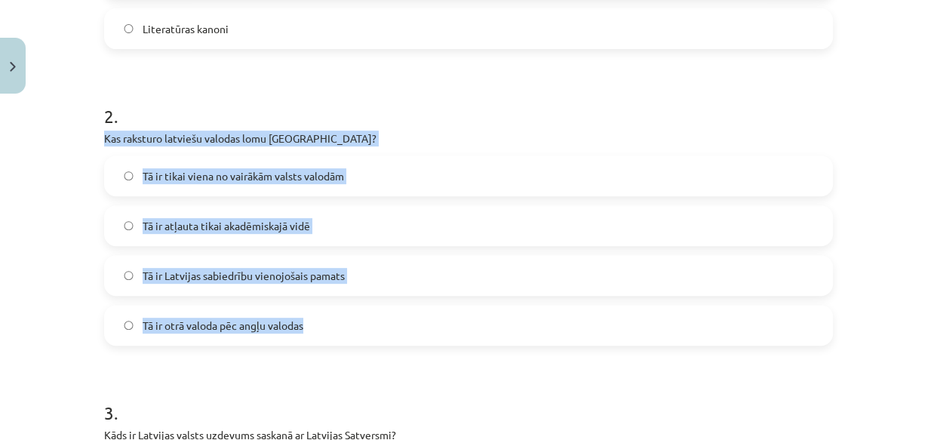
drag, startPoint x: 100, startPoint y: 138, endPoint x: 314, endPoint y: 320, distance: 280.4
click at [314, 320] on div "2 . Kas raksturo latviešu valodas lomu [GEOGRAPHIC_DATA]? Tā ir tikai viena no …" at bounding box center [468, 212] width 729 height 266
copy div "Kas raksturo latviešu valodas lomu [GEOGRAPHIC_DATA]? Tā ir tikai viena no vair…"
click at [195, 265] on label "Tā ir Latvijas sabiedrību vienojošais pamats" at bounding box center [469, 275] width 726 height 38
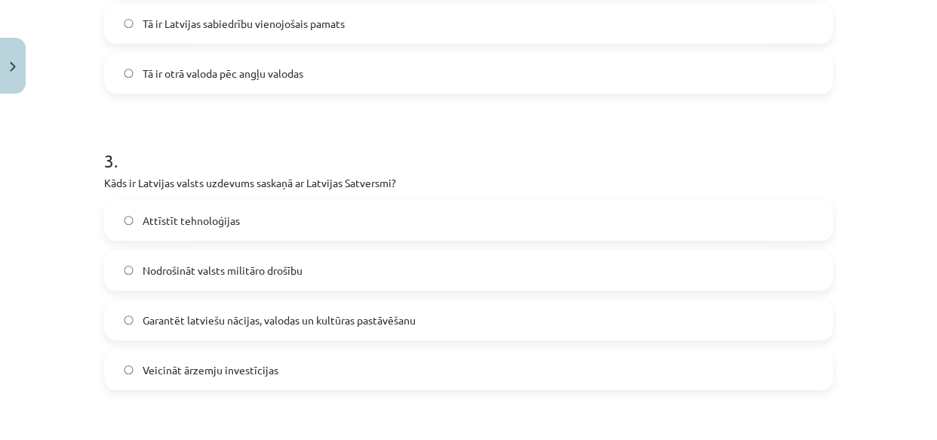
scroll to position [792, 0]
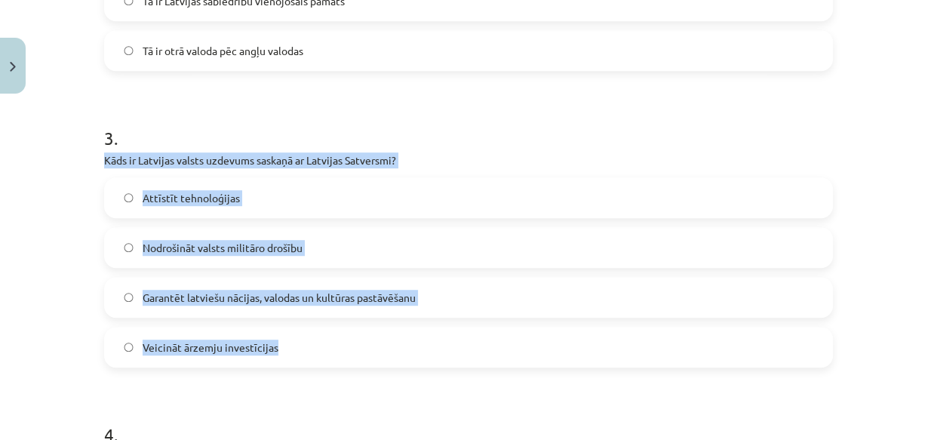
drag, startPoint x: 98, startPoint y: 161, endPoint x: 301, endPoint y: 336, distance: 268.4
click at [301, 336] on div "3 . Kāds ir Latvijas valsts uzdevums saskaņā ar Latvijas Satversmi? Attīstīt te…" at bounding box center [468, 234] width 729 height 266
copy div "Kāds ir Latvijas valsts uzdevums saskaņā ar Latvijas Satversmi? Attīstīt tehnol…"
click at [252, 302] on span "Garantēt latviešu nācijas, valodas un kultūras pastāvēšanu" at bounding box center [279, 298] width 273 height 16
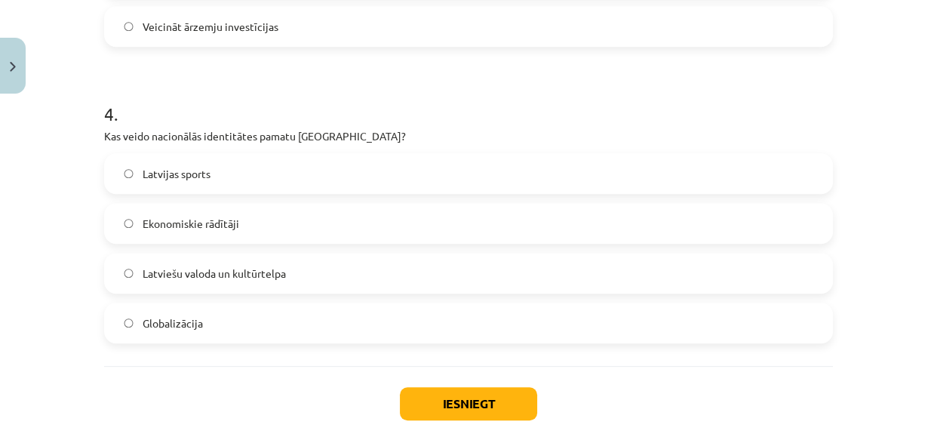
scroll to position [1134, 0]
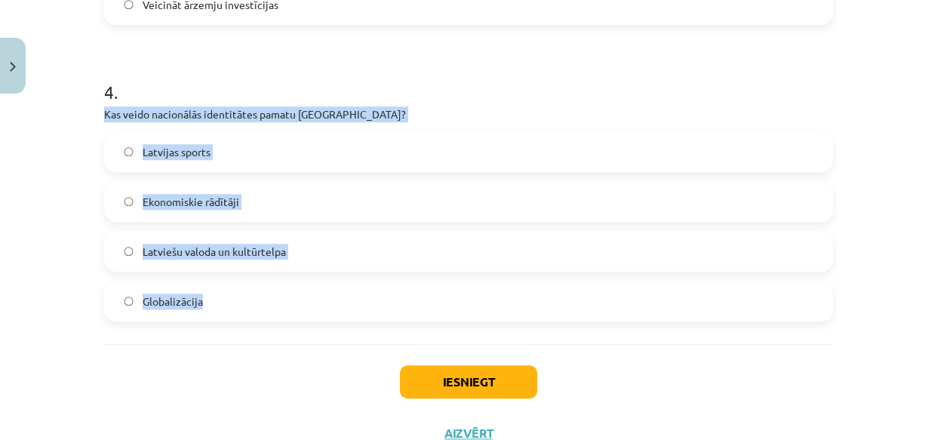
drag, startPoint x: 98, startPoint y: 113, endPoint x: 286, endPoint y: 291, distance: 258.8
copy div "Kas veido nacionālās identitātes pamatu [GEOGRAPHIC_DATA]? Latvijas sports Ekon…"
click at [180, 253] on span "Latviešu valoda un kultūrtelpa" at bounding box center [214, 252] width 143 height 16
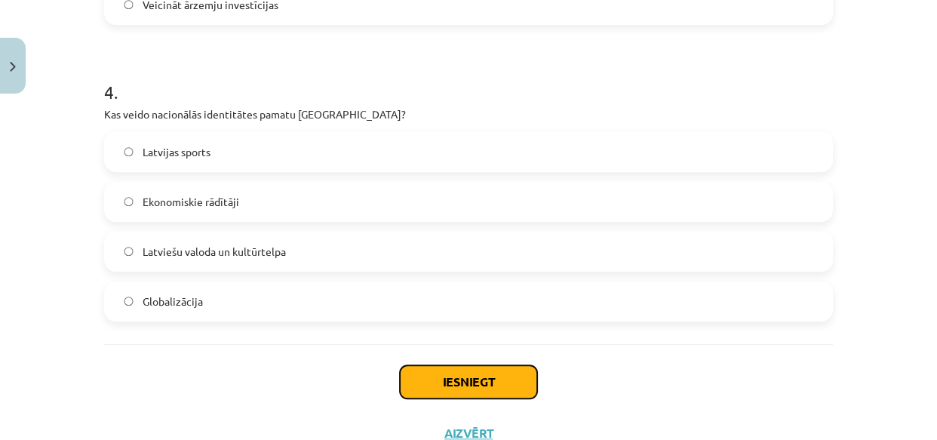
click at [460, 377] on button "Iesniegt" at bounding box center [468, 381] width 137 height 33
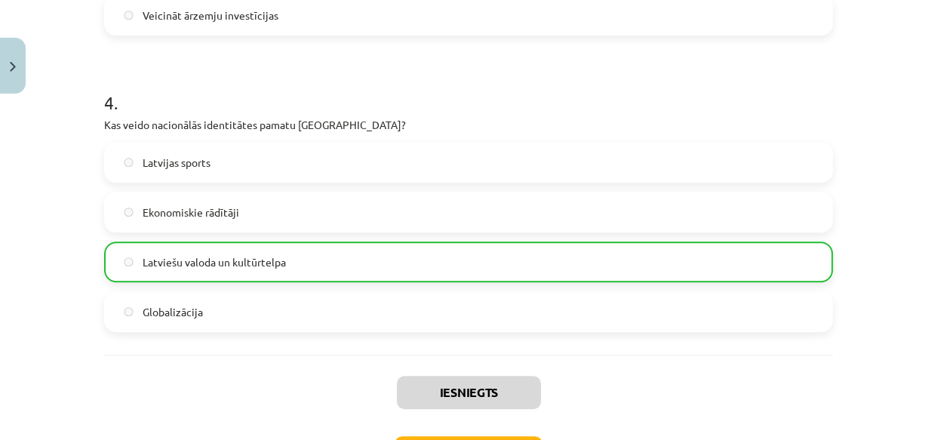
scroll to position [1203, 0]
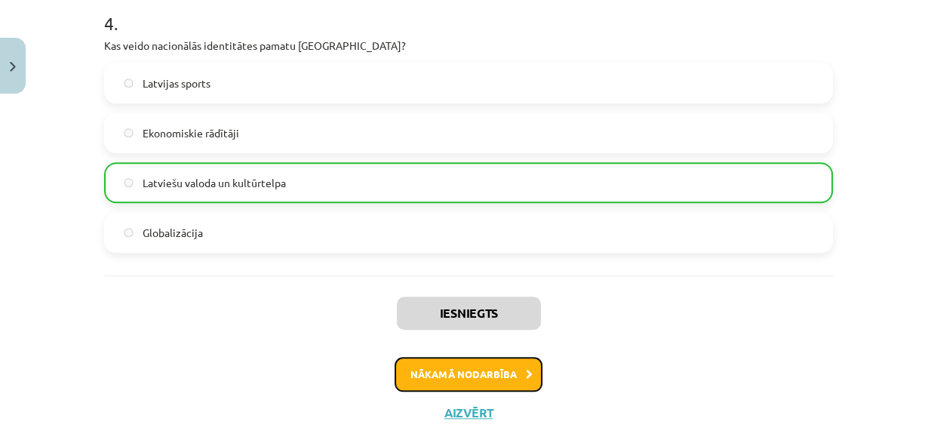
click at [471, 370] on button "Nākamā nodarbība" at bounding box center [469, 374] width 148 height 35
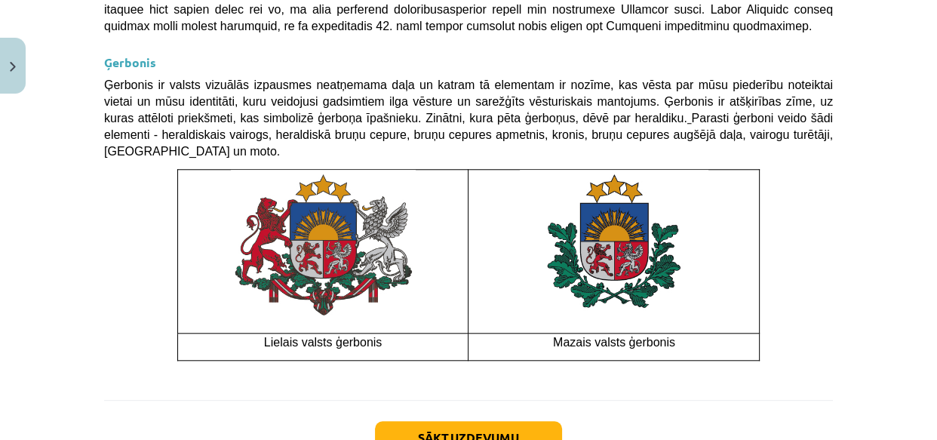
scroll to position [1237, 0]
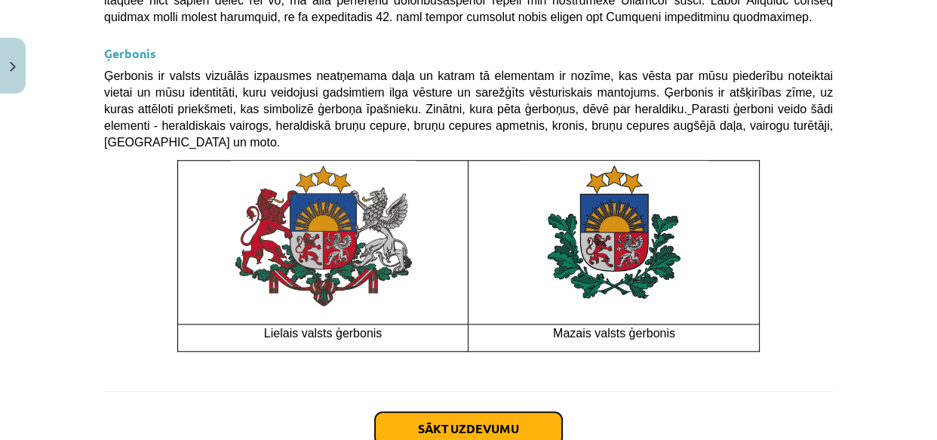
click at [430, 412] on button "Sākt uzdevumu" at bounding box center [468, 428] width 187 height 33
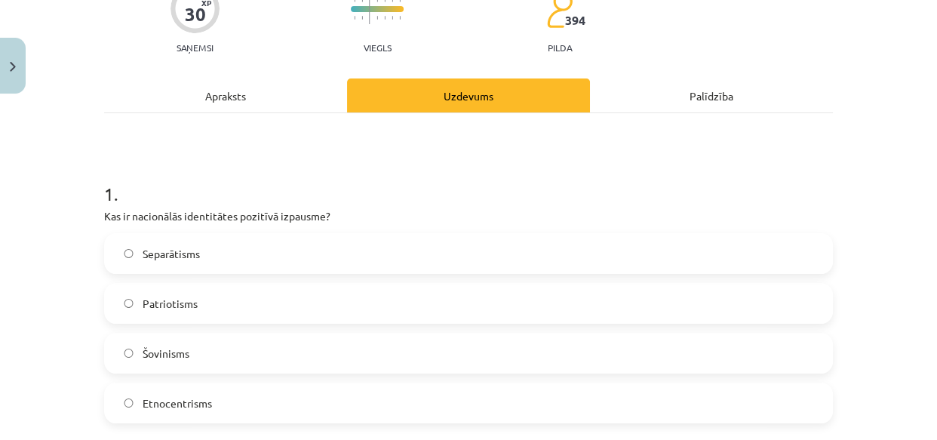
scroll to position [174, 0]
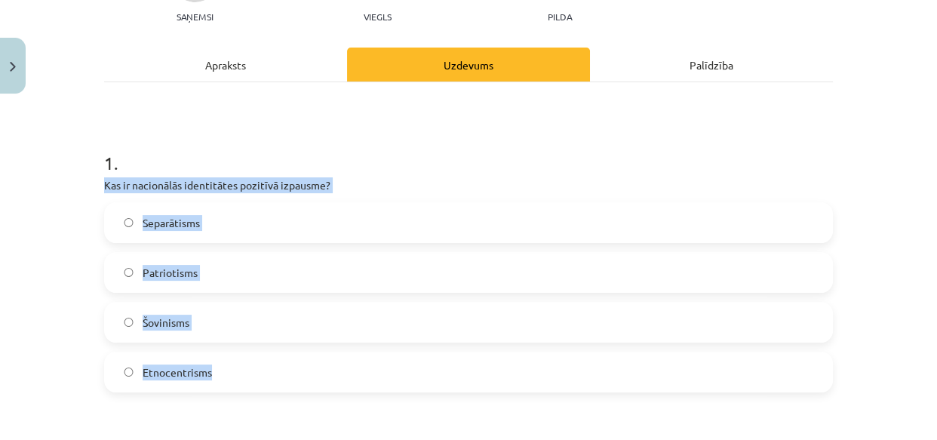
drag, startPoint x: 97, startPoint y: 183, endPoint x: 231, endPoint y: 375, distance: 234.0
copy div "Kas ir nacionālās identitātes pozitīvā izpausme? Separātisms Patriotisms Šovini…"
drag, startPoint x: 149, startPoint y: 266, endPoint x: 151, endPoint y: 274, distance: 8.6
click at [148, 266] on span "Patriotisms" at bounding box center [170, 273] width 55 height 16
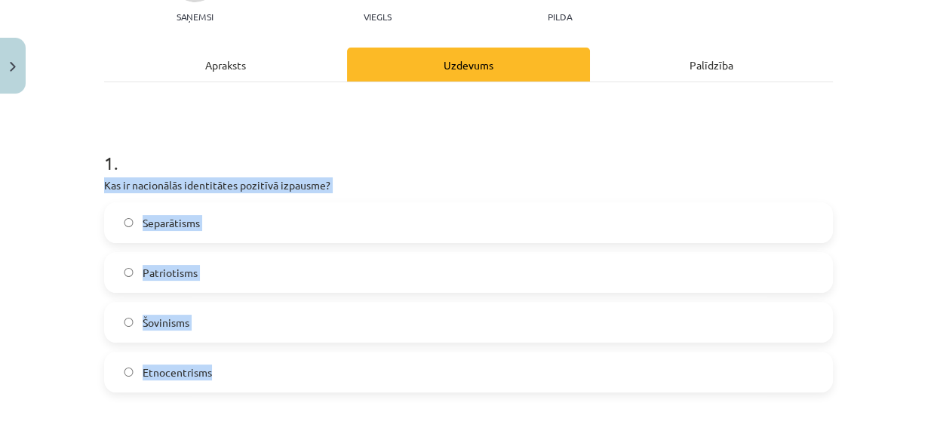
click at [148, 266] on span "Patriotisms" at bounding box center [170, 273] width 55 height 16
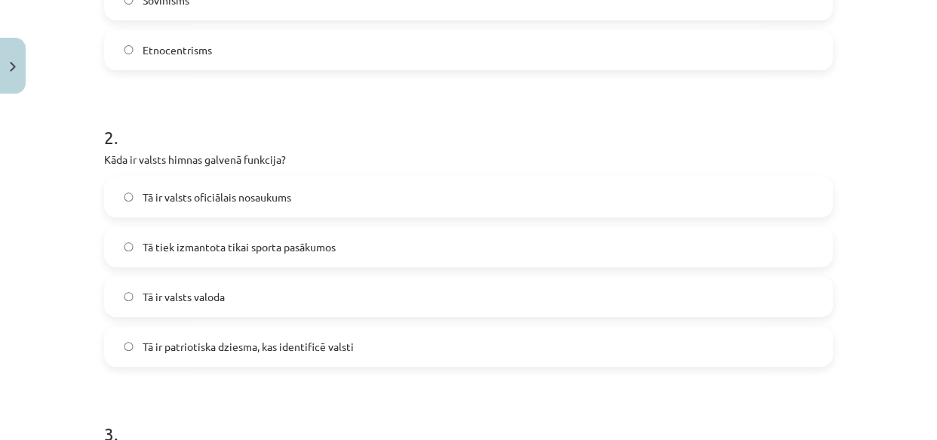
scroll to position [517, 0]
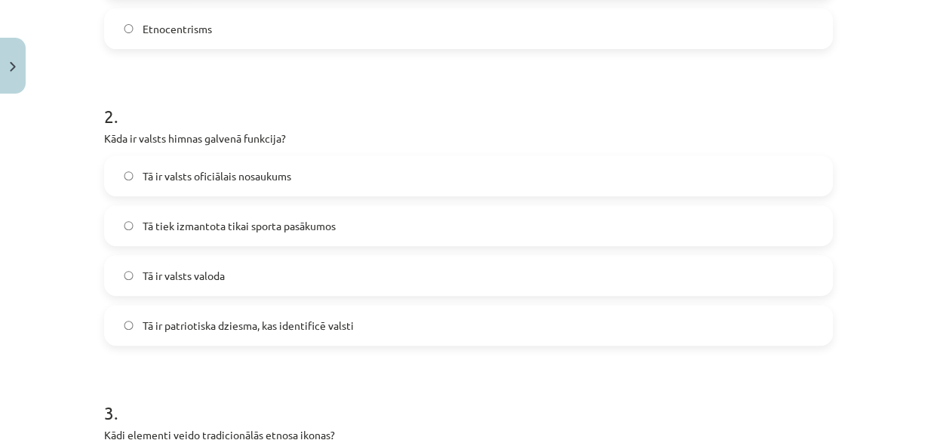
click at [143, 324] on span "Tā ir patriotiska dziesma, kas identificē valsti" at bounding box center [248, 326] width 211 height 16
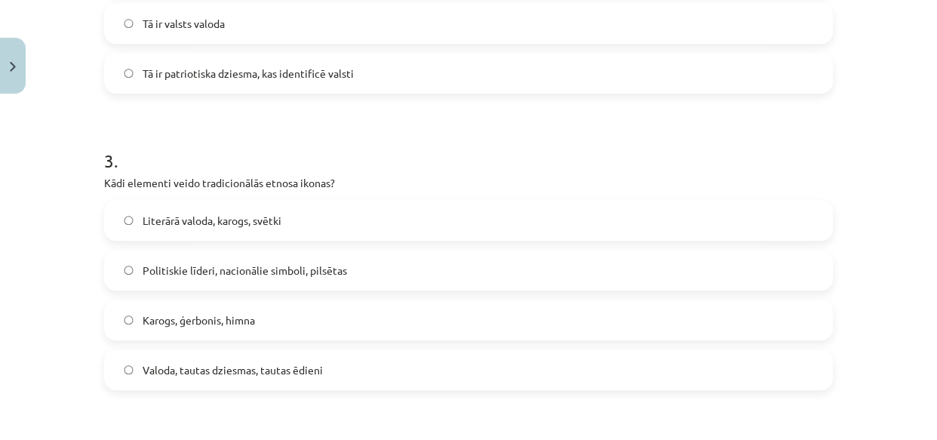
scroll to position [792, 0]
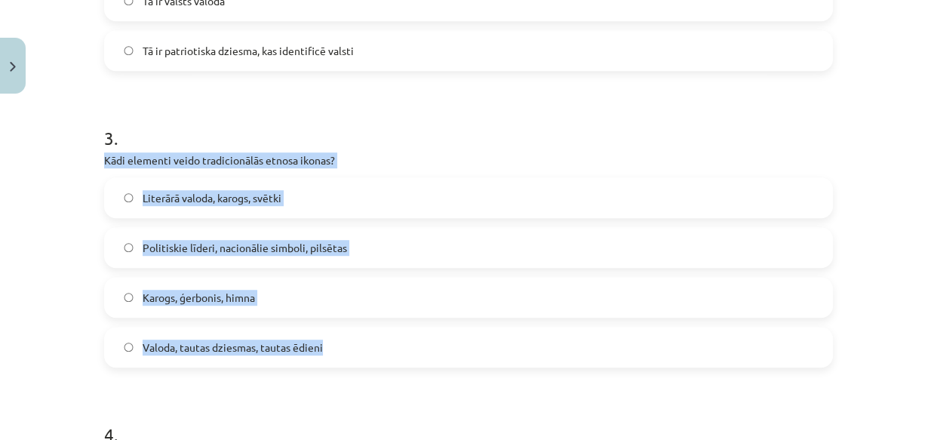
drag, startPoint x: 96, startPoint y: 160, endPoint x: 326, endPoint y: 360, distance: 304.8
click at [326, 360] on div "30 XP Saņemsi Viegls 394 pilda Apraksts Uzdevums Palīdzība 1 . Kas ir nacionālā…" at bounding box center [468, 351] width 747 height 2086
copy div "Kādi elementi veido tradicionālās etnosa ikonas? Literārā valoda, karogs, svētk…"
click at [252, 346] on span "Valoda, tautas dziesmas, tautas ēdieni" at bounding box center [233, 347] width 180 height 16
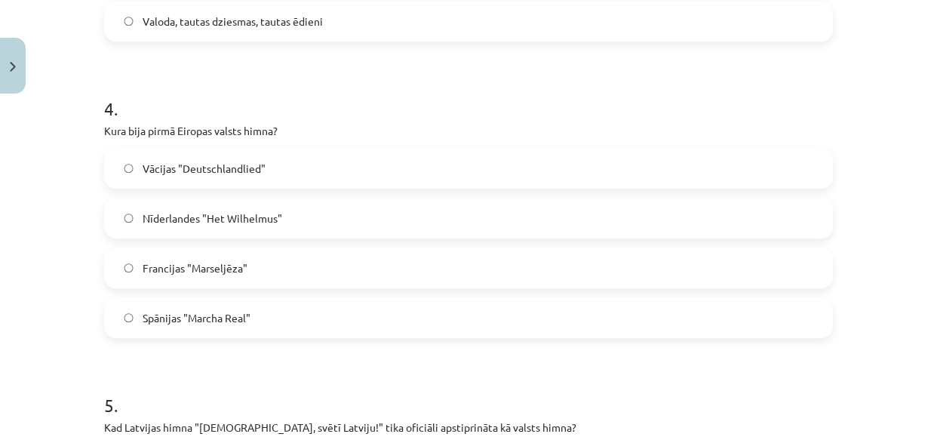
scroll to position [1134, 0]
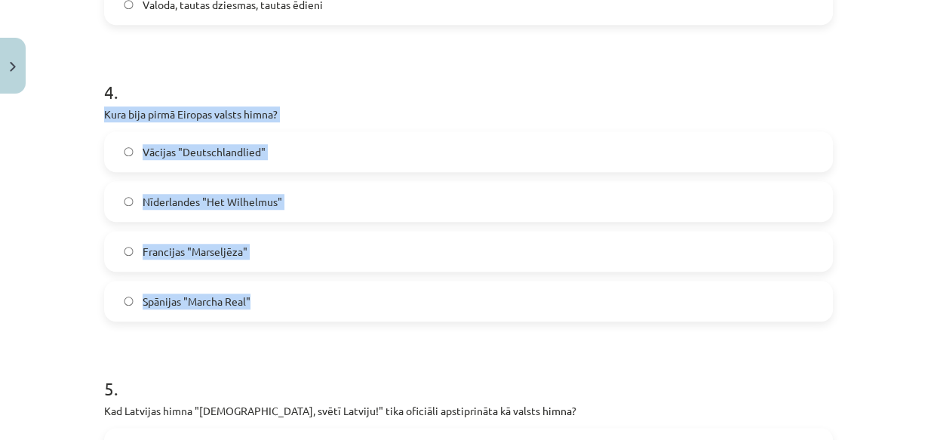
drag, startPoint x: 98, startPoint y: 111, endPoint x: 272, endPoint y: 298, distance: 255.1
click at [272, 298] on div "4 . [PERSON_NAME] bija pirmā Eiropas valsts himna? Vācijas "Deutschlandlied" Nī…" at bounding box center [468, 188] width 729 height 266
copy div "Kura bija pirmā Eiropas valsts himna? Vācijas "Deutschlandlied" Nīderlandes "He…"
click at [172, 198] on span "Nīderlandes "Het Wilhelmus"" at bounding box center [213, 202] width 140 height 16
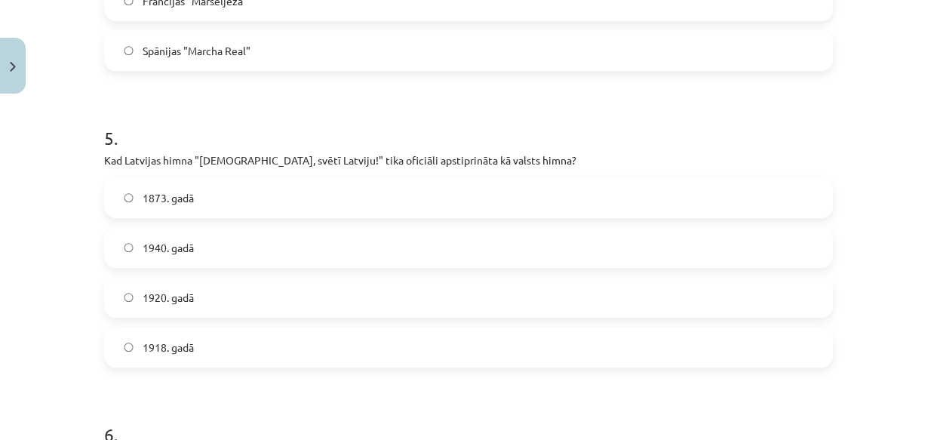
scroll to position [1409, 0]
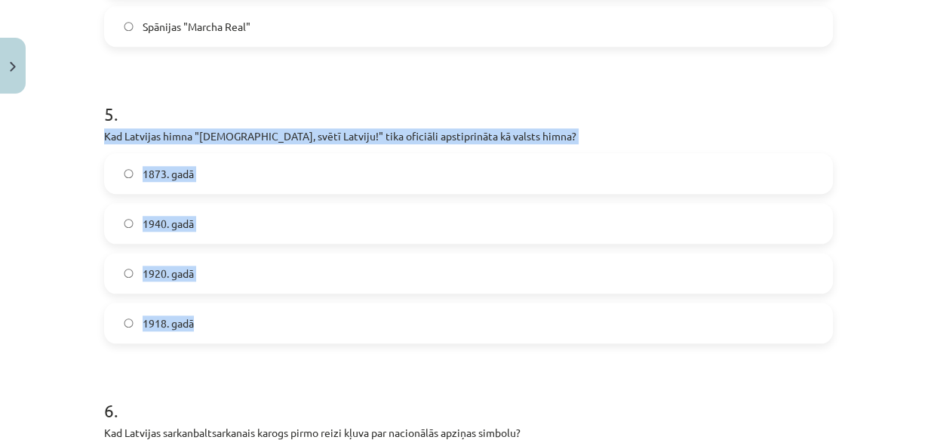
drag, startPoint x: 97, startPoint y: 136, endPoint x: 204, endPoint y: 320, distance: 212.9
copy div "Kad Latvijas himna "[DEMOGRAPHIC_DATA], svētī Latviju!" tika oficiāli apstiprin…"
click at [155, 273] on span "1920. gadā" at bounding box center [168, 274] width 51 height 16
click at [149, 271] on span "1920. gadā" at bounding box center [168, 274] width 51 height 16
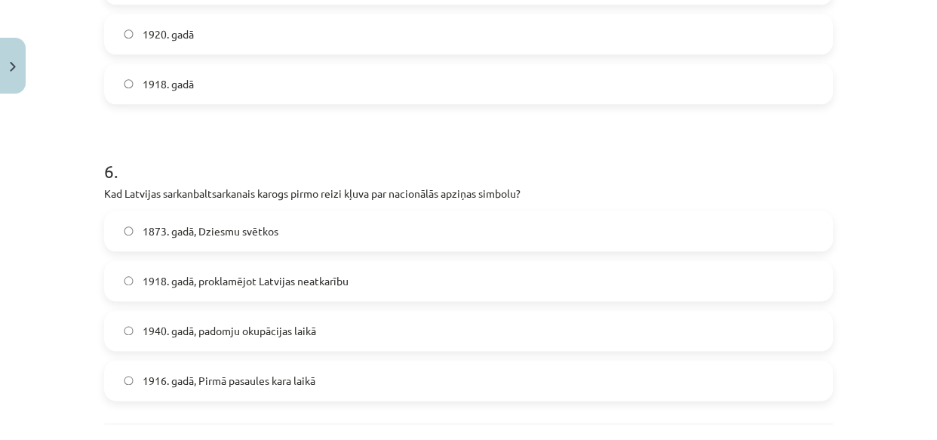
scroll to position [1683, 0]
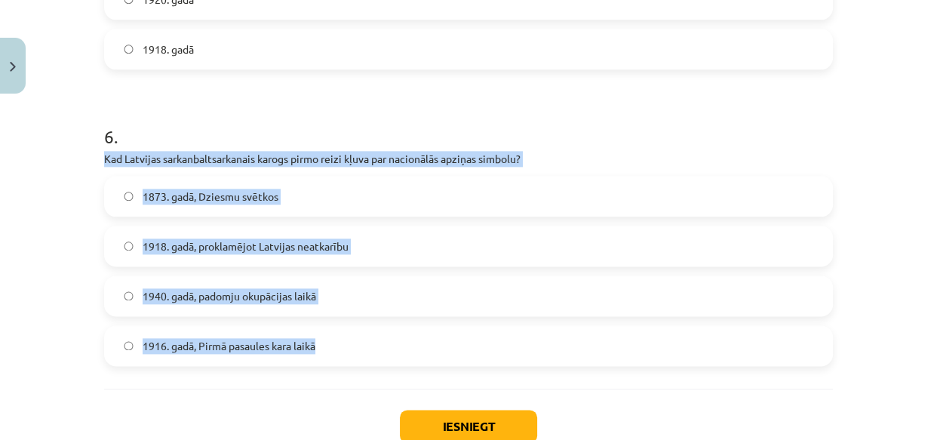
drag, startPoint x: 98, startPoint y: 158, endPoint x: 303, endPoint y: 333, distance: 269.7
copy div "Kad Latvijas sarkanbaltsarkanais karogs pirmo reizi kļuva par nacionālās apziņa…"
click at [213, 193] on span "1873. gadā, Dziesmu svētkos" at bounding box center [211, 197] width 136 height 16
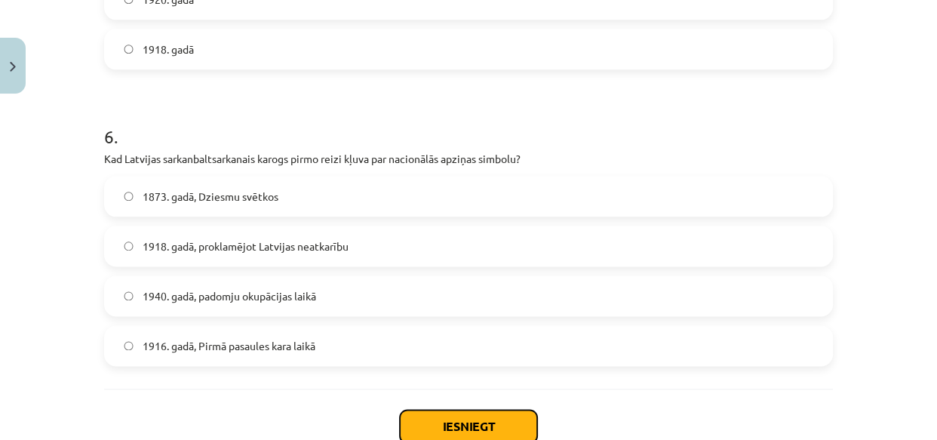
click at [445, 414] on button "Iesniegt" at bounding box center [468, 426] width 137 height 33
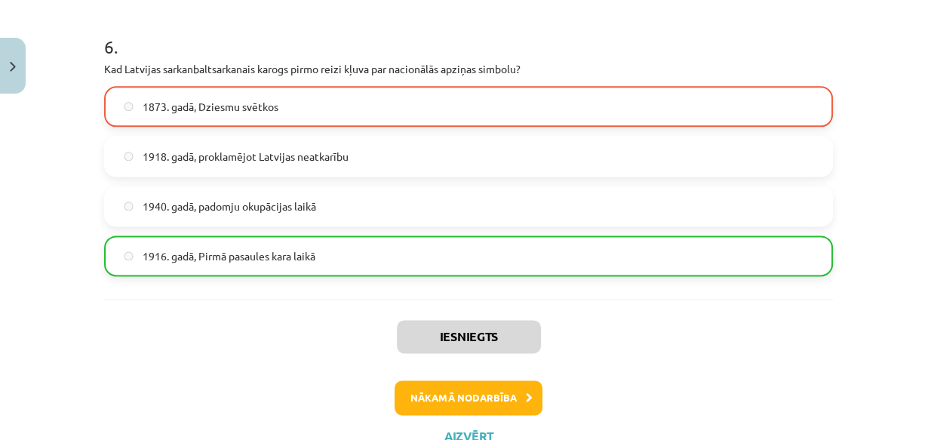
scroll to position [1831, 0]
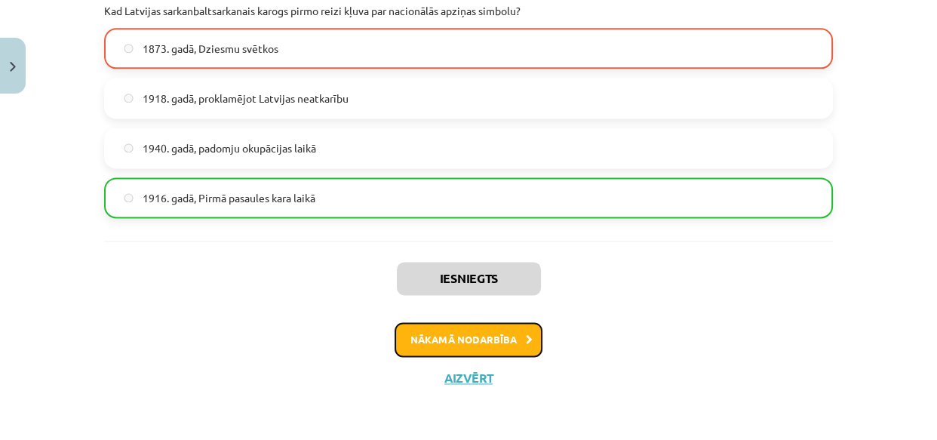
click at [467, 336] on button "Nākamā nodarbība" at bounding box center [469, 339] width 148 height 35
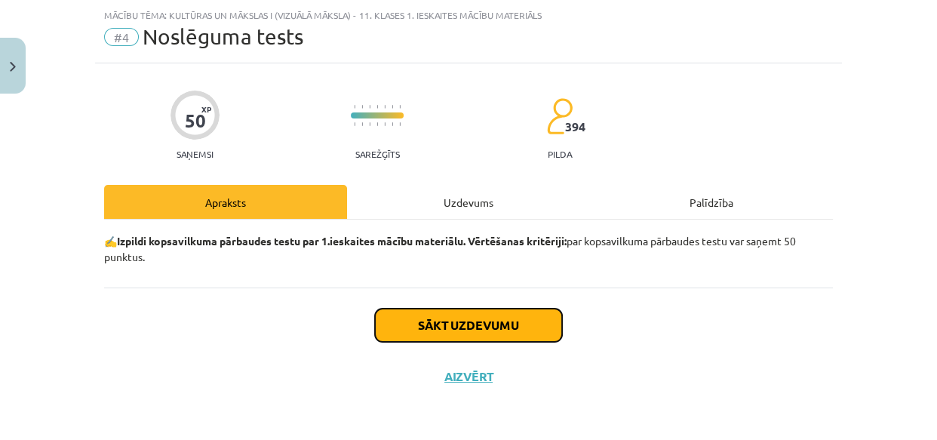
click at [450, 321] on button "Sākt uzdevumu" at bounding box center [468, 325] width 187 height 33
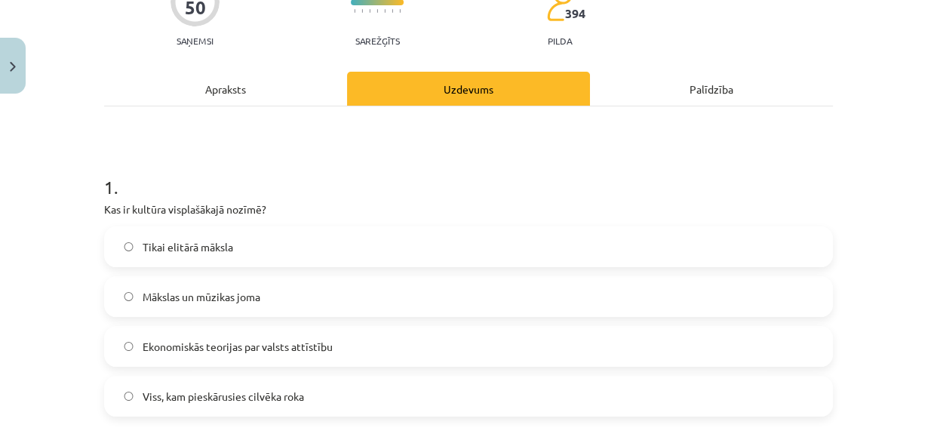
scroll to position [173, 0]
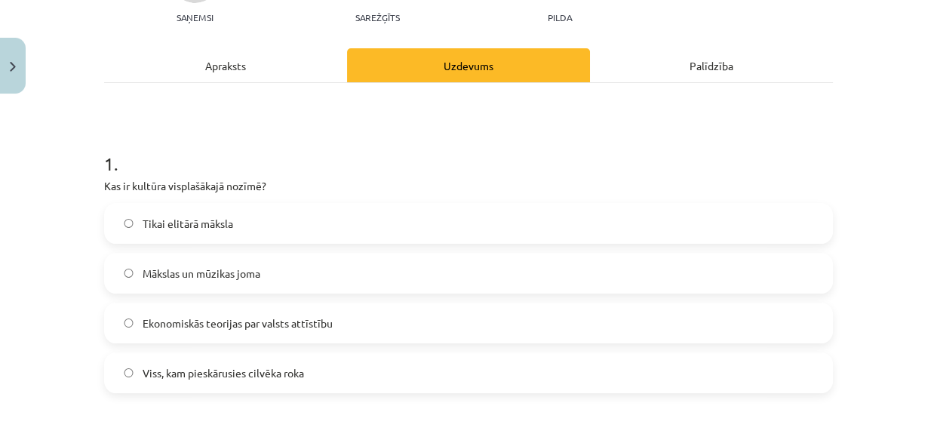
click at [143, 373] on span "Viss, kam pieskārusies cilvēka roka" at bounding box center [223, 373] width 161 height 16
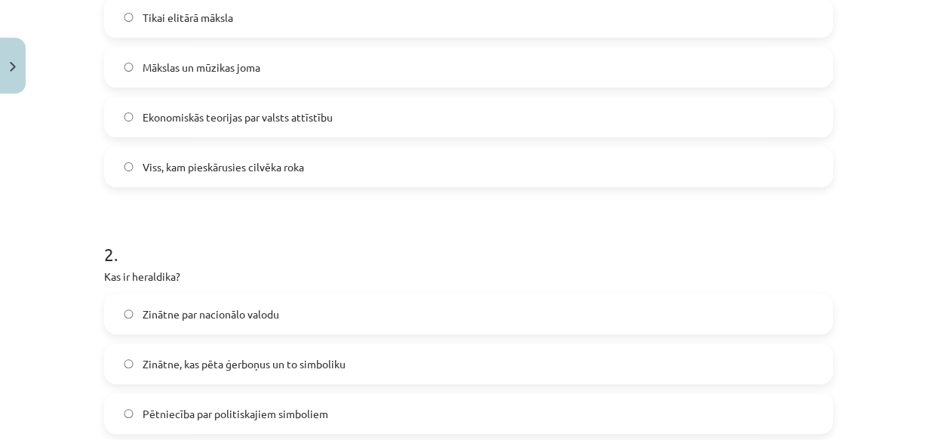
scroll to position [448, 0]
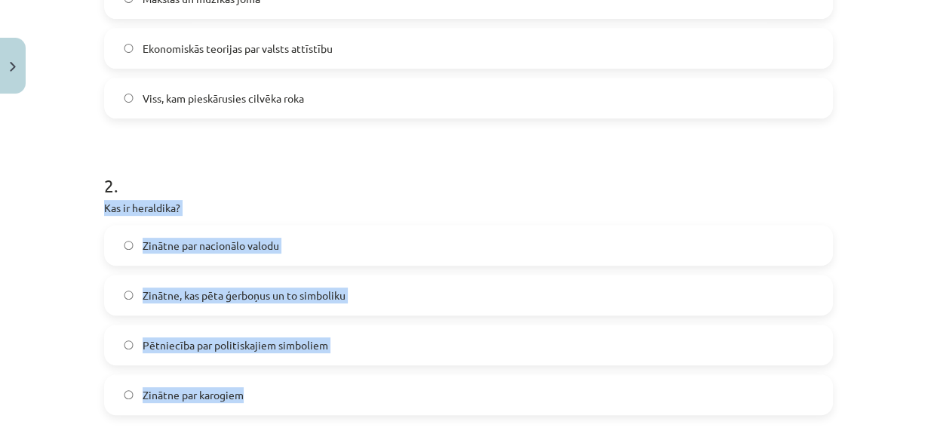
drag, startPoint x: 99, startPoint y: 205, endPoint x: 278, endPoint y: 392, distance: 259.3
click at [278, 392] on div "2 . Kas ir heraldika? Zinātne par nacionālo valodu Zinātne, kas pēta ģerboņus u…" at bounding box center [468, 282] width 729 height 266
copy div "Kas ir heraldika? Zinātne par nacionālo valodu Zinātne, kas pēta ģerboņus un to…"
click at [212, 295] on span "Zinātne, kas pēta ģerboņus un to simboliku" at bounding box center [244, 295] width 203 height 16
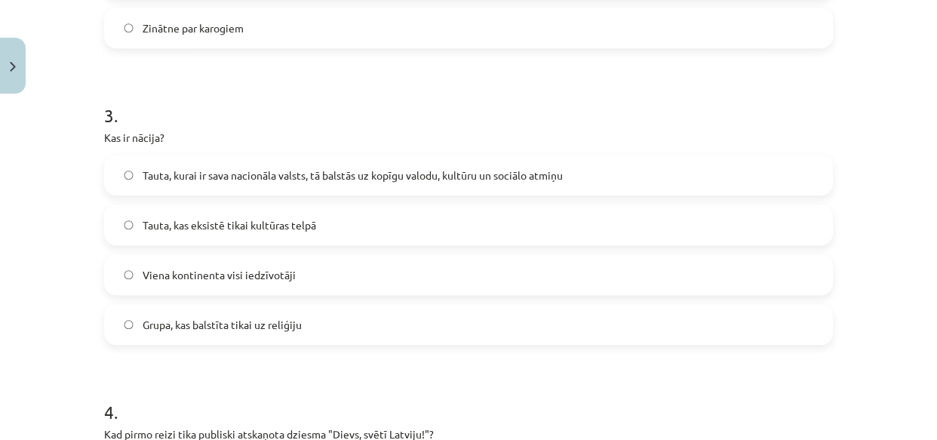
scroll to position [831, 0]
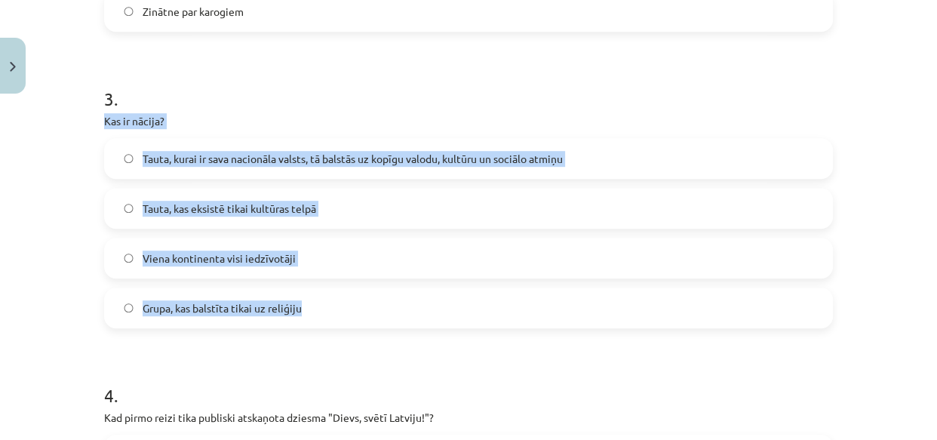
drag, startPoint x: 98, startPoint y: 118, endPoint x: 316, endPoint y: 311, distance: 290.7
click at [268, 152] on span "Tauta, kurai ir sava nacionāla valsts, tā balstās uz kopīgu valodu, kultūru un …" at bounding box center [353, 159] width 420 height 16
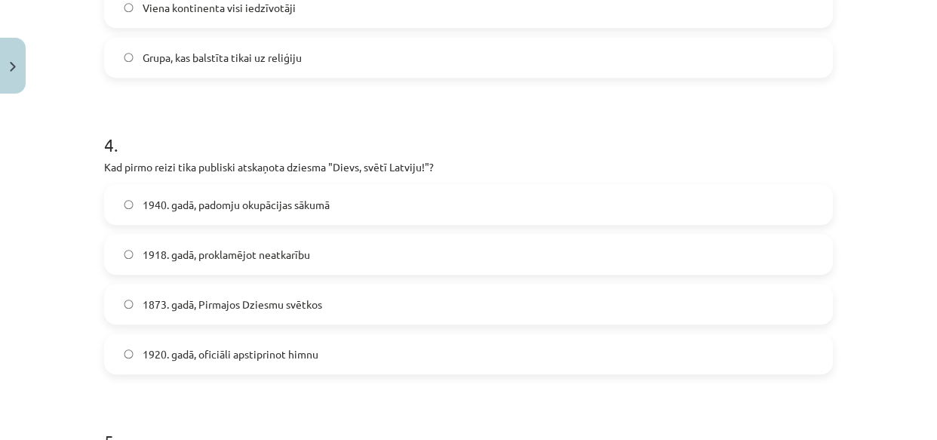
scroll to position [1106, 0]
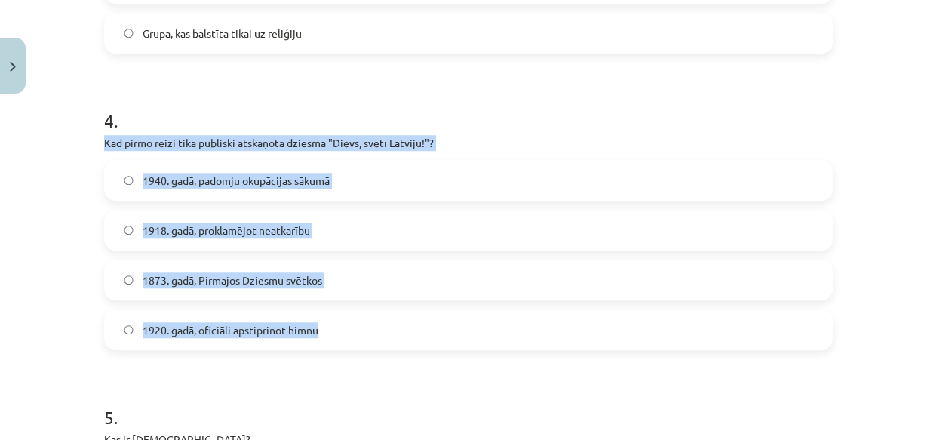
drag, startPoint x: 98, startPoint y: 141, endPoint x: 321, endPoint y: 339, distance: 298.2
click at [321, 339] on div "4 . Kad pirmo reizi tika publiski atskaņota dziesma "Dievs, svētī Latviju!"? 19…" at bounding box center [468, 217] width 729 height 266
click at [187, 327] on span "1920. gadā, oficiāli apstiprinot himnu" at bounding box center [231, 330] width 176 height 16
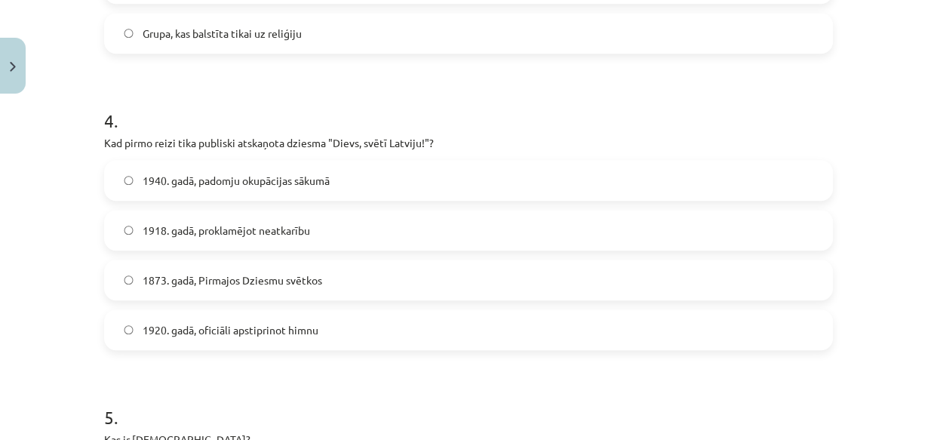
click at [150, 281] on span "1873. gadā, Pirmajos Dziesmu svētkos" at bounding box center [233, 280] width 180 height 16
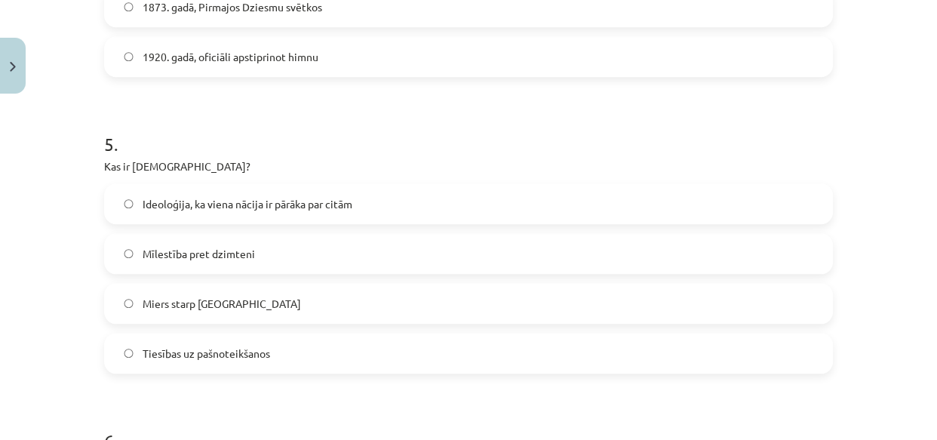
scroll to position [1380, 0]
click at [128, 198] on label "Ideoloģija, ka viena nācija ir pārāka par citām" at bounding box center [469, 202] width 726 height 38
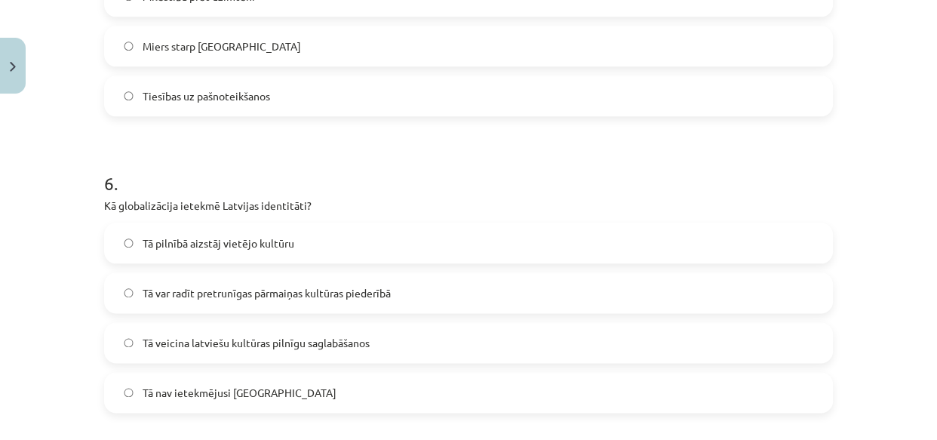
scroll to position [1654, 0]
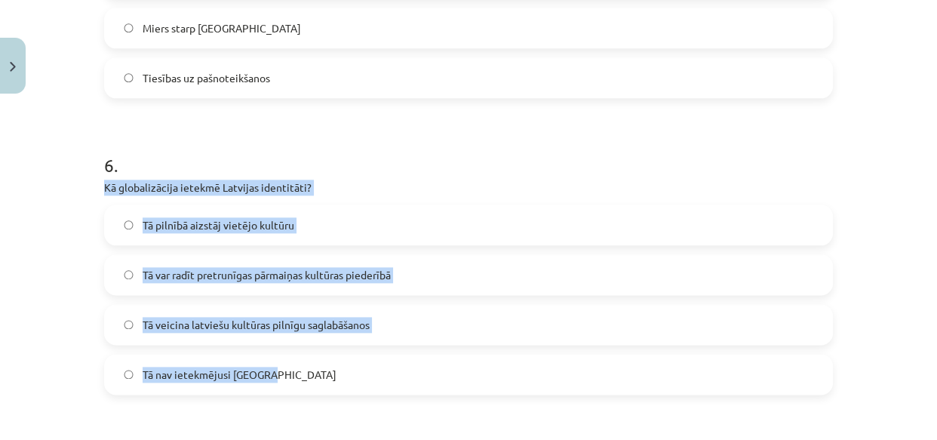
drag, startPoint x: 98, startPoint y: 186, endPoint x: 309, endPoint y: 391, distance: 295.0
click at [309, 391] on div "6 . Kā globalizācija ietekmē Latvijas identitāti? Tā pilnībā aizstāj vietējo ku…" at bounding box center [468, 261] width 729 height 266
click at [217, 270] on span "Tā var radīt pretrunīgas pārmaiņas kultūras piederībā" at bounding box center [267, 275] width 248 height 16
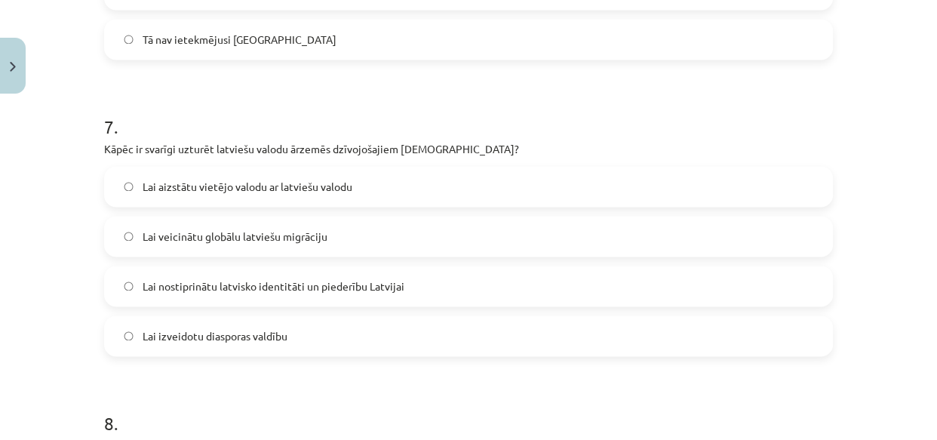
scroll to position [1997, 0]
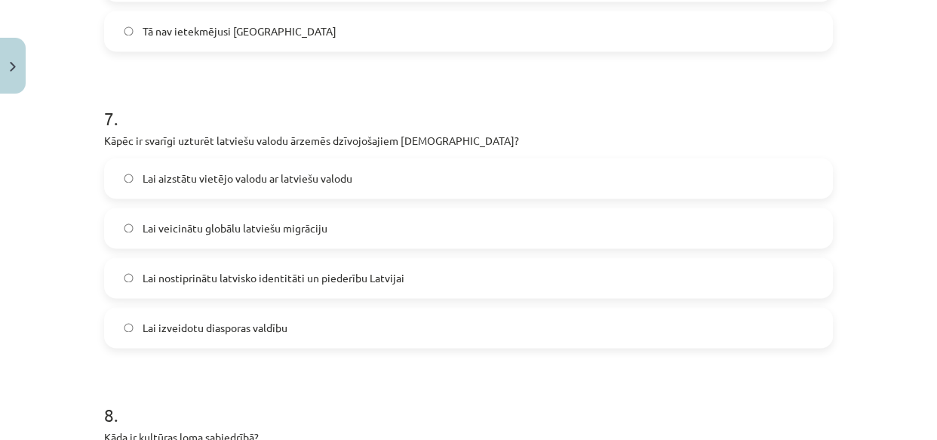
click at [135, 275] on label "Lai nostiprinātu latvisko identitāti un piederību Latvijai" at bounding box center [469, 278] width 726 height 38
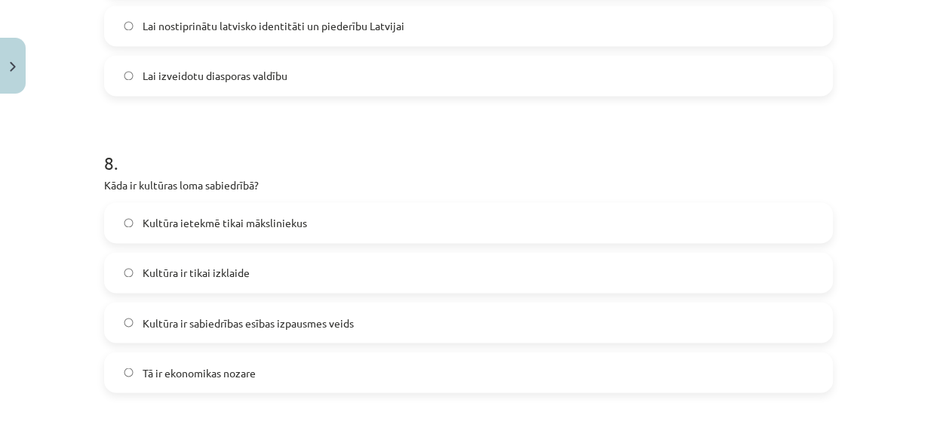
scroll to position [2271, 0]
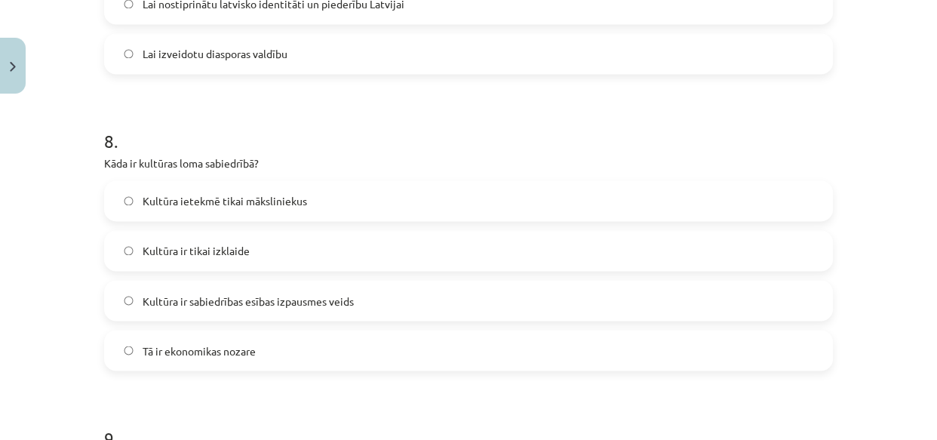
click at [165, 297] on span "Kultūra ir sabiedrības esības izpausmes veids" at bounding box center [248, 301] width 211 height 16
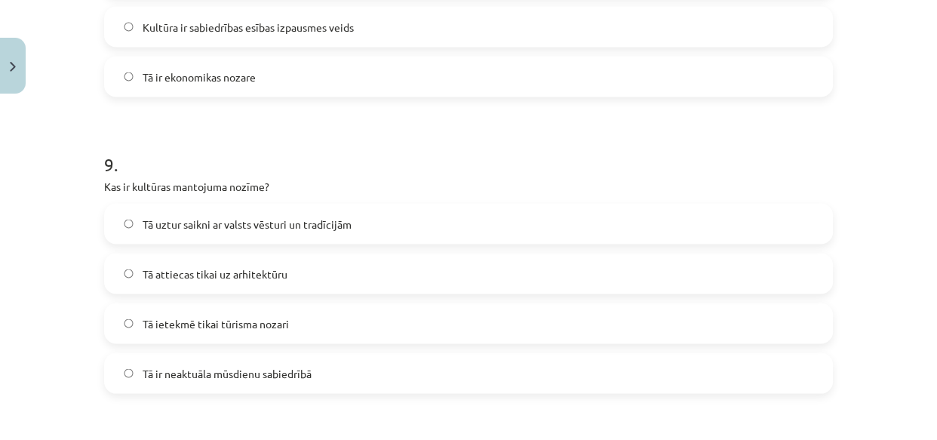
scroll to position [2546, 0]
click at [143, 217] on span "Tā uztur saikni ar valsts vēsturi un tradīcijām" at bounding box center [247, 223] width 209 height 16
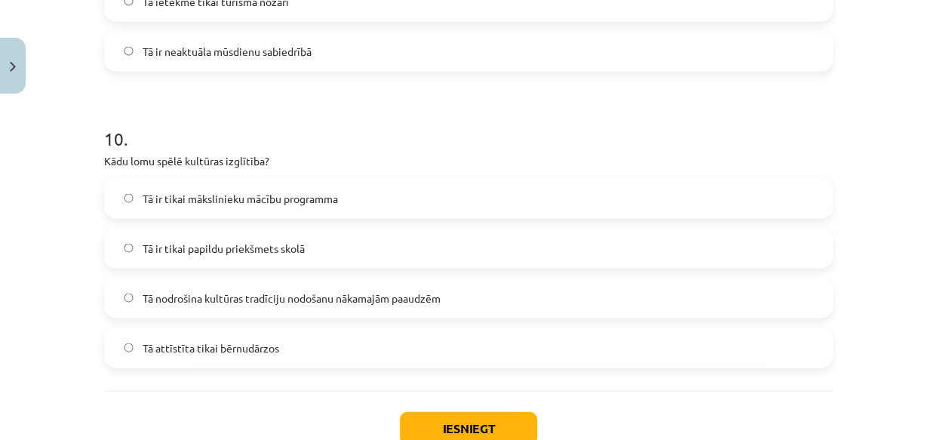
scroll to position [2889, 0]
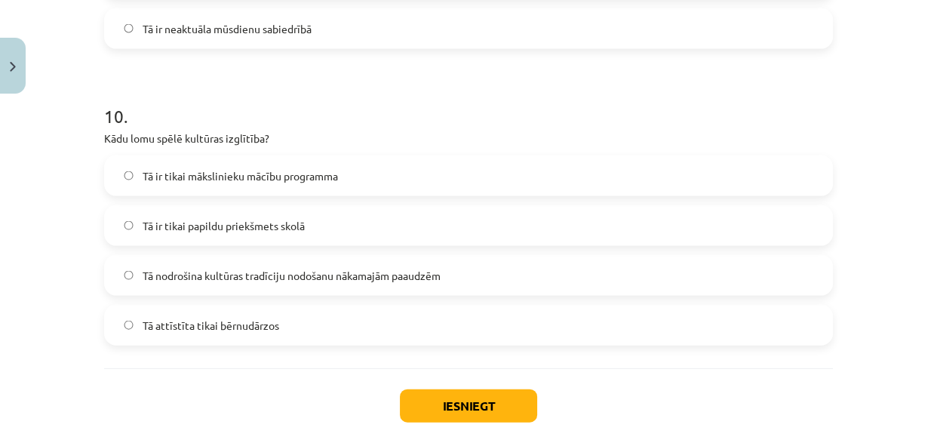
click at [158, 273] on span "Tā nodrošina kultūras tradīciju nodošanu nākamajām paaudzēm" at bounding box center [292, 276] width 298 height 16
click at [428, 404] on button "Iesniegt" at bounding box center [468, 405] width 137 height 33
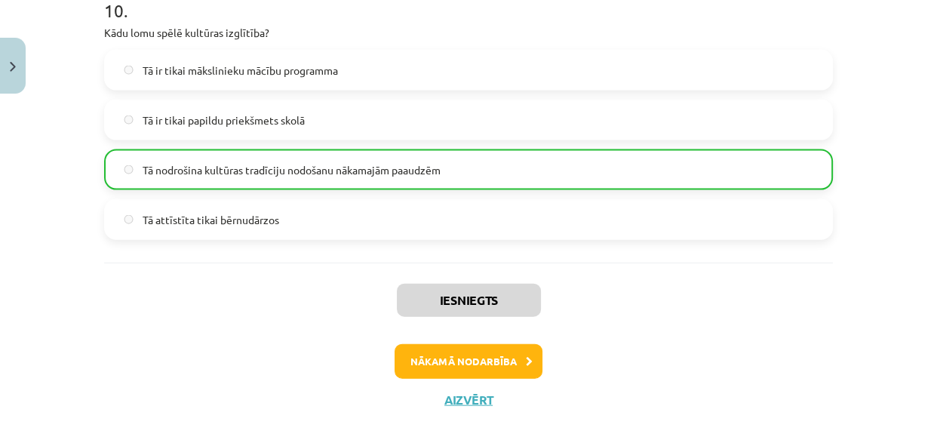
scroll to position [3016, 0]
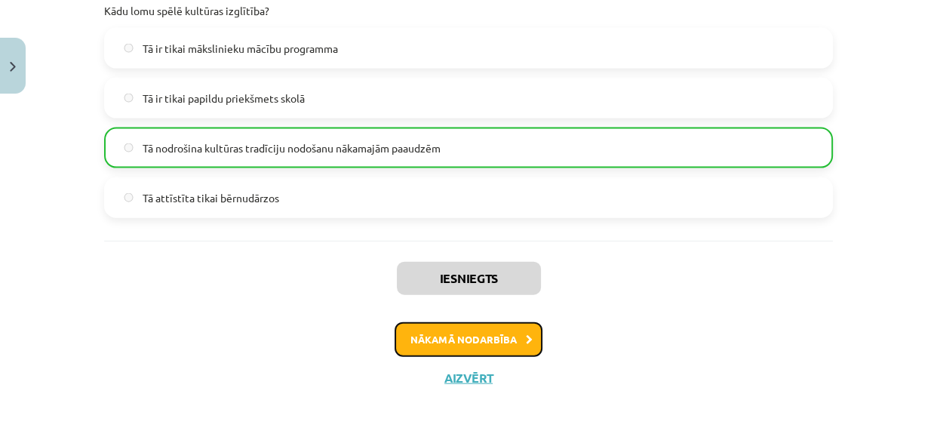
click at [448, 339] on button "Nākamā nodarbība" at bounding box center [469, 339] width 148 height 35
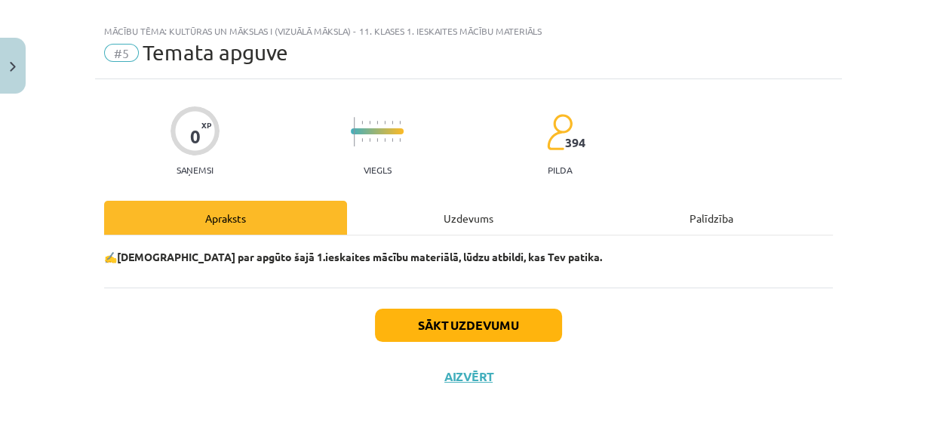
scroll to position [21, 0]
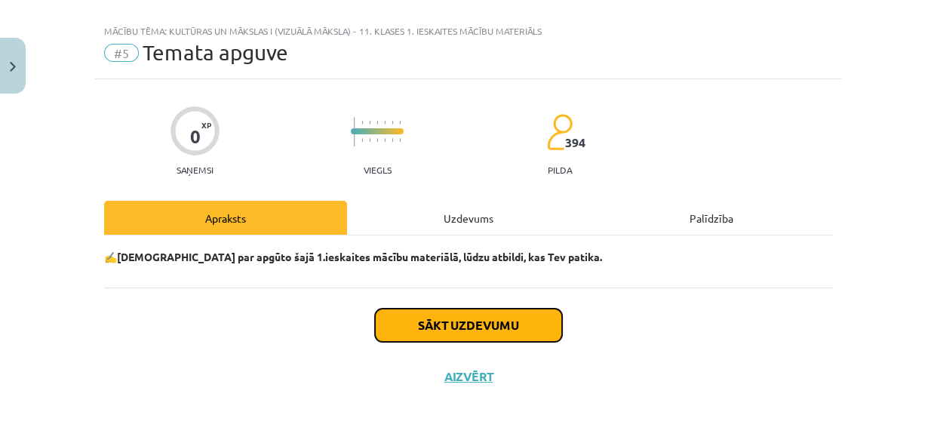
click at [462, 327] on button "Sākt uzdevumu" at bounding box center [468, 325] width 187 height 33
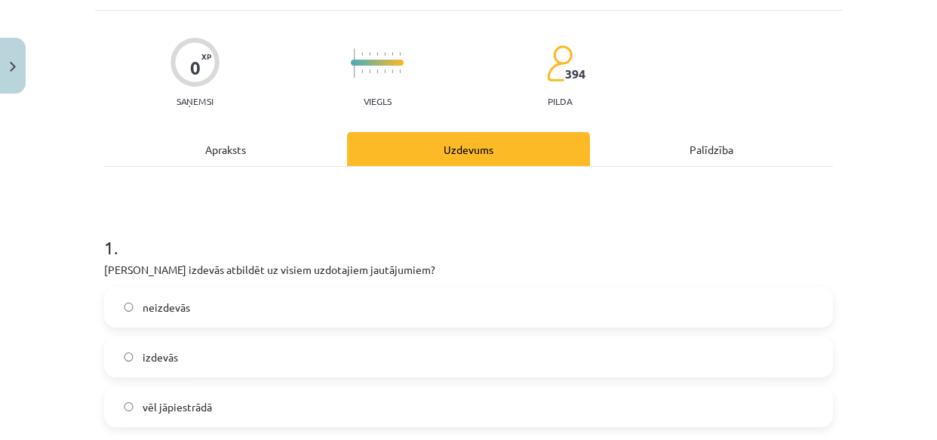
scroll to position [158, 0]
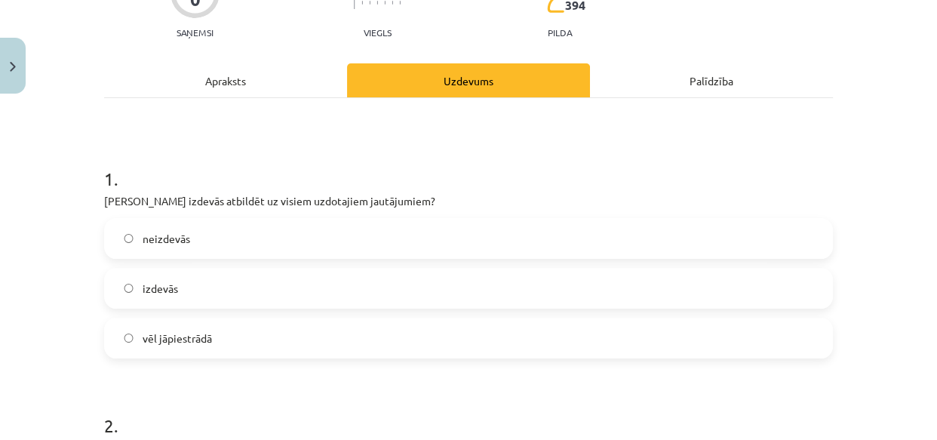
click at [136, 339] on label "vēl jāpiestrādā" at bounding box center [469, 338] width 726 height 38
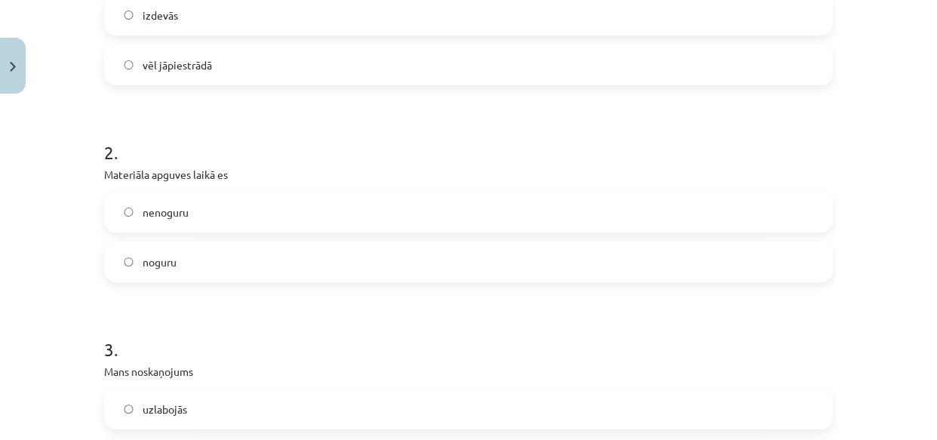
scroll to position [432, 0]
click at [145, 211] on span "nenoguru" at bounding box center [166, 212] width 46 height 16
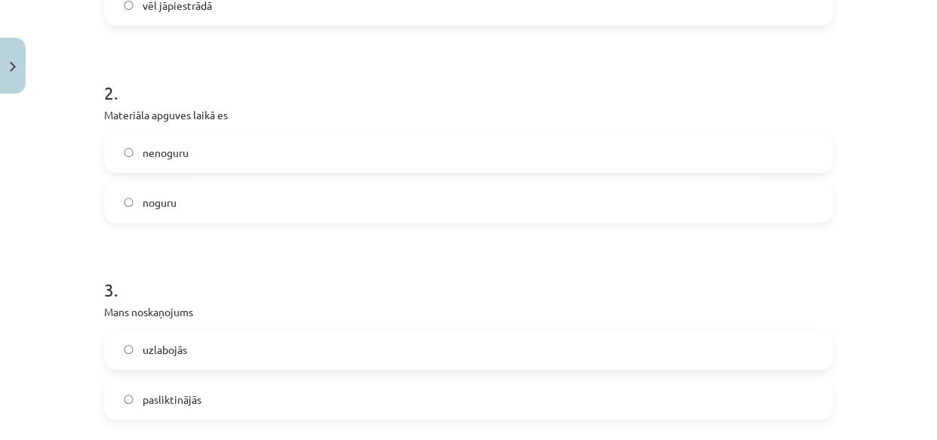
scroll to position [569, 0]
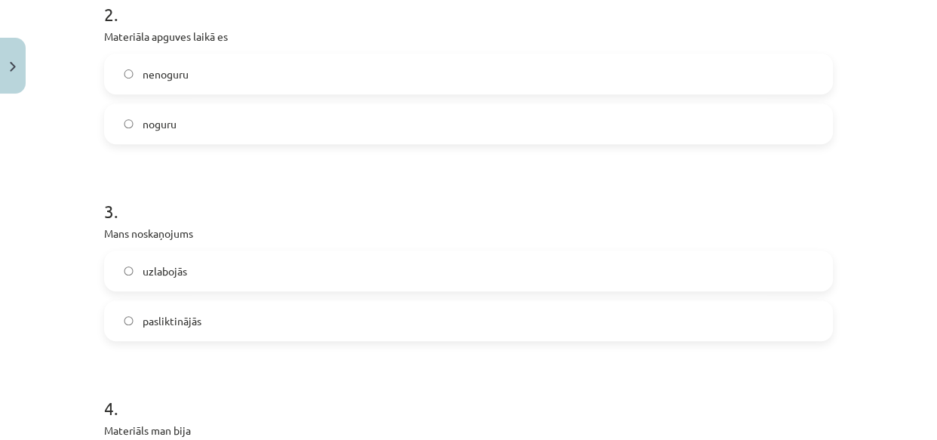
click at [158, 263] on span "uzlabojās" at bounding box center [165, 271] width 45 height 16
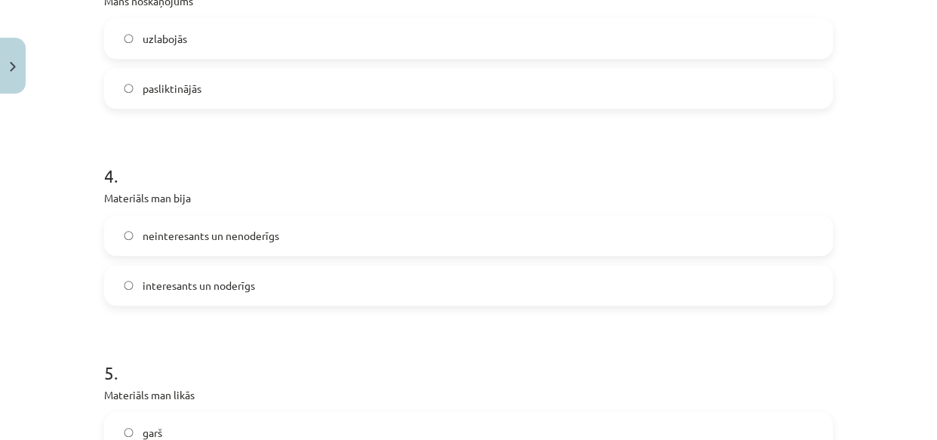
scroll to position [844, 0]
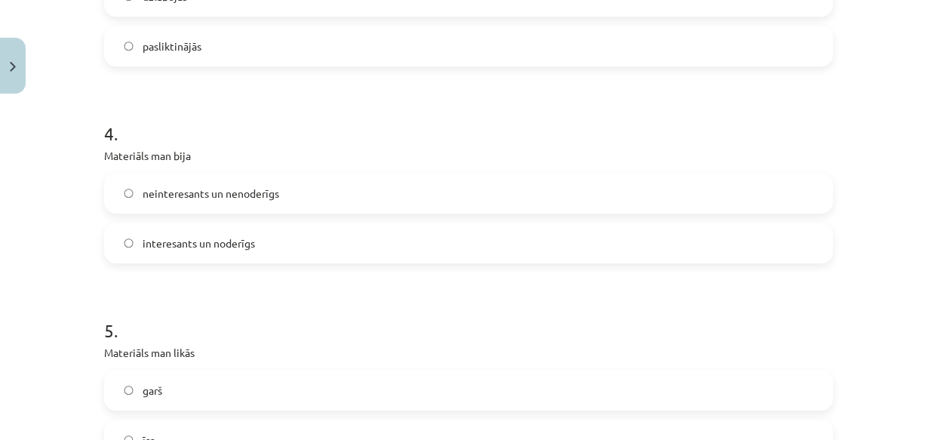
click at [128, 231] on label "interesants un noderīgs" at bounding box center [469, 243] width 726 height 38
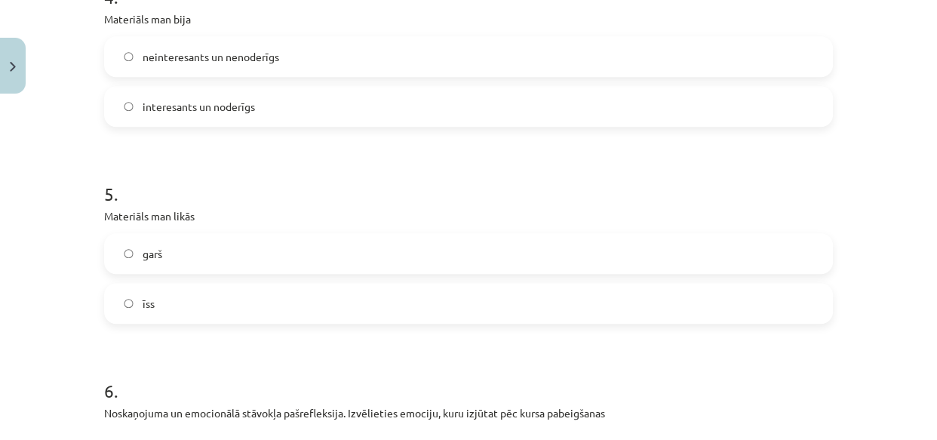
scroll to position [981, 0]
click at [143, 303] on span "īss" at bounding box center [149, 304] width 12 height 16
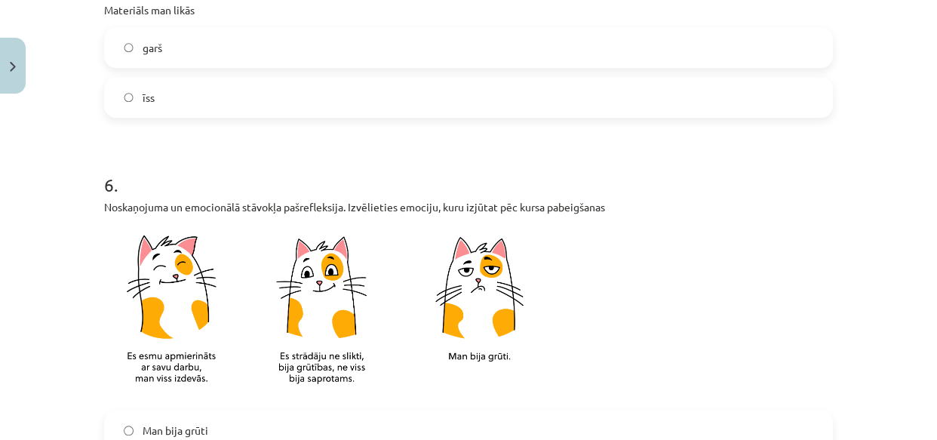
scroll to position [1324, 0]
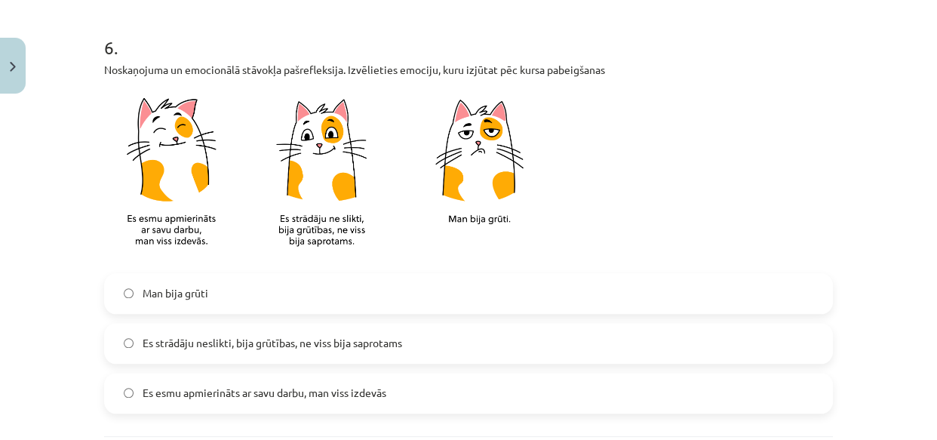
click at [143, 342] on span "Es strādāju neslikti, bija grūtības, ne viss bija saprotams" at bounding box center [272, 343] width 259 height 16
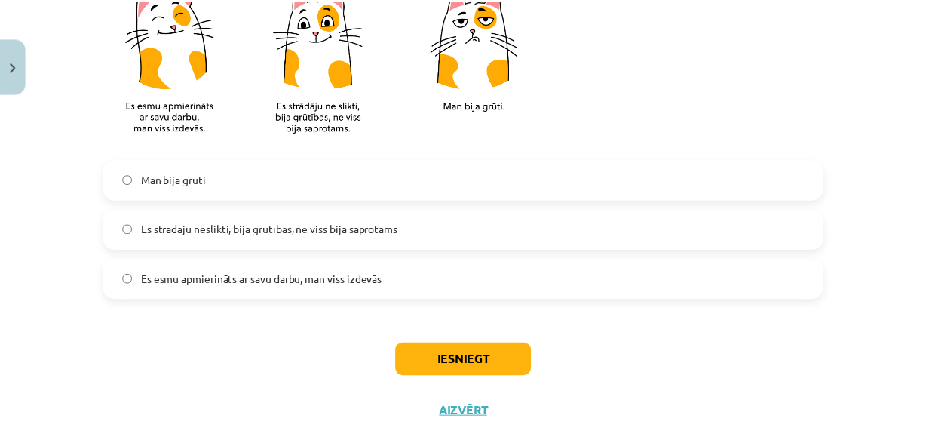
scroll to position [1461, 0]
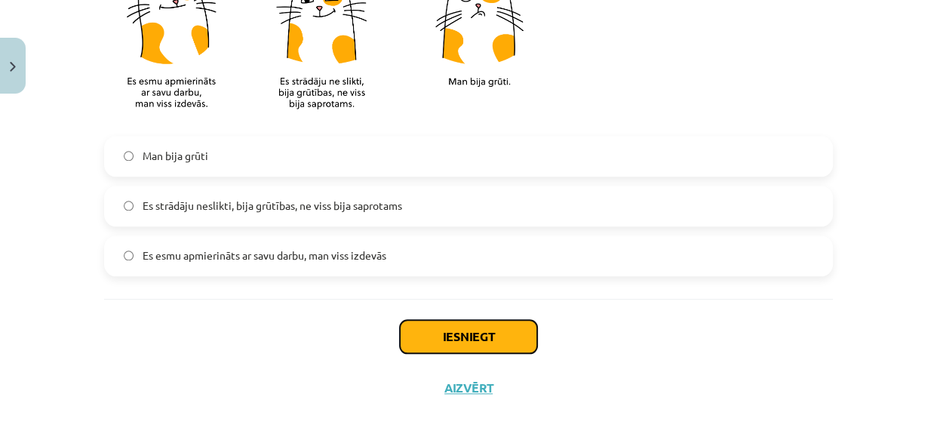
click at [419, 335] on button "Iesniegt" at bounding box center [468, 336] width 137 height 33
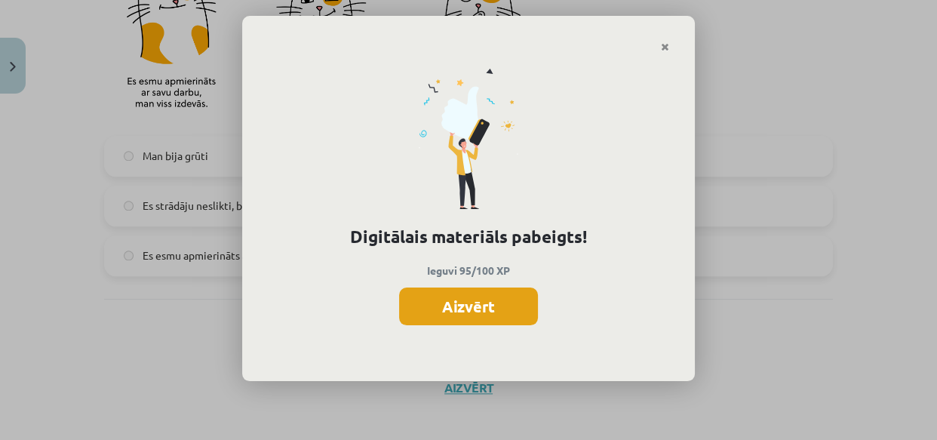
click at [449, 303] on button "Aizvērt" at bounding box center [468, 306] width 139 height 38
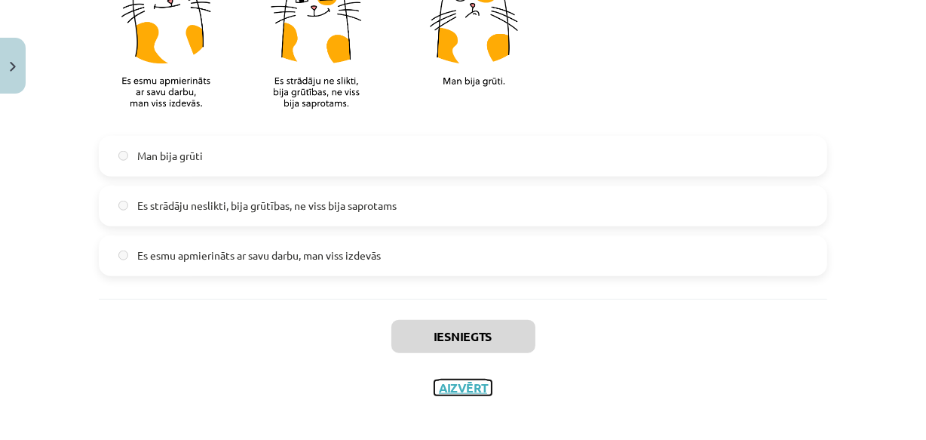
click at [448, 387] on button "Aizvērt" at bounding box center [462, 387] width 57 height 15
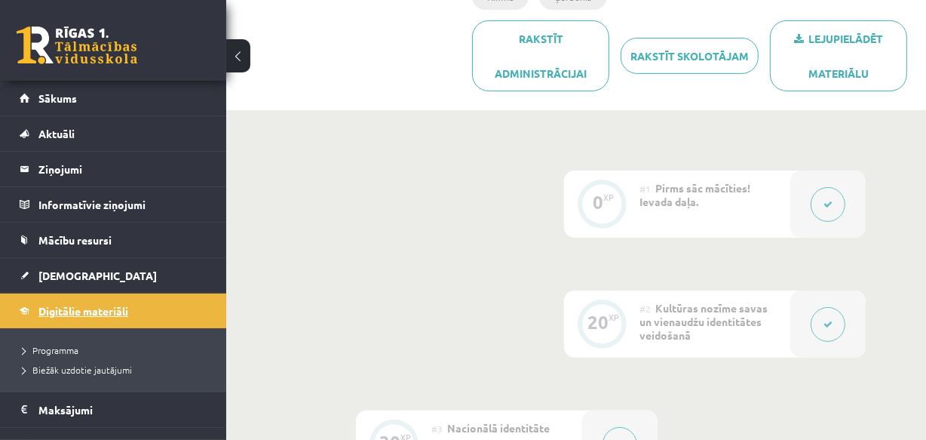
click at [76, 308] on span "Digitālie materiāli" at bounding box center [83, 311] width 90 height 14
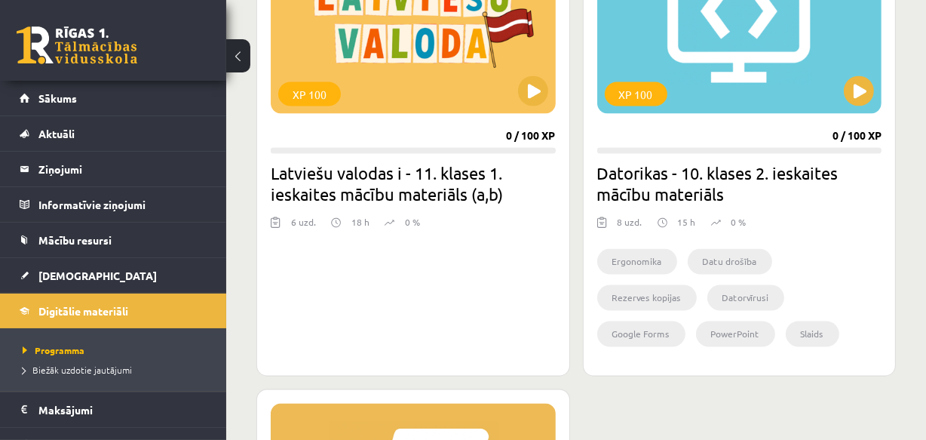
scroll to position [2399, 0]
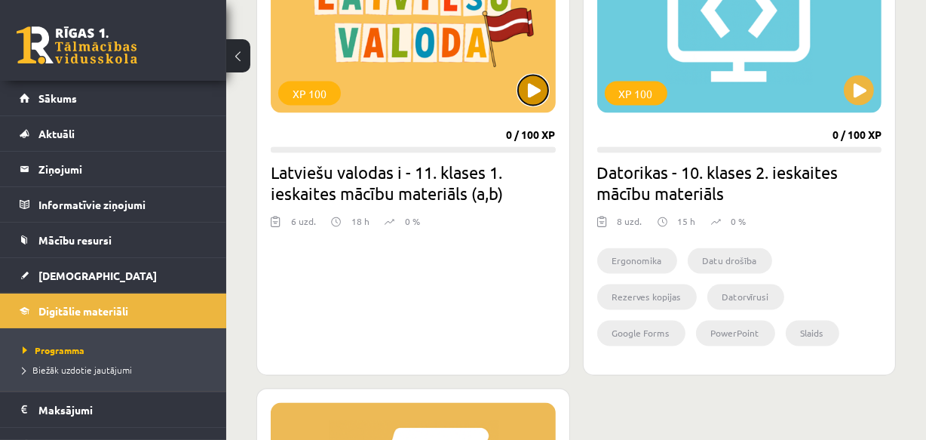
click at [529, 84] on button at bounding box center [533, 90] width 30 height 30
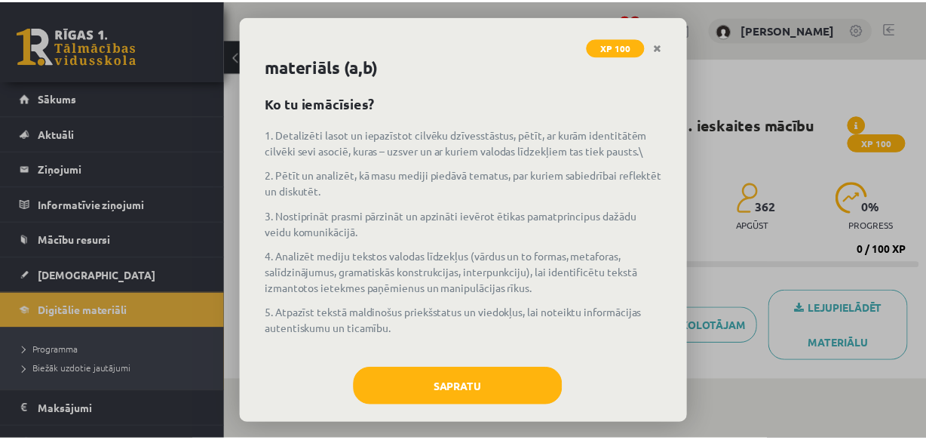
scroll to position [50, 0]
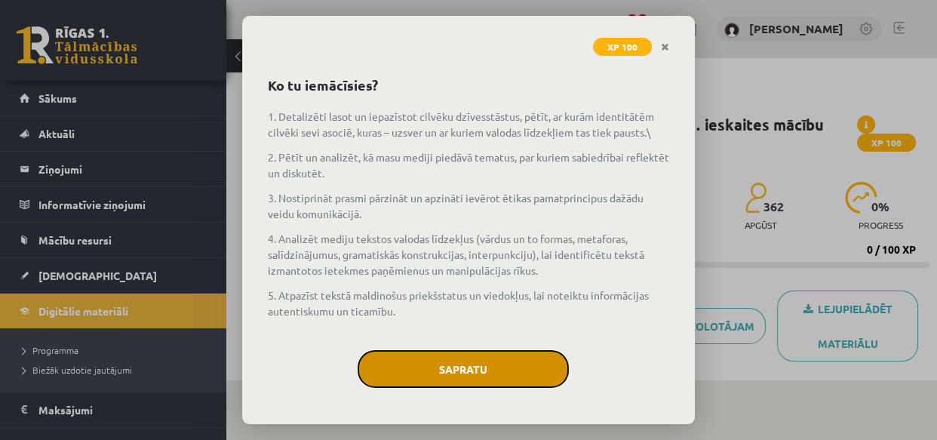
click at [456, 367] on button "Sapratu" at bounding box center [463, 369] width 211 height 38
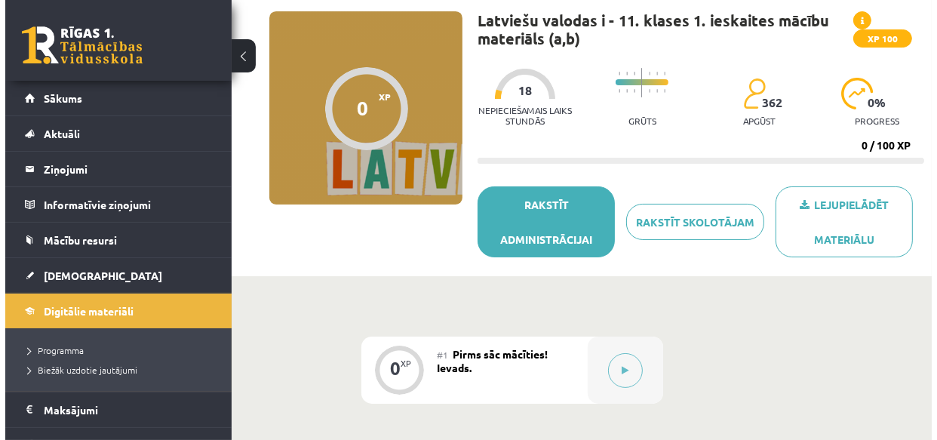
scroll to position [137, 0]
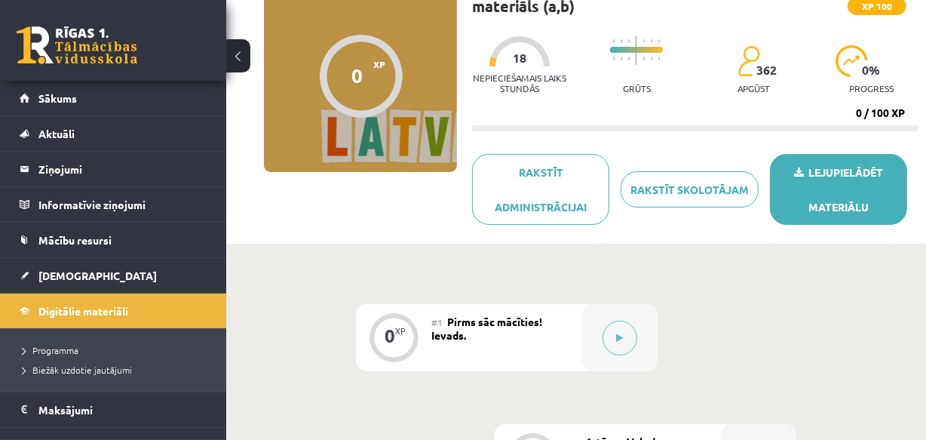
click at [840, 170] on link "Lejupielādēt materiālu" at bounding box center [838, 189] width 137 height 71
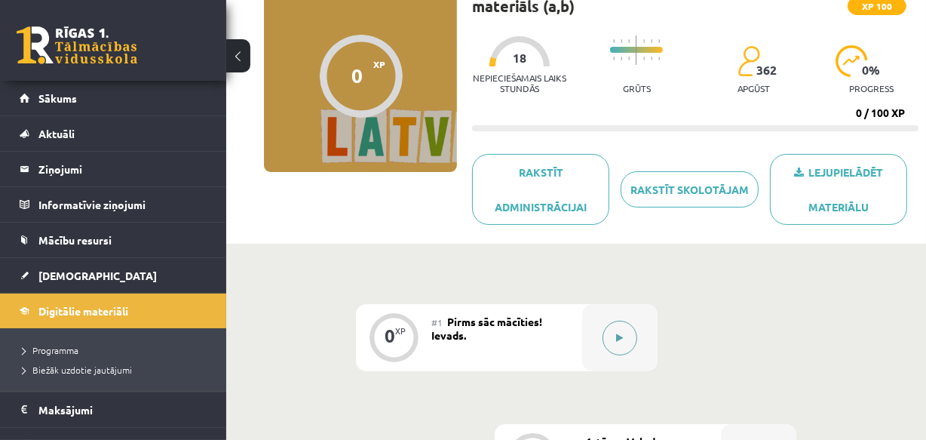
click at [619, 337] on icon at bounding box center [620, 337] width 7 height 9
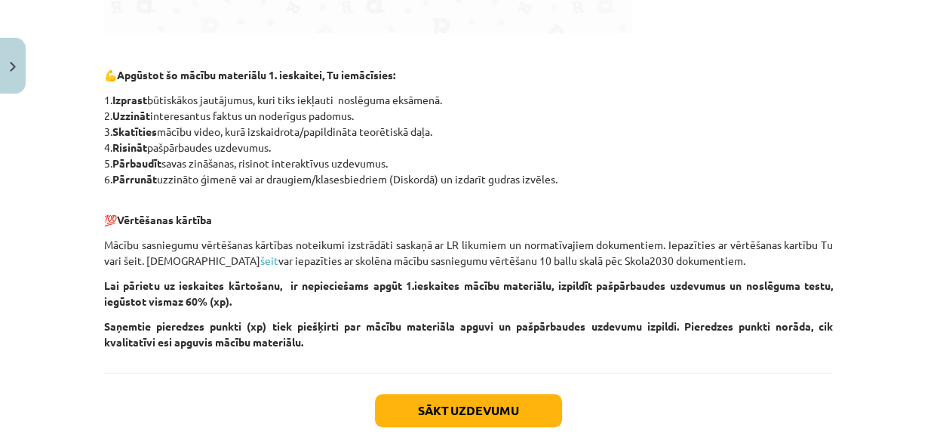
scroll to position [778, 0]
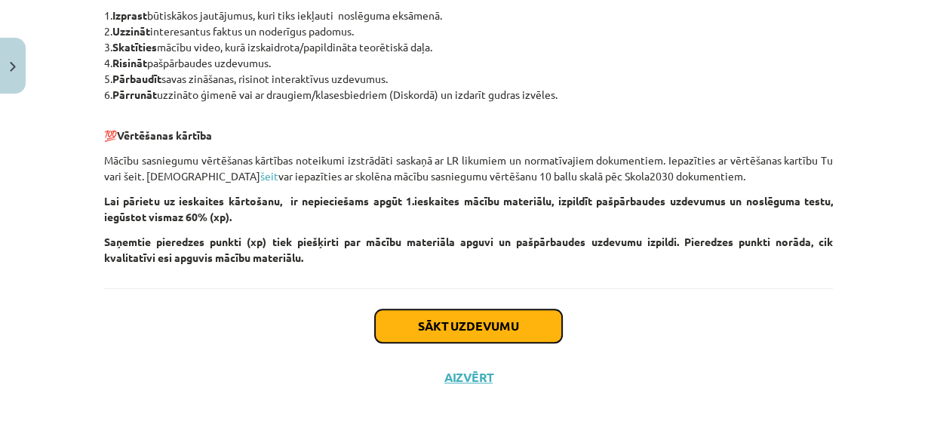
click at [471, 324] on button "Sākt uzdevumu" at bounding box center [468, 325] width 187 height 33
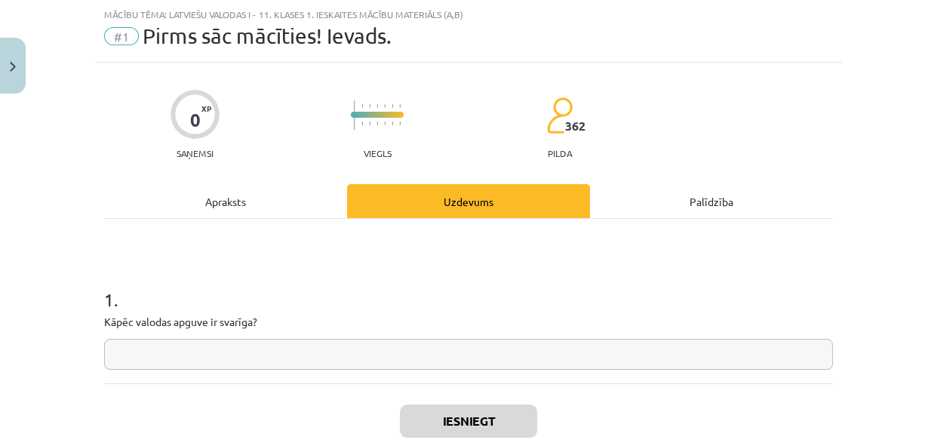
scroll to position [106, 0]
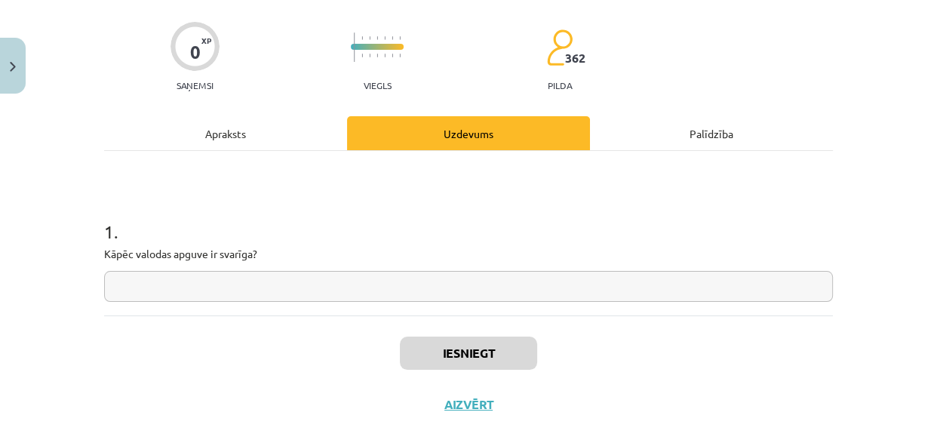
click at [167, 284] on input "text" at bounding box center [468, 286] width 729 height 31
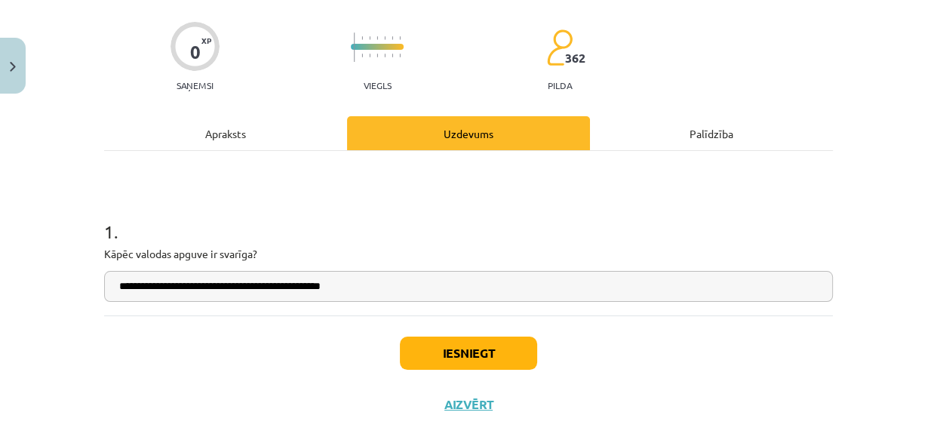
click at [308, 284] on input "**********" at bounding box center [468, 286] width 729 height 31
click at [471, 287] on input "**********" at bounding box center [468, 286] width 729 height 31
type input "**********"
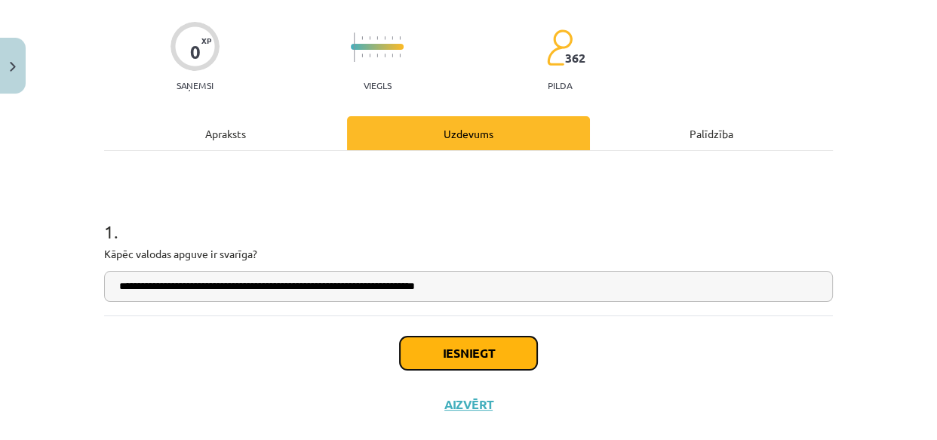
click at [465, 352] on button "Iesniegt" at bounding box center [468, 352] width 137 height 33
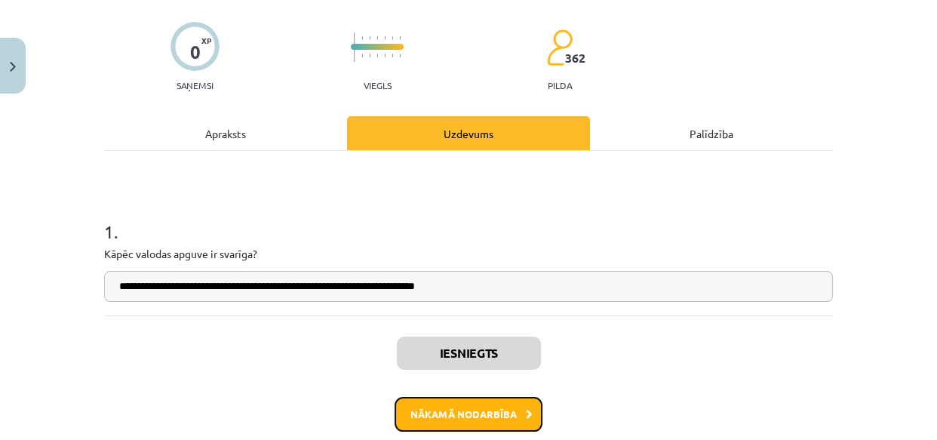
click at [451, 410] on button "Nākamā nodarbība" at bounding box center [469, 414] width 148 height 35
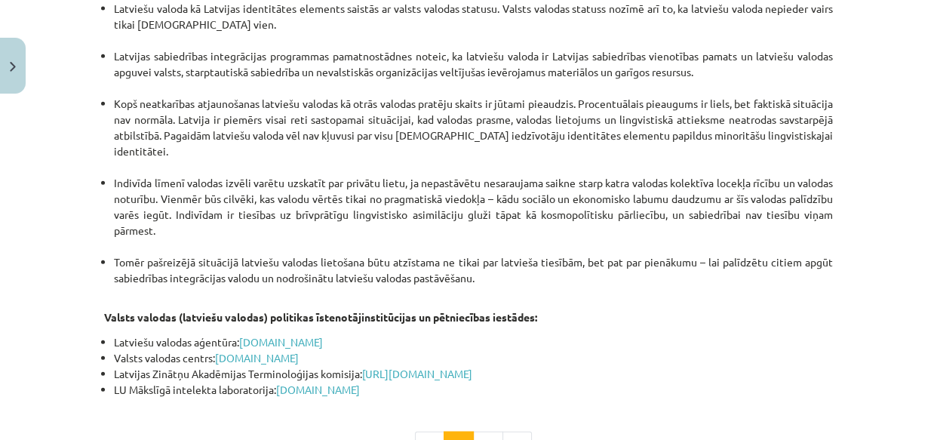
scroll to position [3191, 0]
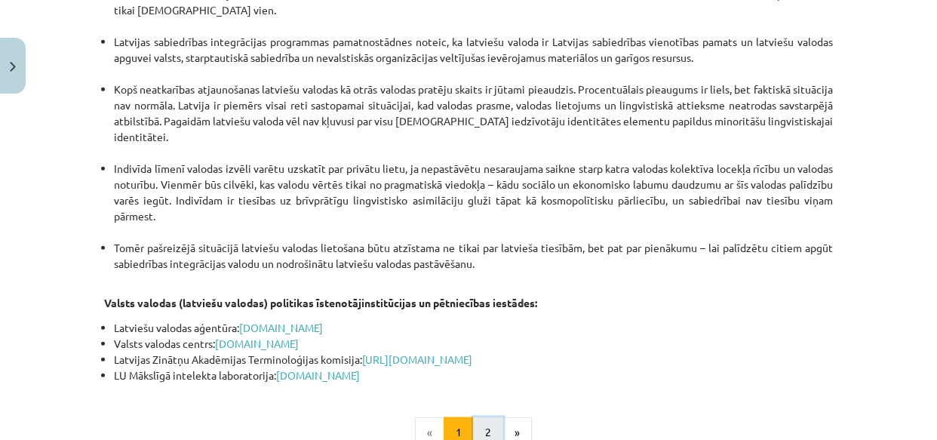
click at [481, 417] on button "2" at bounding box center [488, 432] width 30 height 30
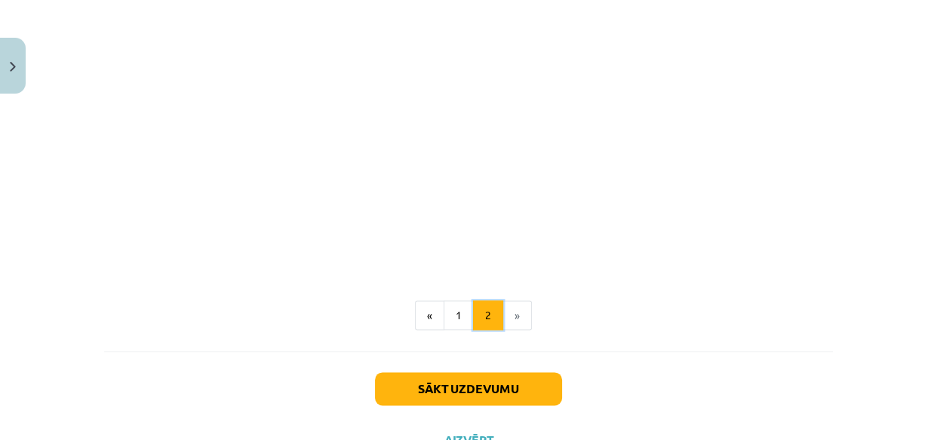
scroll to position [1710, 0]
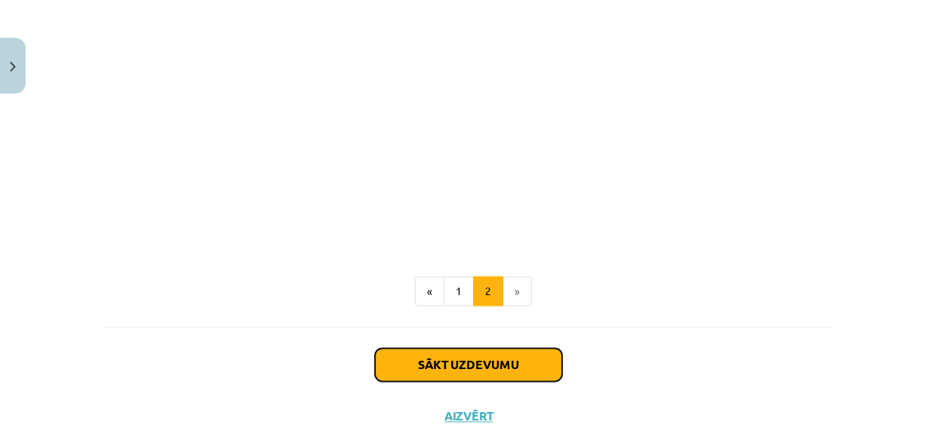
click at [460, 362] on button "Sākt uzdevumu" at bounding box center [468, 364] width 187 height 33
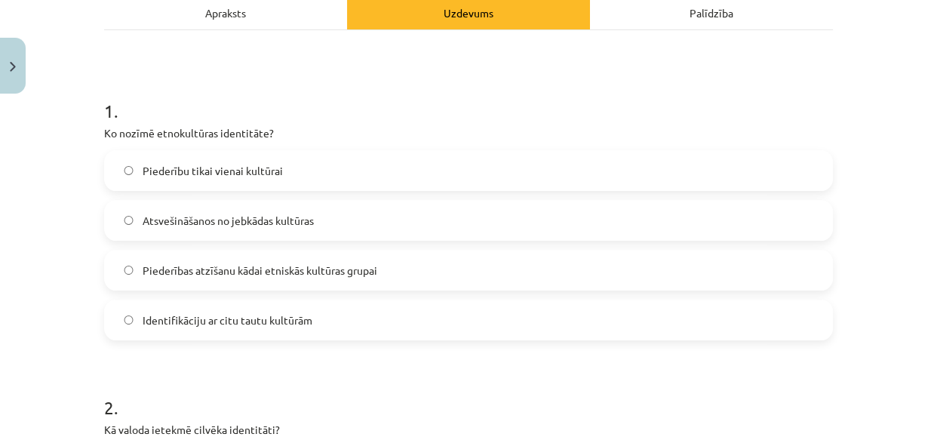
scroll to position [243, 0]
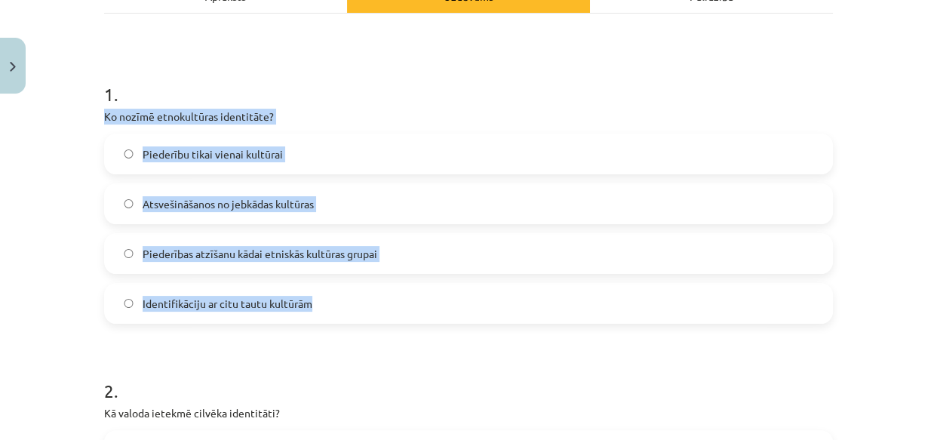
drag, startPoint x: 96, startPoint y: 115, endPoint x: 352, endPoint y: 302, distance: 317.0
copy div "Ko nozīmē etnokultūras identitāte? Piederību tikai vienai kultūrai Atsvešināšan…"
click at [226, 255] on span "Piederības atzīšanu kādai etniskās kultūras grupai" at bounding box center [260, 254] width 235 height 16
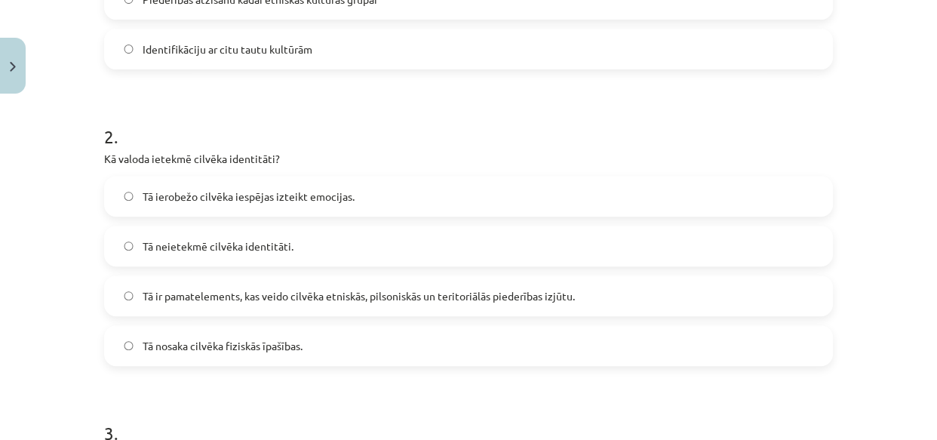
scroll to position [517, 0]
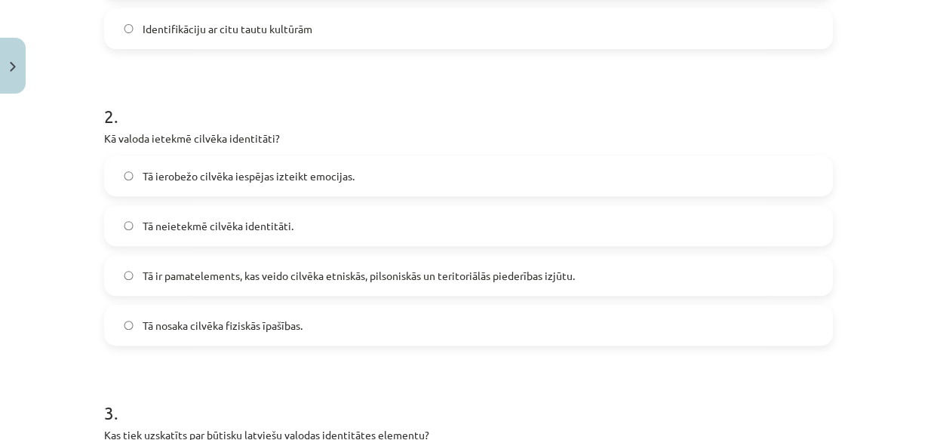
click at [143, 271] on span "Tā ir pamatelements, kas veido cilvēka etniskās, pilsoniskās un teritoriālās pi…" at bounding box center [359, 276] width 432 height 16
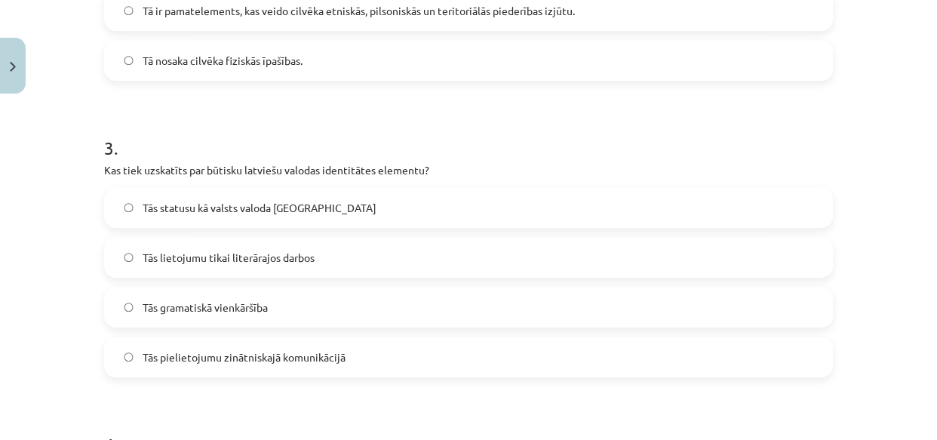
scroll to position [792, 0]
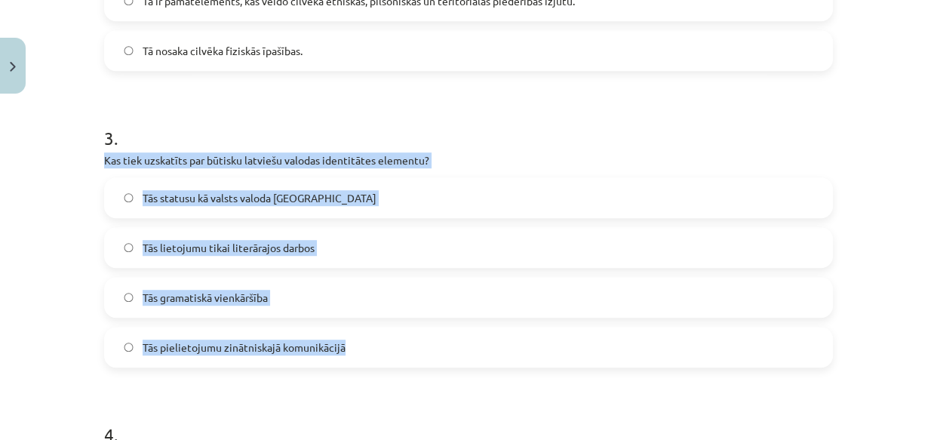
drag, startPoint x: 97, startPoint y: 158, endPoint x: 361, endPoint y: 358, distance: 331.3
click at [361, 358] on div "16 XP Saņemsi Grūts 362 pilda Apraksts Uzdevums Palīdzība 1 . Ko nozīmē etnokul…" at bounding box center [468, 202] width 747 height 1789
copy div "Kas tiek uzskatīts par būtisku latviešu valodas identitātes elementu? Tās statu…"
click at [180, 195] on span "Tās statusu kā valsts valoda [GEOGRAPHIC_DATA]" at bounding box center [260, 198] width 234 height 16
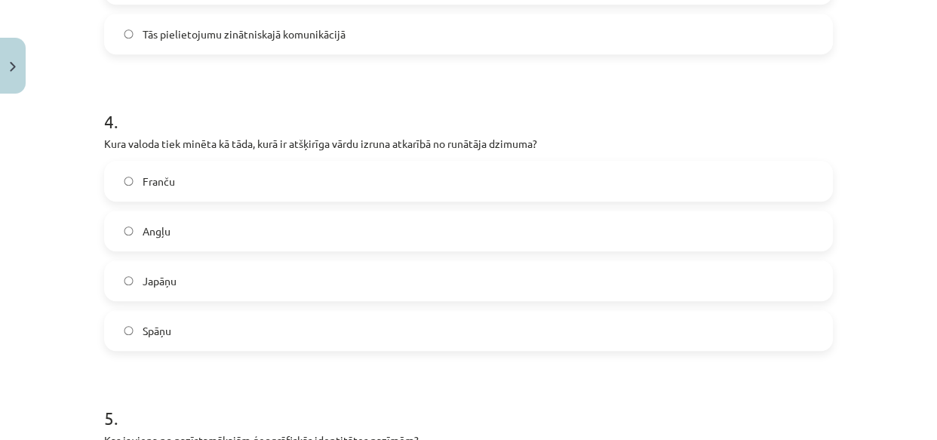
scroll to position [1134, 0]
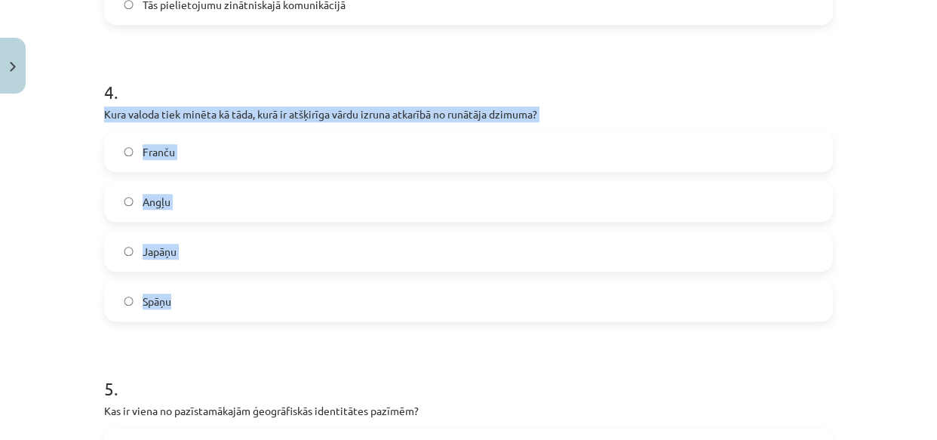
drag, startPoint x: 98, startPoint y: 115, endPoint x: 195, endPoint y: 296, distance: 205.5
click at [195, 296] on div "4 . Kura valoda tiek minēta kā tāda, kurā ir atšķirīga vārdu izruna atkarībā no…" at bounding box center [468, 188] width 729 height 266
copy div "Kura valoda tiek minēta kā tāda, kurā ir atšķirīga vārdu izruna atkarībā no run…"
click at [169, 250] on span "Japāņu" at bounding box center [160, 252] width 34 height 16
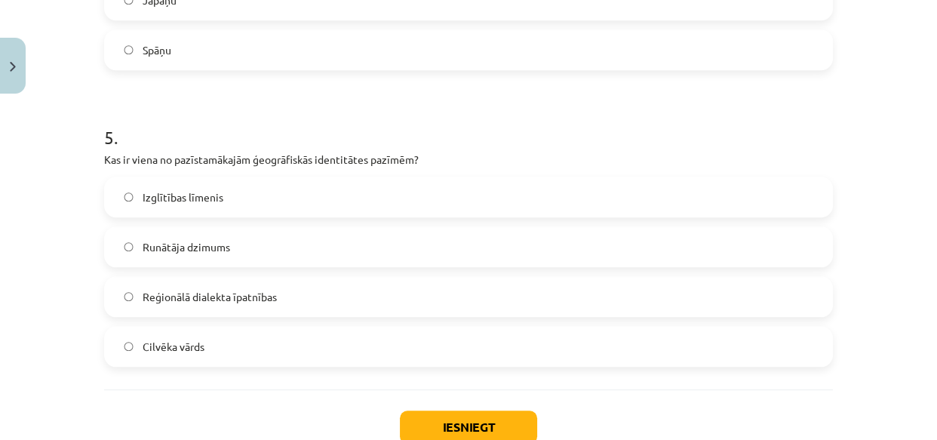
scroll to position [1409, 0]
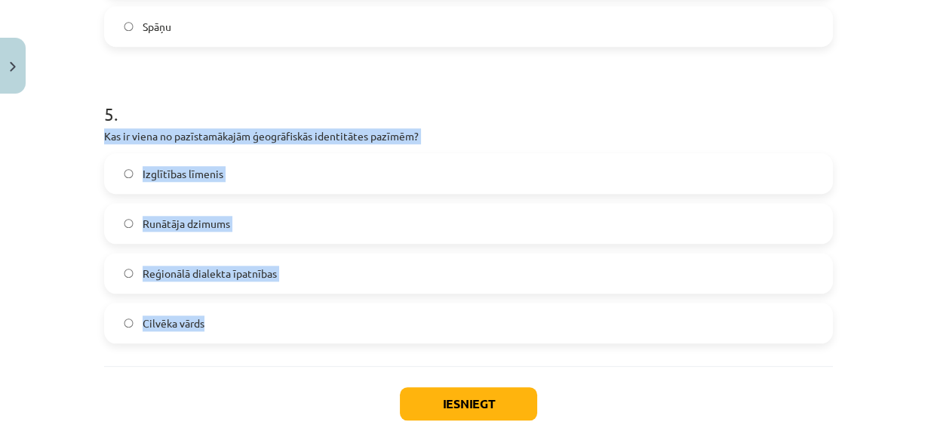
drag, startPoint x: 100, startPoint y: 136, endPoint x: 275, endPoint y: 324, distance: 256.2
click at [275, 324] on div "5 . Kas ir viena no pazīstamākajām ģeogrāfiskās identitātes pazīmēm? Izglītības…" at bounding box center [468, 210] width 729 height 266
copy div "Kas ir viena no pazīstamākajām ģeogrāfiskās identitātes pazīmēm? Izglītības līm…"
click at [180, 272] on span "Reģionālā dialekta īpatnības" at bounding box center [210, 274] width 134 height 16
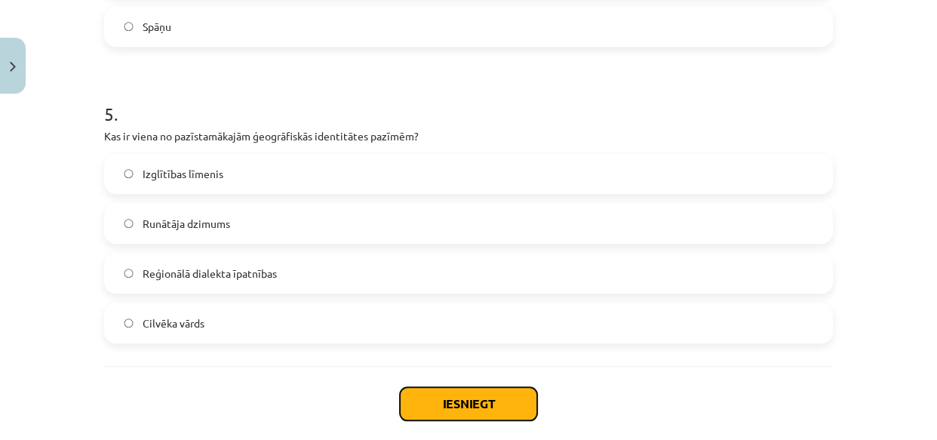
click at [427, 404] on button "Iesniegt" at bounding box center [468, 403] width 137 height 33
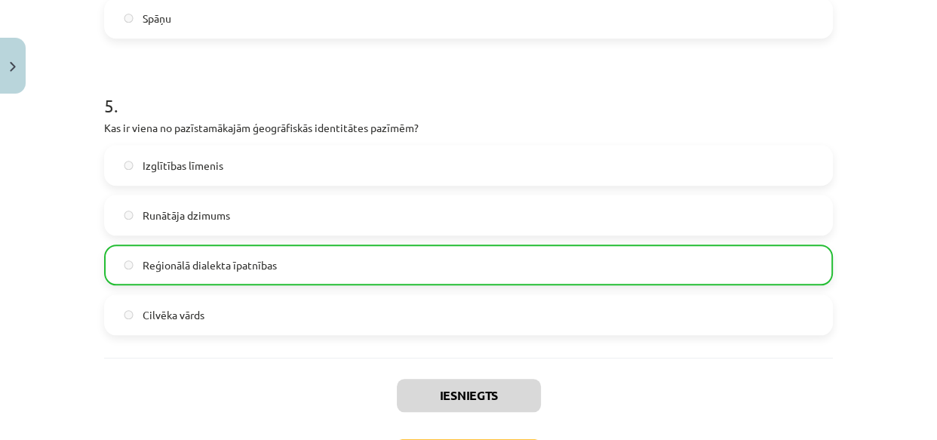
scroll to position [1534, 0]
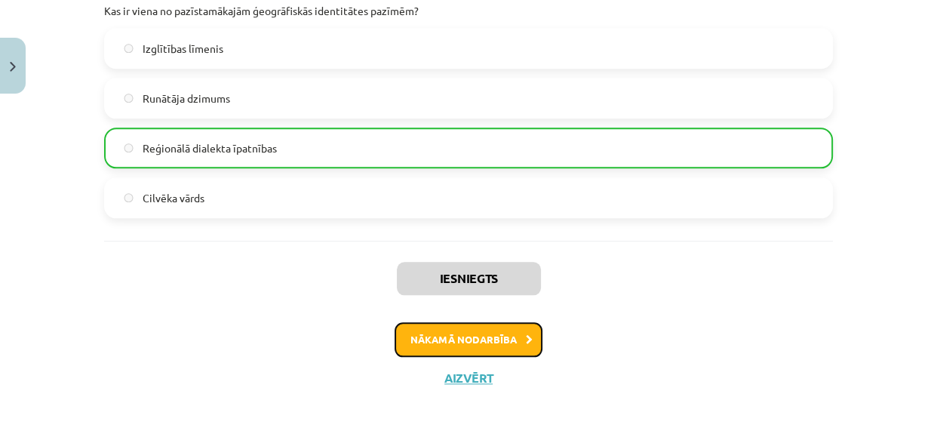
click at [465, 336] on button "Nākamā nodarbība" at bounding box center [469, 339] width 148 height 35
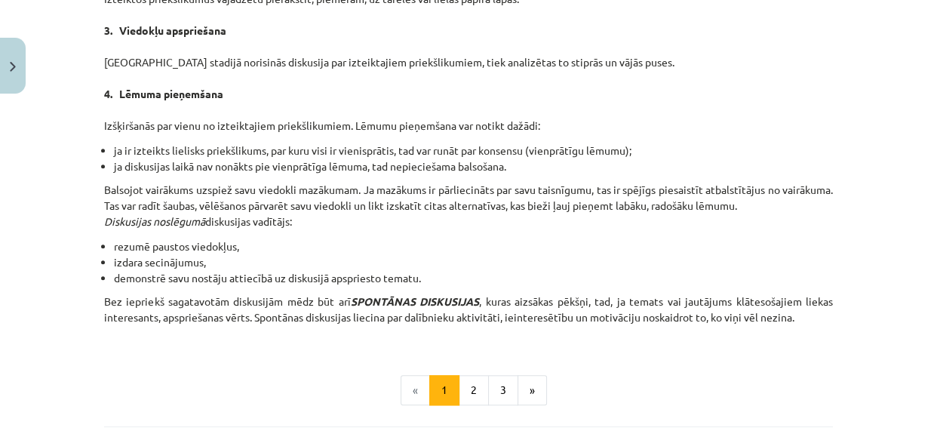
scroll to position [1409, 0]
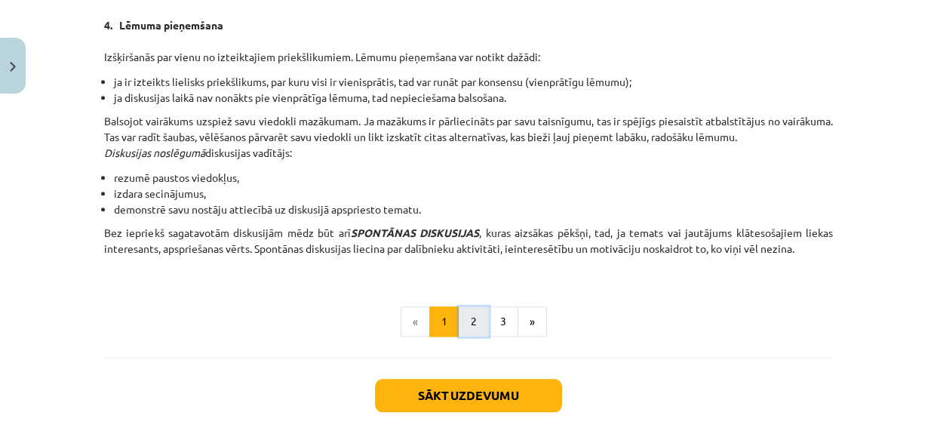
click at [470, 321] on button "2" at bounding box center [474, 321] width 30 height 30
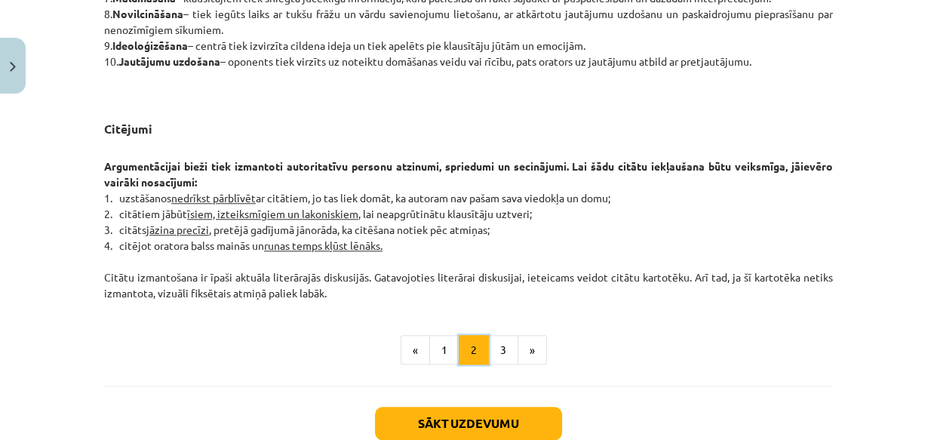
scroll to position [1230, 0]
click at [500, 348] on button "3" at bounding box center [503, 349] width 30 height 30
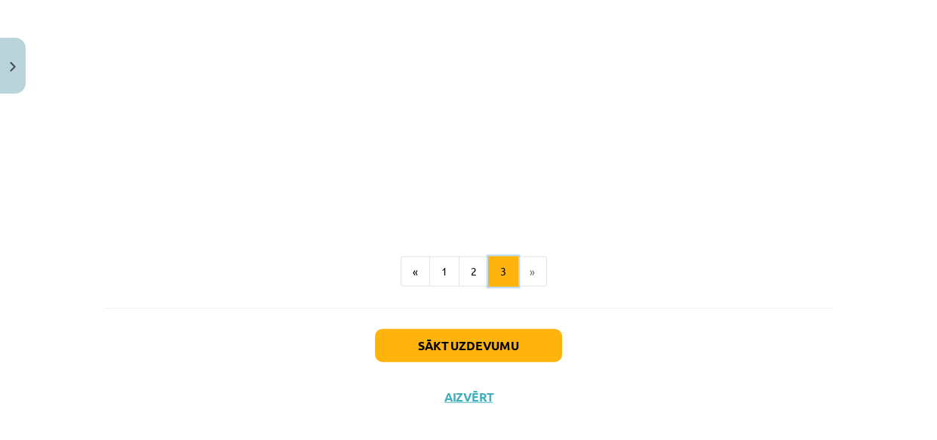
scroll to position [2919, 0]
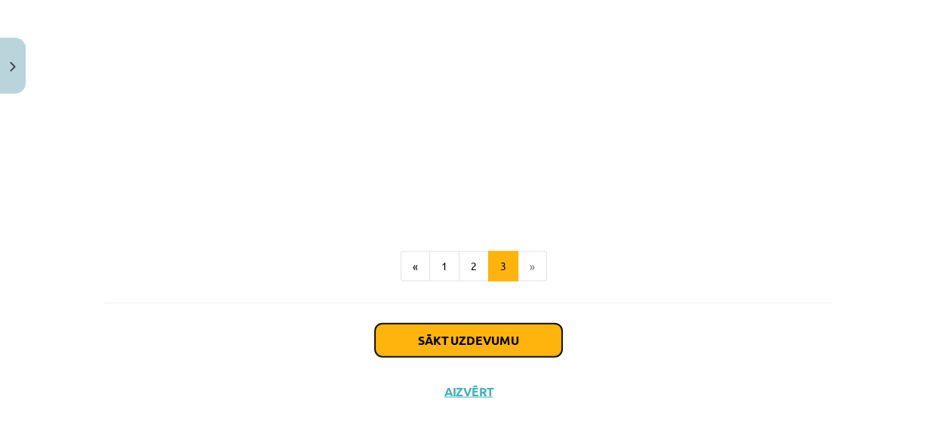
click at [480, 324] on button "Sākt uzdevumu" at bounding box center [468, 340] width 187 height 33
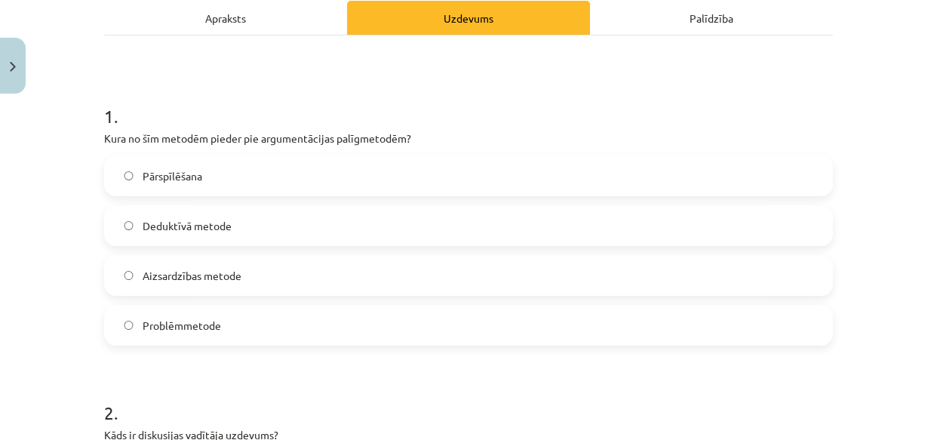
scroll to position [243, 0]
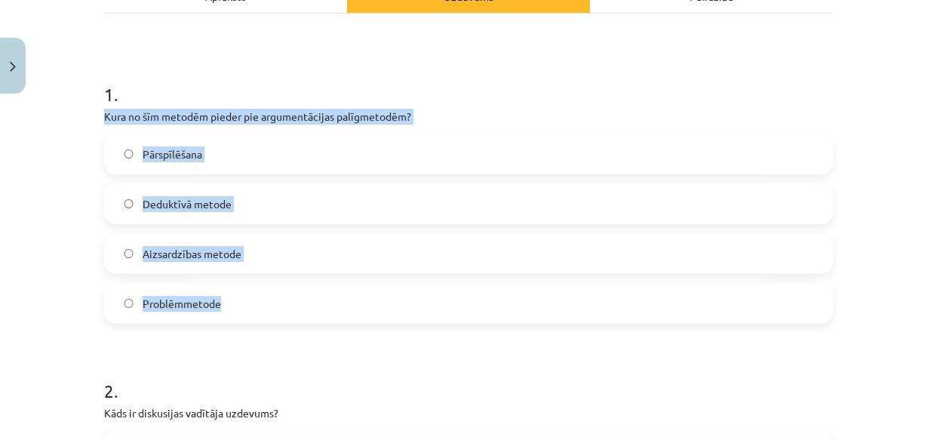
drag, startPoint x: 100, startPoint y: 113, endPoint x: 238, endPoint y: 299, distance: 232.3
click at [238, 299] on div "1 . Kura no šīm metodēm pieder pie argumentācijas palīgmetodēm? Pārspīlēšana De…" at bounding box center [468, 190] width 729 height 266
copy div "Kura no šīm metodēm pieder pie argumentācijas palīgmetodēm? Pārspīlēšana Dedukt…"
click at [165, 147] on span "Pārspīlēšana" at bounding box center [173, 154] width 60 height 16
click at [164, 149] on span "Pārspīlēšana" at bounding box center [173, 154] width 60 height 16
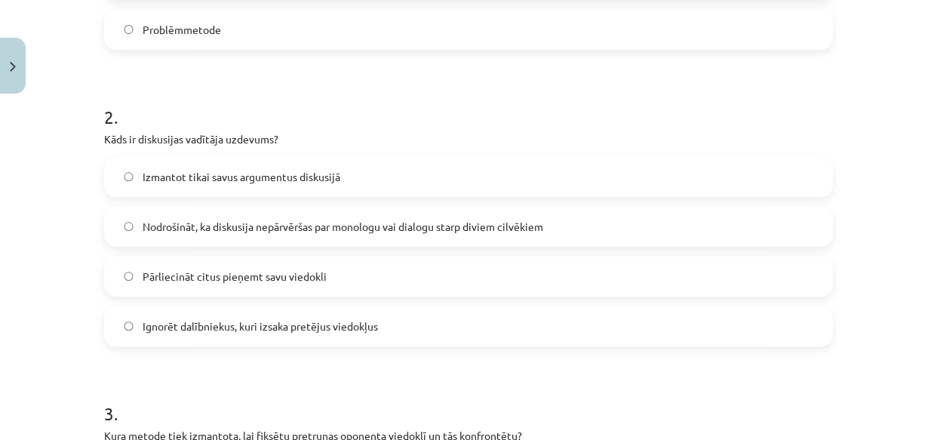
scroll to position [517, 0]
click at [130, 220] on label "Nodrošināt, ka diskusija nepārvēršas par monologu vai dialogu starp diviem cilv…" at bounding box center [469, 226] width 726 height 38
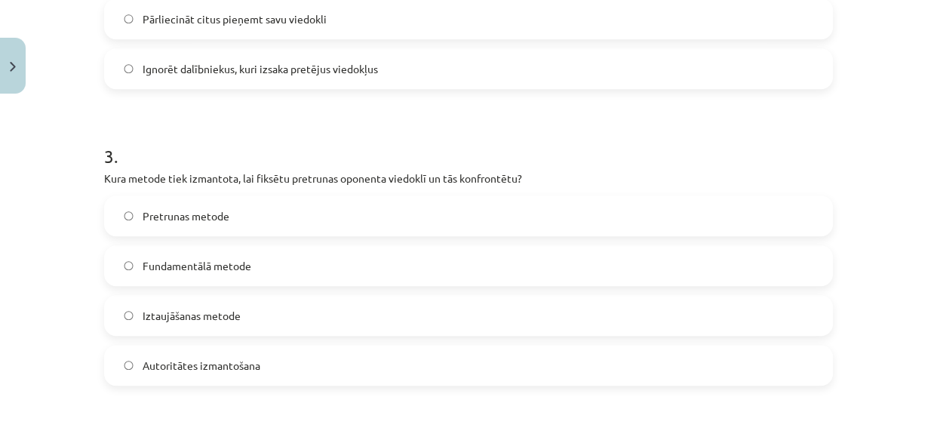
scroll to position [792, 0]
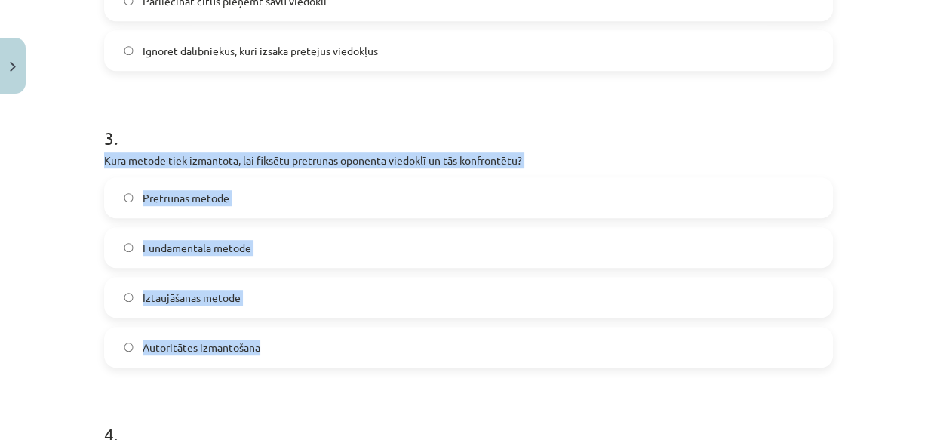
drag, startPoint x: 100, startPoint y: 158, endPoint x: 269, endPoint y: 331, distance: 242.2
click at [269, 331] on div "3 . Kura metode tiek izmantota, lai fiksētu pretrunas oponenta viedoklī un tās …" at bounding box center [468, 234] width 729 height 266
copy div "Kura metode tiek izmantota, lai fiksētu pretrunas oponenta viedoklī un tās konf…"
click at [183, 197] on span "Pretrunas metode" at bounding box center [186, 198] width 87 height 16
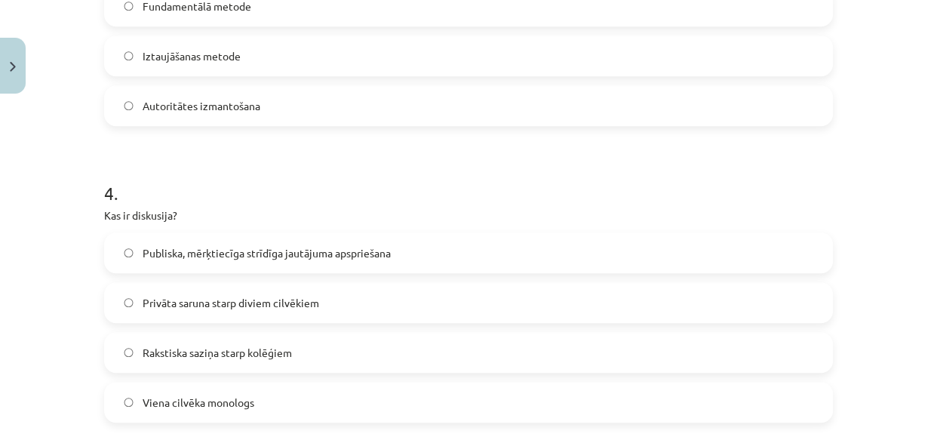
scroll to position [1066, 0]
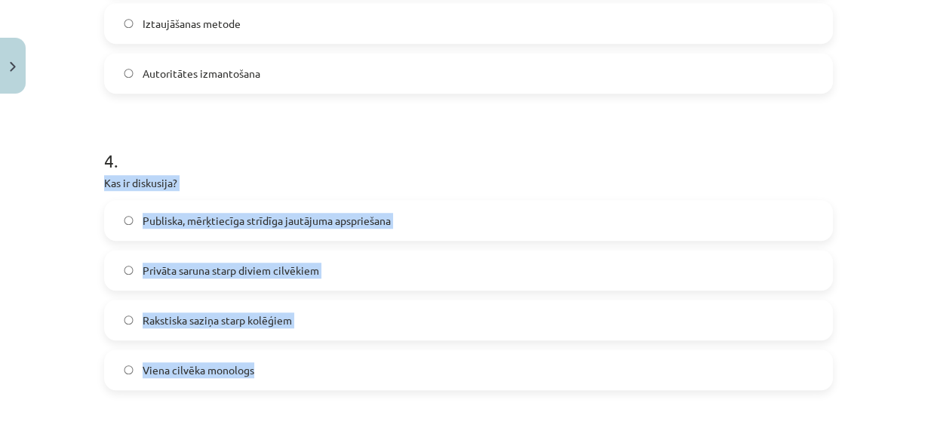
drag, startPoint x: 98, startPoint y: 182, endPoint x: 292, endPoint y: 382, distance: 278.5
copy div "Kas ir diskusija? Publiska, mērķtiecīga strīdīga jautājuma apspriešana Privāta …"
click at [232, 216] on span "Publiska, mērķtiecīga strīdīga jautājuma apspriešana" at bounding box center [267, 221] width 248 height 16
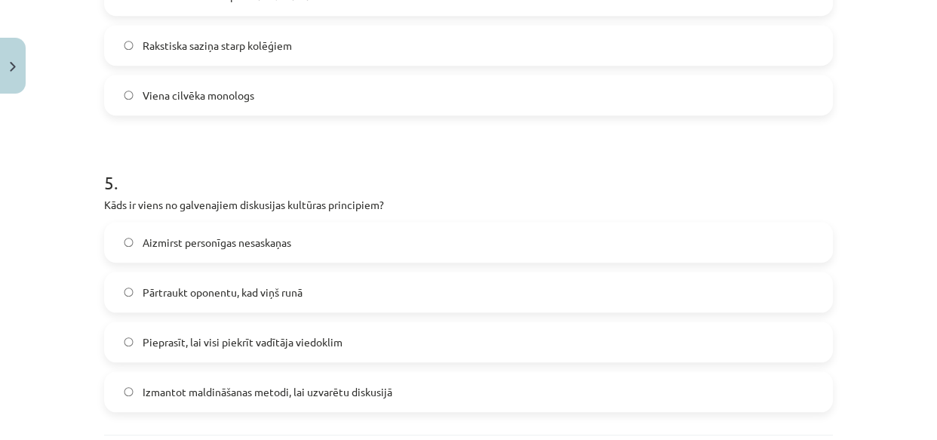
scroll to position [1409, 0]
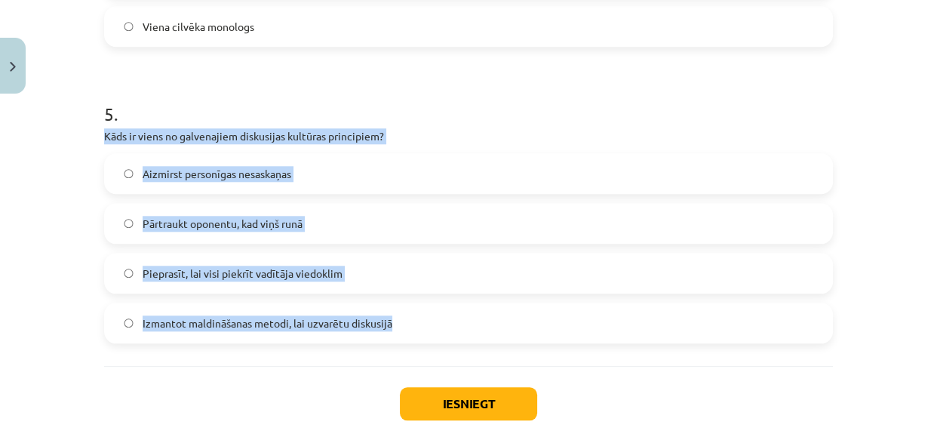
drag, startPoint x: 100, startPoint y: 136, endPoint x: 342, endPoint y: 307, distance: 295.9
click at [392, 317] on div "5 . Kāds ir viens no galvenajiem diskusijas kultūras principiem? Aizmirst perso…" at bounding box center [468, 210] width 729 height 266
copy div "Kāds ir viens no galvenajiem diskusijas kultūras principiem? Aizmirst personīga…"
click at [177, 177] on span "Aizmirst personīgas nesaskaņas" at bounding box center [217, 174] width 149 height 16
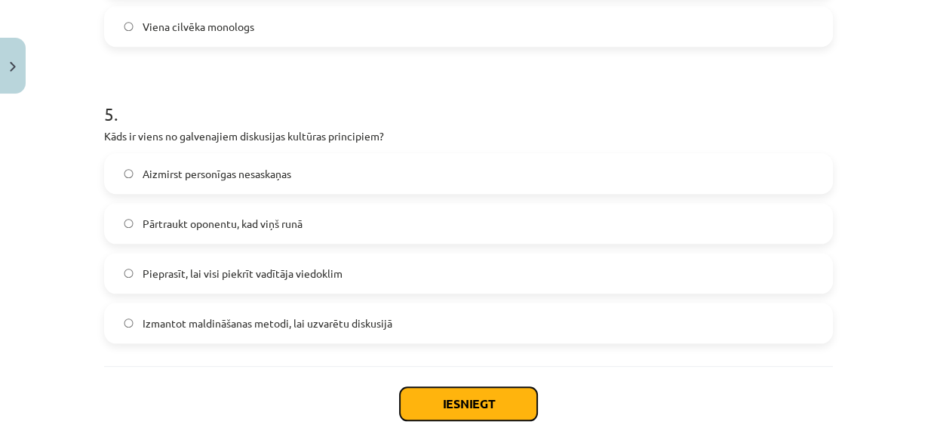
click at [463, 405] on button "Iesniegt" at bounding box center [468, 403] width 137 height 33
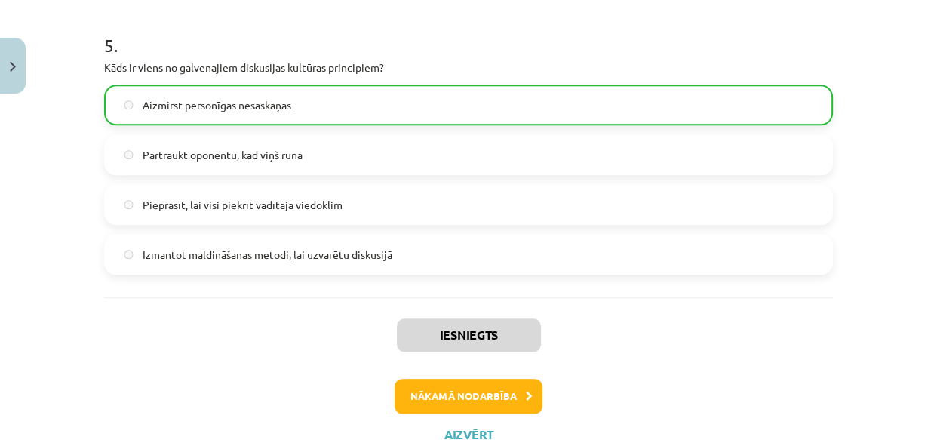
scroll to position [1534, 0]
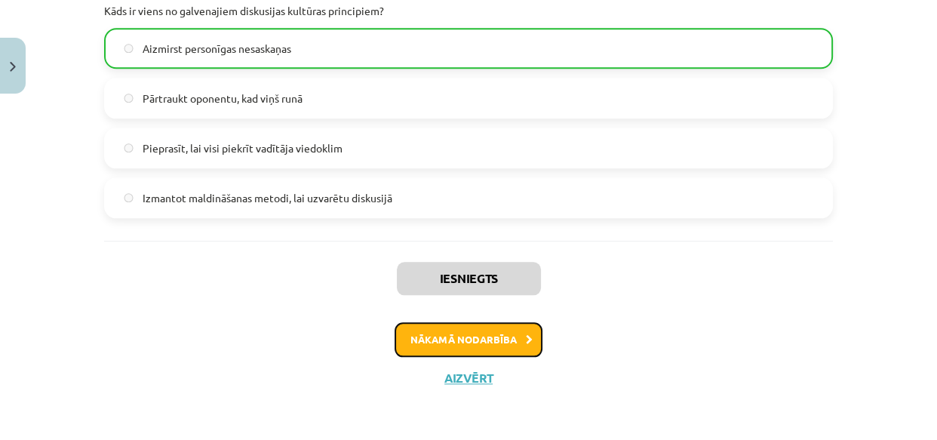
click at [505, 339] on button "Nākamā nodarbība" at bounding box center [469, 339] width 148 height 35
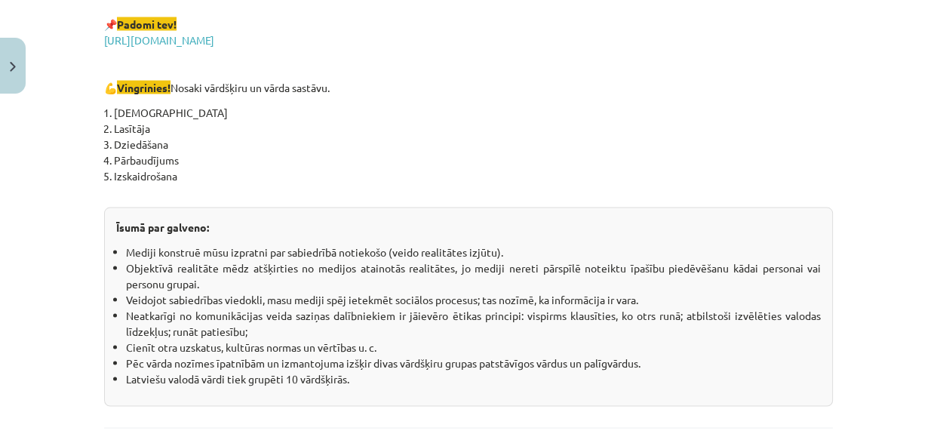
scroll to position [2780, 0]
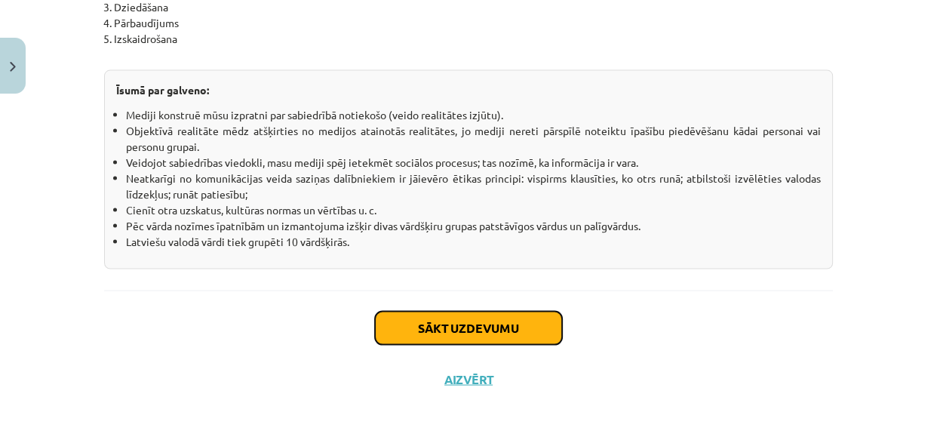
click at [462, 324] on button "Sākt uzdevumu" at bounding box center [468, 328] width 187 height 33
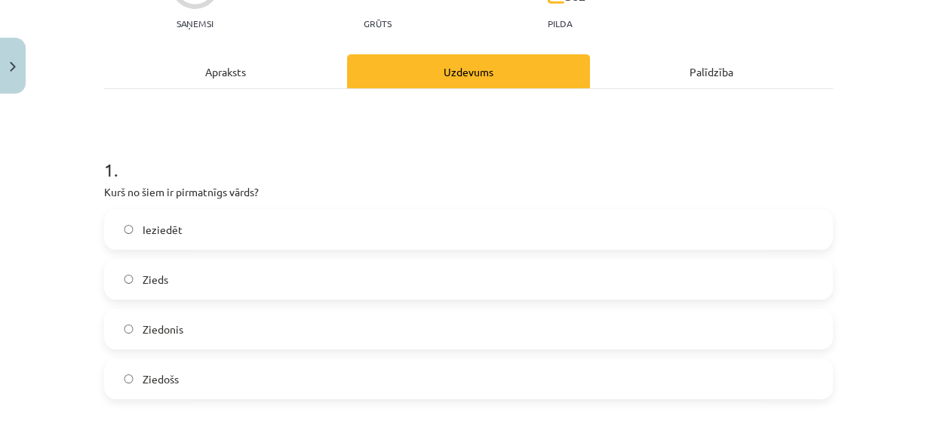
scroll to position [174, 0]
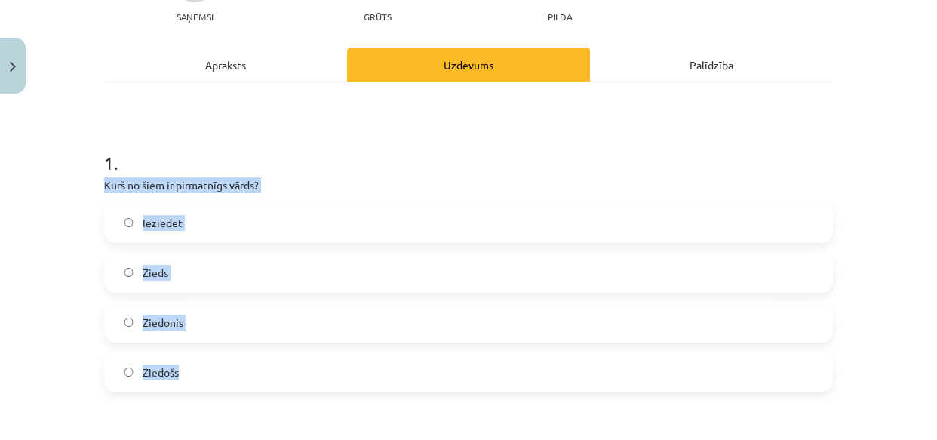
drag, startPoint x: 99, startPoint y: 185, endPoint x: 219, endPoint y: 368, distance: 219.0
click at [219, 368] on div "1 . Kurš no šiem ir pirmatnīgs vārds? Ieziedēt Zieds Ziedonis Ziedošs" at bounding box center [468, 259] width 729 height 266
copy div "Kurš no šiem ir pirmatnīgs vārds? Ieziedēt Zieds Ziedonis Ziedošs"
click at [150, 269] on span "Zieds" at bounding box center [156, 273] width 26 height 16
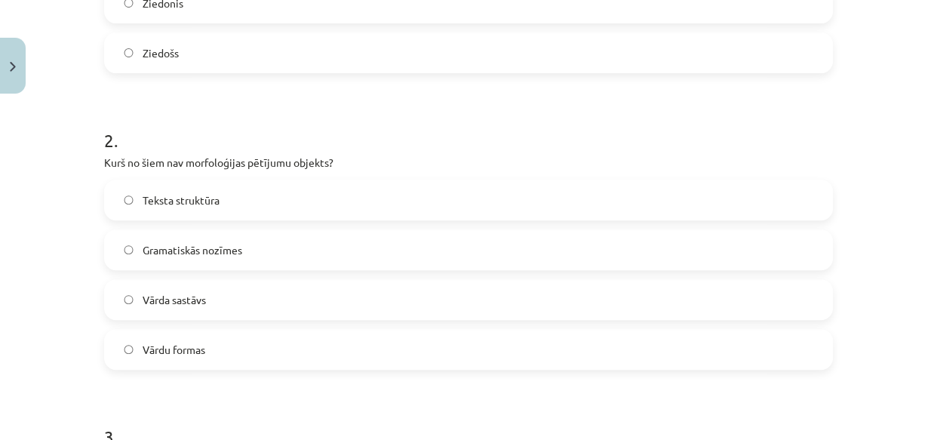
scroll to position [517, 0]
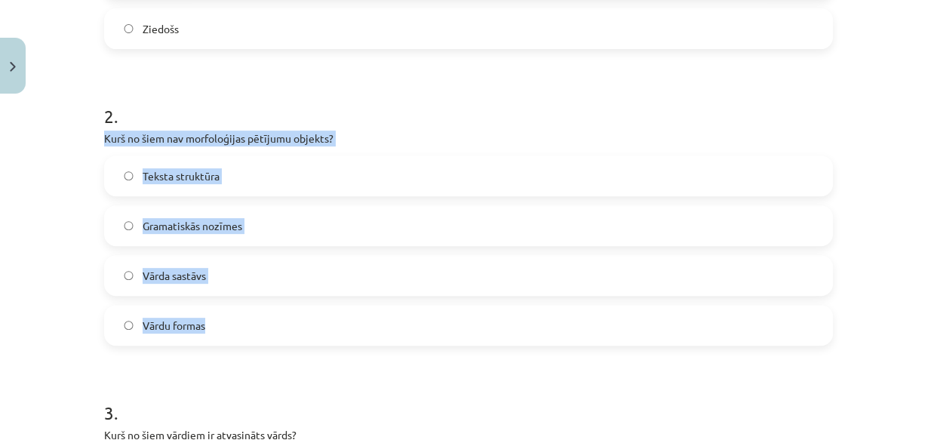
drag, startPoint x: 98, startPoint y: 137, endPoint x: 247, endPoint y: 317, distance: 234.1
copy div "Kurš no šiem nav morfoloģijas pētījumu objekts? Teksta struktūra Gramatiskās no…"
click at [162, 168] on span "Teksta struktūra" at bounding box center [181, 176] width 77 height 16
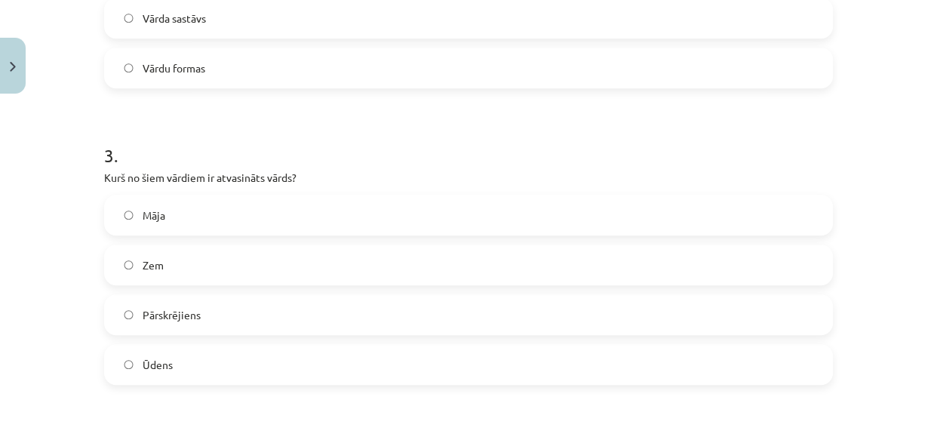
scroll to position [792, 0]
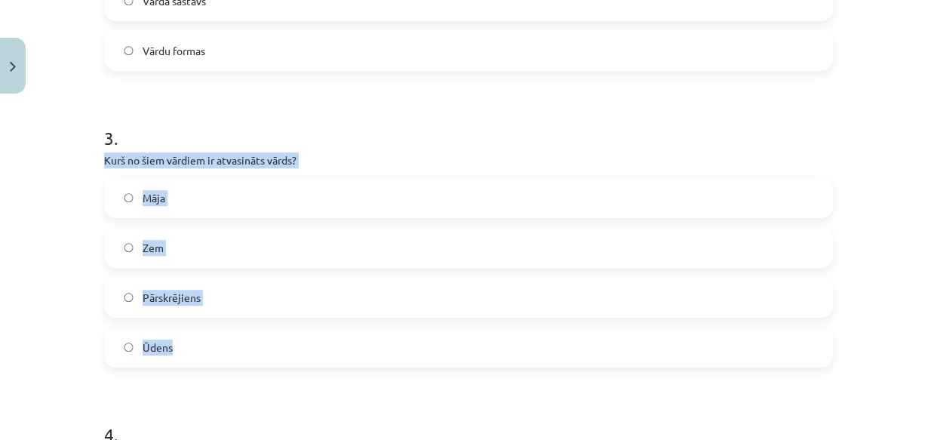
drag, startPoint x: 98, startPoint y: 158, endPoint x: 208, endPoint y: 327, distance: 201.7
click at [208, 327] on div "3 . Kurš no šiem vārdiem ir atvasināts vārds? Māja Zem Pārskrējiens Ūdens" at bounding box center [468, 234] width 729 height 266
click at [189, 295] on span "Pārskrējiens" at bounding box center [172, 298] width 58 height 16
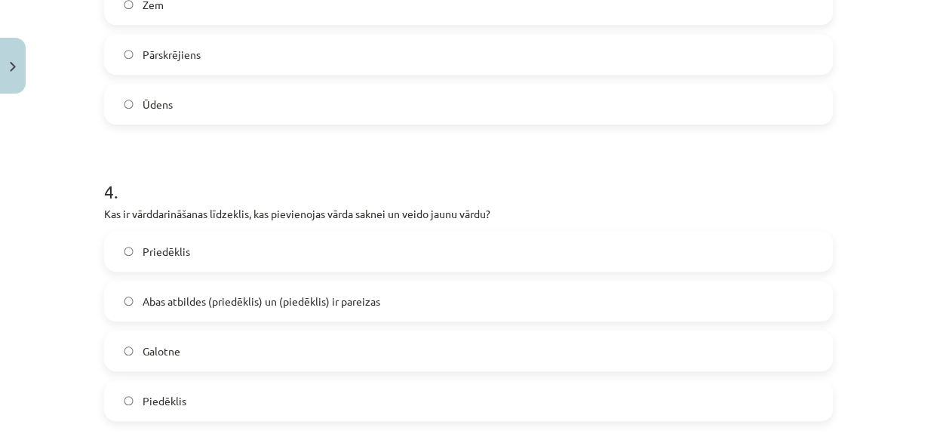
scroll to position [1066, 0]
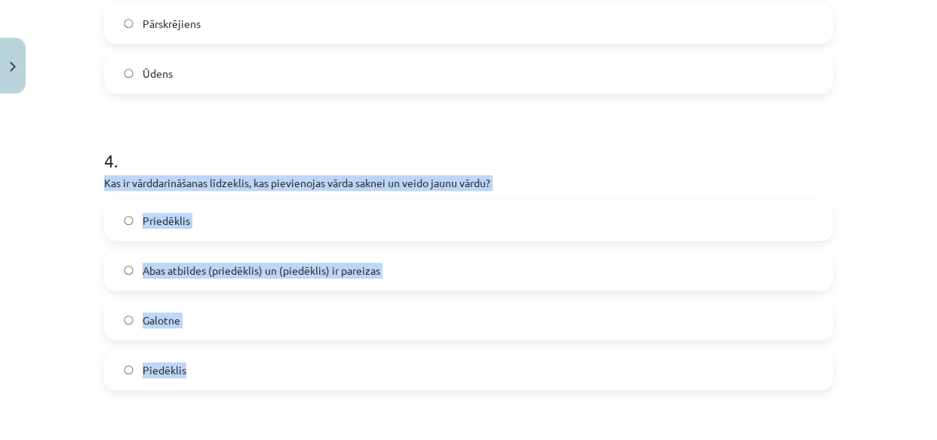
drag, startPoint x: 97, startPoint y: 179, endPoint x: 226, endPoint y: 381, distance: 239.8
click at [173, 269] on span "Abas atbildes (priedēklis) un (piedēklis) ir pareizas" at bounding box center [262, 270] width 238 height 16
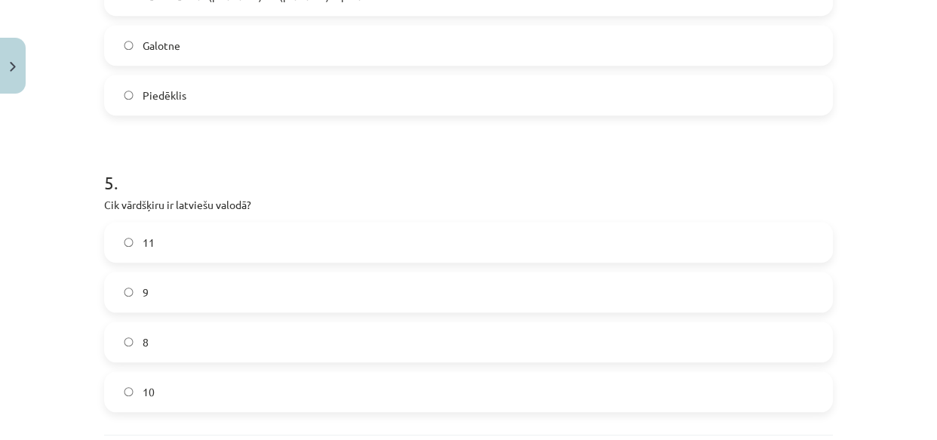
scroll to position [1409, 0]
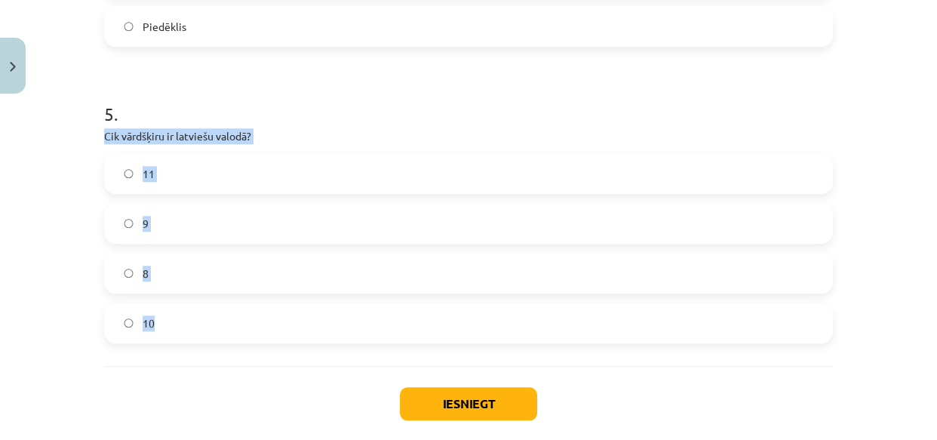
drag, startPoint x: 101, startPoint y: 134, endPoint x: 162, endPoint y: 313, distance: 188.9
click at [180, 319] on div "5 . Cik vārdšķiru ir latviešu valodā? 11 9 8 10" at bounding box center [468, 210] width 729 height 266
click at [150, 320] on label "10" at bounding box center [469, 323] width 726 height 38
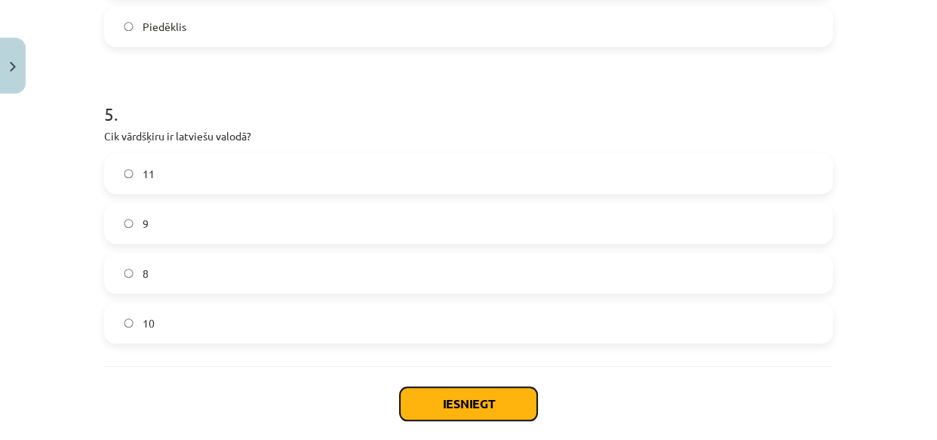
click at [456, 400] on button "Iesniegt" at bounding box center [468, 403] width 137 height 33
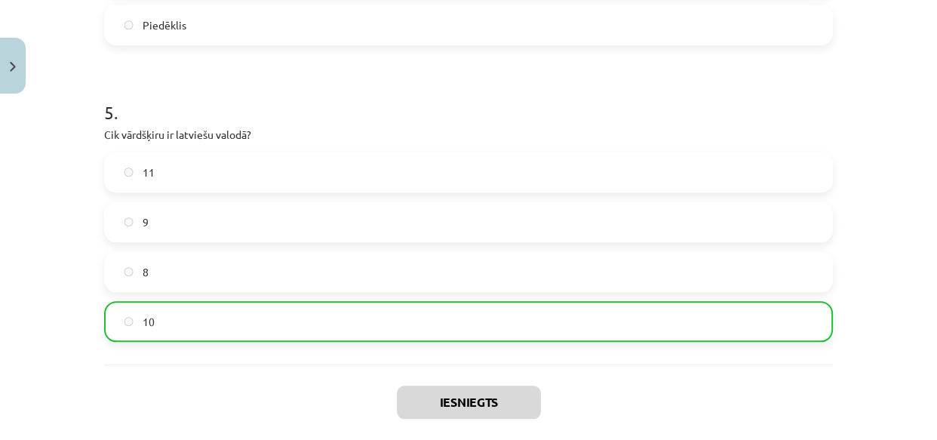
scroll to position [1534, 0]
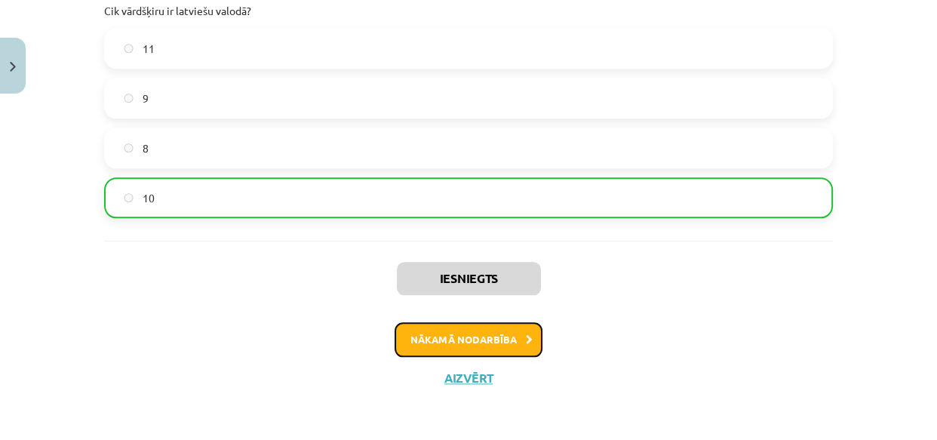
click at [474, 336] on button "Nākamā nodarbība" at bounding box center [469, 339] width 148 height 35
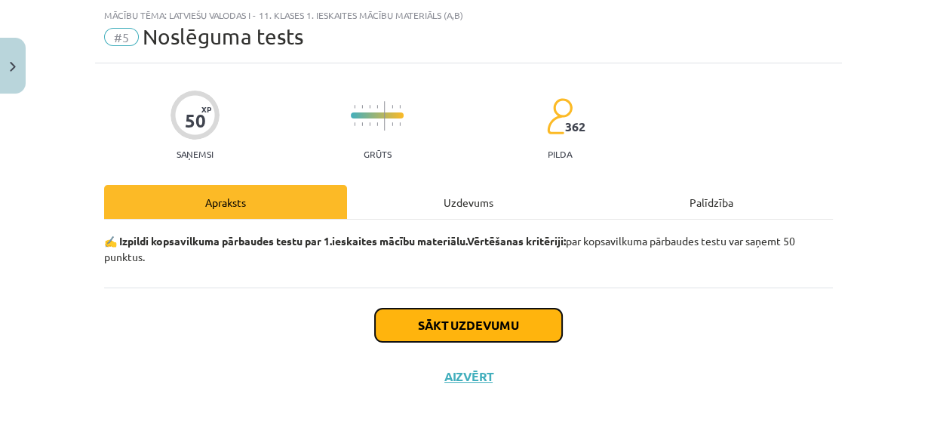
click at [474, 324] on button "Sākt uzdevumu" at bounding box center [468, 325] width 187 height 33
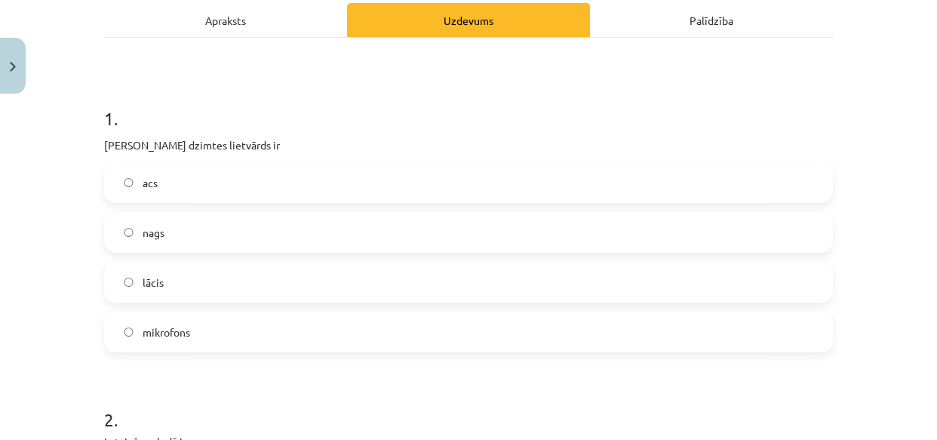
scroll to position [242, 0]
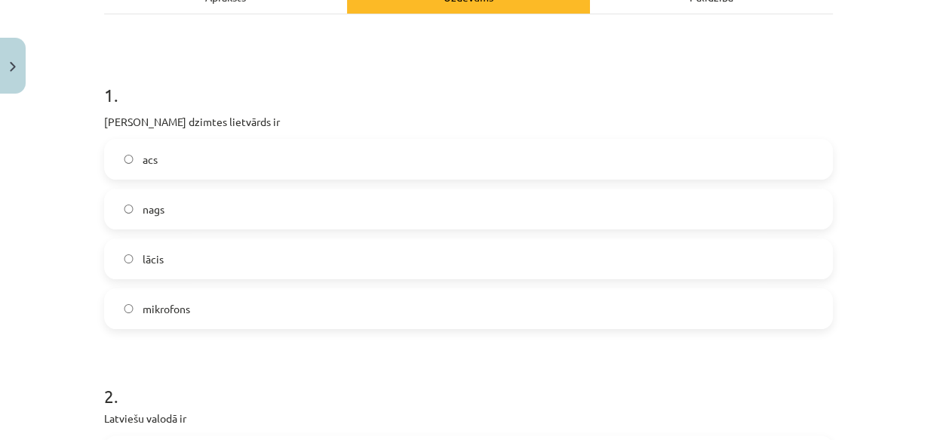
click at [143, 156] on span "acs" at bounding box center [150, 160] width 15 height 16
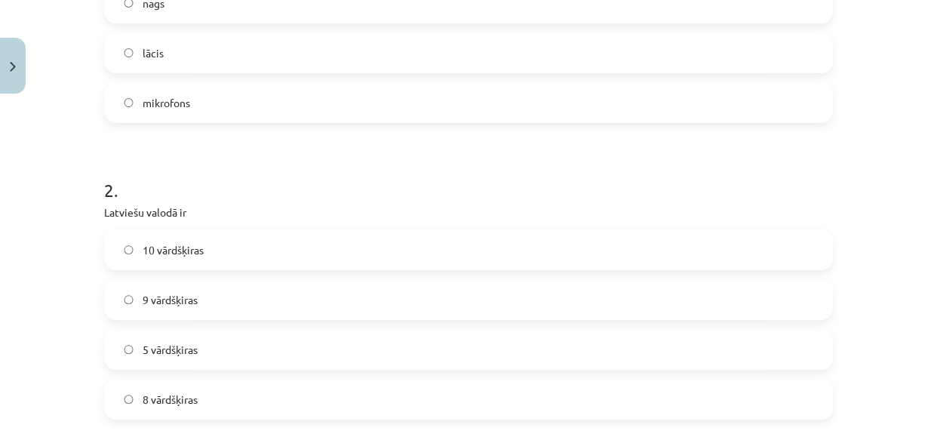
scroll to position [517, 0]
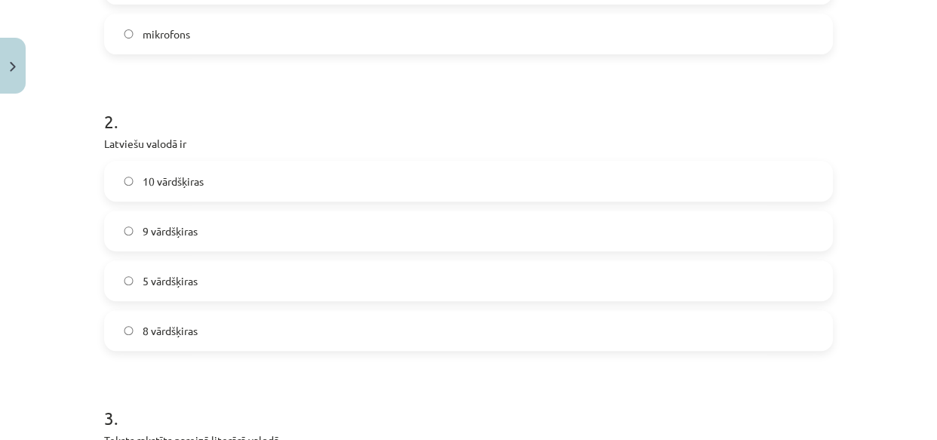
click at [183, 179] on span "10 vārdšķiras" at bounding box center [173, 181] width 61 height 16
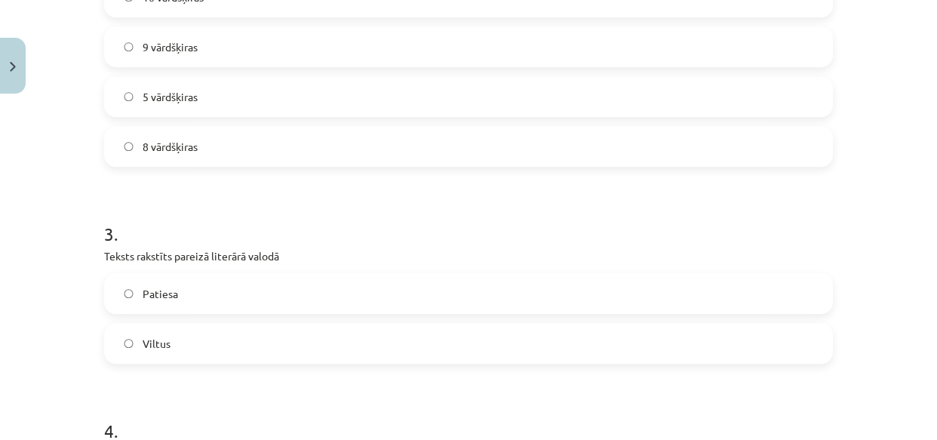
scroll to position [723, 0]
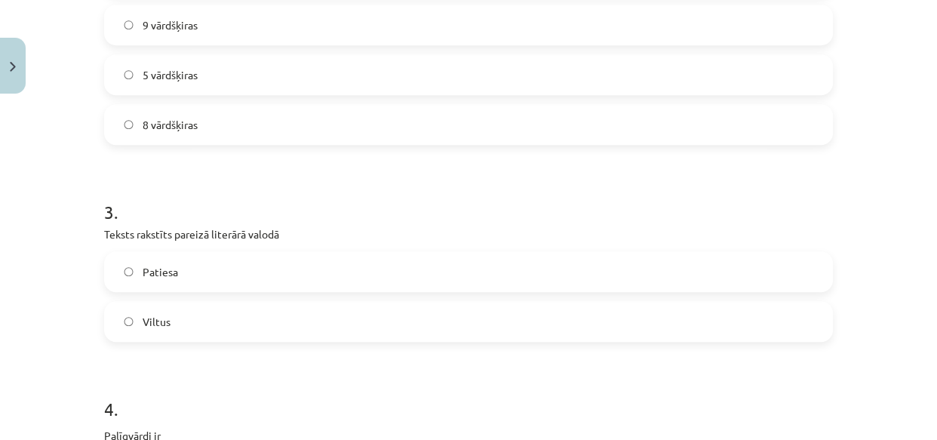
click at [128, 266] on label "Patiesa" at bounding box center [469, 272] width 726 height 38
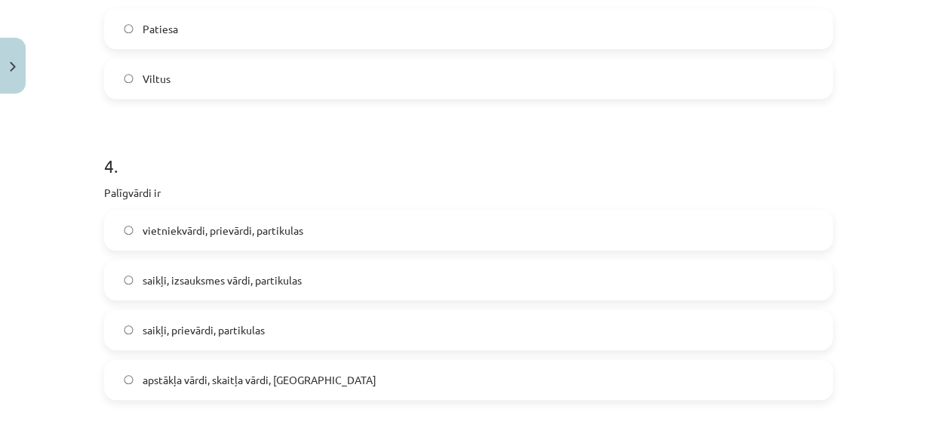
scroll to position [996, 0]
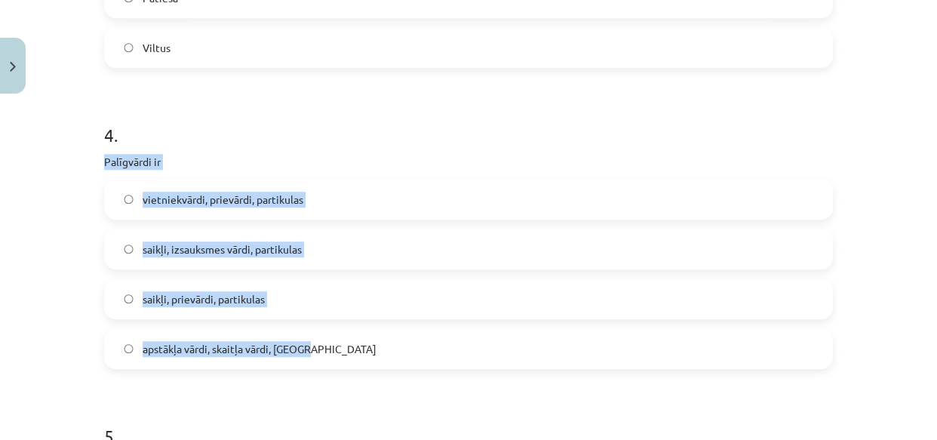
drag, startPoint x: 100, startPoint y: 161, endPoint x: 308, endPoint y: 362, distance: 289.7
click at [308, 362] on div "4 . Palīgvārdi ir vietniekvārdi, prievārdi, partikulas saikļi, izsauksmes vārdi…" at bounding box center [468, 233] width 729 height 271
click at [242, 197] on span "vietniekvārdi, prievārdi, partikulas" at bounding box center [223, 200] width 161 height 16
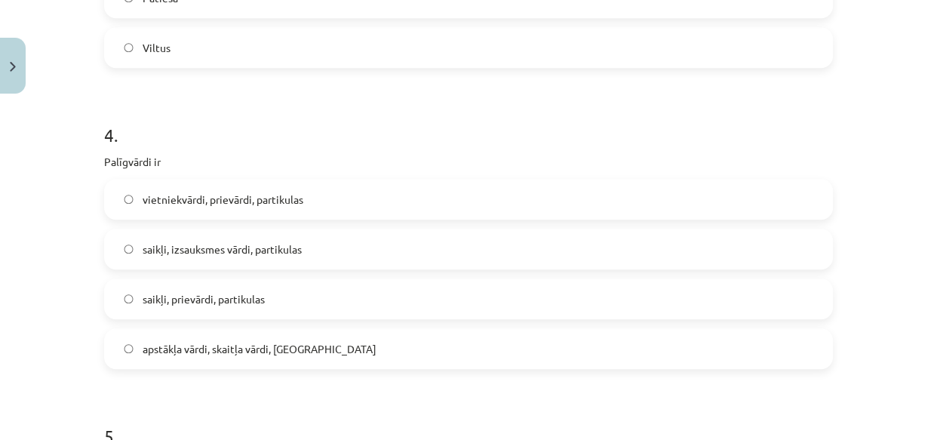
click at [224, 302] on span "saikļi, prievārdi, partikulas" at bounding box center [204, 299] width 122 height 16
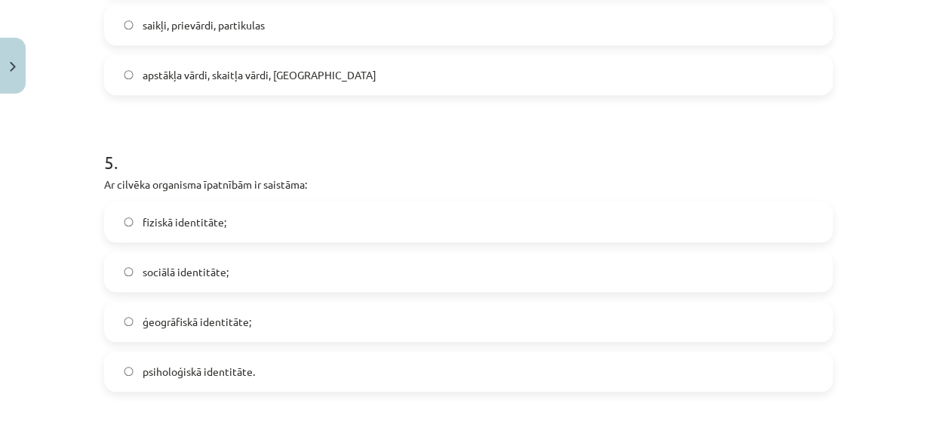
scroll to position [1271, 0]
click at [144, 219] on span "fiziskā identitāte;" at bounding box center [185, 221] width 84 height 16
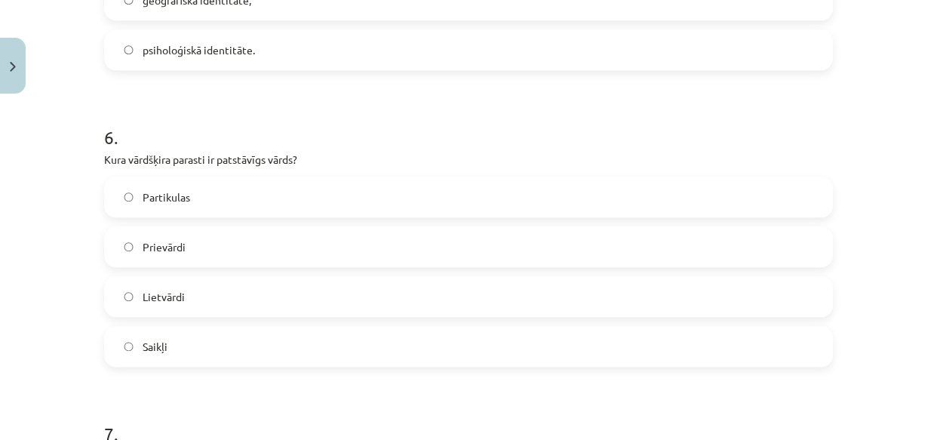
scroll to position [1614, 0]
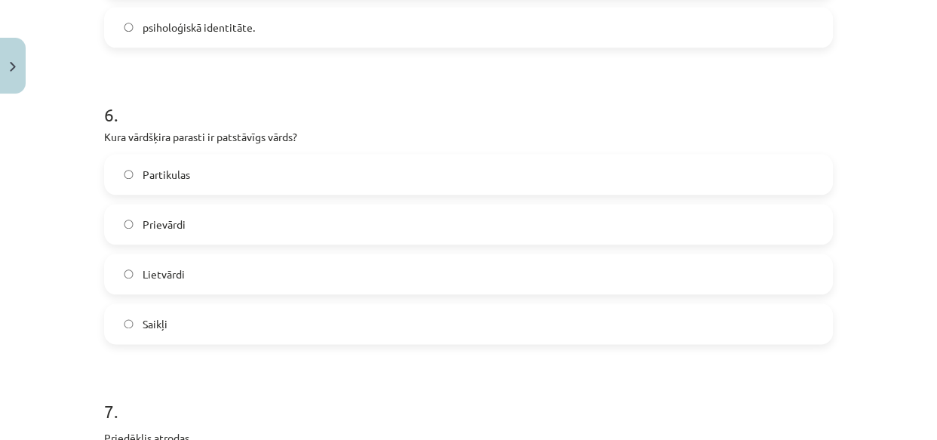
click at [180, 272] on label "Lietvārdi" at bounding box center [469, 274] width 726 height 38
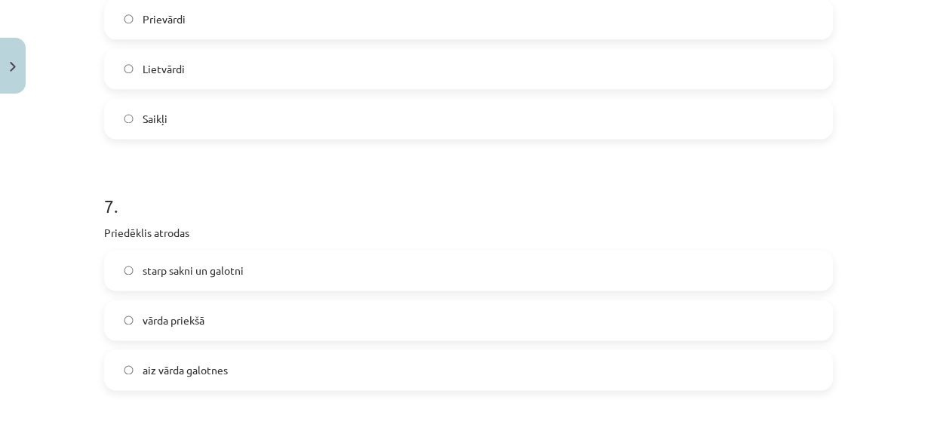
scroll to position [1888, 0]
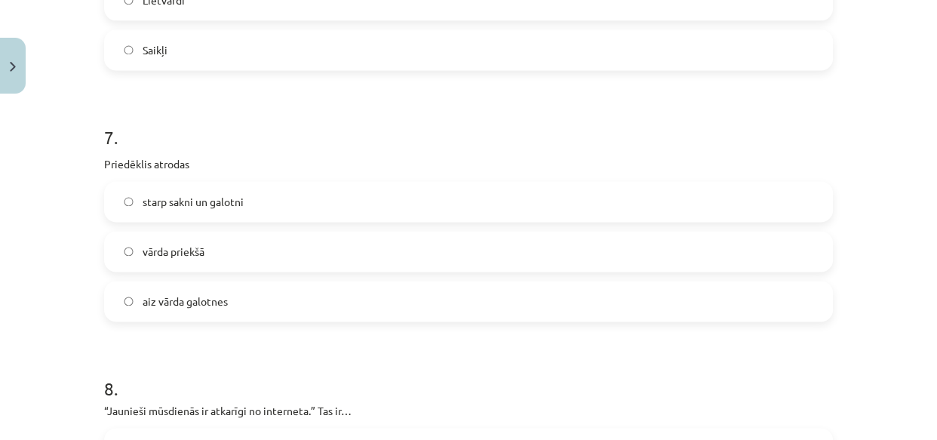
click at [135, 247] on label "vārda priekšā" at bounding box center [469, 251] width 726 height 38
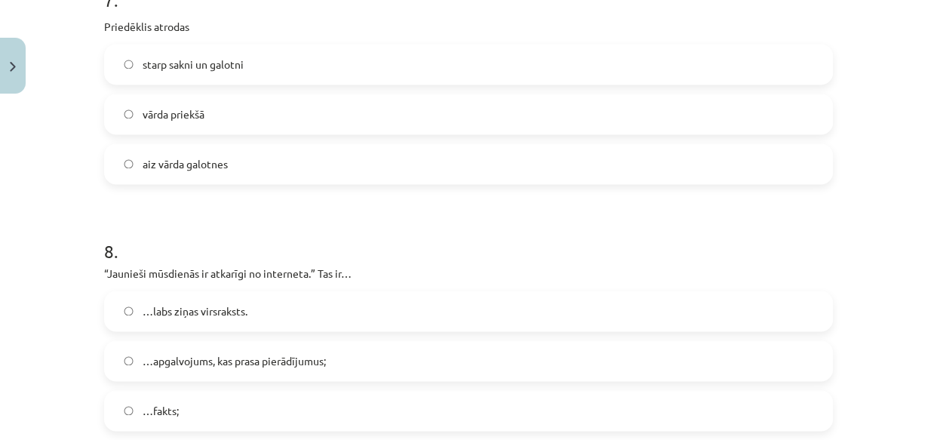
scroll to position [2094, 0]
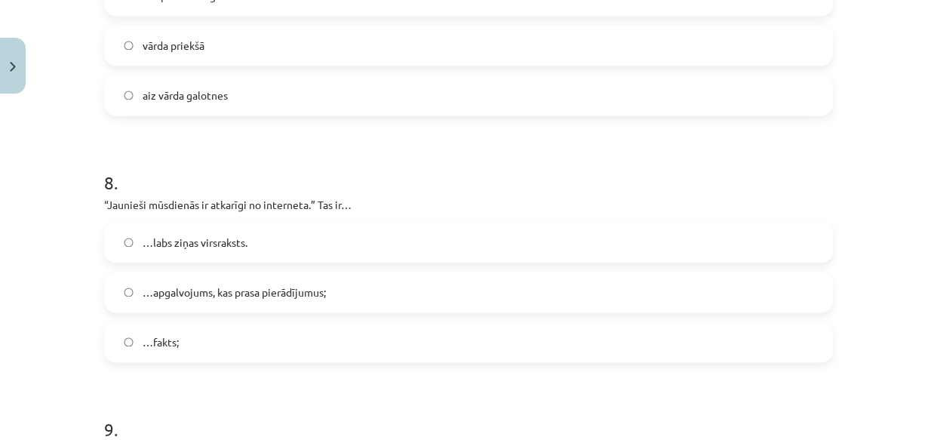
click at [164, 294] on span "…apgalvojums, kas prasa pierādījumus;" at bounding box center [234, 292] width 183 height 16
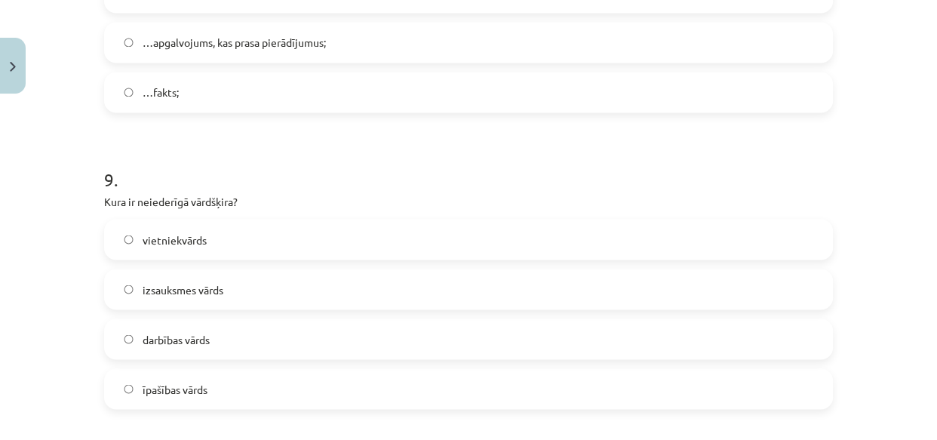
scroll to position [2369, 0]
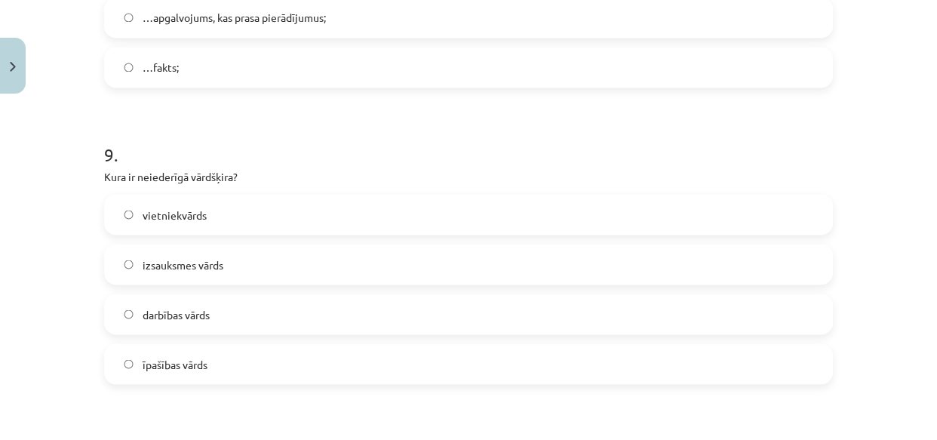
click at [143, 265] on span "izsauksmes vārds" at bounding box center [183, 264] width 81 height 16
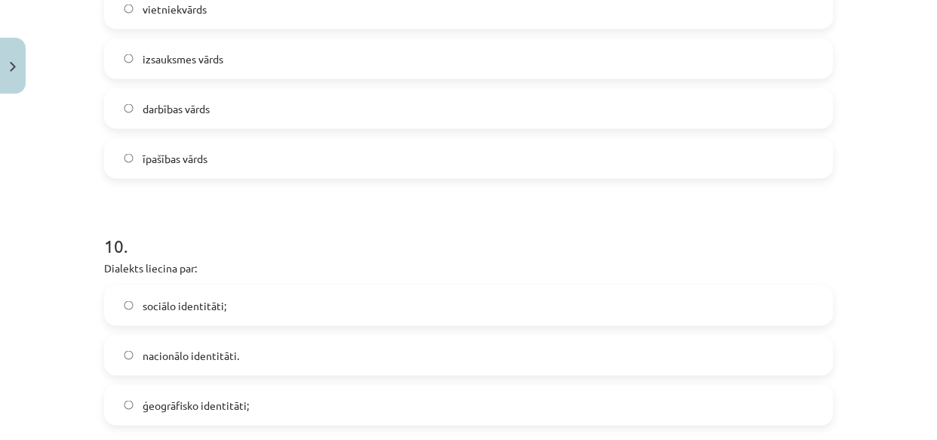
scroll to position [2642, 0]
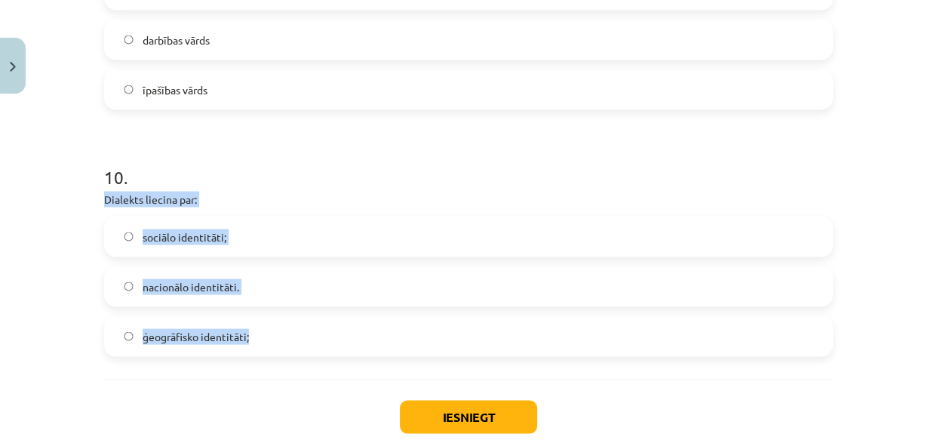
drag, startPoint x: 98, startPoint y: 196, endPoint x: 249, endPoint y: 331, distance: 202.5
click at [131, 333] on label "ģeogrāfisko identitāti;" at bounding box center [469, 337] width 726 height 38
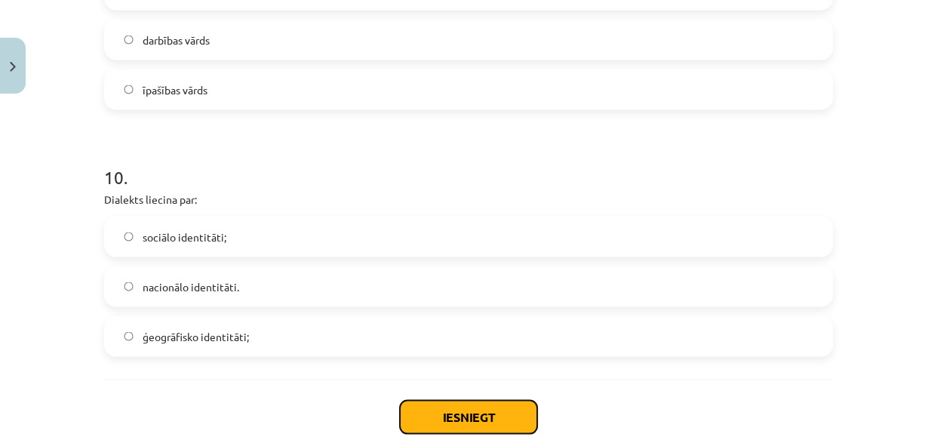
click at [438, 410] on button "Iesniegt" at bounding box center [468, 417] width 137 height 33
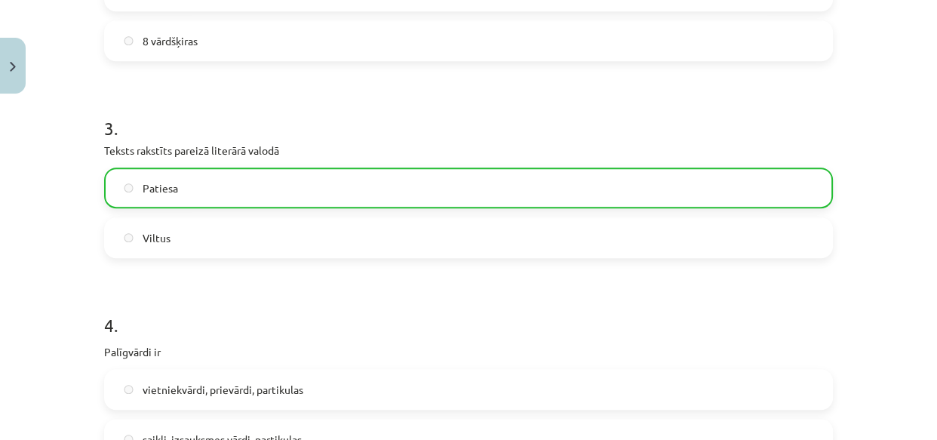
scroll to position [791, 0]
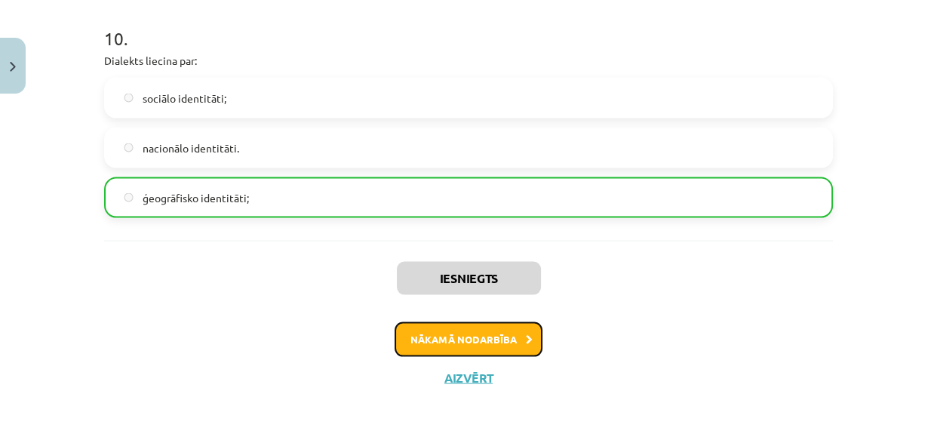
click at [466, 339] on button "Nākamā nodarbība" at bounding box center [469, 339] width 148 height 35
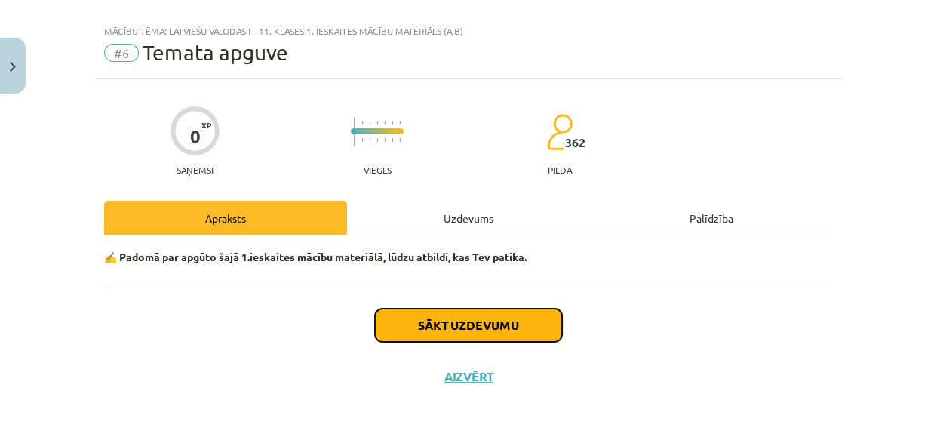
click at [422, 324] on button "Sākt uzdevumu" at bounding box center [468, 325] width 187 height 33
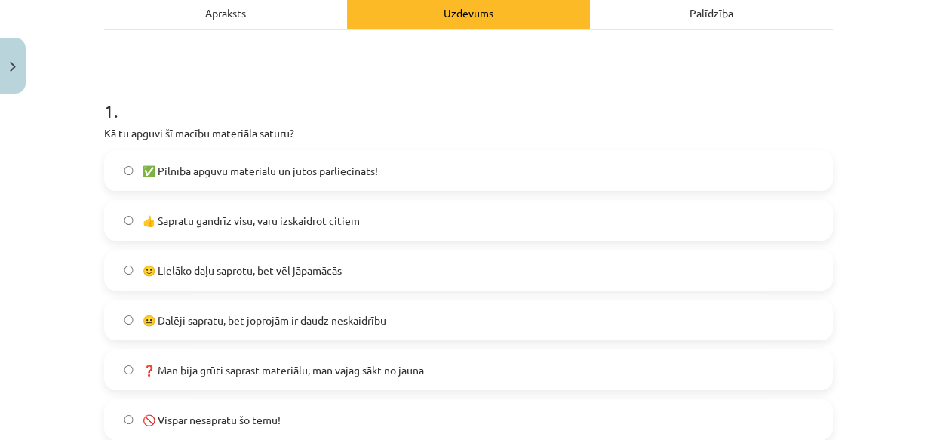
scroll to position [295, 0]
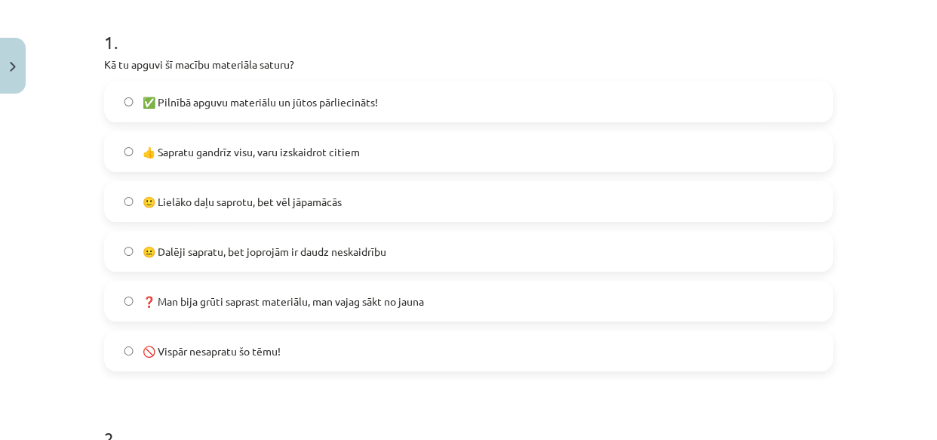
click at [177, 195] on span "🙂 Lielāko daļu saprotu, bet vēl jāpamācās" at bounding box center [242, 202] width 199 height 16
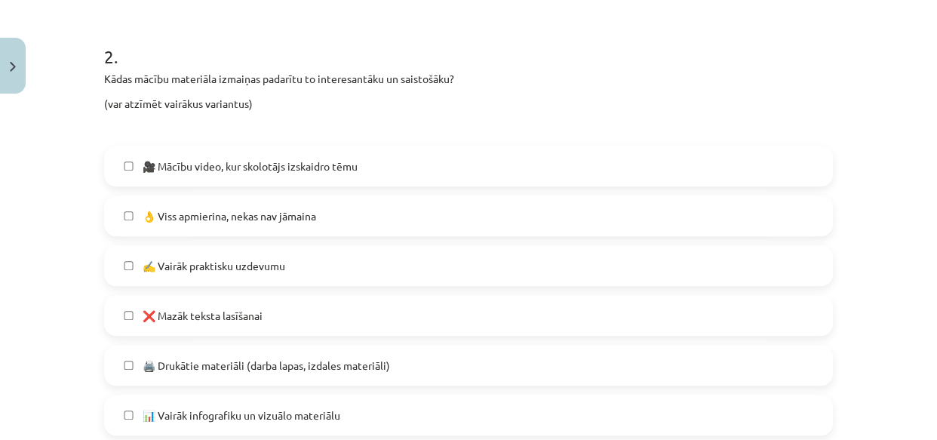
scroll to position [707, 0]
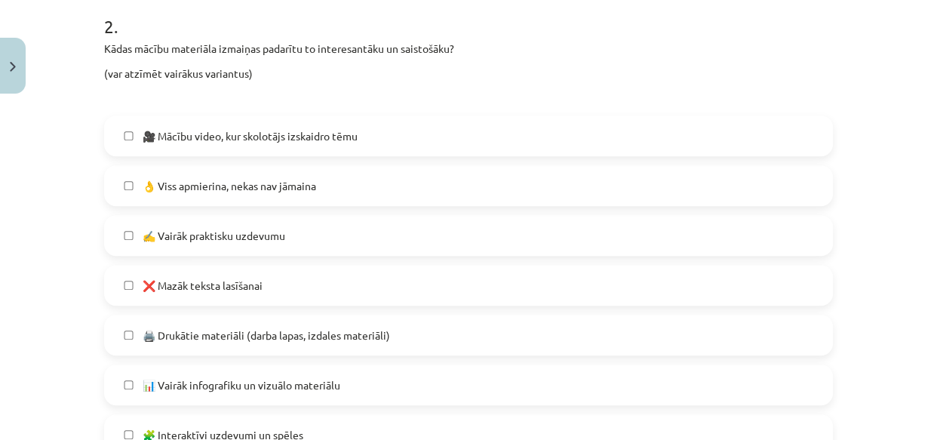
click at [134, 183] on label "👌 Viss apmierina, nekas nav jāmaina" at bounding box center [469, 186] width 726 height 38
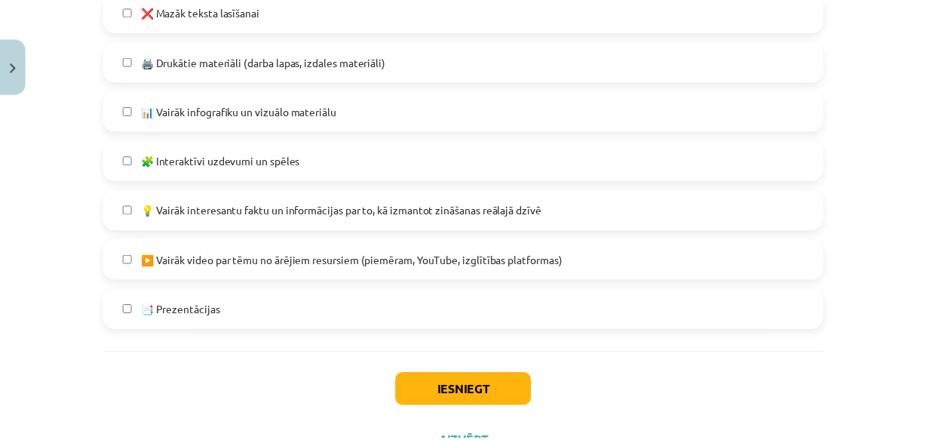
scroll to position [1045, 0]
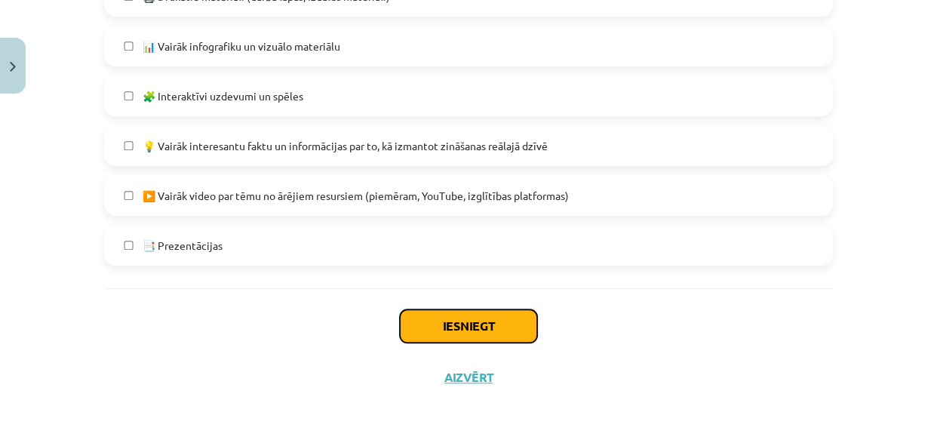
click at [469, 325] on button "Iesniegt" at bounding box center [468, 325] width 137 height 33
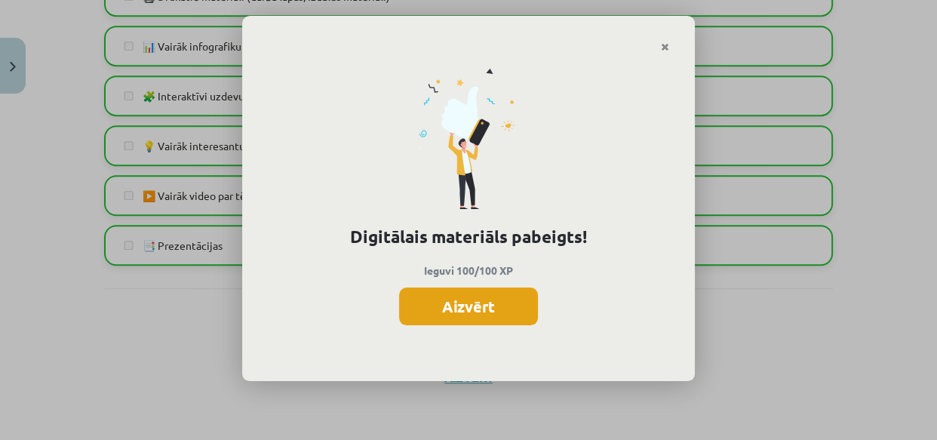
click at [456, 297] on button "Aizvērt" at bounding box center [468, 306] width 139 height 38
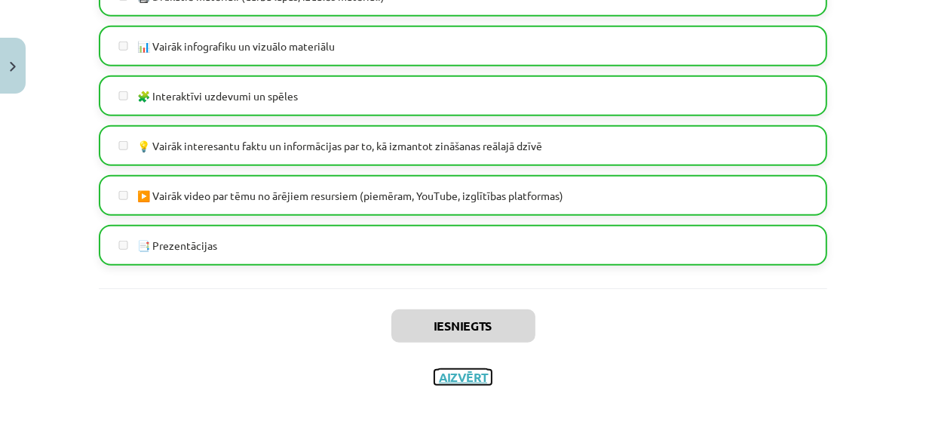
click at [457, 373] on button "Aizvērt" at bounding box center [462, 377] width 57 height 15
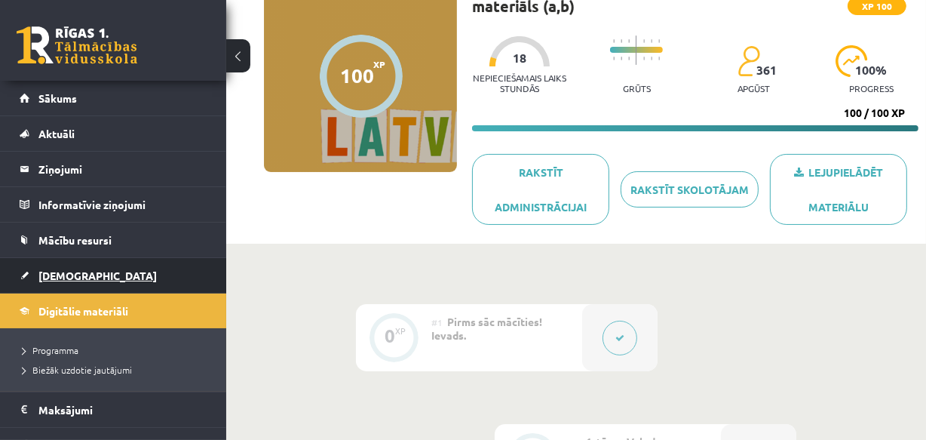
click at [60, 267] on link "[DEMOGRAPHIC_DATA]" at bounding box center [114, 275] width 188 height 35
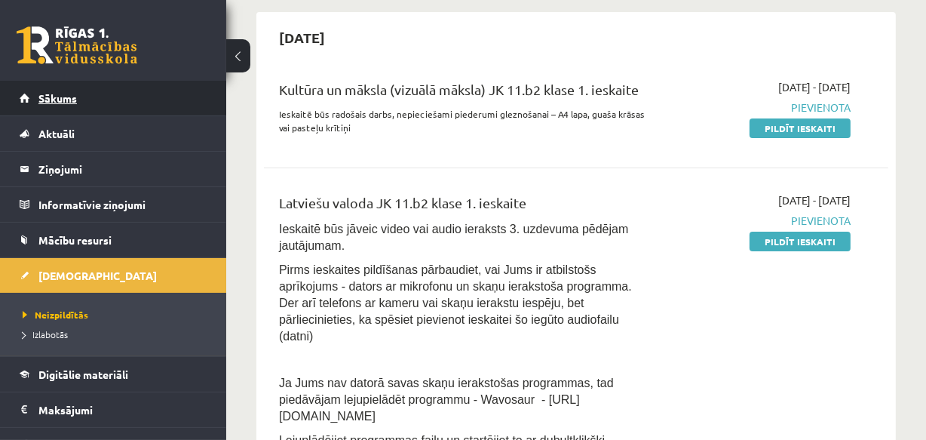
click at [60, 103] on link "Sākums" at bounding box center [114, 98] width 188 height 35
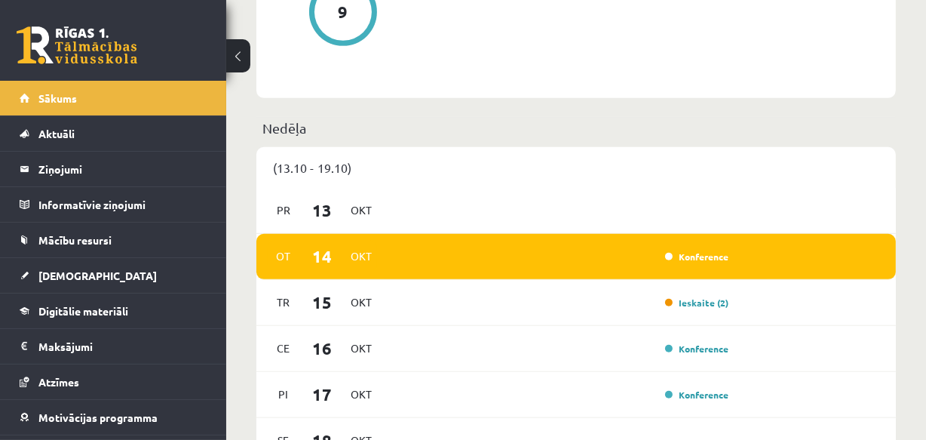
scroll to position [891, 0]
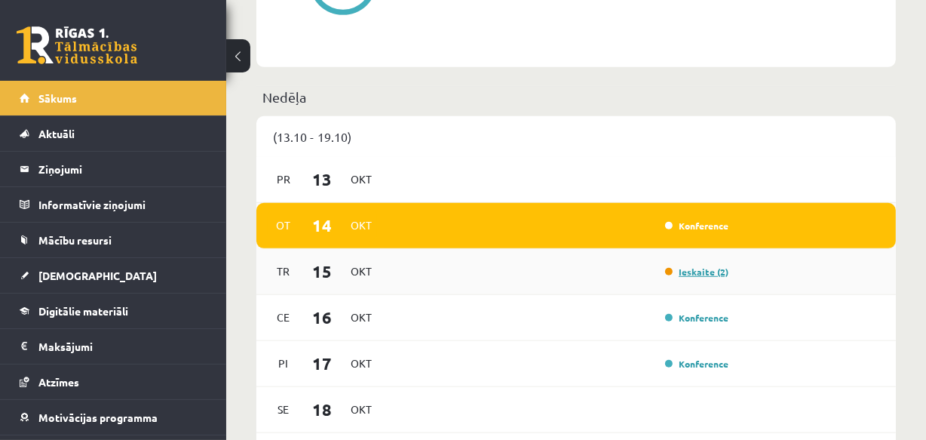
click at [704, 274] on link "Ieskaite (2)" at bounding box center [696, 272] width 63 height 12
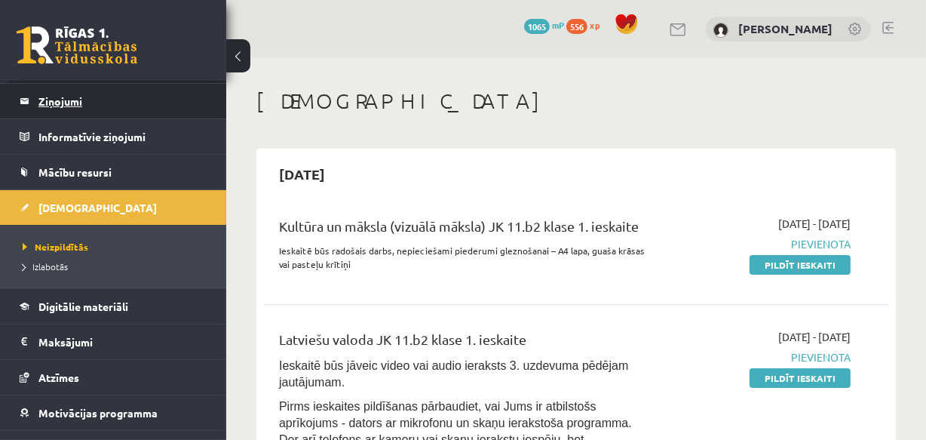
click at [70, 103] on legend "Ziņojumi 0" at bounding box center [122, 101] width 169 height 35
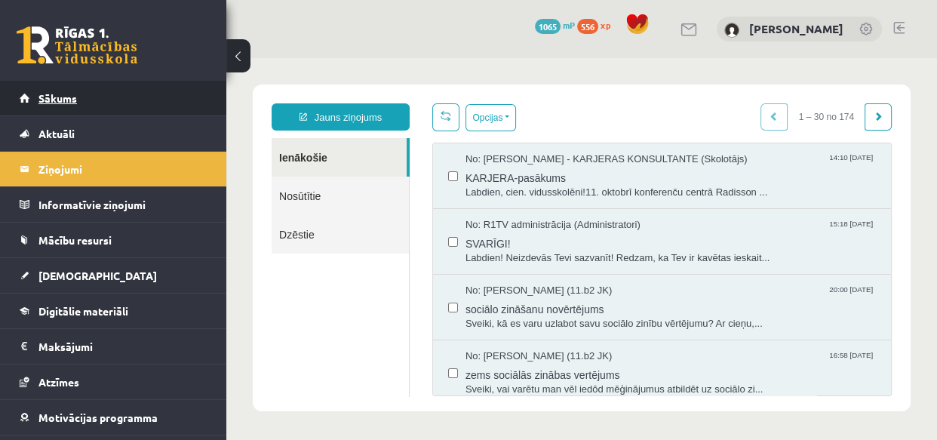
click at [68, 97] on span "Sākums" at bounding box center [57, 98] width 38 height 14
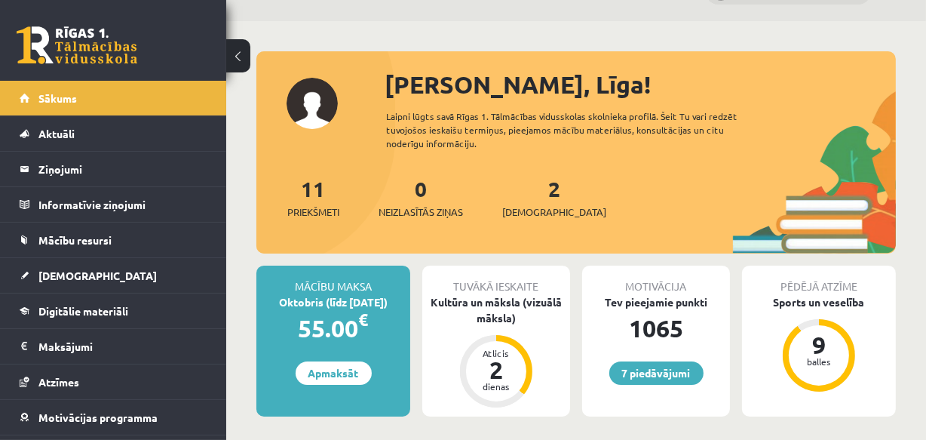
scroll to position [68, 0]
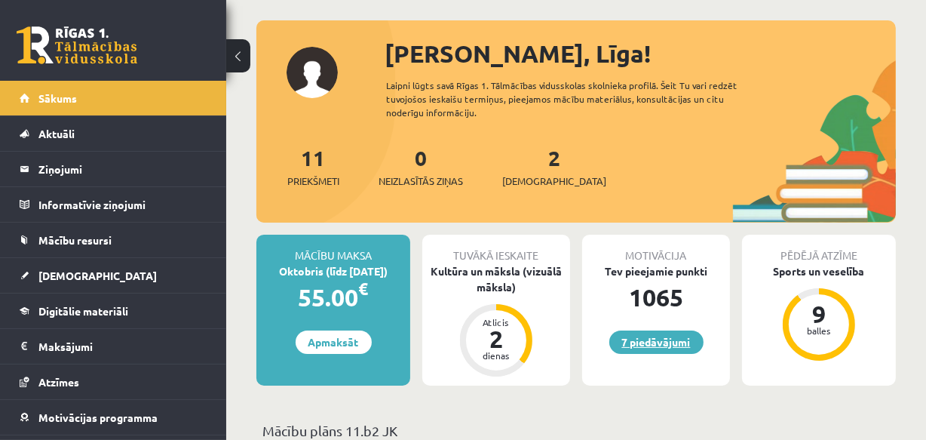
click at [657, 337] on link "7 piedāvājumi" at bounding box center [656, 341] width 94 height 23
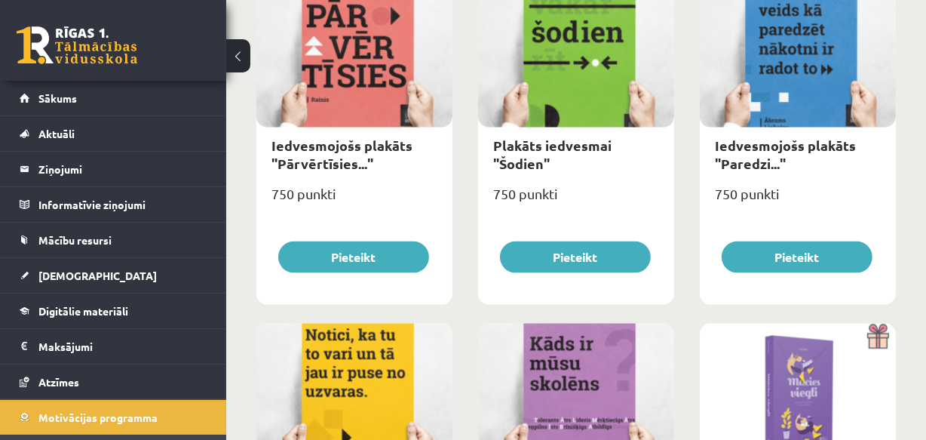
scroll to position [1782, 0]
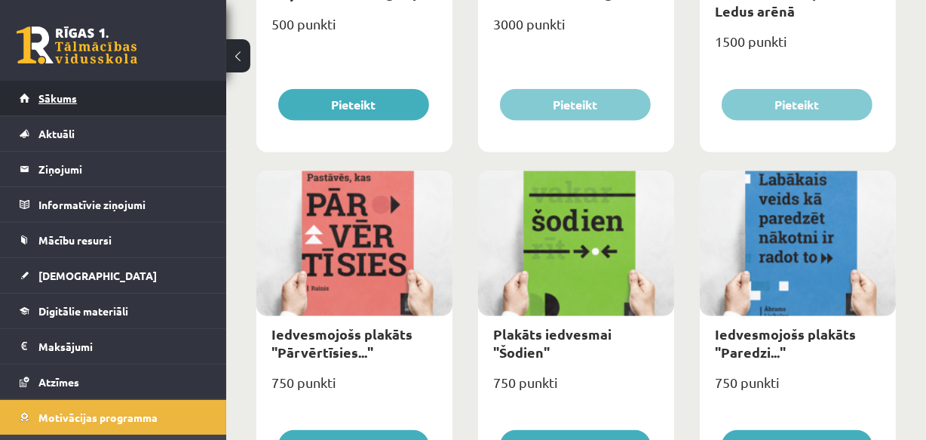
click at [62, 91] on span "Sākums" at bounding box center [57, 98] width 38 height 14
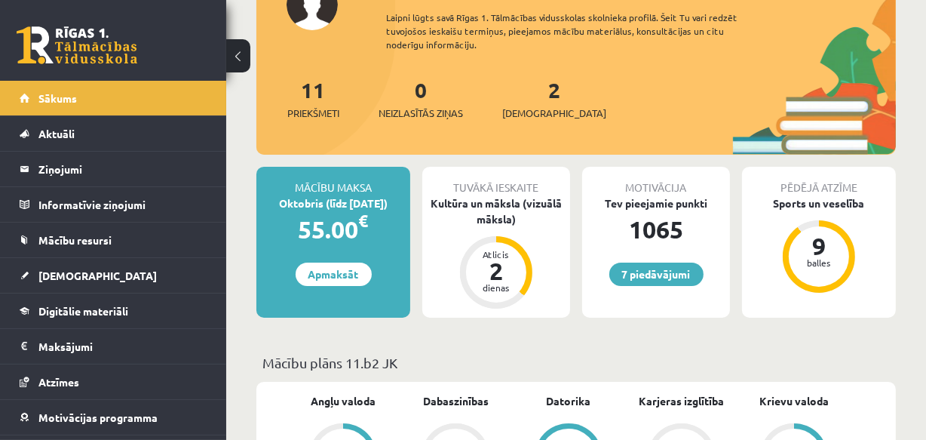
scroll to position [137, 0]
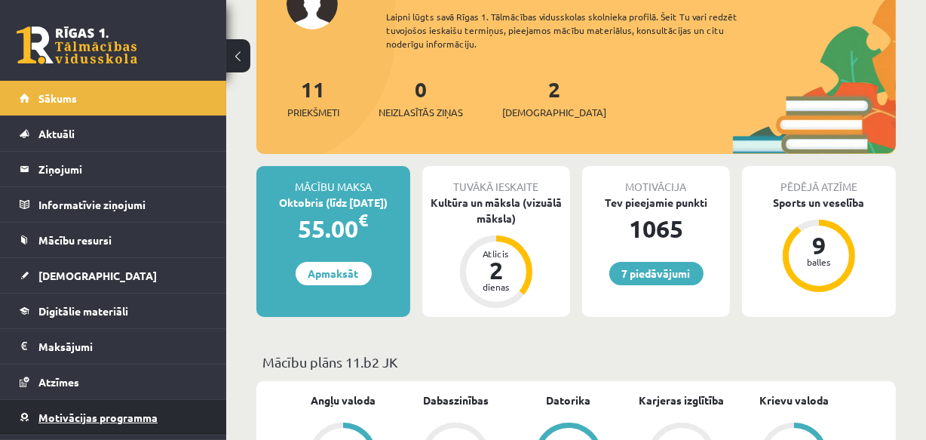
click at [68, 410] on span "Motivācijas programma" at bounding box center [97, 417] width 119 height 14
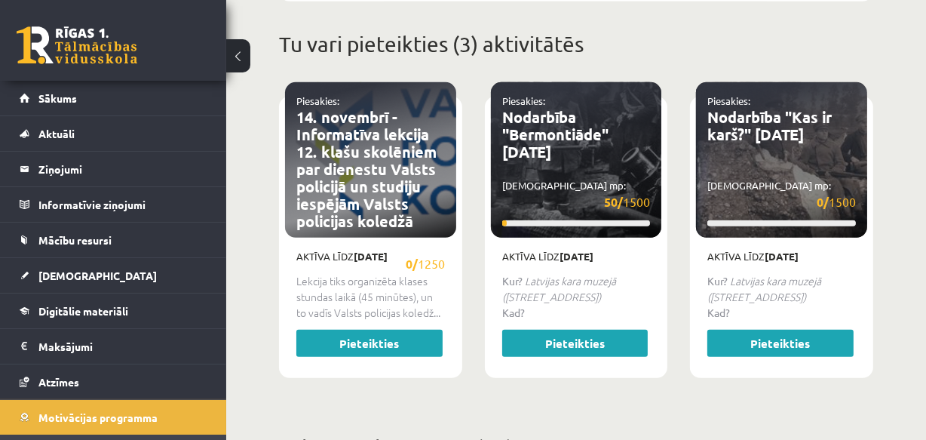
scroll to position [480, 0]
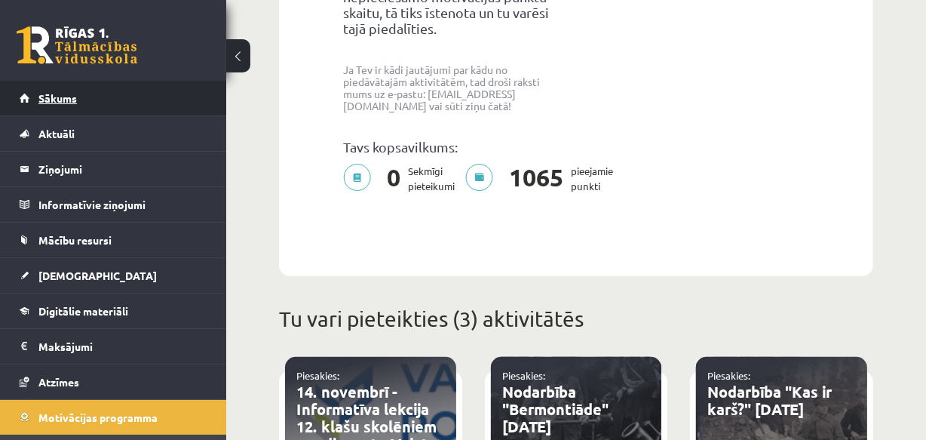
click at [75, 98] on span "Sākums" at bounding box center [57, 98] width 38 height 14
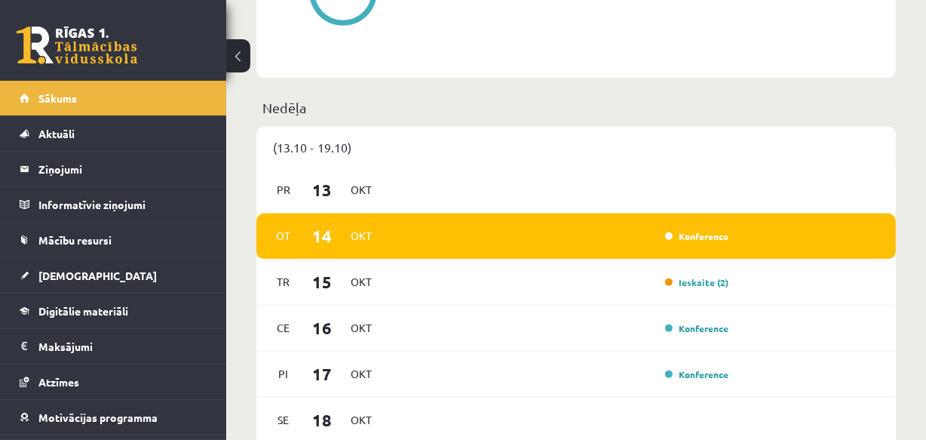
scroll to position [959, 0]
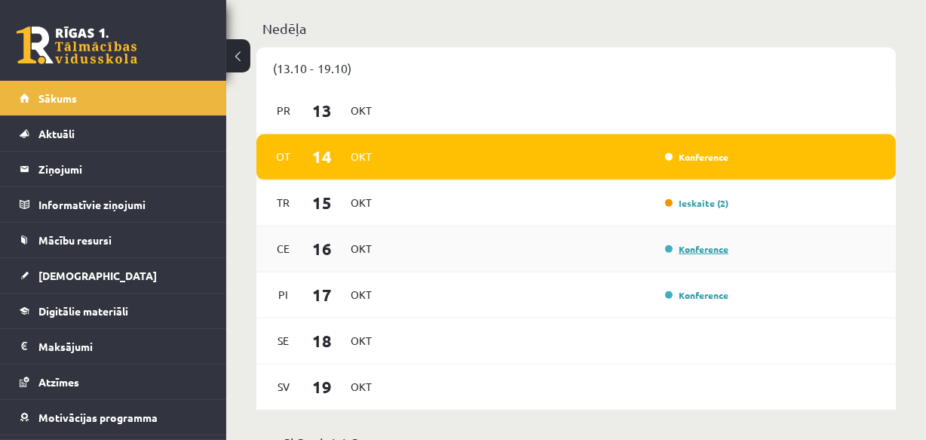
click at [698, 254] on link "Konference" at bounding box center [696, 249] width 63 height 12
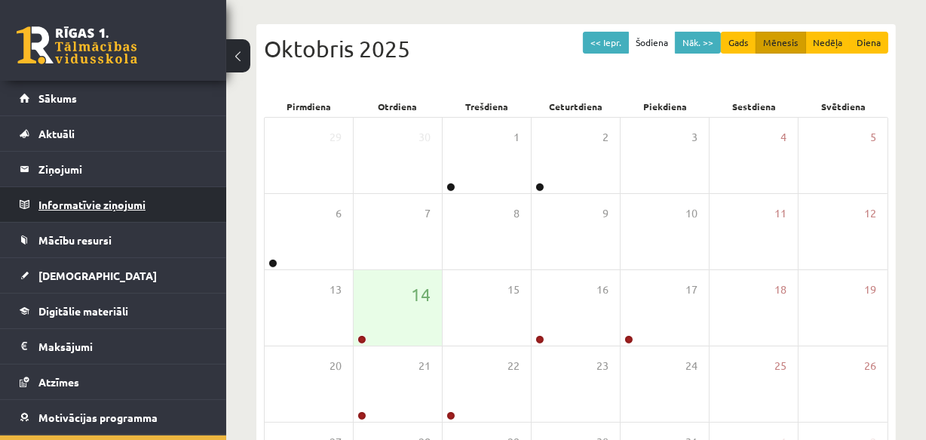
scroll to position [143, 0]
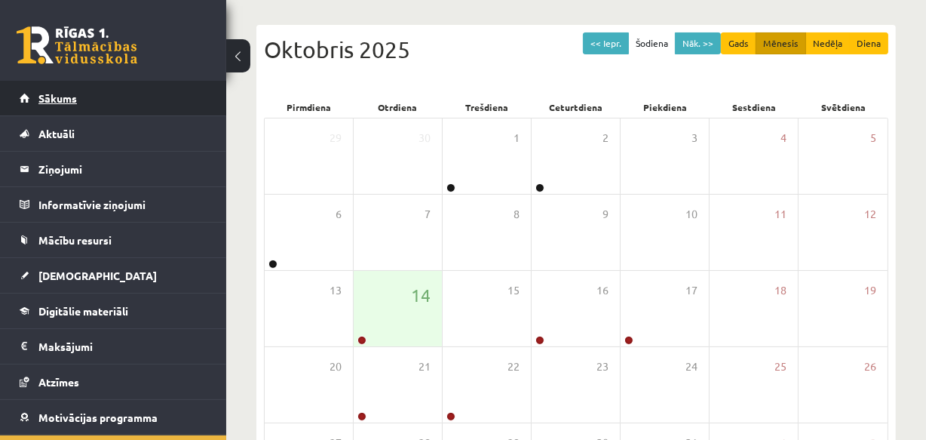
click at [63, 94] on span "Sākums" at bounding box center [57, 98] width 38 height 14
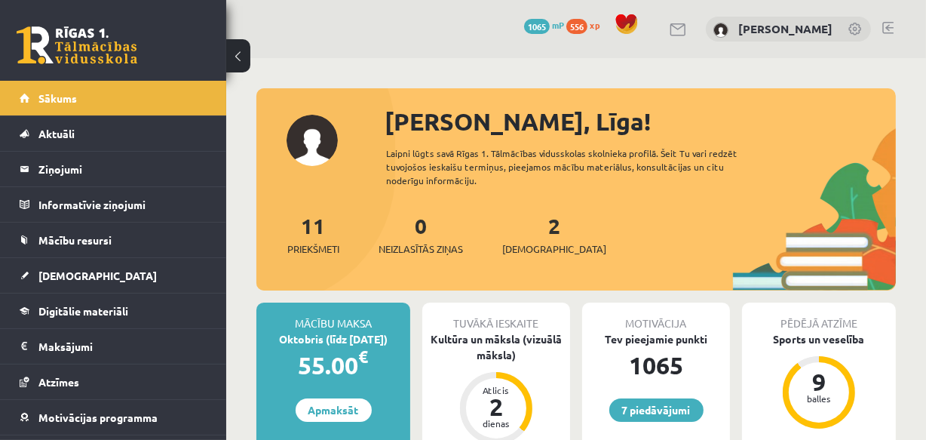
click at [889, 28] on link at bounding box center [888, 28] width 11 height 12
